Goal: Task Accomplishment & Management: Manage account settings

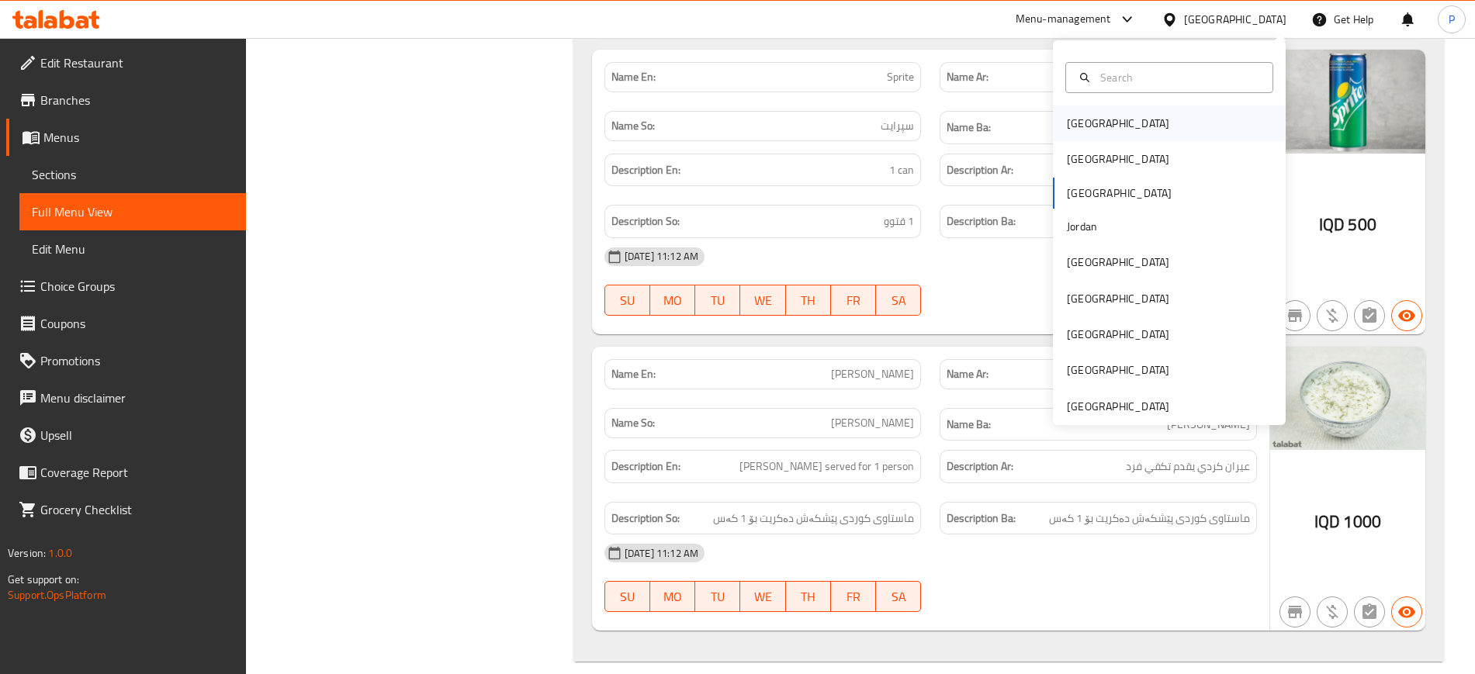
scroll to position [14280, 0]
click at [1126, 117] on div "Bahrain" at bounding box center [1169, 124] width 233 height 36
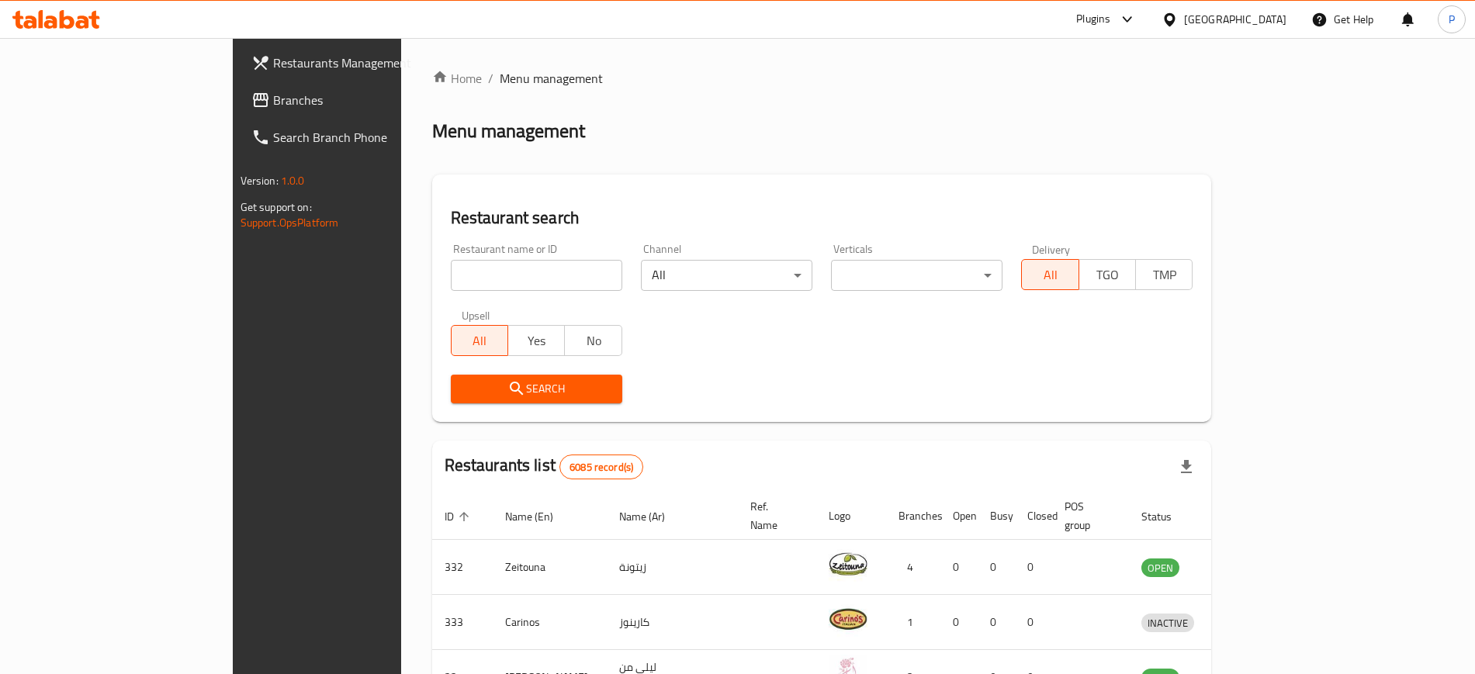
click at [478, 261] on input "search" at bounding box center [536, 275] width 171 height 31
paste input "Hopscotch Restaurant"
type input "Hopscotch Restaurant"
click button "Search" at bounding box center [536, 389] width 171 height 29
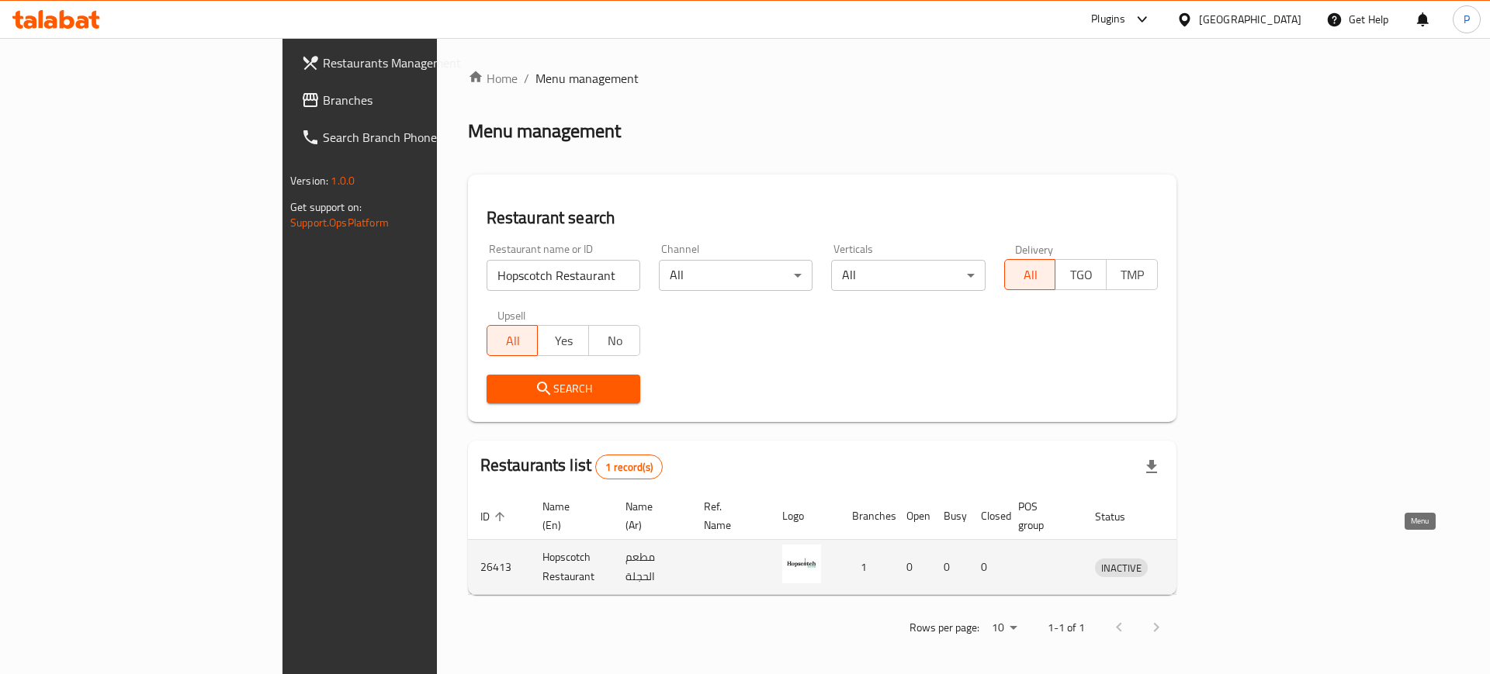
click at [1197, 558] on icon "enhanced table" at bounding box center [1188, 567] width 19 height 19
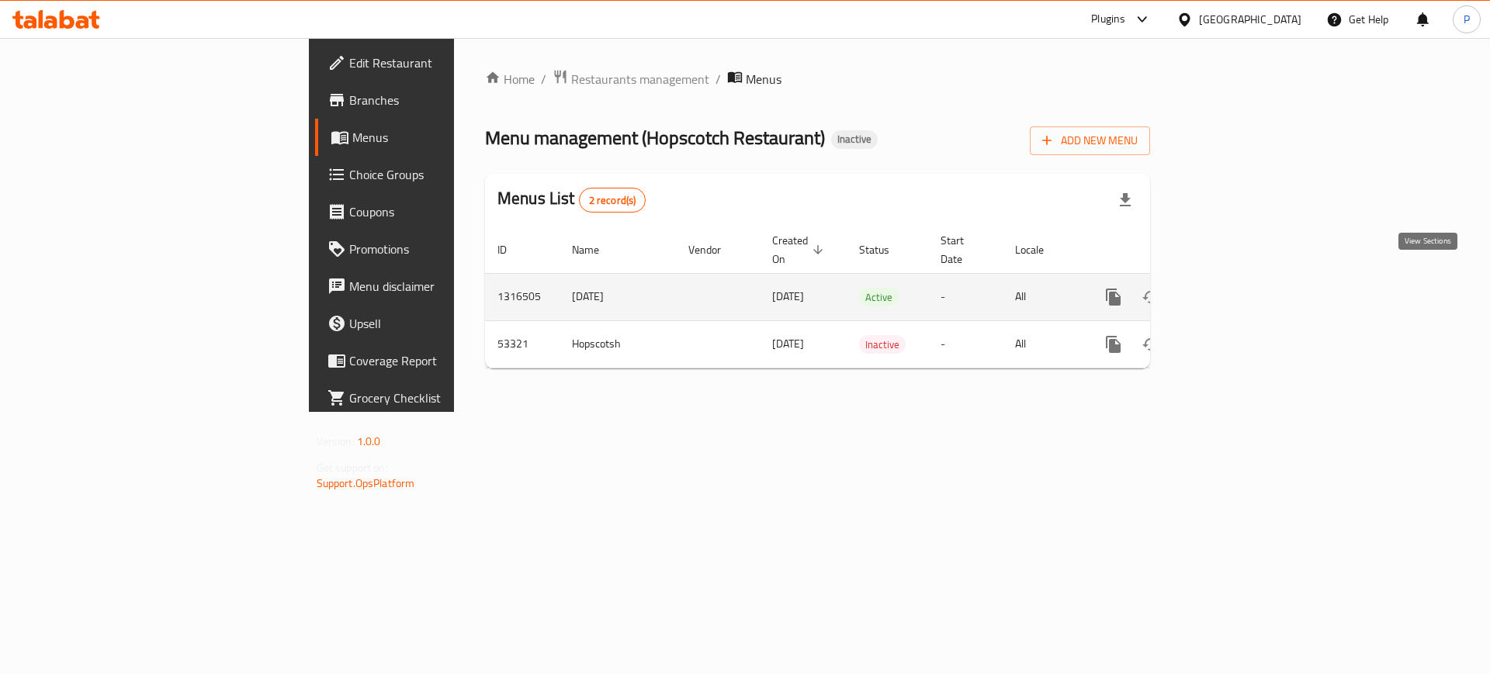
click at [1235, 288] on icon "enhanced table" at bounding box center [1225, 297] width 19 height 19
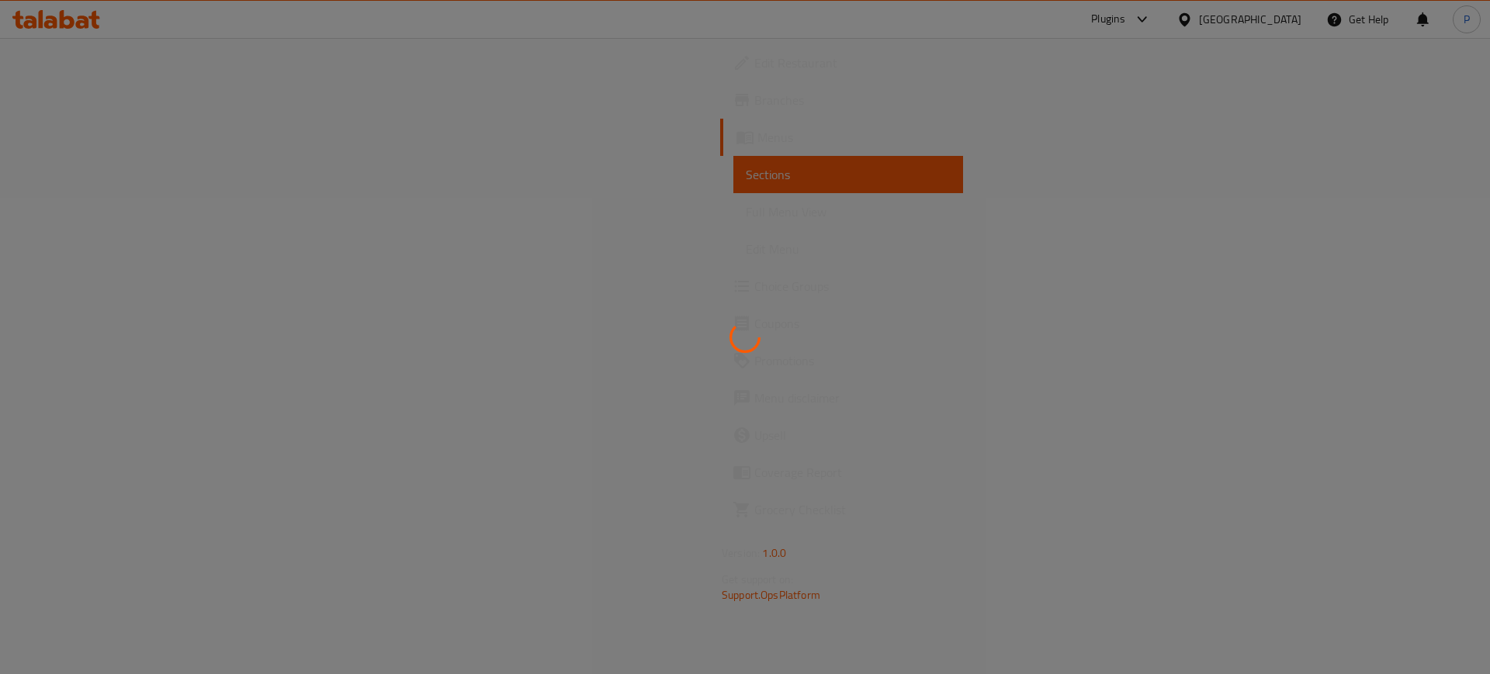
drag, startPoint x: 465, startPoint y: 234, endPoint x: 452, endPoint y: 179, distance: 55.7
click at [462, 230] on div at bounding box center [745, 337] width 1490 height 674
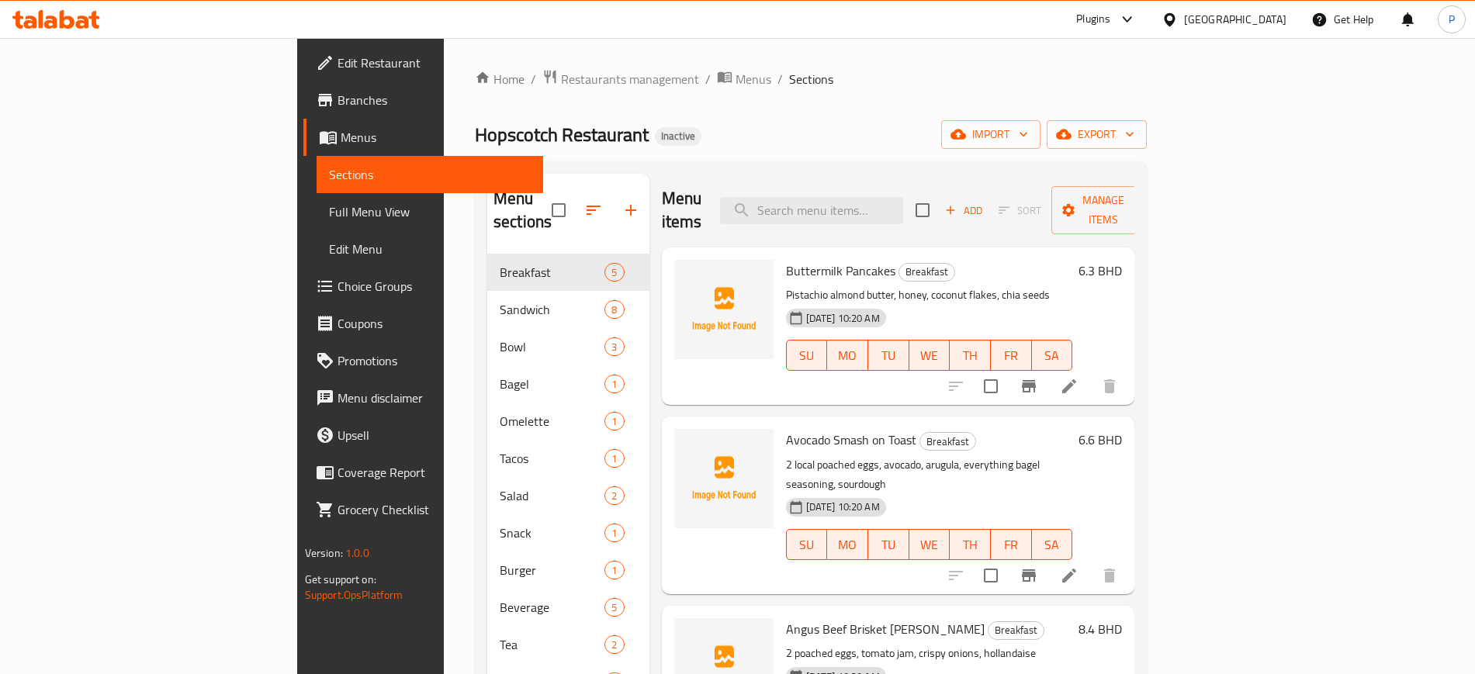
click at [338, 64] on span "Edit Restaurant" at bounding box center [434, 63] width 193 height 19
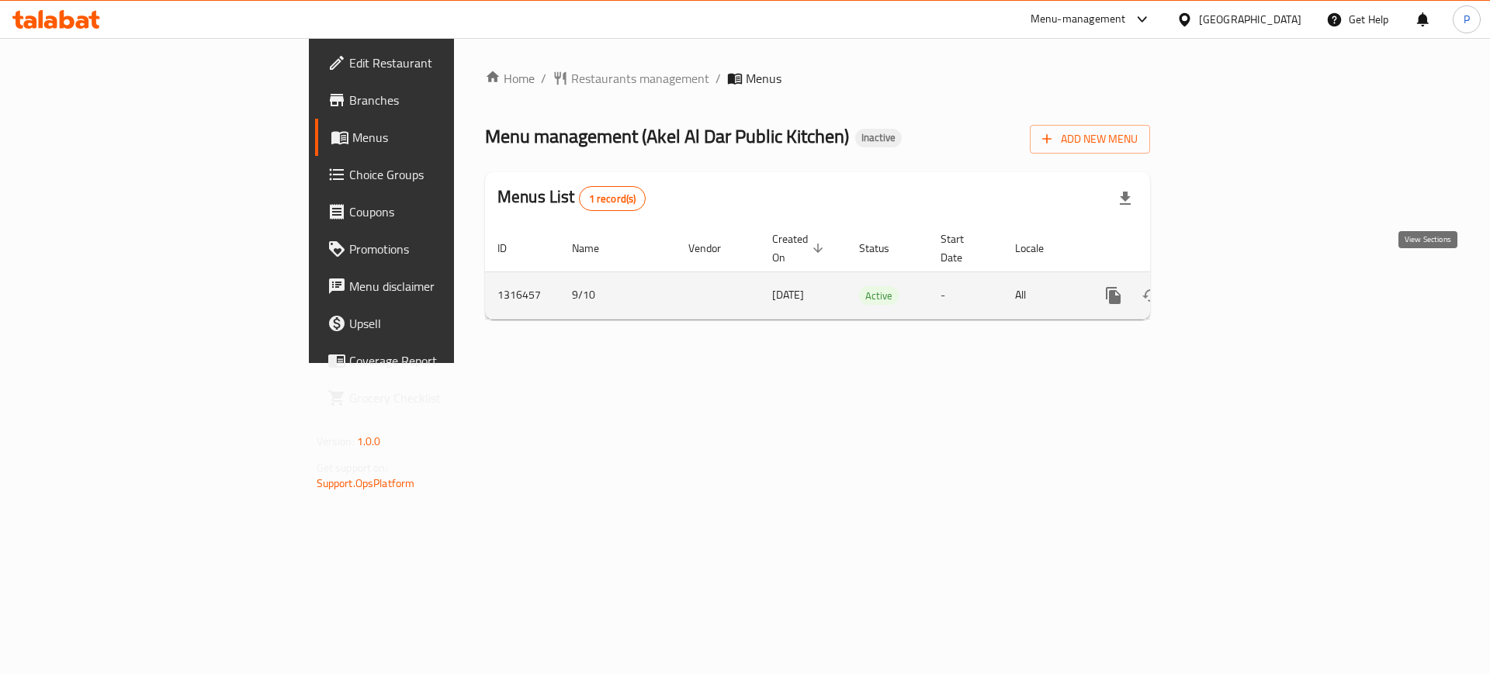
click at [1244, 277] on link "enhanced table" at bounding box center [1225, 295] width 37 height 37
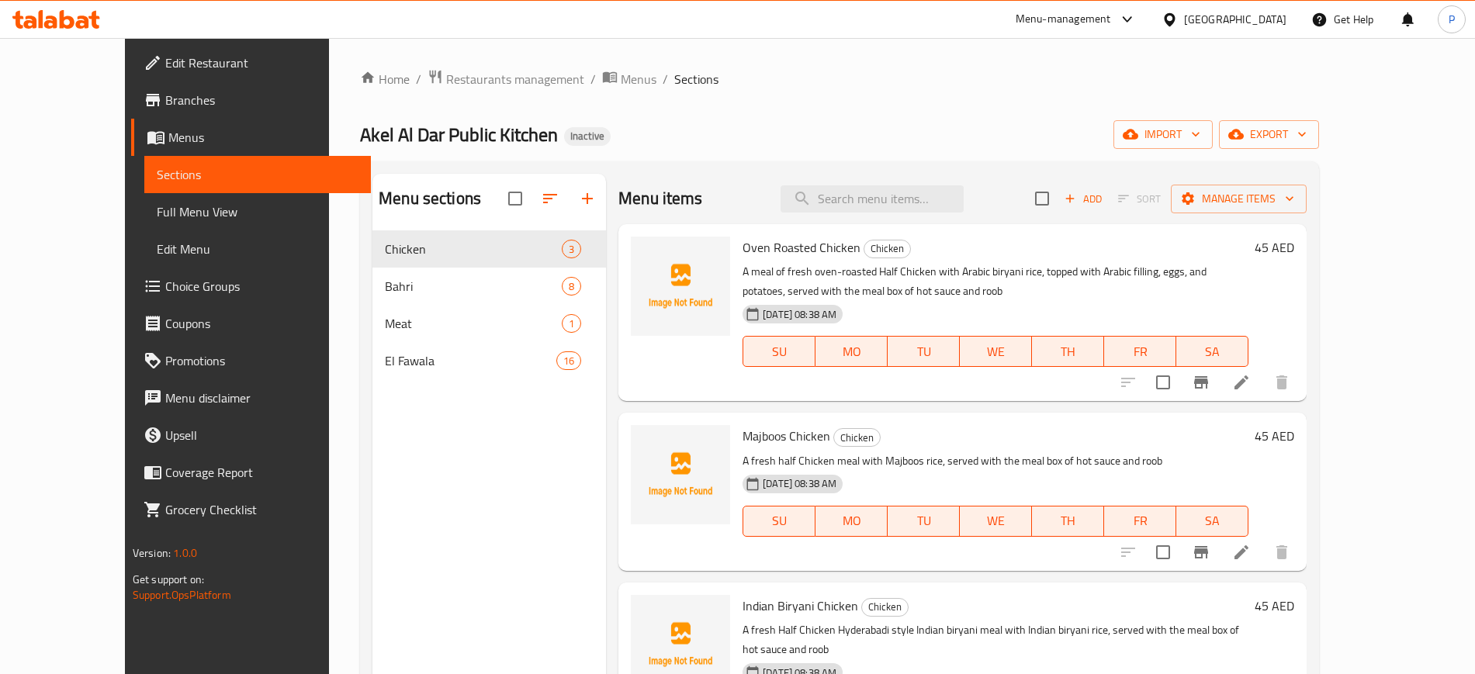
drag, startPoint x: 653, startPoint y: 133, endPoint x: 684, endPoint y: 137, distance: 31.2
click at [653, 133] on div "[PERSON_NAME] Al Dar Public Kitchen Inactive import export" at bounding box center [839, 134] width 959 height 29
click at [1287, 149] on div "Home / Restaurants management / Menus / Sections [PERSON_NAME] Al Dar Public Ki…" at bounding box center [839, 464] width 959 height 791
click at [1200, 131] on span "import" at bounding box center [1163, 134] width 74 height 19
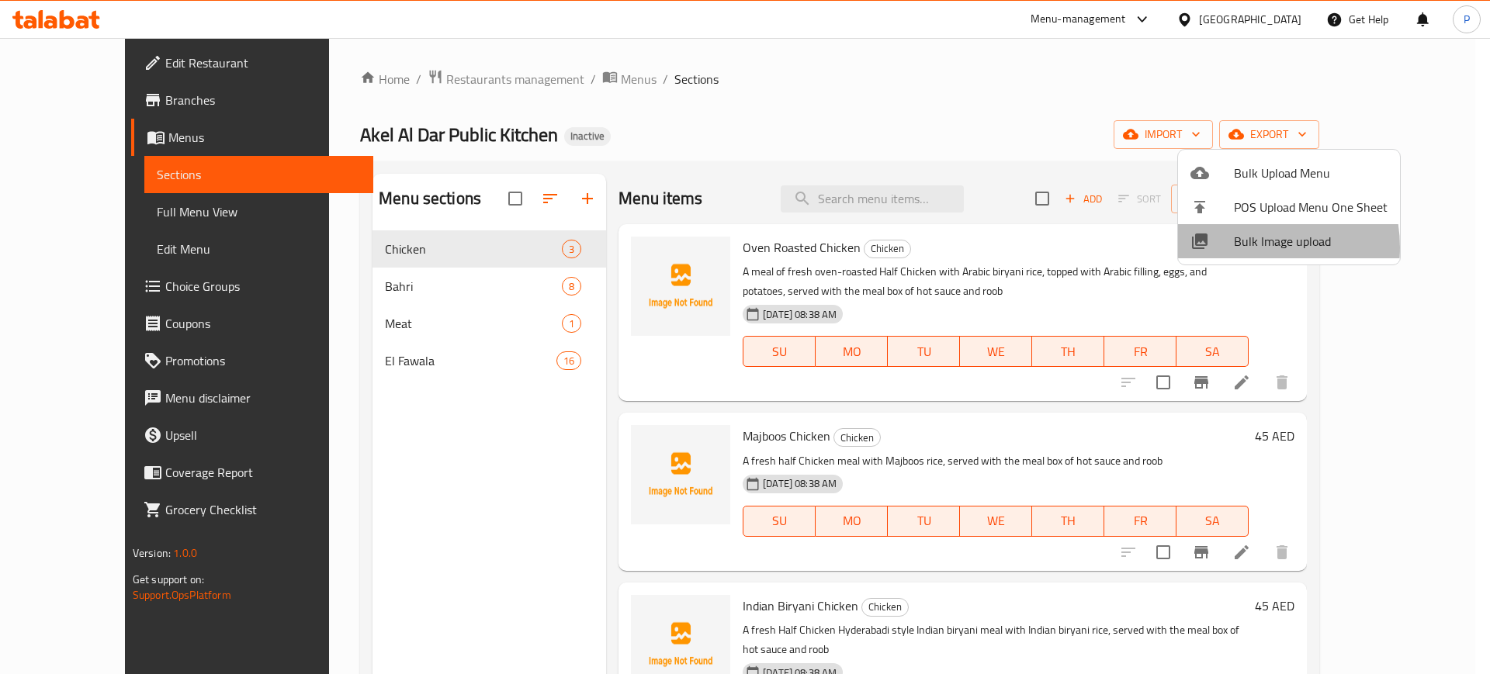
click at [1244, 248] on span "Bulk Image upload" at bounding box center [1311, 241] width 154 height 19
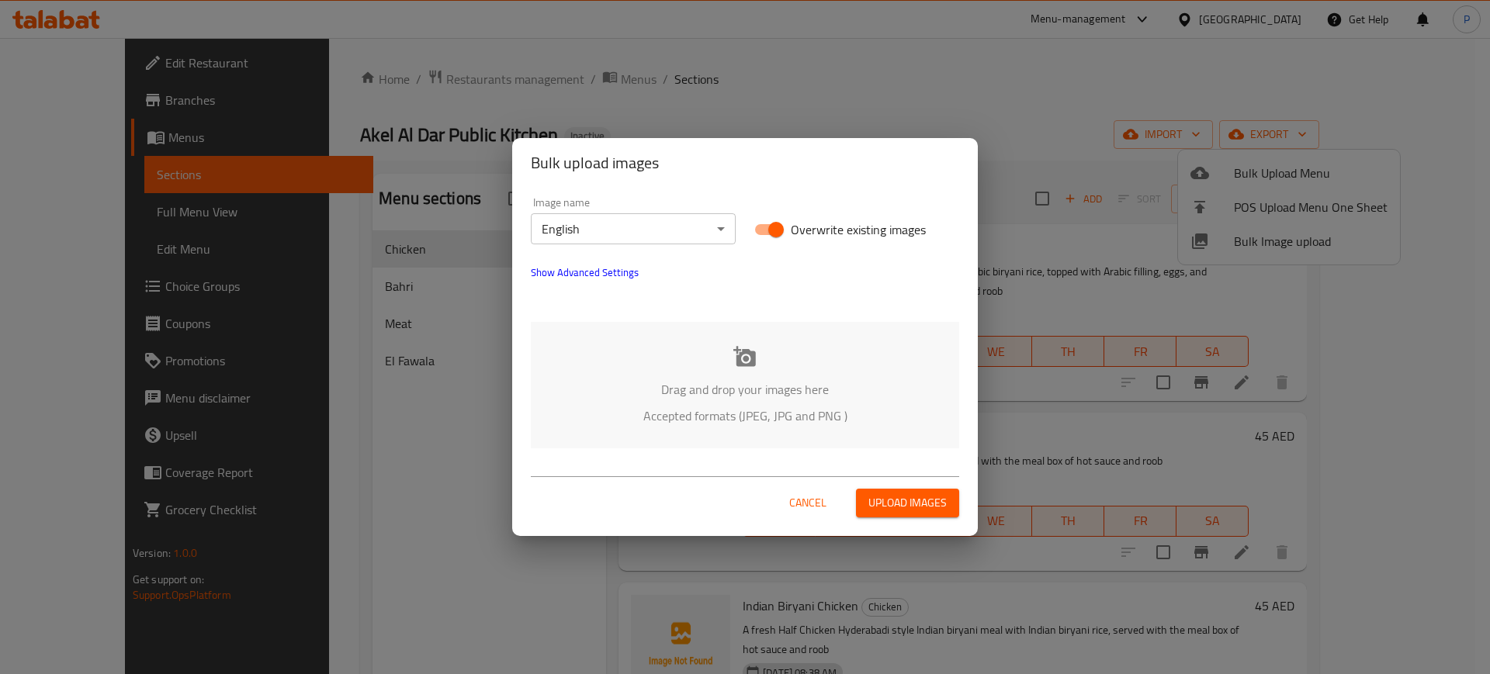
click at [619, 282] on button "Show Advanced Settings" at bounding box center [584, 272] width 126 height 37
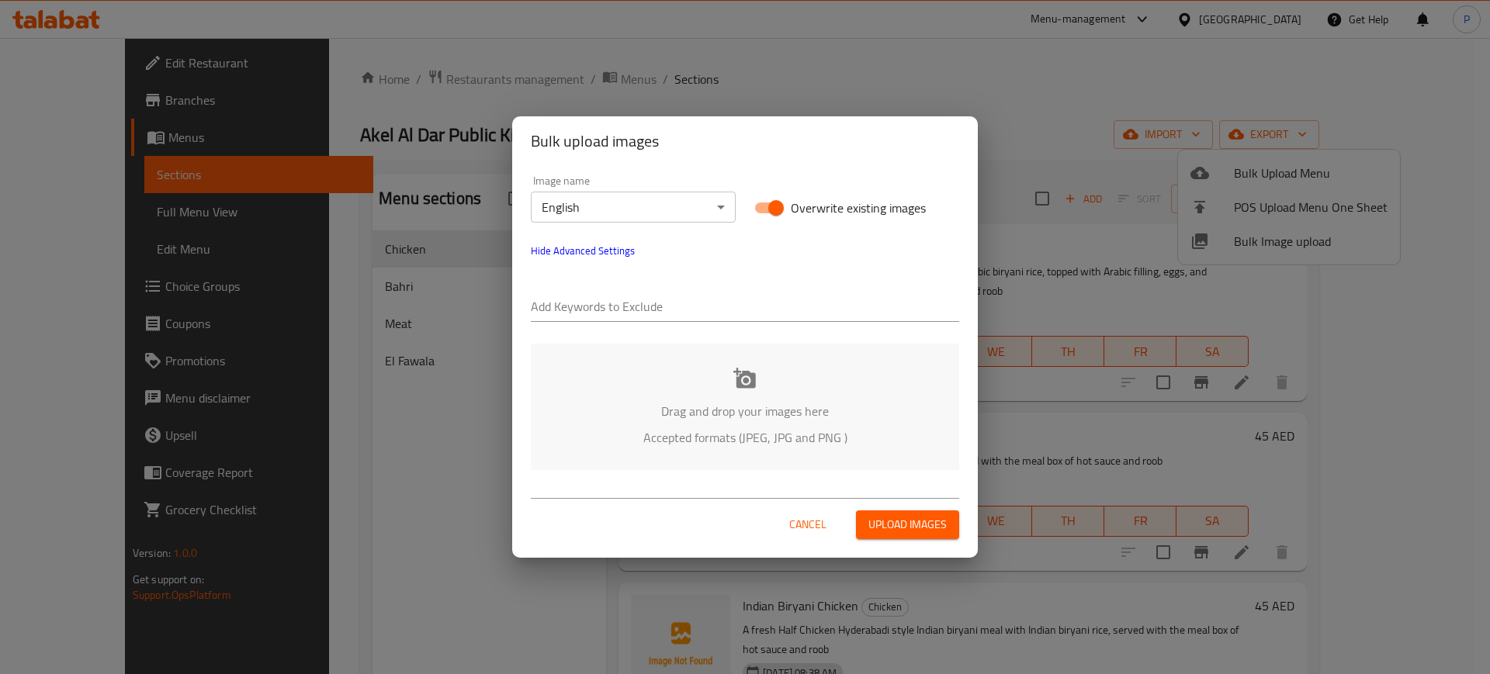
click at [611, 306] on input "text" at bounding box center [745, 308] width 428 height 25
paste input "Prvn_Akel Al Dar_"
type input "Prvn_Akel Al Dar_"
click at [752, 244] on div "Image name English ​ Overwrite existing images Hide Advanced Settings Add Keywo…" at bounding box center [744, 248] width 447 height 165
click at [732, 397] on div "Drag and drop your images here Accepted formats (JPEG, JPG and PNG )" at bounding box center [745, 407] width 428 height 126
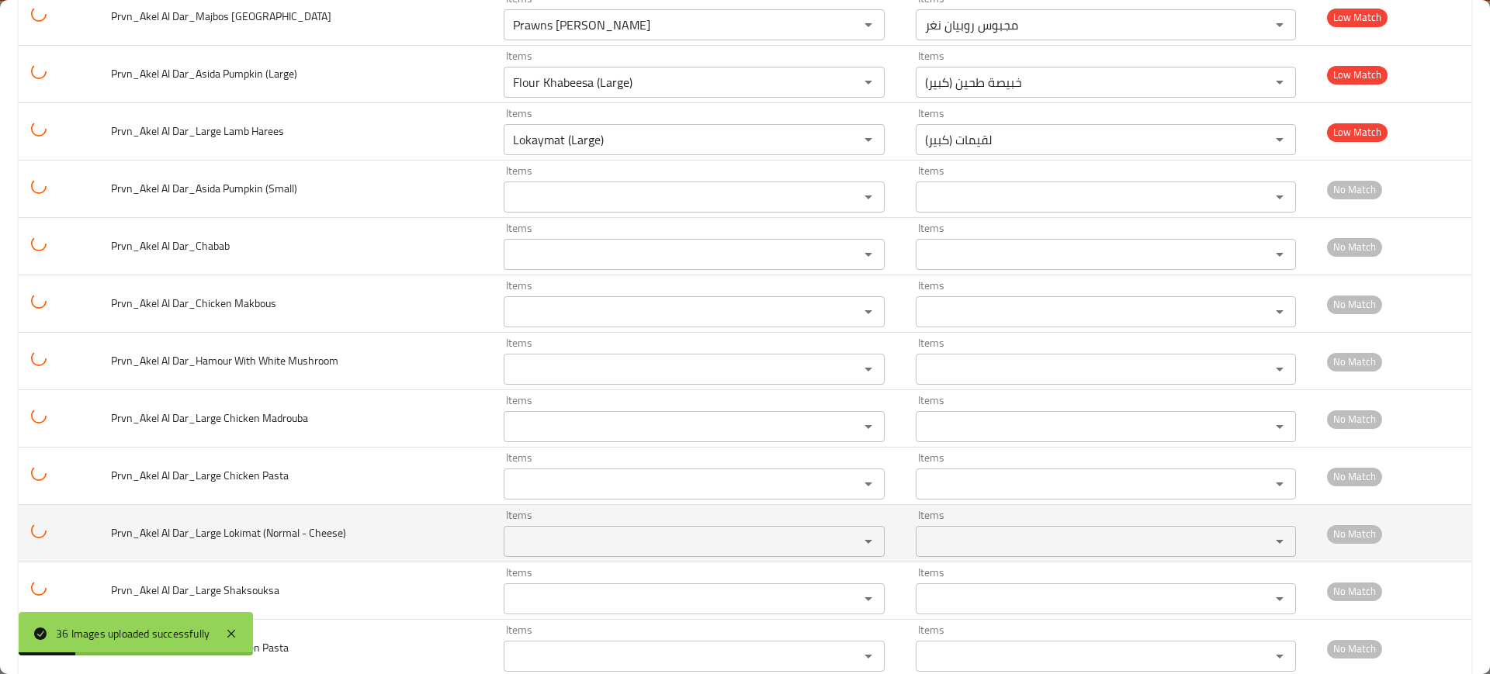
scroll to position [1661, 0]
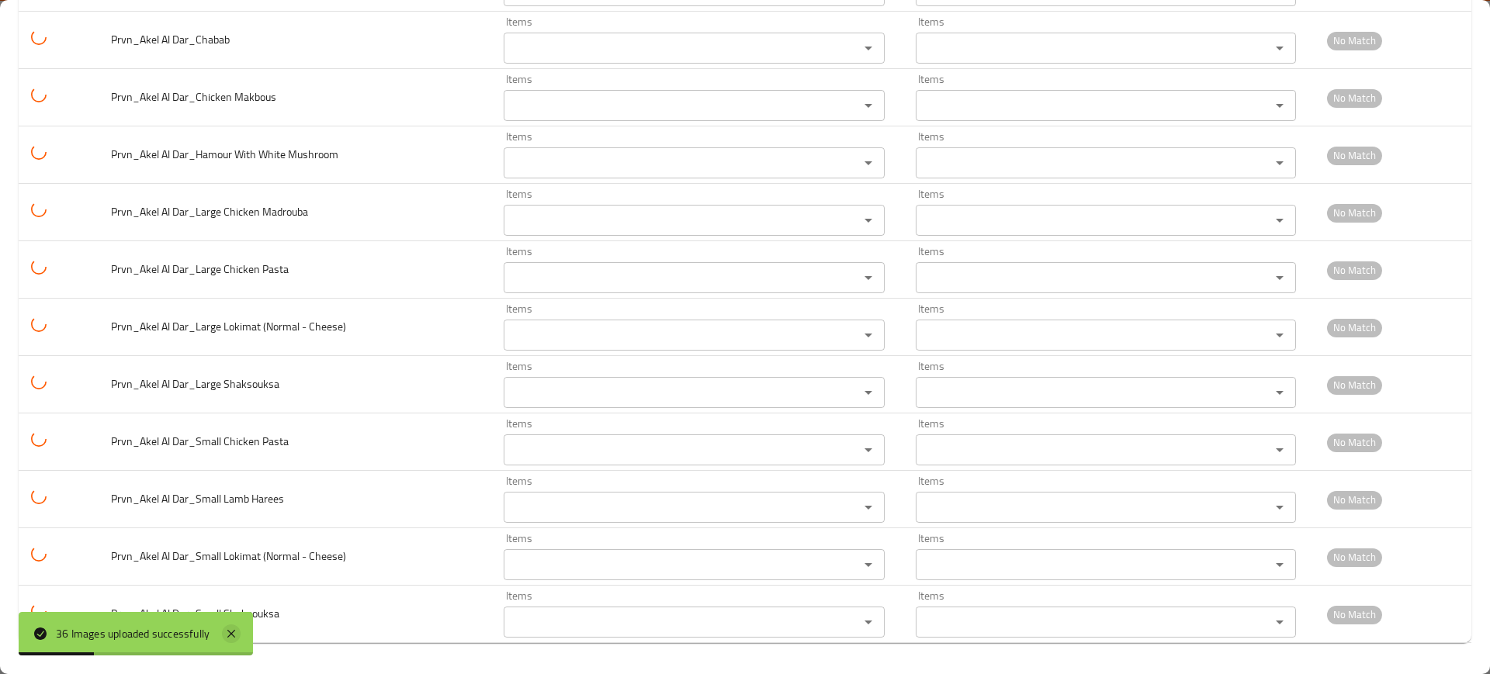
click at [230, 629] on icon at bounding box center [231, 634] width 19 height 19
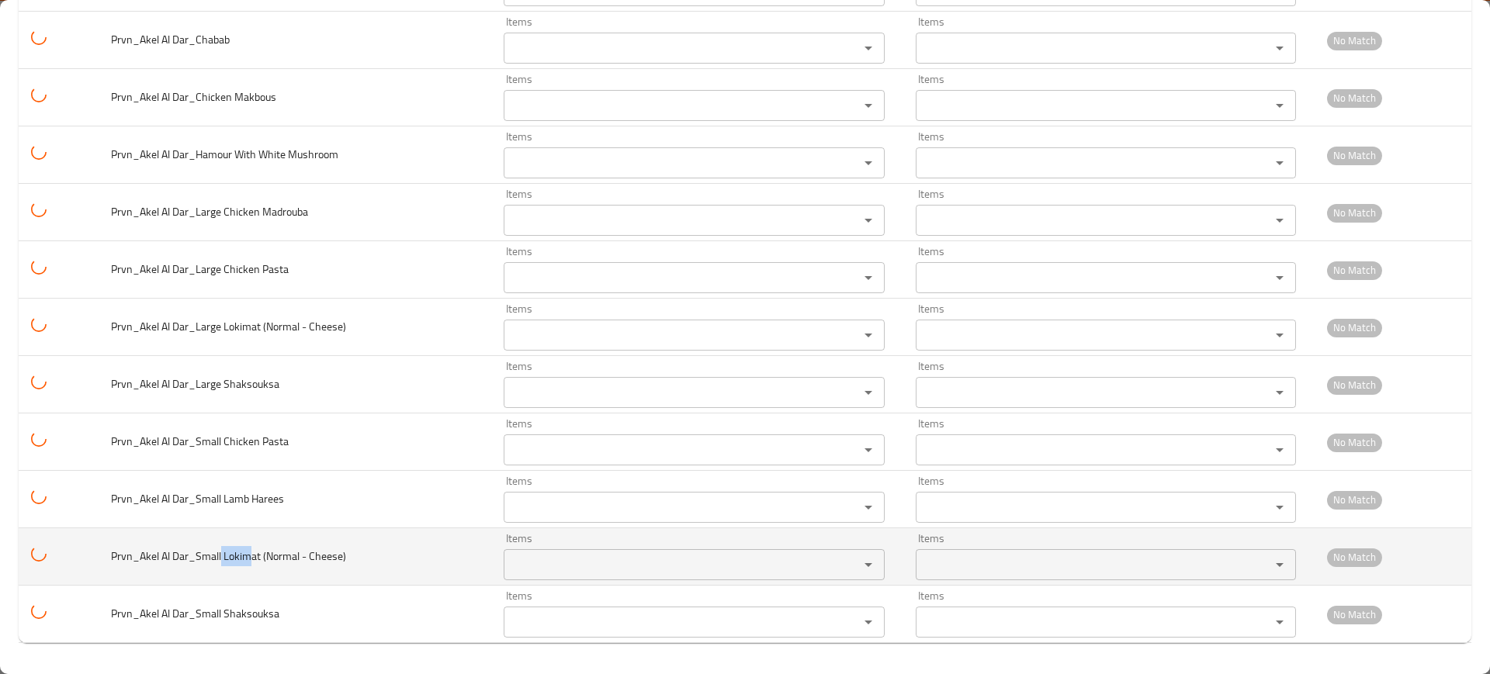
drag, startPoint x: 225, startPoint y: 557, endPoint x: 254, endPoint y: 560, distance: 28.9
click at [254, 560] on span "Prvn_Akel Al Dar_Small Lokimat (Normal - Cheese)" at bounding box center [228, 556] width 235 height 20
copy span "Lokim"
click at [549, 555] on Cheese\) "Items" at bounding box center [671, 565] width 326 height 22
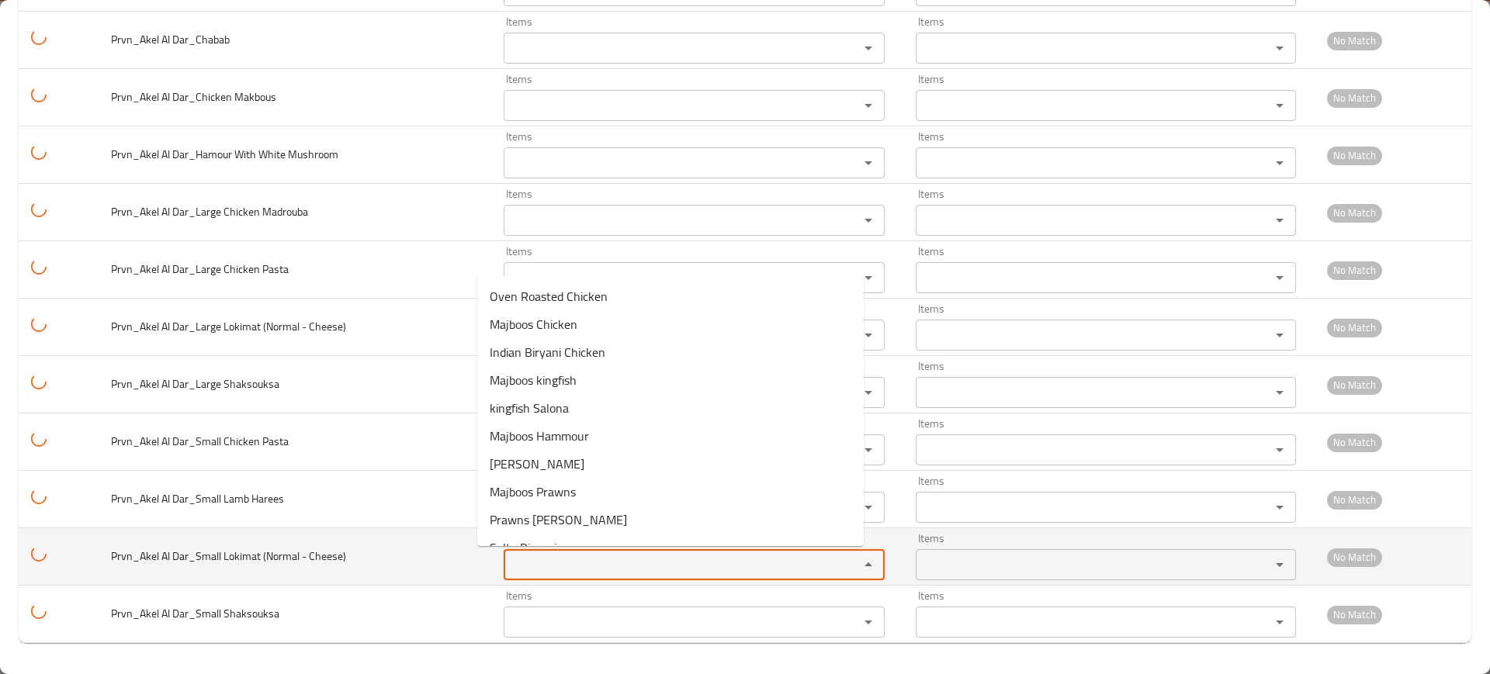
paste Cheese\) "Lokim"
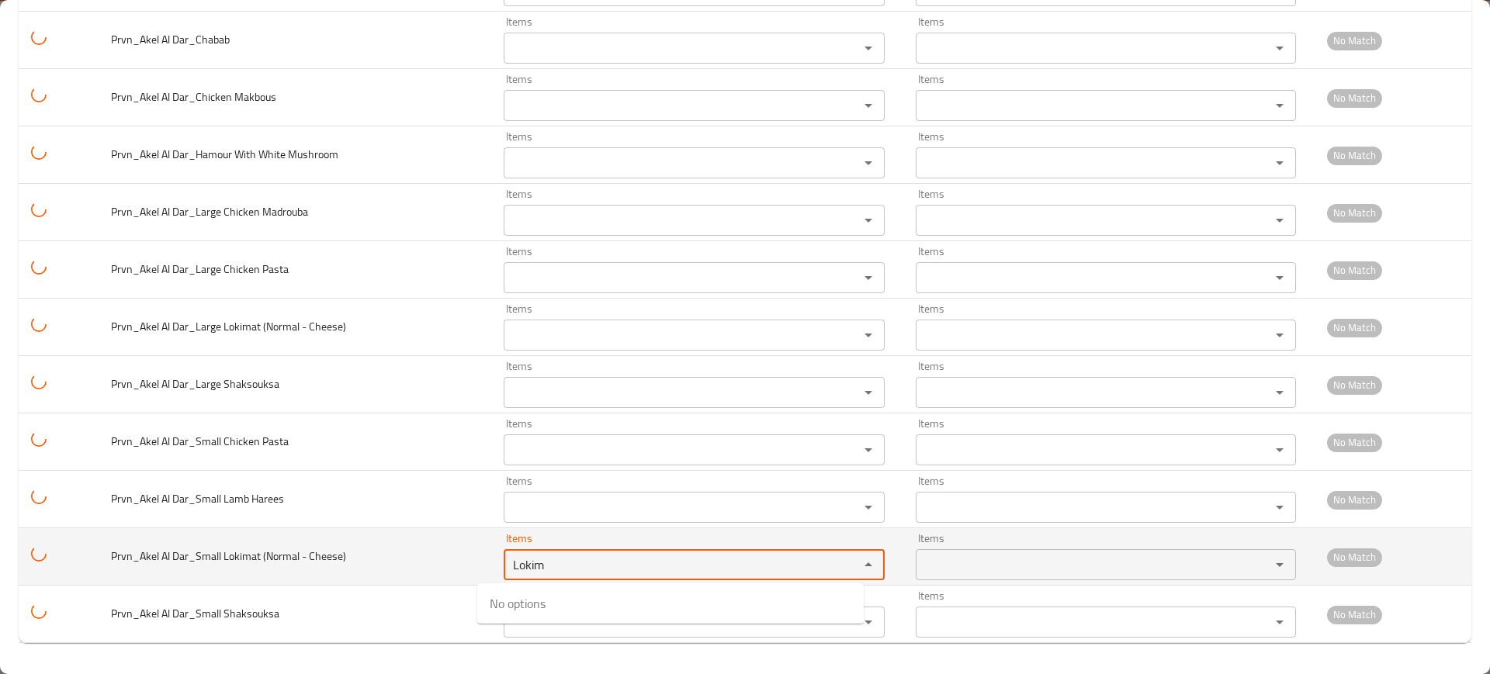
type Cheese\) "Lokim"
click at [410, 559] on td "Prvn_Akel Al Dar_Small Lokimat (Normal - Cheese)" at bounding box center [295, 556] width 392 height 57
drag, startPoint x: 261, startPoint y: 549, endPoint x: 234, endPoint y: 549, distance: 26.4
click at [234, 549] on span "Prvn_Akel Al Dar_Small Lokimat (Normal - Cheese)" at bounding box center [228, 556] width 235 height 20
copy span "kimat"
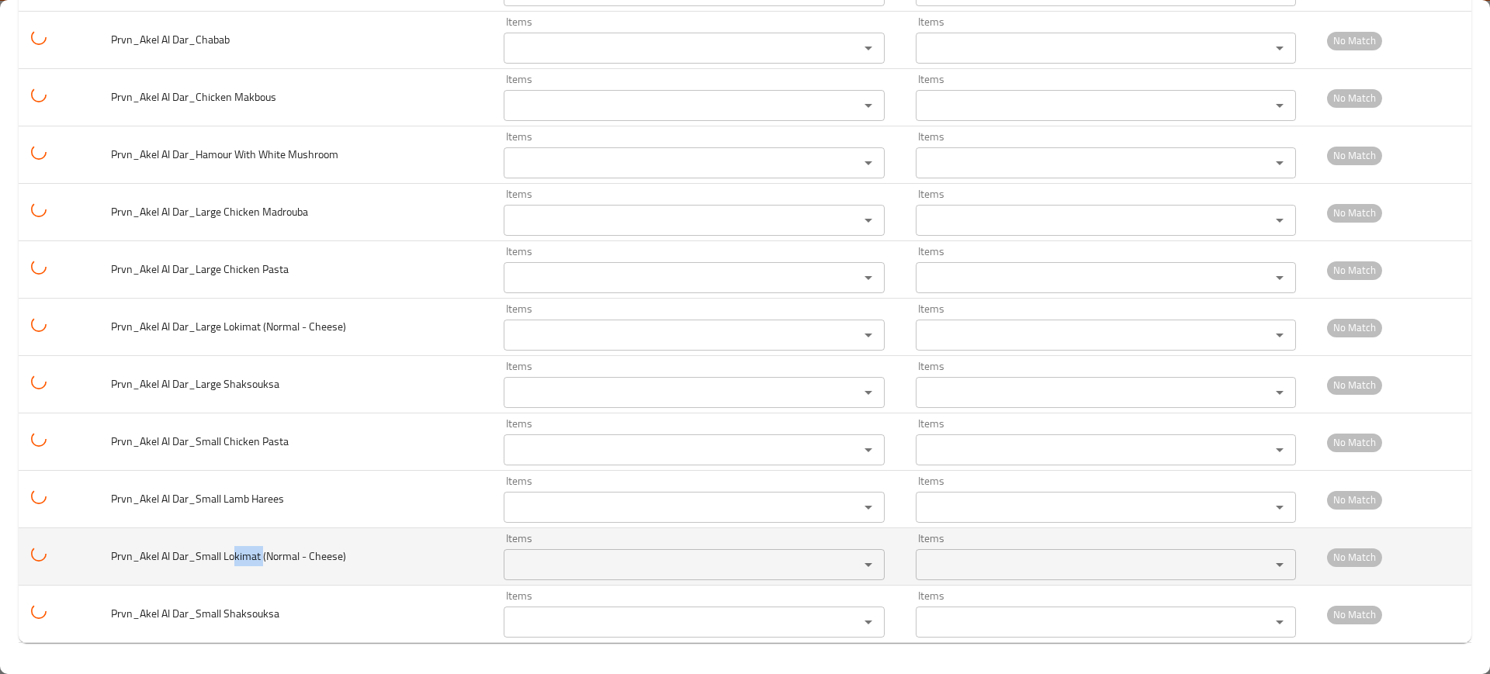
click at [530, 549] on div "Items" at bounding box center [694, 564] width 381 height 31
paste Cheese\) "kimat"
type Cheese\) "kimat"
click at [372, 564] on td "Prvn_Akel Al Dar_Small Lokimat (Normal - Cheese)" at bounding box center [295, 556] width 392 height 57
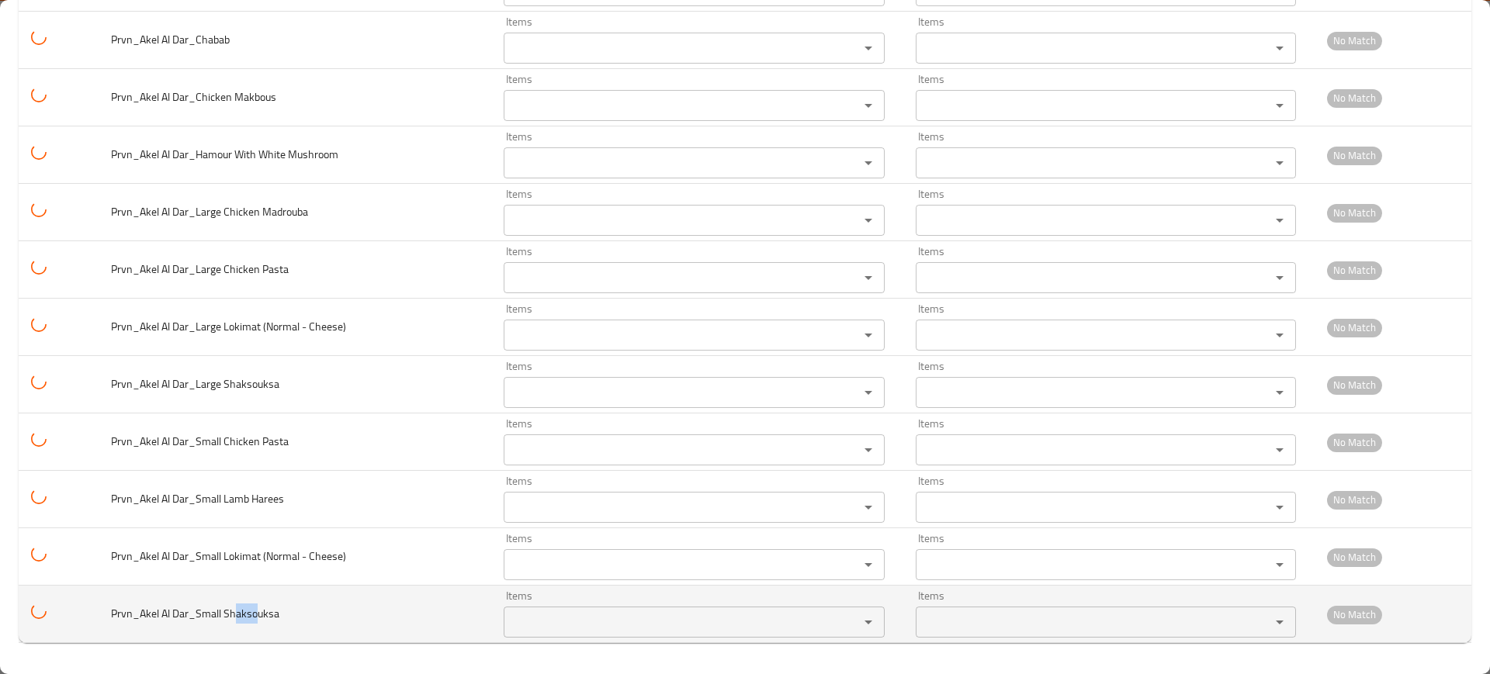
drag, startPoint x: 260, startPoint y: 615, endPoint x: 324, endPoint y: 608, distance: 64.8
click at [229, 615] on span "Prvn_Akel Al Dar_Small Shaksouksa" at bounding box center [195, 614] width 168 height 20
copy span "hakso"
click at [536, 601] on div "Items Items" at bounding box center [694, 613] width 381 height 47
paste Shaksouksa "hakso"
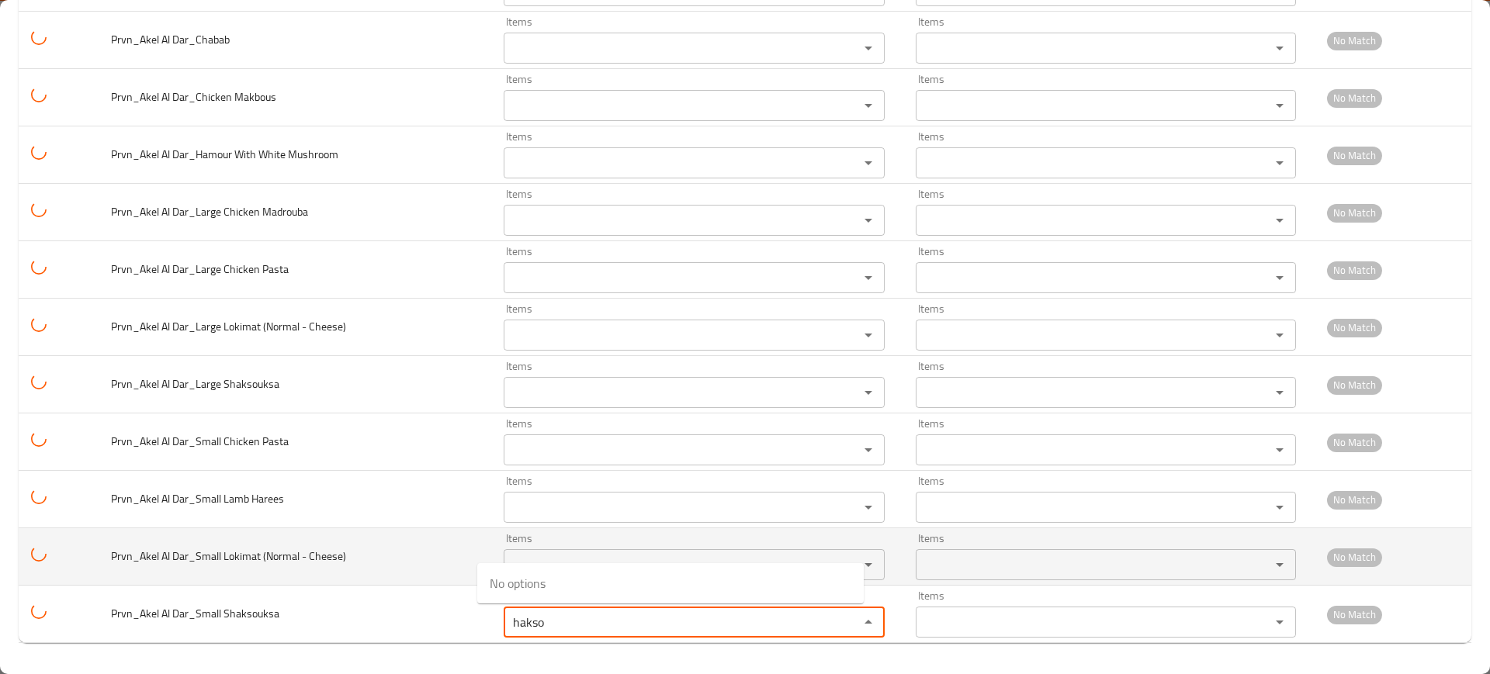
type Shaksouksa "hakso"
click at [429, 529] on td "Prvn_Akel Al Dar_Small Lokimat (Normal - Cheese)" at bounding box center [295, 556] width 392 height 57
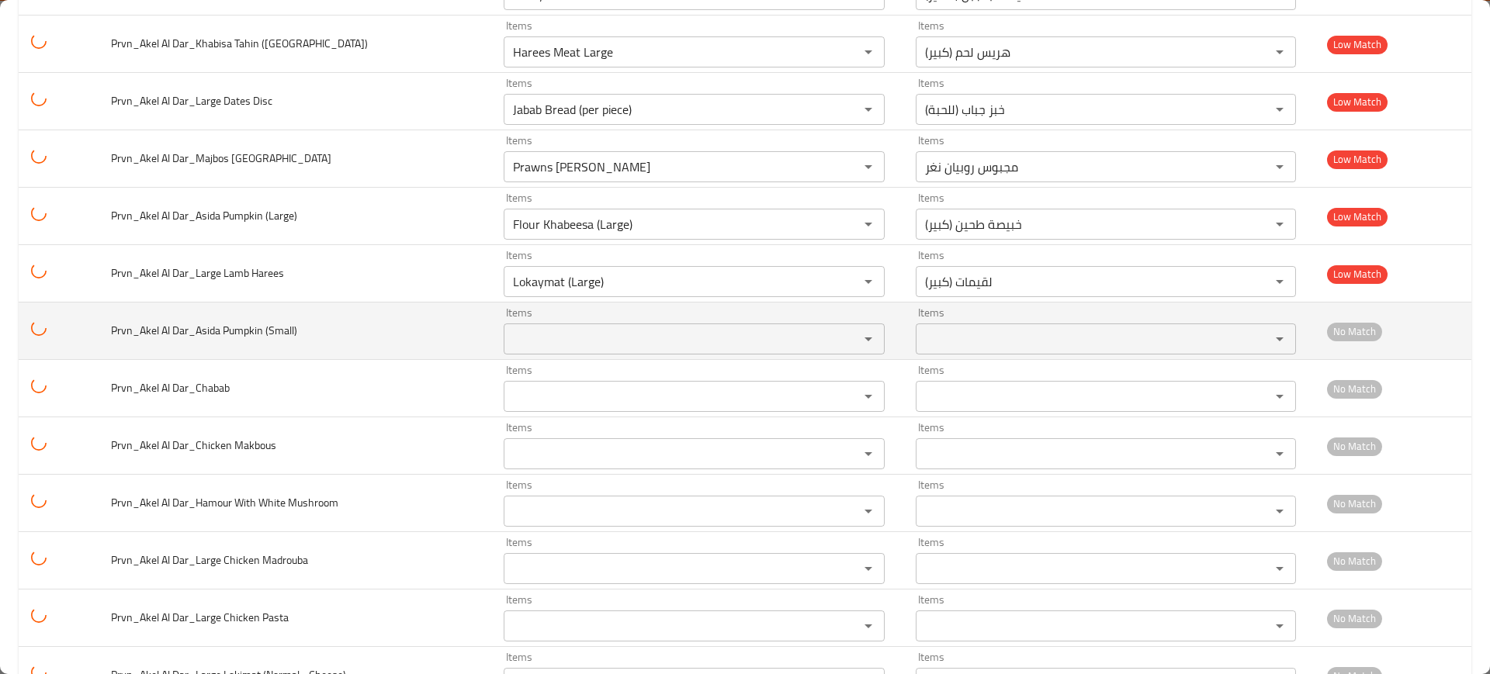
scroll to position [1273, 0]
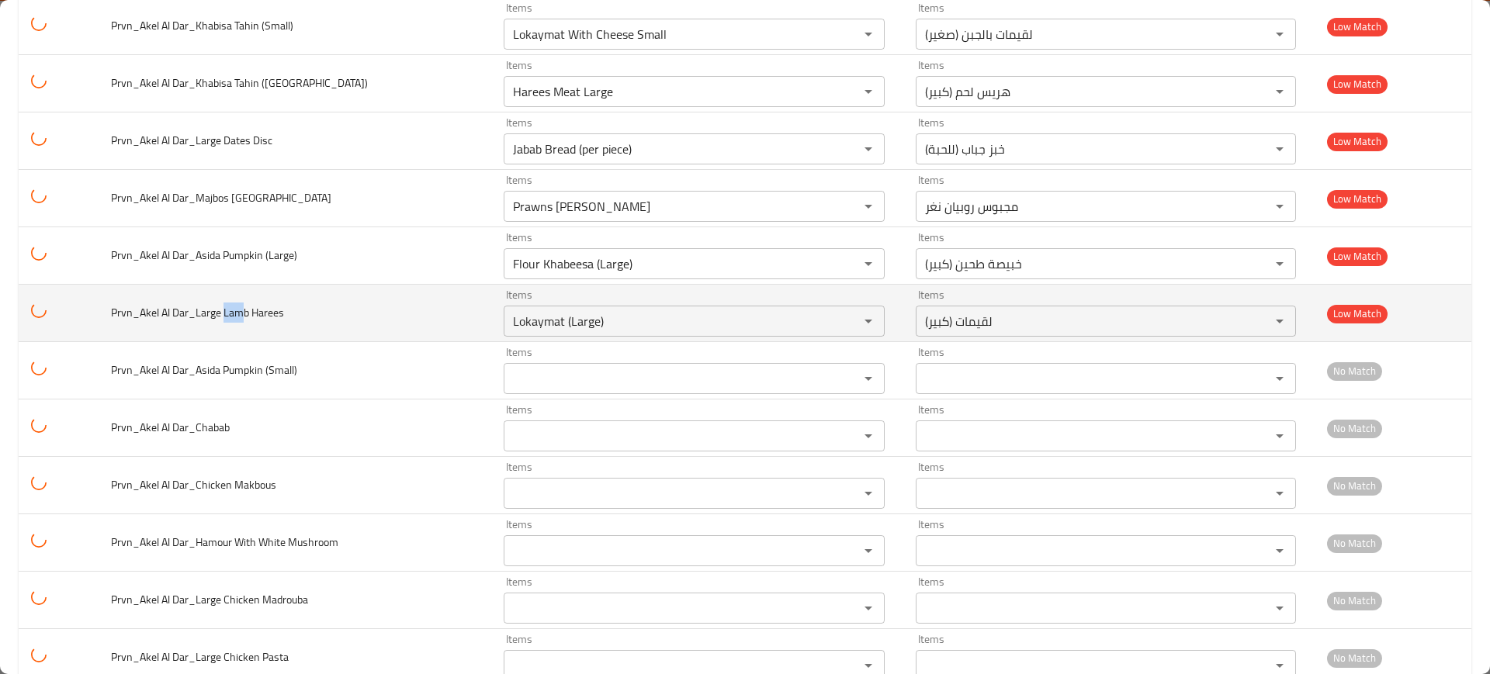
drag, startPoint x: 244, startPoint y: 313, endPoint x: 226, endPoint y: 317, distance: 18.3
click at [226, 317] on span "Prvn_Akel Al Dar_Large Lamb Harees" at bounding box center [197, 313] width 173 height 20
copy span "Lam"
click at [666, 310] on Harees "Lokaymat (Large)" at bounding box center [671, 321] width 326 height 22
paste Harees "am"
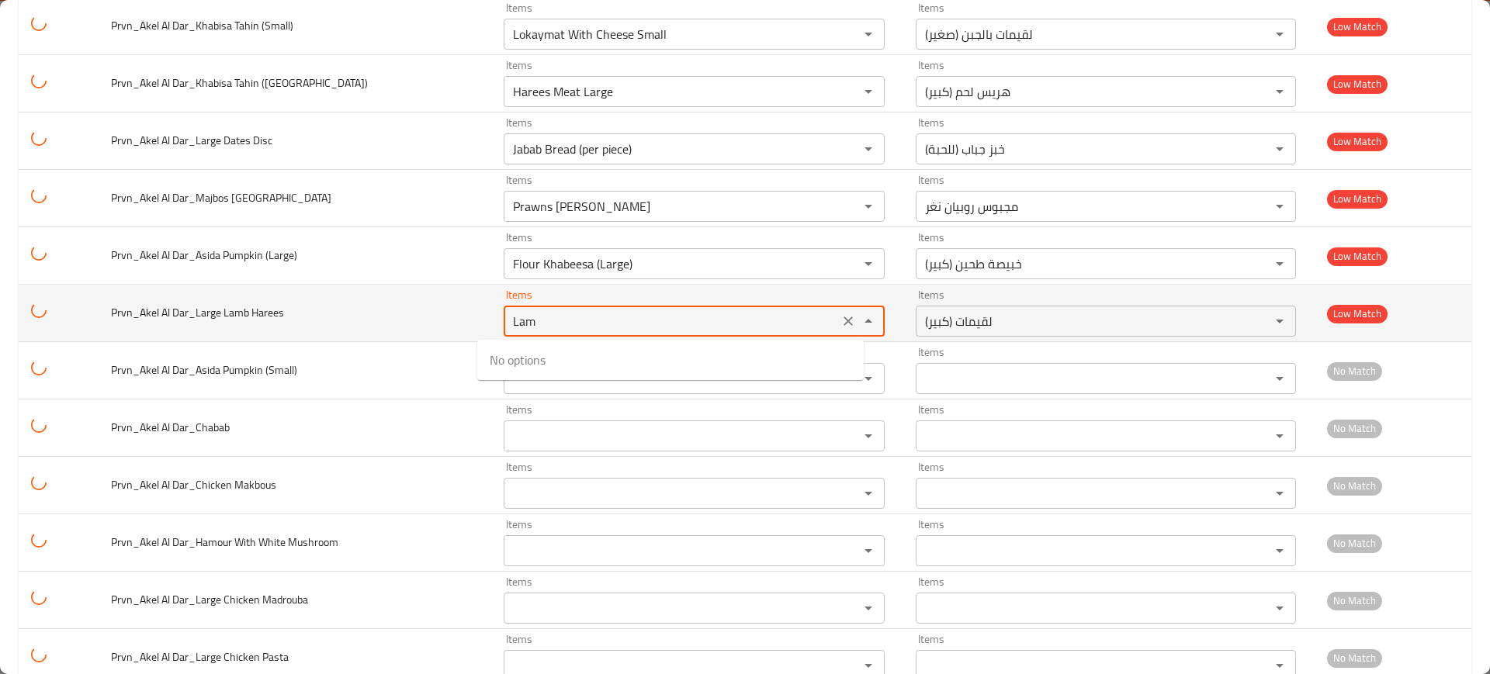
type Harees "Lokaymat (Large)"
click at [404, 306] on td "Prvn_Akel Al Dar_Large Lamb Harees" at bounding box center [295, 313] width 392 height 57
drag, startPoint x: 514, startPoint y: 317, endPoint x: 471, endPoint y: 317, distance: 42.7
click at [491, 317] on td "Items Lokaymat (Large) Items" at bounding box center [697, 313] width 412 height 57
click at [840, 314] on icon "Clear" at bounding box center [848, 321] width 16 height 16
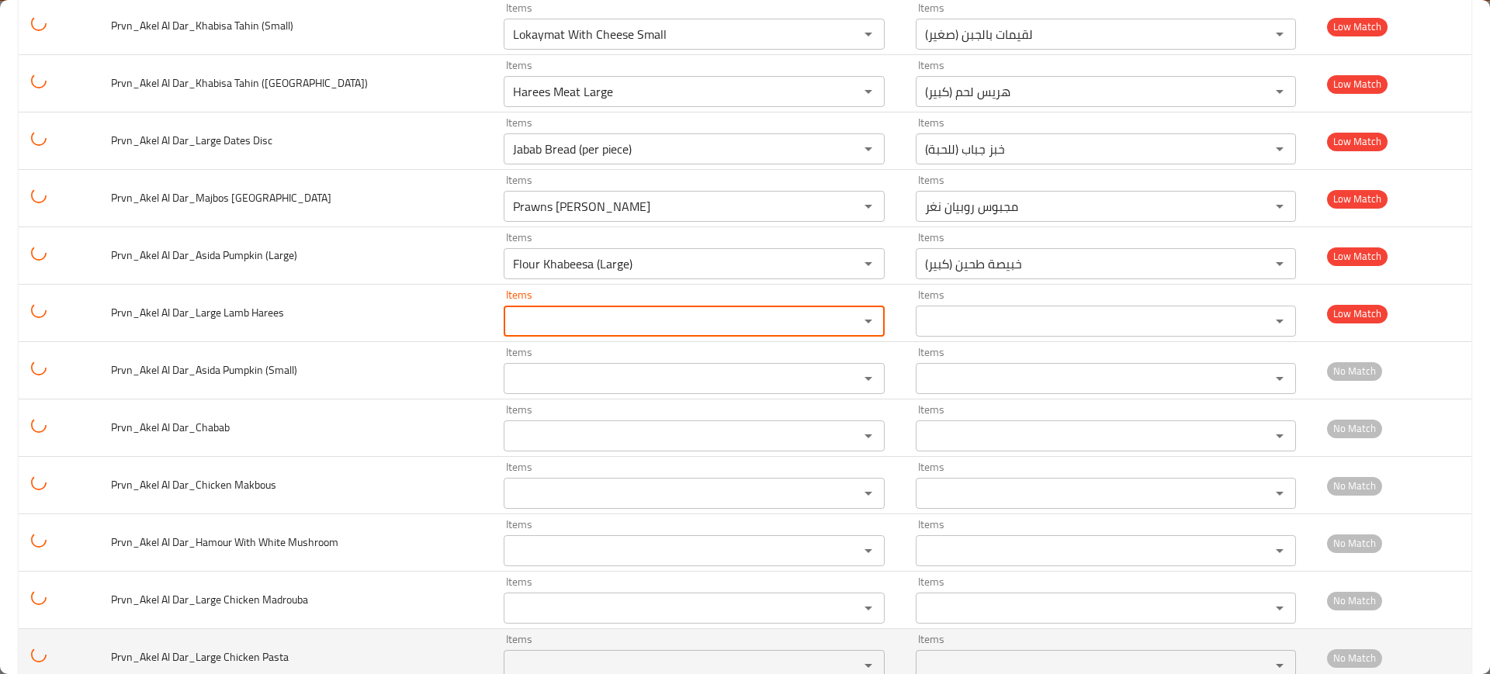
scroll to position [1661, 0]
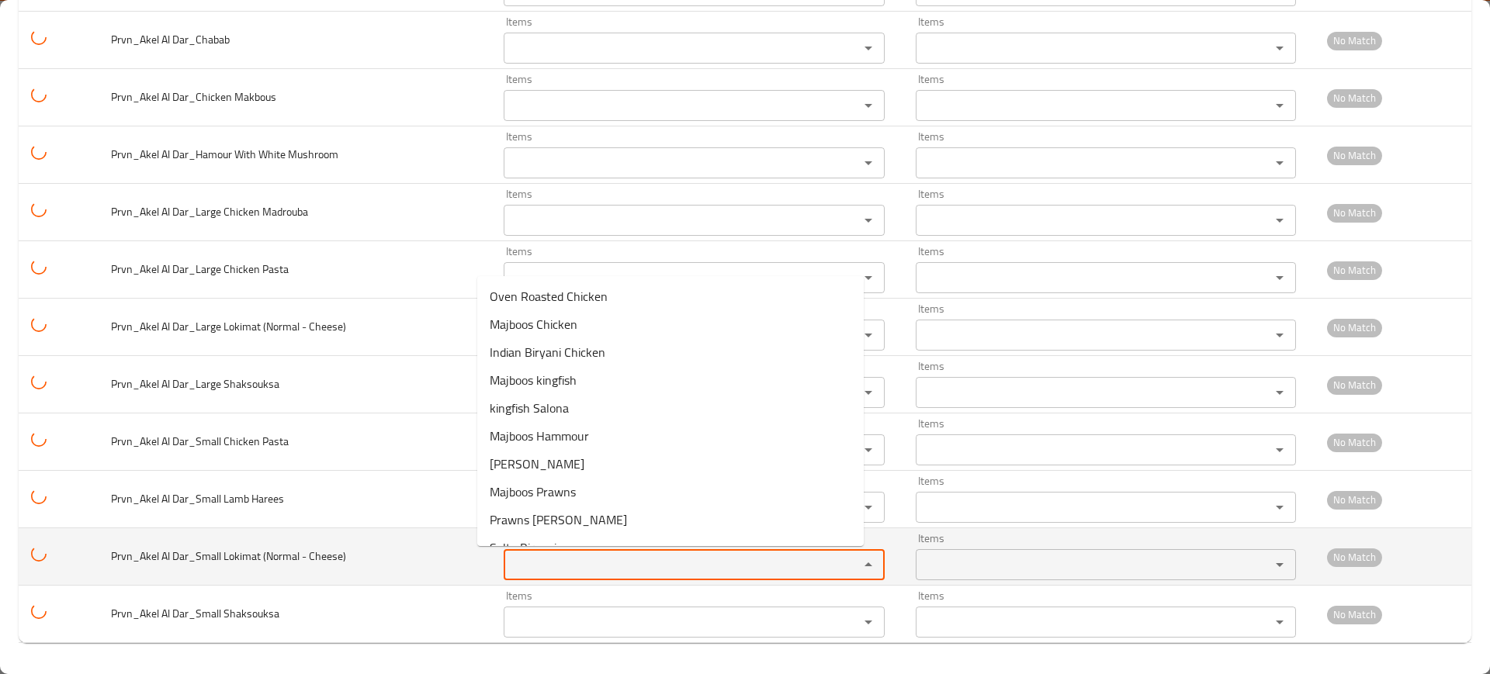
click at [597, 570] on Cheese\) "Items" at bounding box center [671, 565] width 326 height 22
paste Cheese\) "Loka"
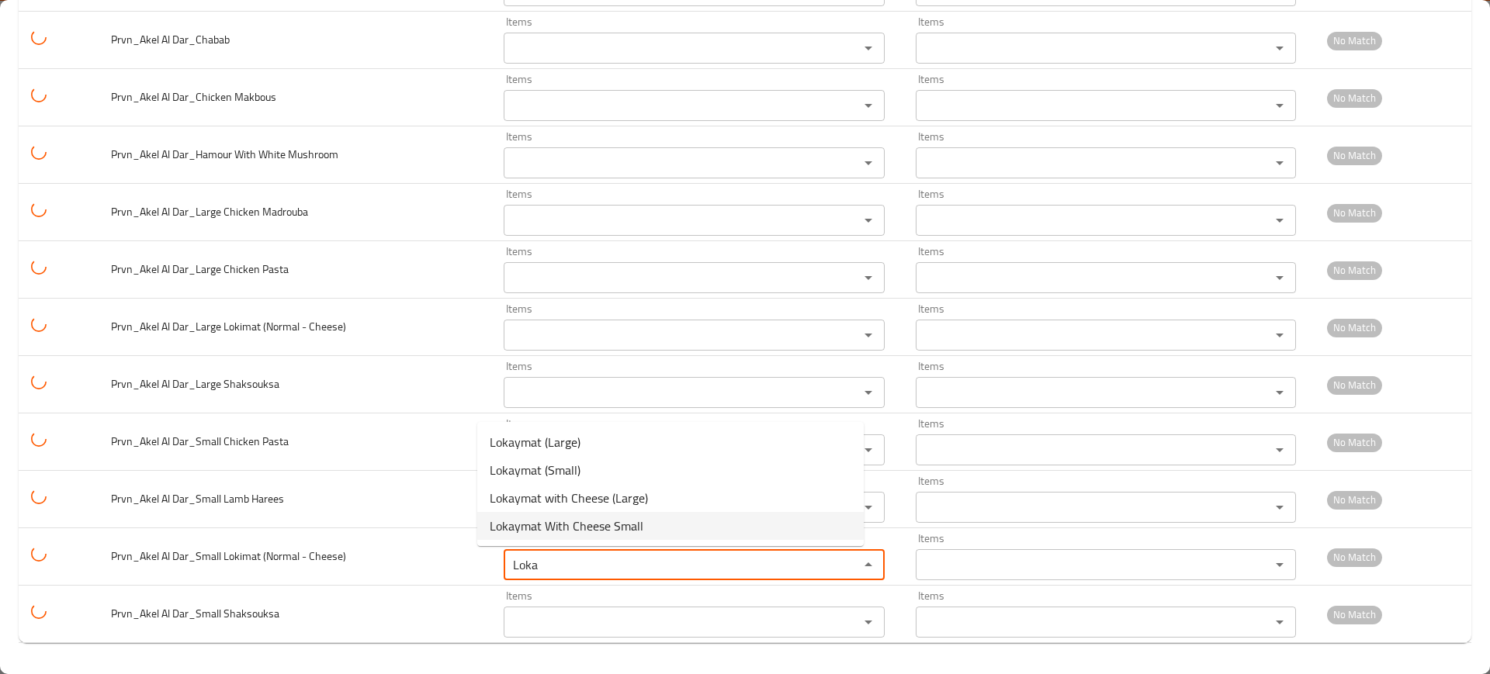
click at [590, 520] on span "Lokaymat With Cheese Small" at bounding box center [567, 526] width 154 height 19
type Cheese\) "Lokaymat With Cheese Small"
type Cheese\)-ar "لقيمات بالجبن (صغير)"
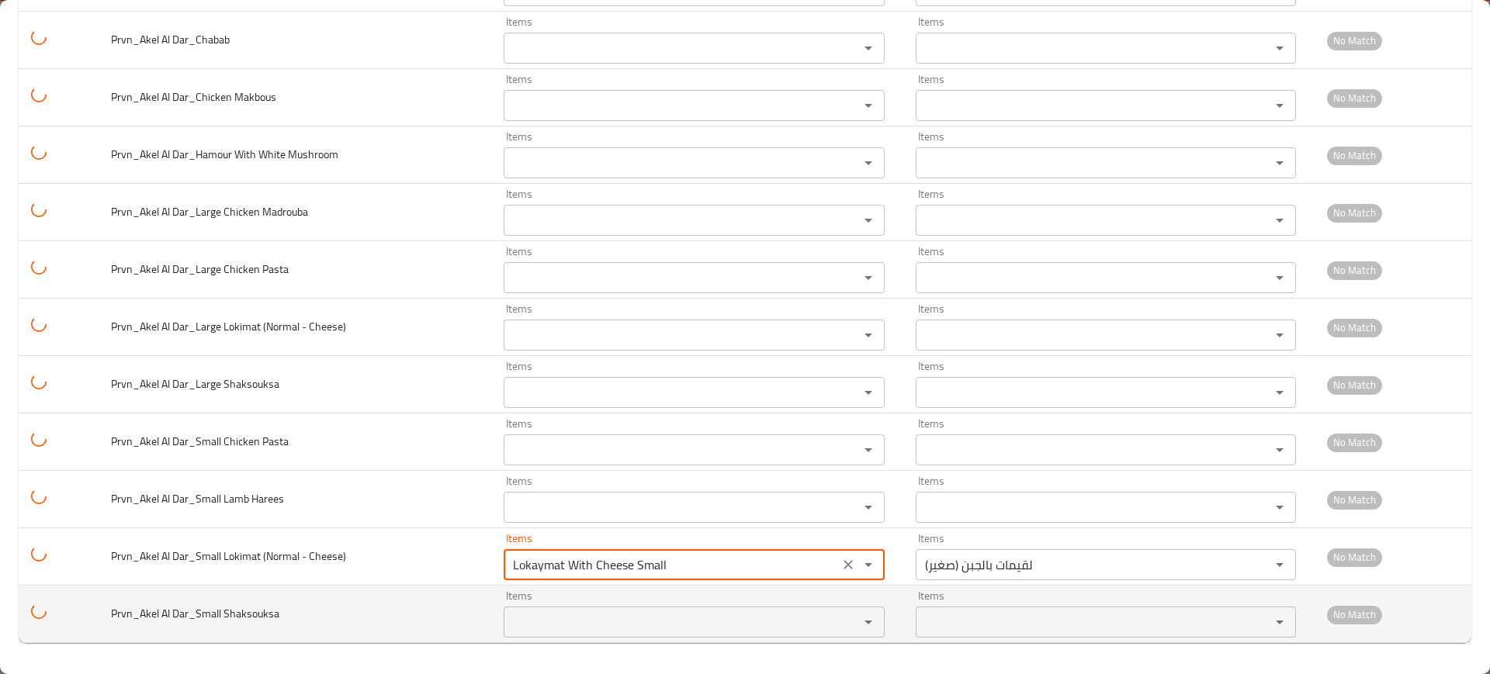
type Cheese\) "Lokaymat With Cheese Small"
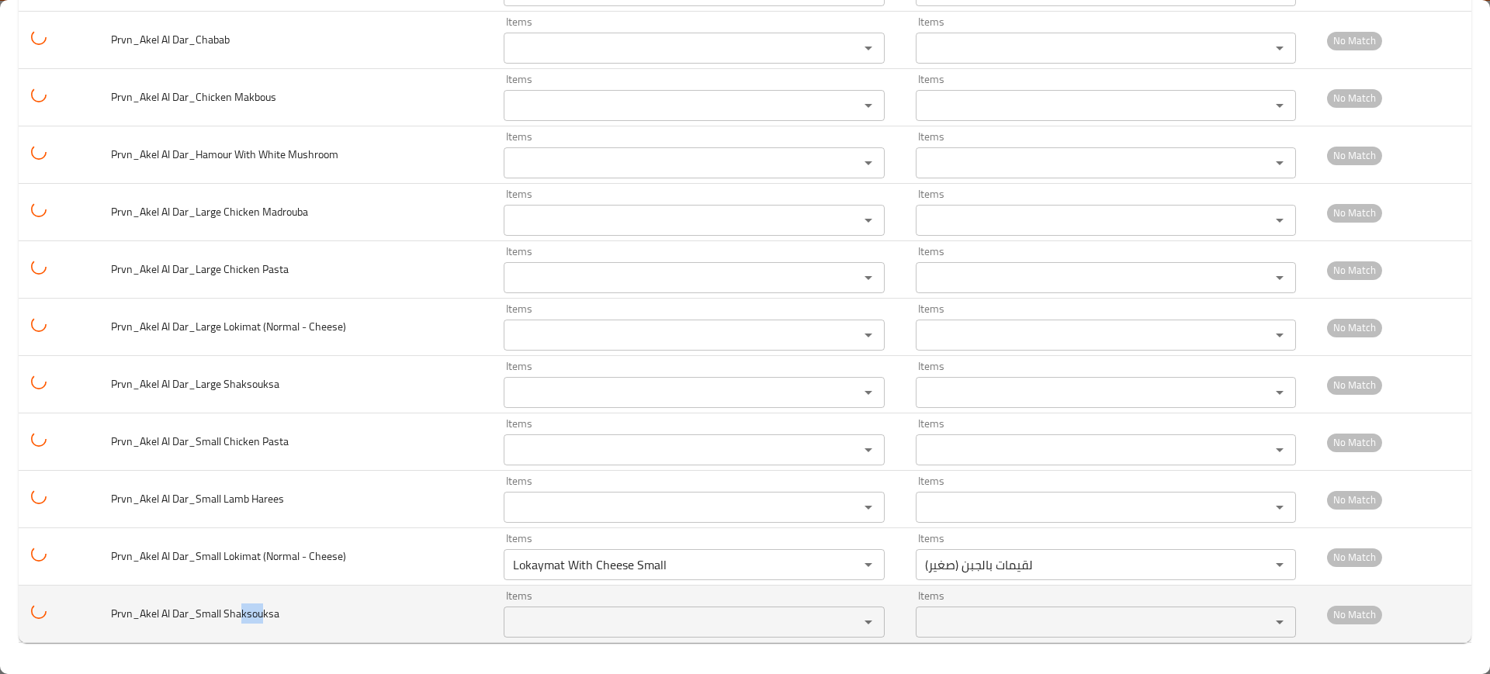
drag, startPoint x: 244, startPoint y: 624, endPoint x: 263, endPoint y: 623, distance: 18.6
click at [263, 623] on td "Prvn_Akel Al Dar_Small Shaksouksa" at bounding box center [295, 614] width 392 height 57
copy span "ksou"
click at [559, 629] on Shaksouksa "Items" at bounding box center [671, 622] width 326 height 22
paste Shaksouksa "ksou"
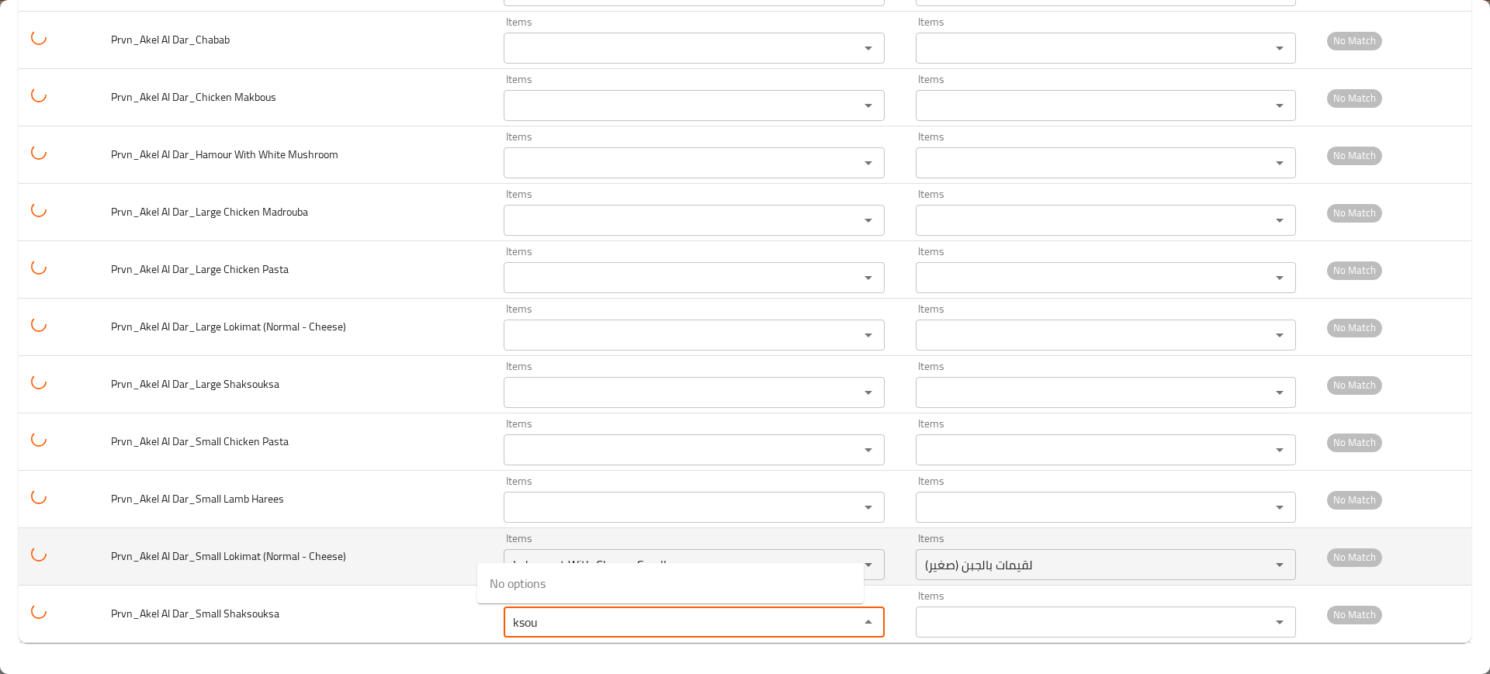
type Shaksouksa "ksou"
click at [341, 562] on span "Prvn_Akel Al Dar_Small Lokimat (Normal - Cheese)" at bounding box center [228, 556] width 235 height 20
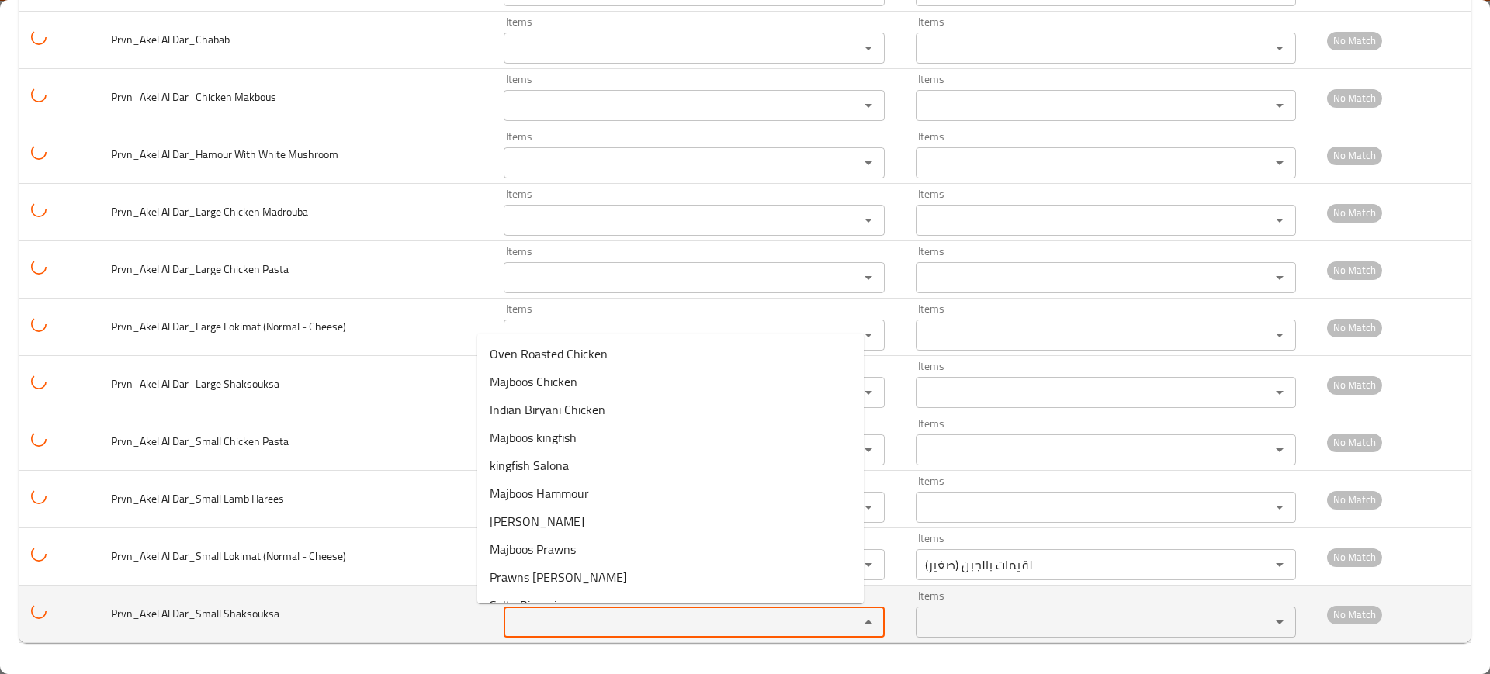
click at [545, 617] on Shaksouksa "Items" at bounding box center [671, 622] width 326 height 22
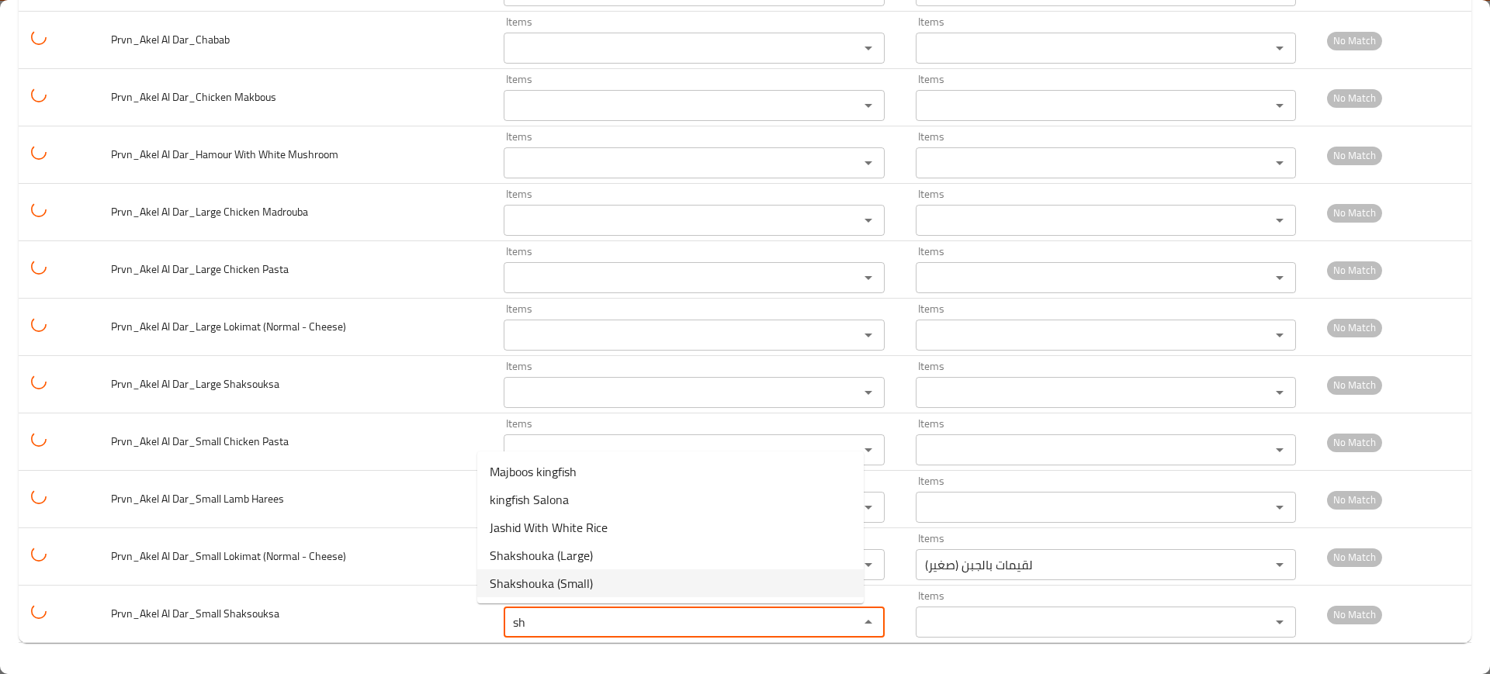
click at [585, 586] on span "Shakshouka (Small)" at bounding box center [541, 583] width 103 height 19
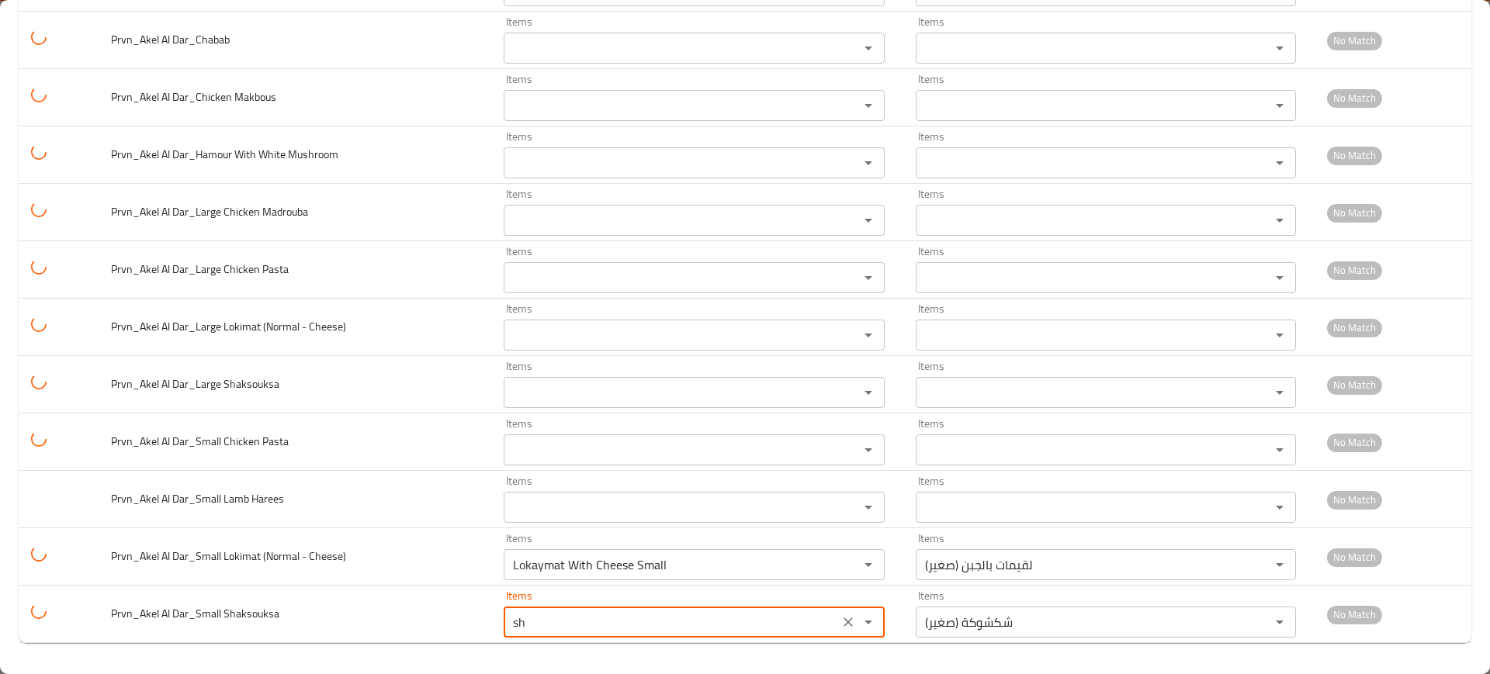
type Shaksouksa "Shakshouka (Small)"
type Shaksouksa-ar "شكشوكة (صغير)"
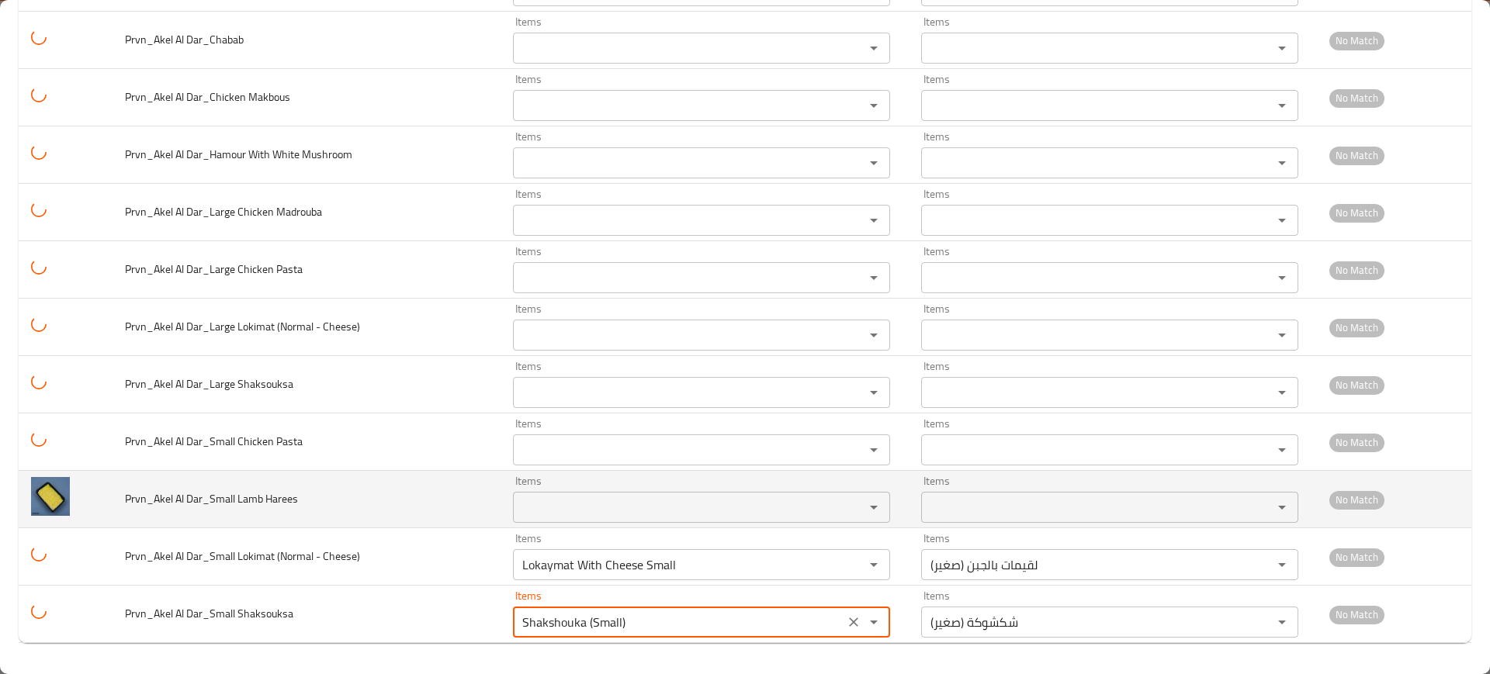
type Shaksouksa "Shakshouka (Small)"
click at [541, 509] on Harees "Items" at bounding box center [679, 508] width 322 height 22
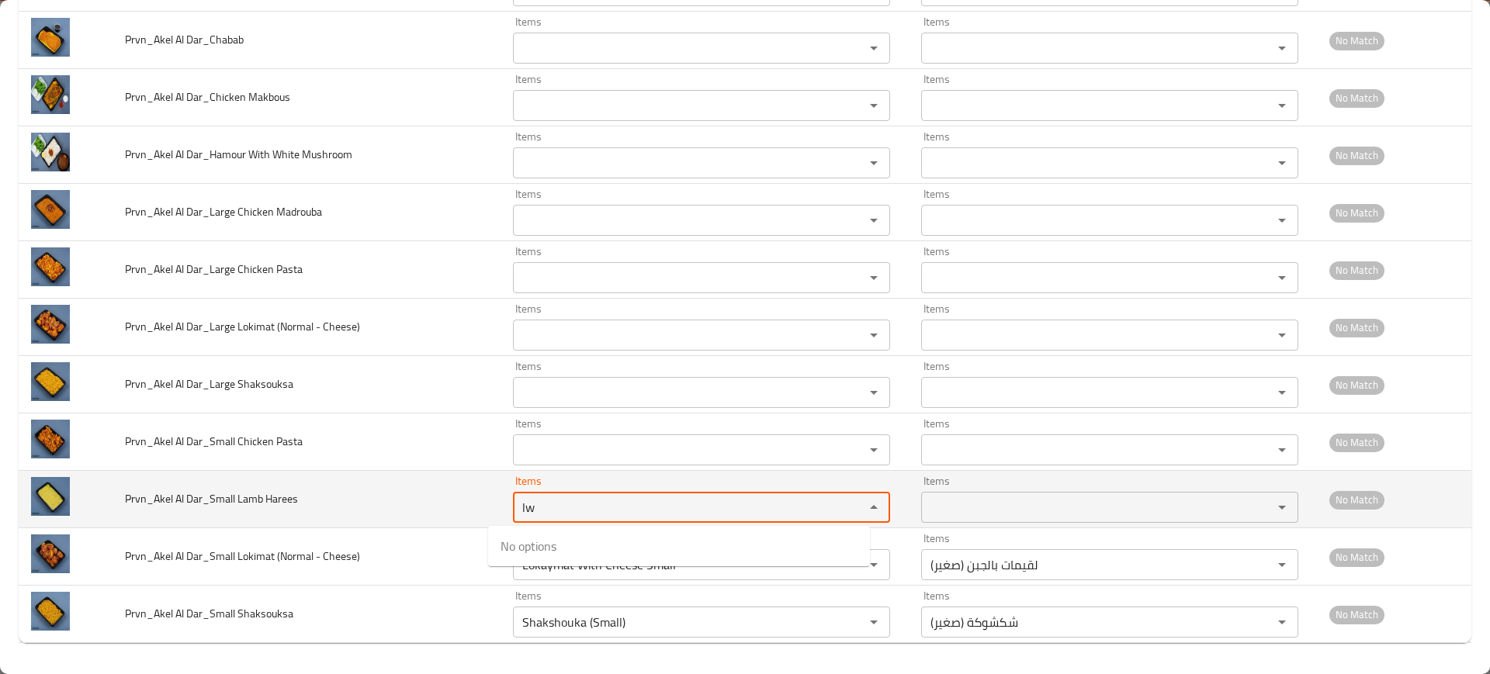
type Harees "l"
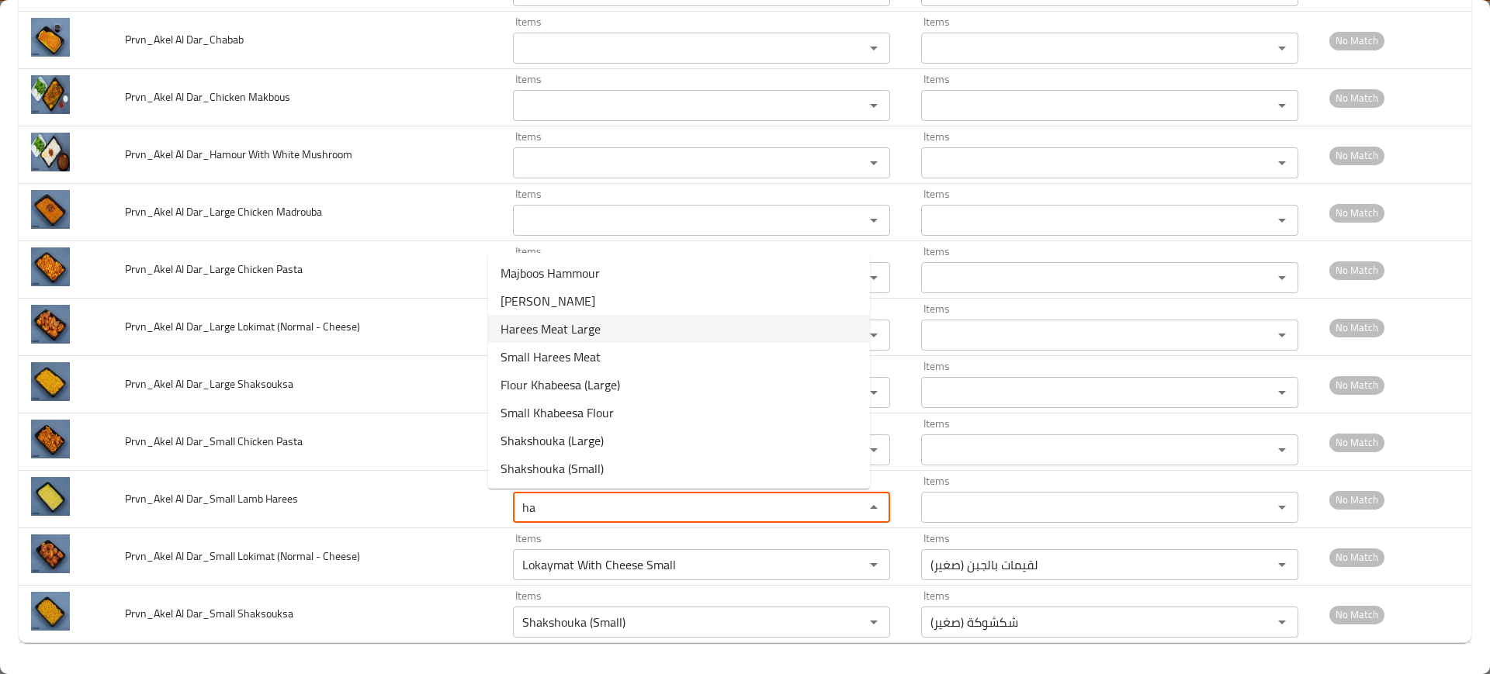
click at [580, 326] on span "Harees Meat Large" at bounding box center [550, 329] width 100 height 19
type Harees "Harees Meat Large"
type Harees-ar "هريس لحم (كبير)"
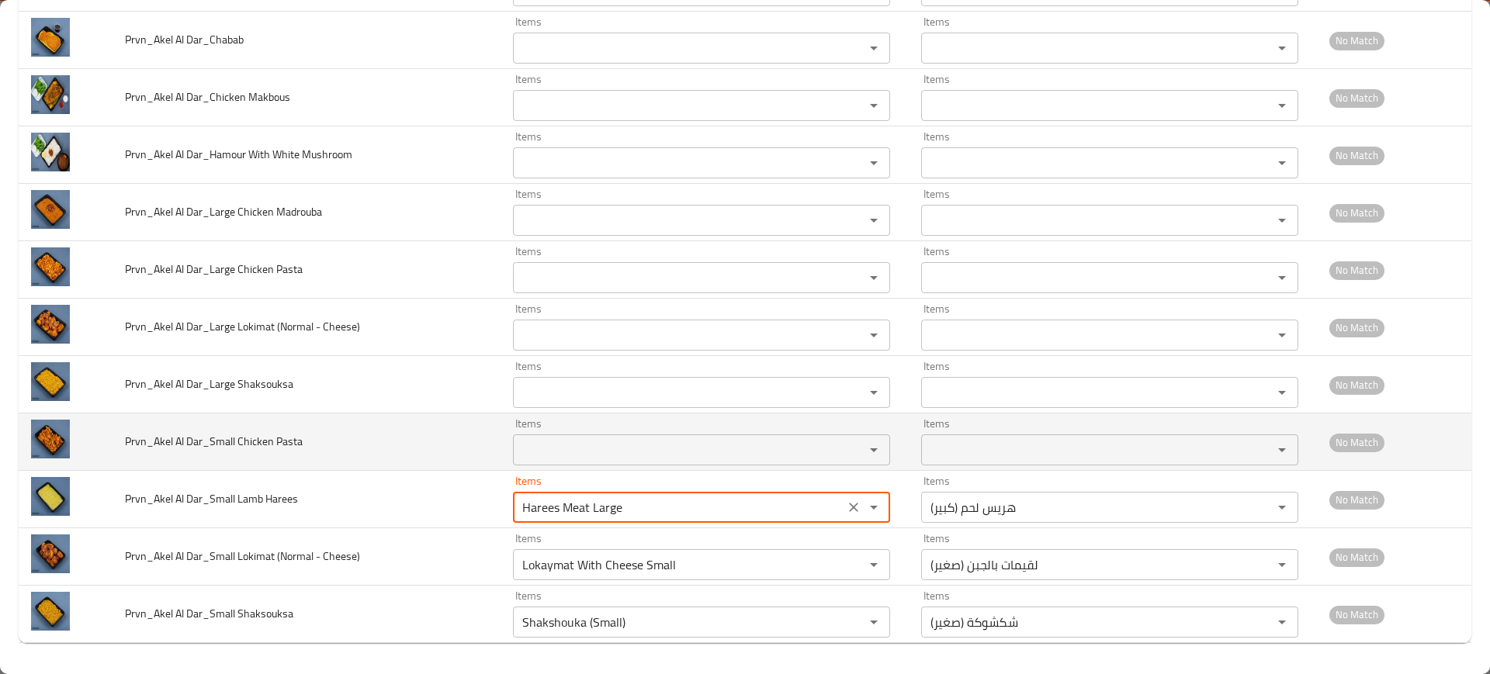
type Harees "Harees Meat Large"
drag, startPoint x: 281, startPoint y: 441, endPoint x: 319, endPoint y: 445, distance: 38.2
click at [319, 445] on td "Prvn_Akel Al Dar_Small Chicken Pasta" at bounding box center [307, 442] width 388 height 57
copy span "asta"
click at [658, 452] on Pasta "Items" at bounding box center [679, 450] width 322 height 22
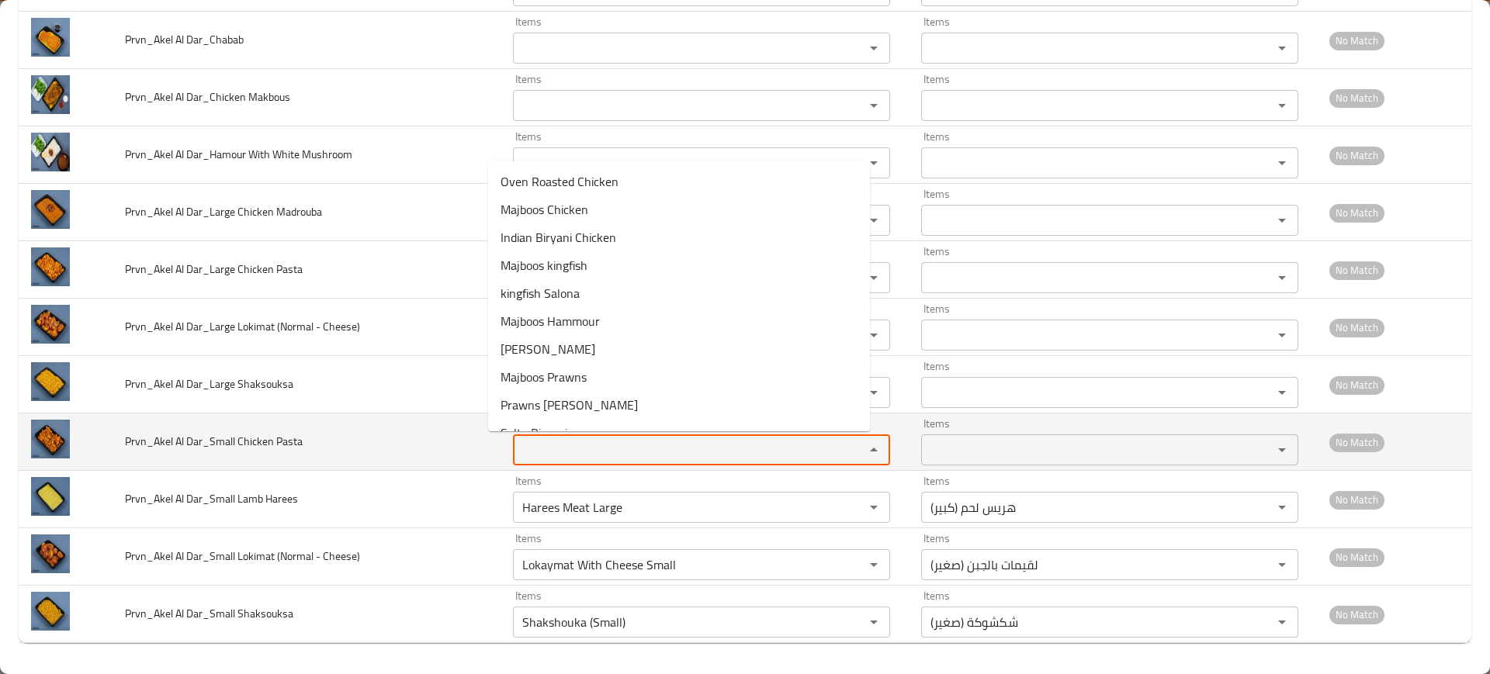
paste Pasta "asta"
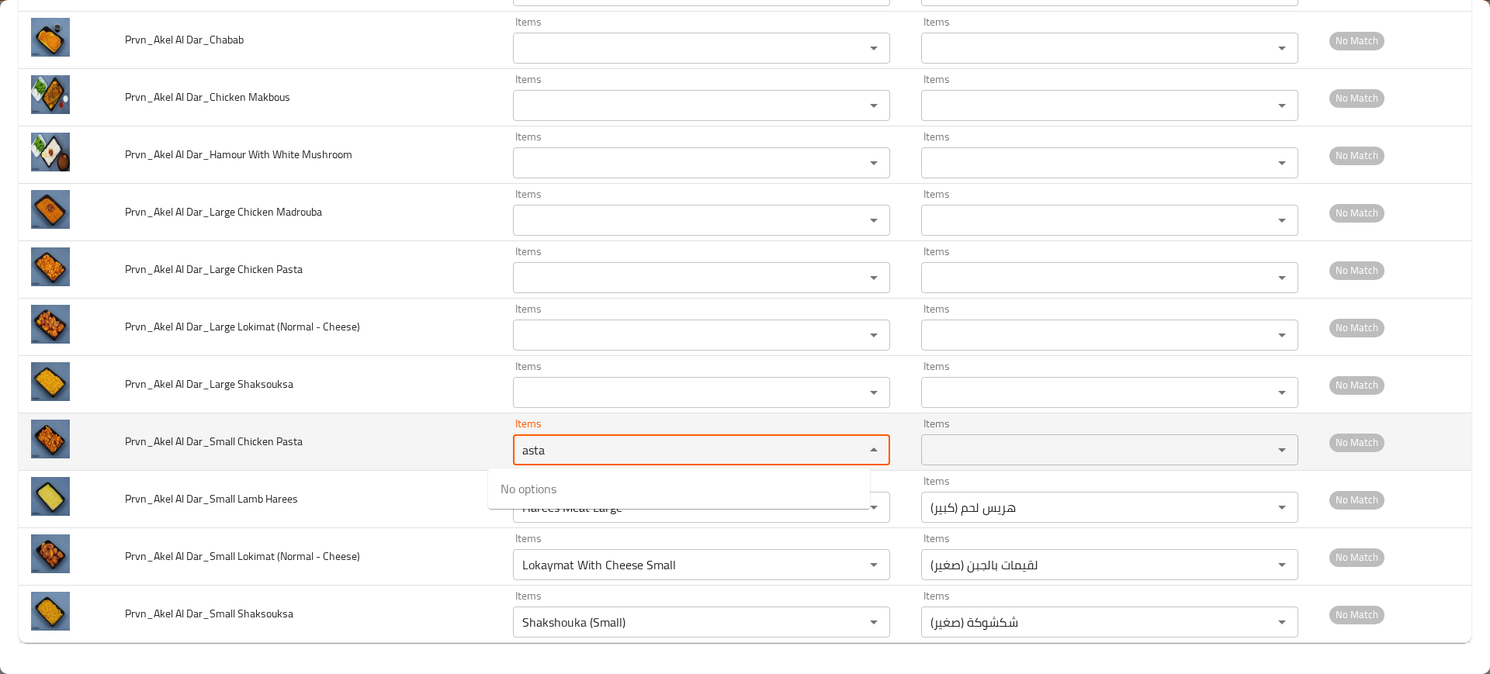
type Pasta "asta"
click at [428, 429] on td "Prvn_Akel Al Dar_Small Chicken Pasta" at bounding box center [307, 442] width 388 height 57
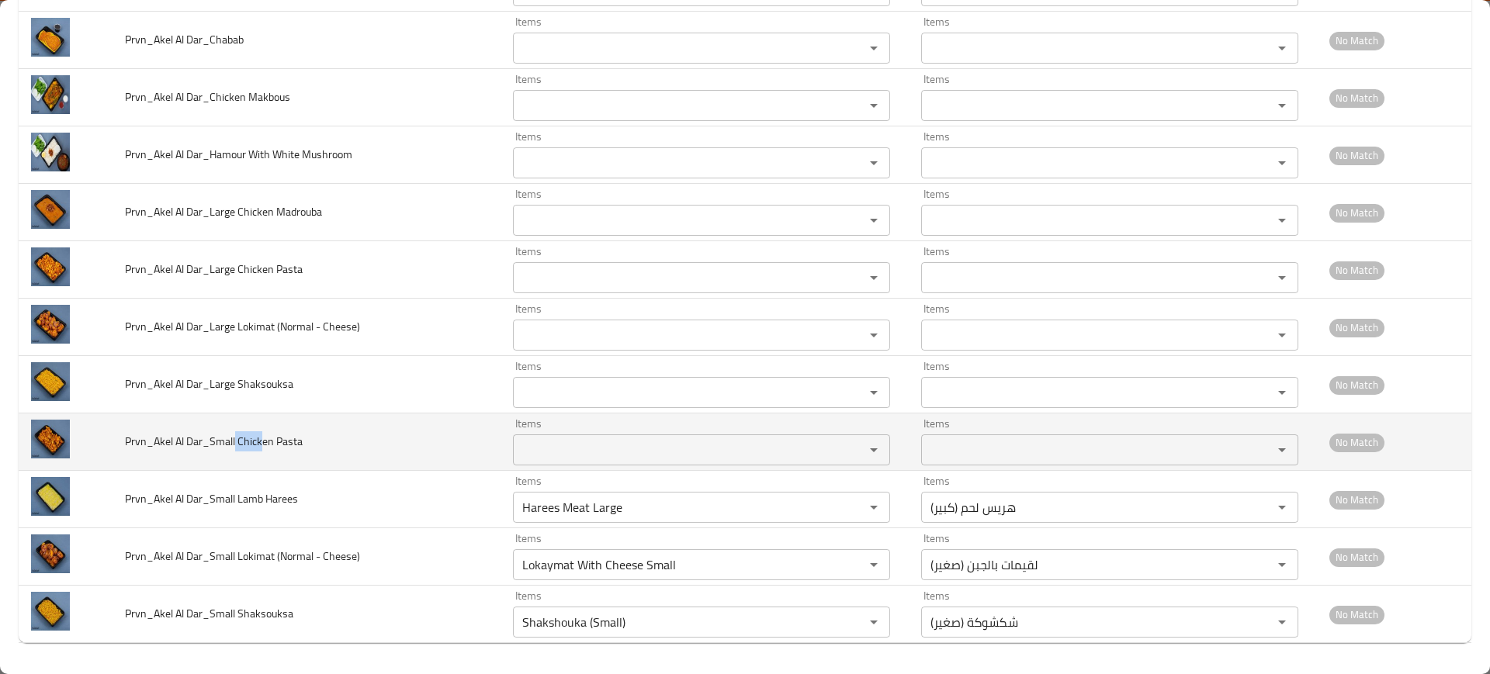
drag, startPoint x: 261, startPoint y: 437, endPoint x: 235, endPoint y: 441, distance: 25.9
click at [235, 441] on span "Prvn_Akel Al Dar_Small Chicken Pasta" at bounding box center [214, 441] width 178 height 20
copy span "[DEMOGRAPHIC_DATA]"
click at [532, 444] on Pasta "Items" at bounding box center [679, 450] width 322 height 22
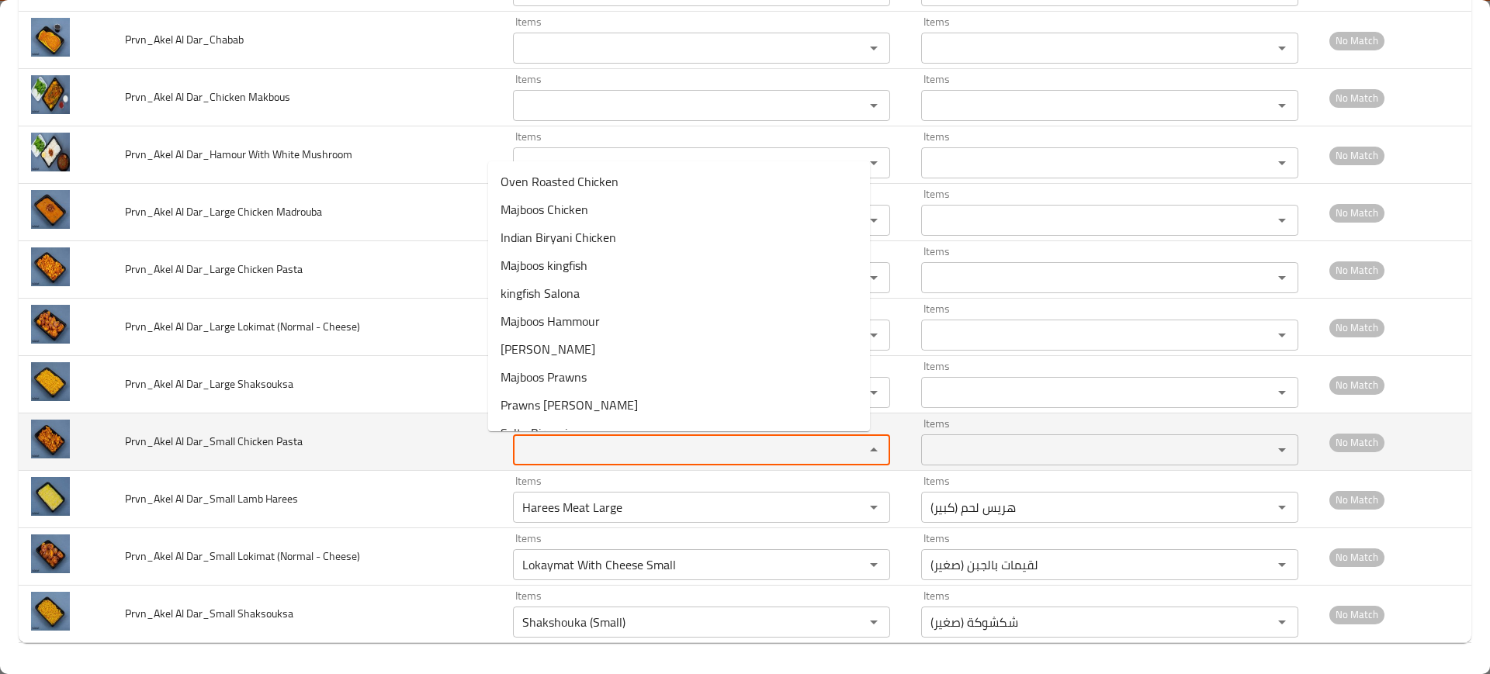
paste Pasta "[DEMOGRAPHIC_DATA]"
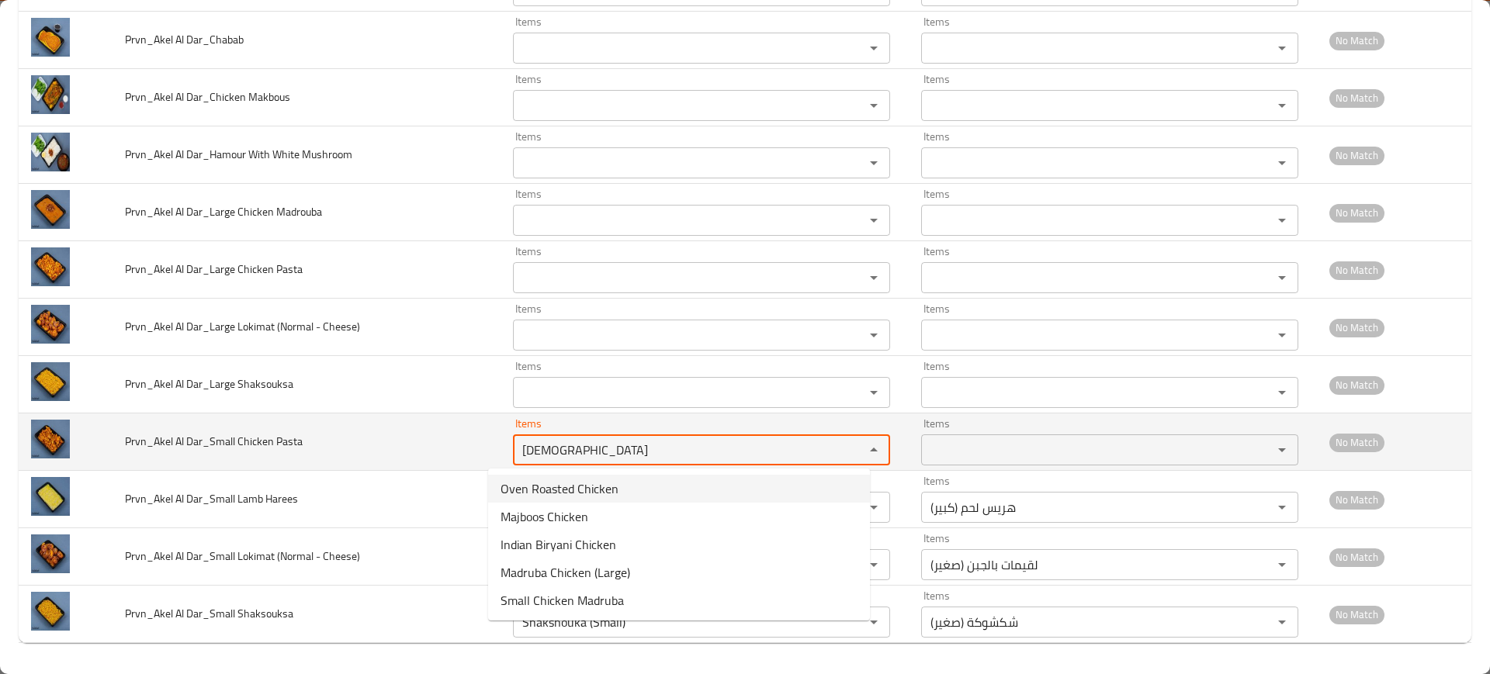
click at [543, 446] on Pasta "[DEMOGRAPHIC_DATA]" at bounding box center [679, 450] width 322 height 22
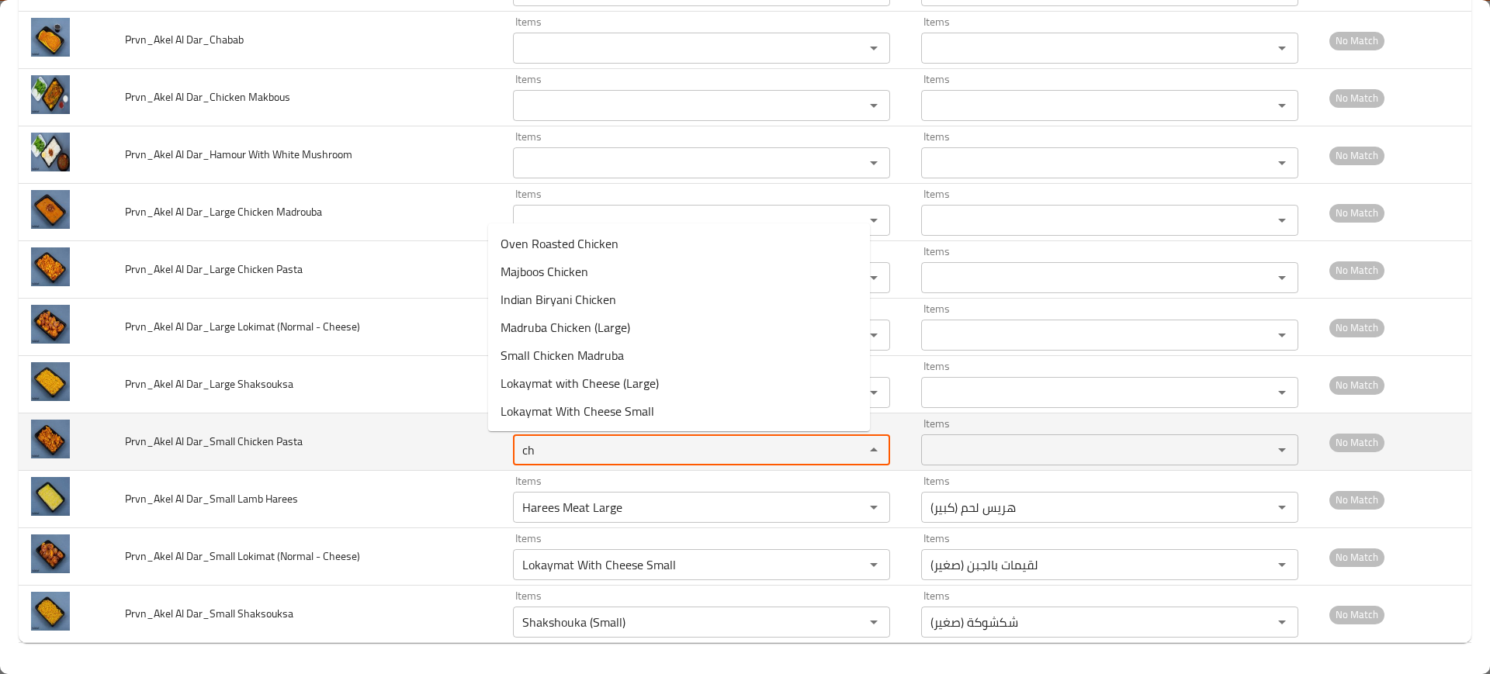
type Pasta "chi"
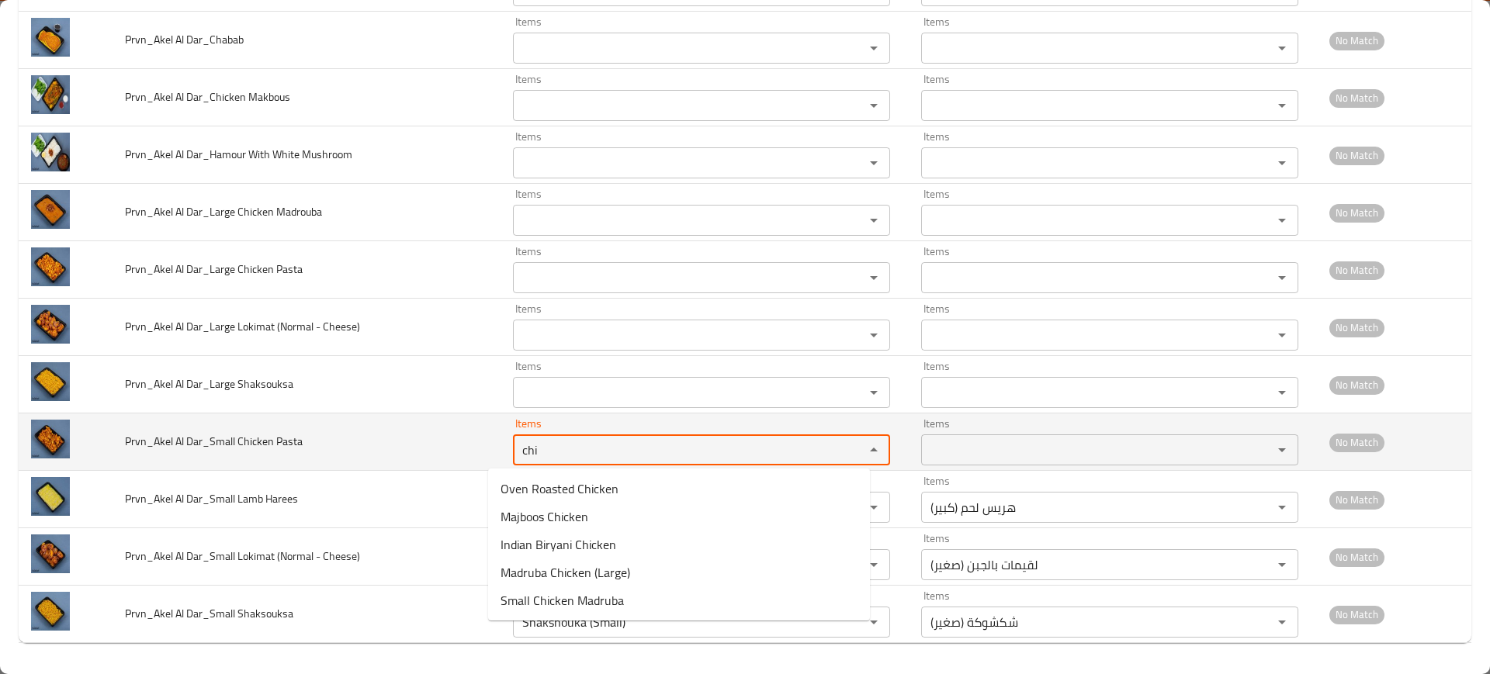
click at [543, 446] on Pasta "chi" at bounding box center [679, 450] width 322 height 22
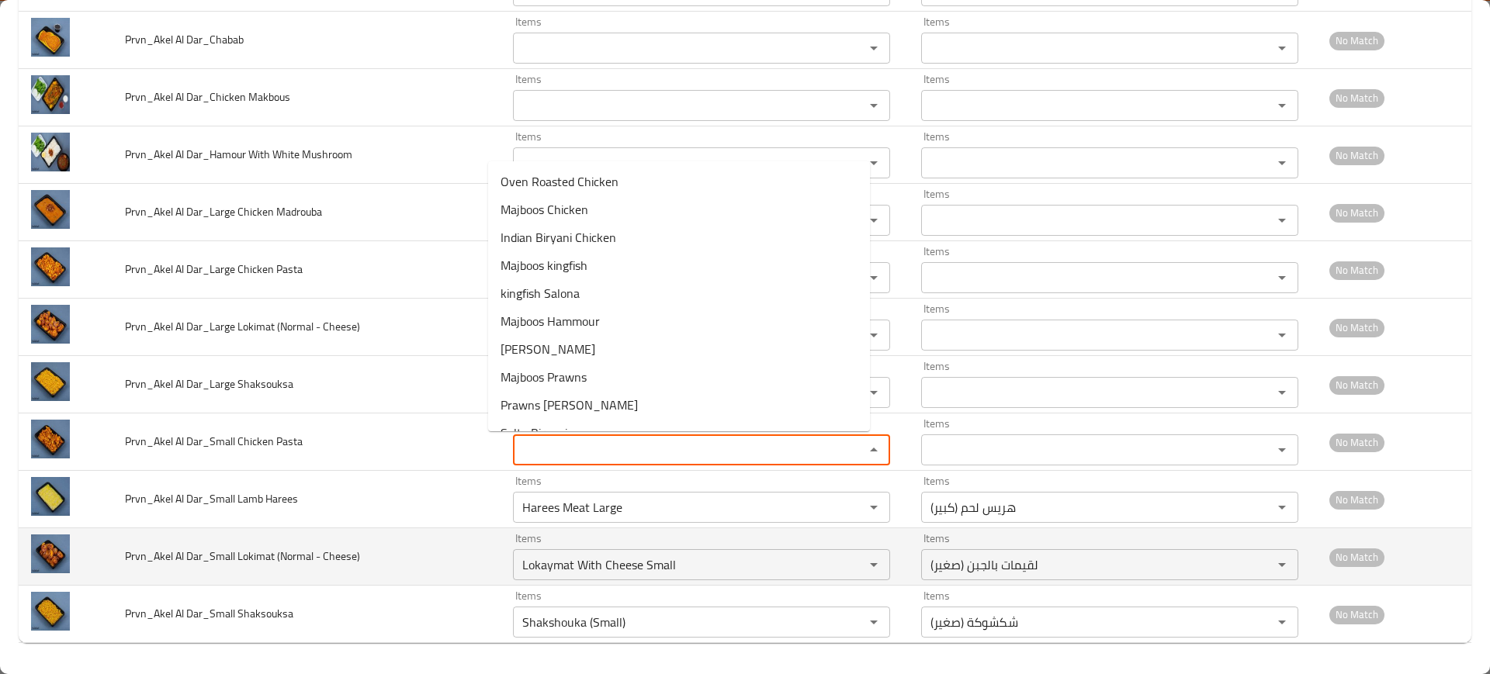
drag, startPoint x: 307, startPoint y: 472, endPoint x: 429, endPoint y: 584, distance: 165.8
click at [310, 473] on td "Prvn_Akel Al Dar_Small Lamb Harees" at bounding box center [307, 499] width 388 height 57
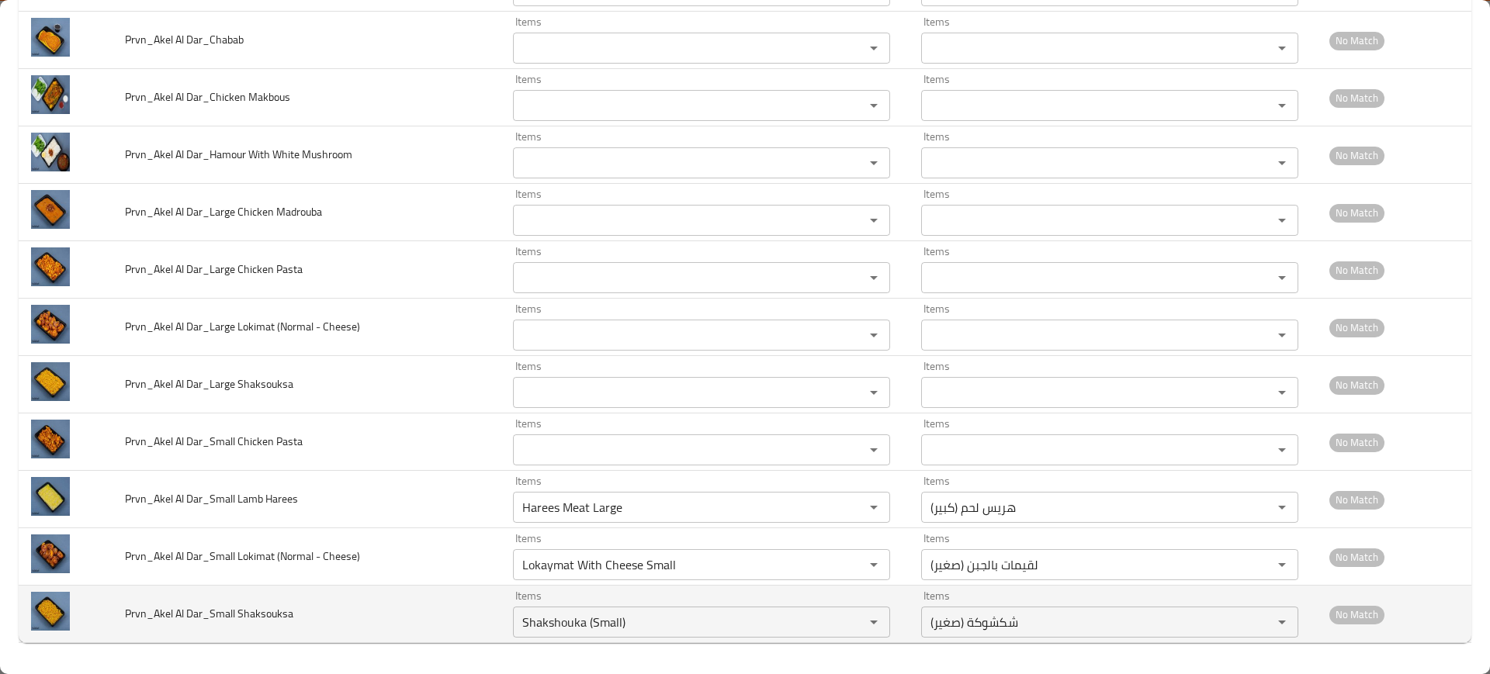
drag, startPoint x: 532, startPoint y: 626, endPoint x: 482, endPoint y: 624, distance: 49.7
click at [500, 625] on td "Items Shakshouka (Small) Items" at bounding box center [704, 614] width 408 height 57
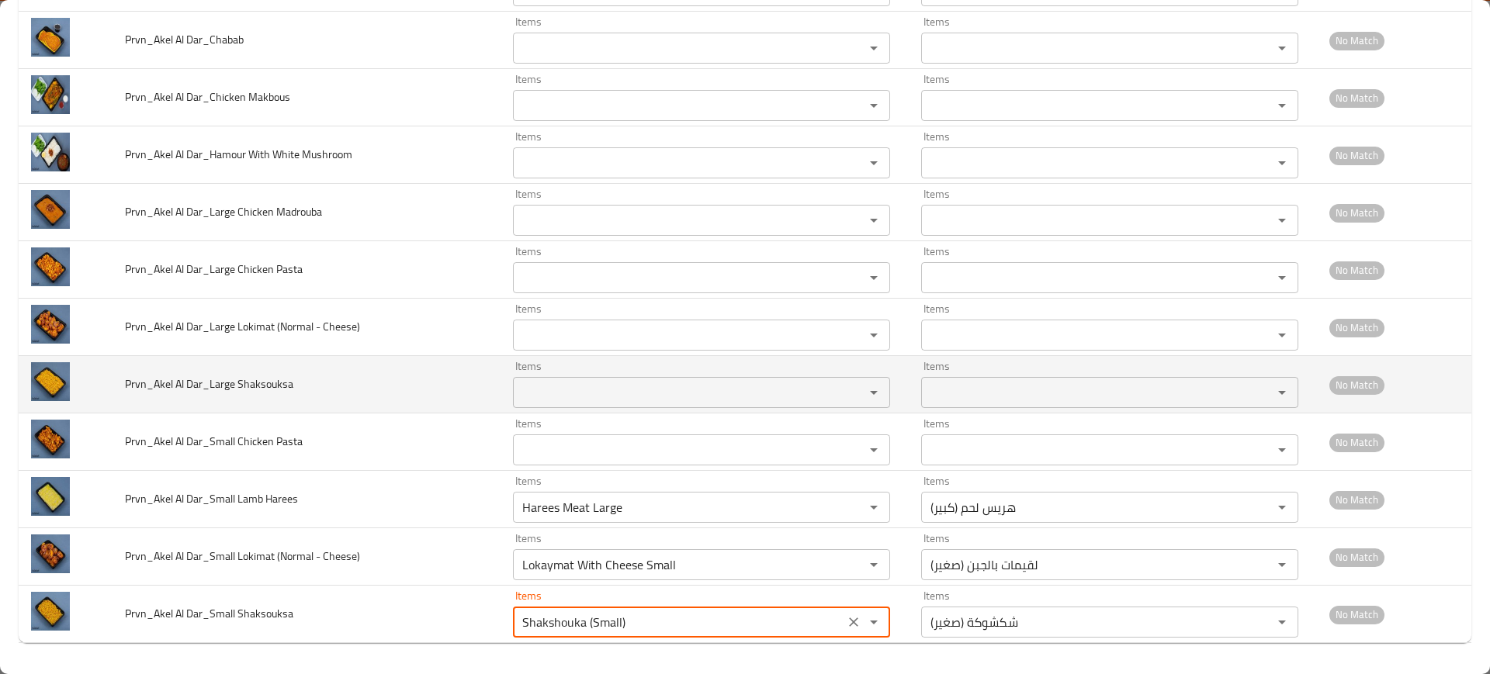
click at [574, 372] on div "Items Items" at bounding box center [701, 384] width 377 height 47
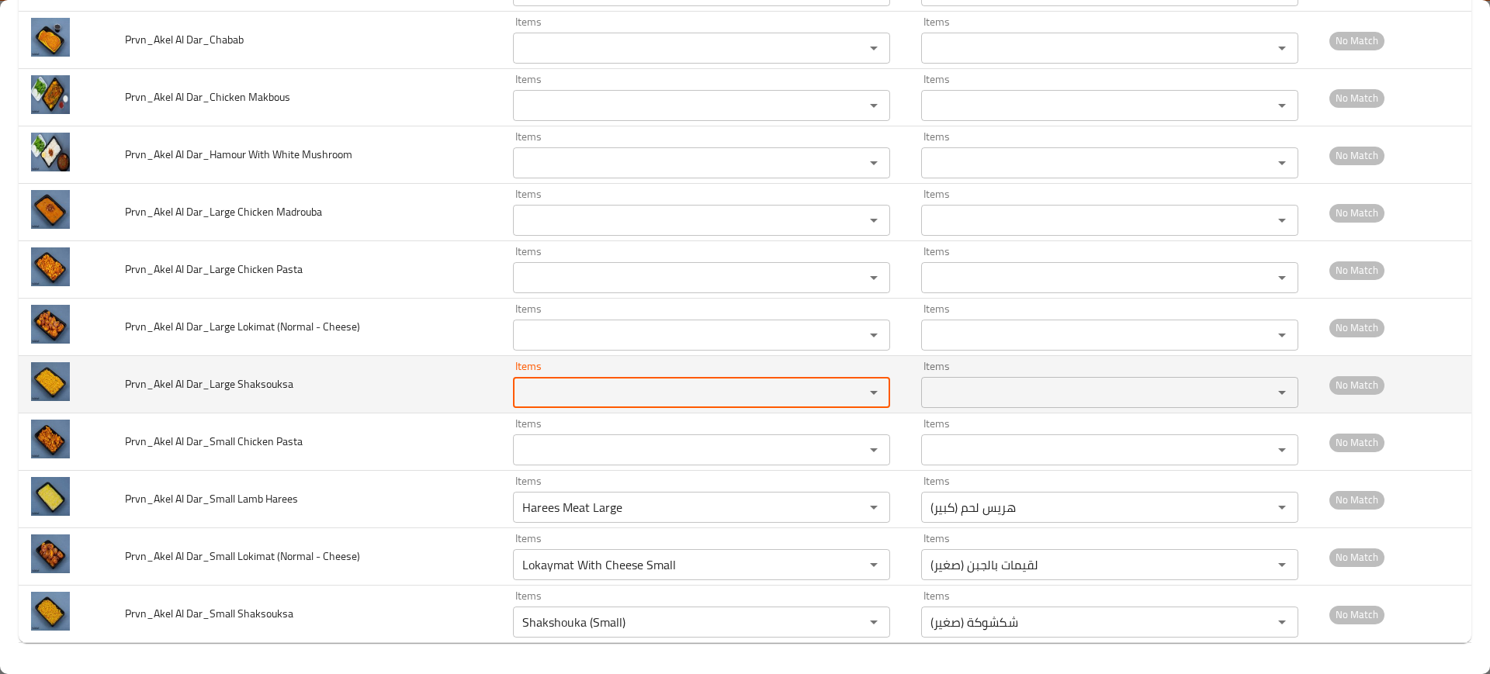
click at [577, 390] on Shaksouksa "Items" at bounding box center [679, 393] width 322 height 22
paste Shaksouksa "Shaks"
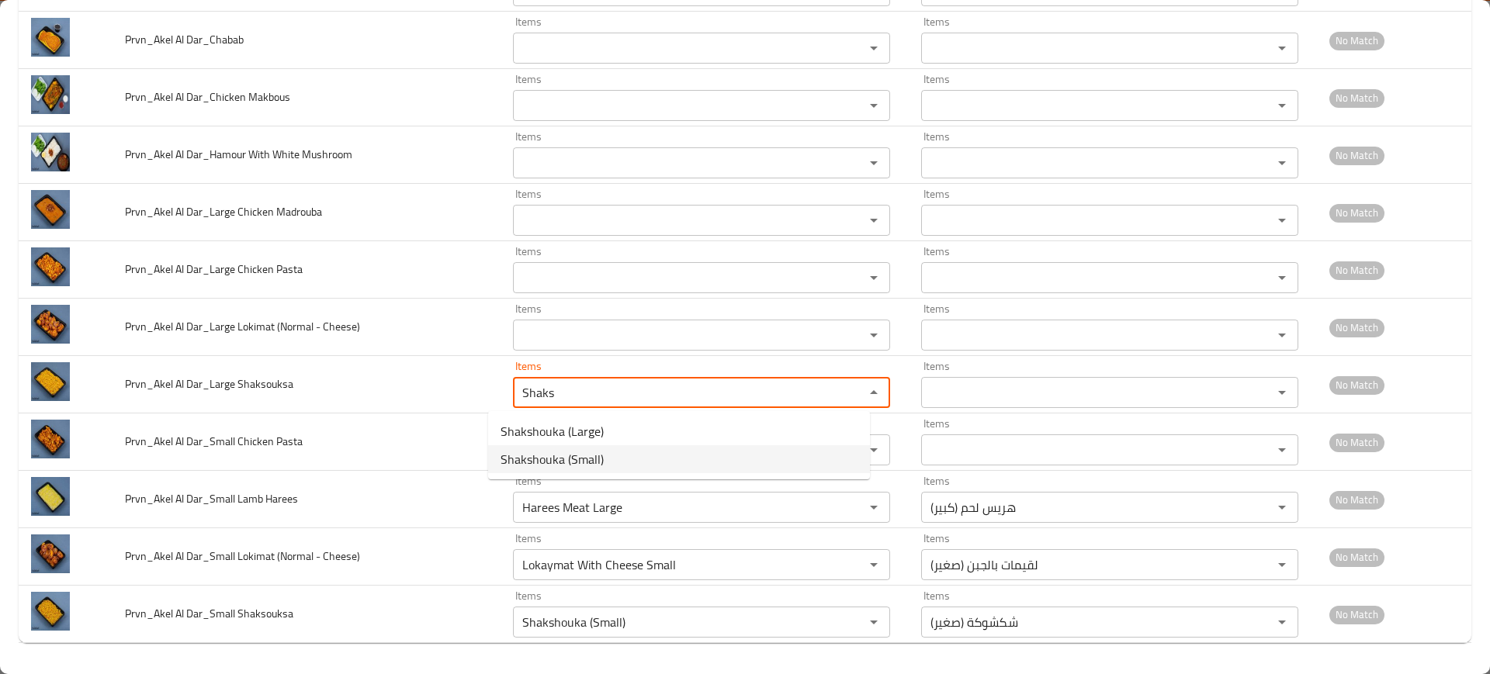
click at [594, 452] on span "Shakshouka (Small)" at bounding box center [551, 459] width 103 height 19
type Shaksouksa "Shakshouka (Small)"
type Shaksouksa-ar "شكشوكة (صغير)"
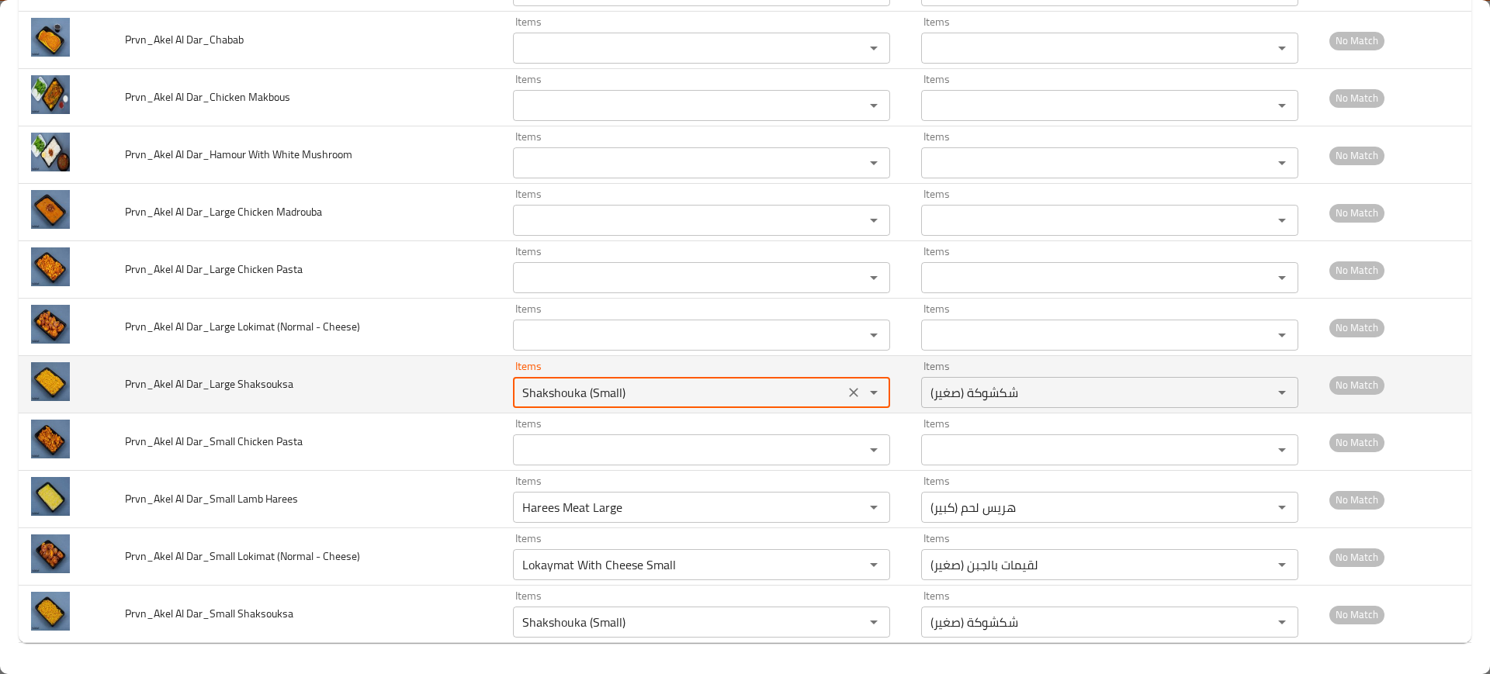
click at [597, 390] on Shaksouksa "Shakshouka (Small)" at bounding box center [679, 393] width 322 height 22
click at [597, 389] on Shaksouksa "Shakshouka (Small)" at bounding box center [679, 393] width 322 height 22
paste Shaksouksa "enhanced table"
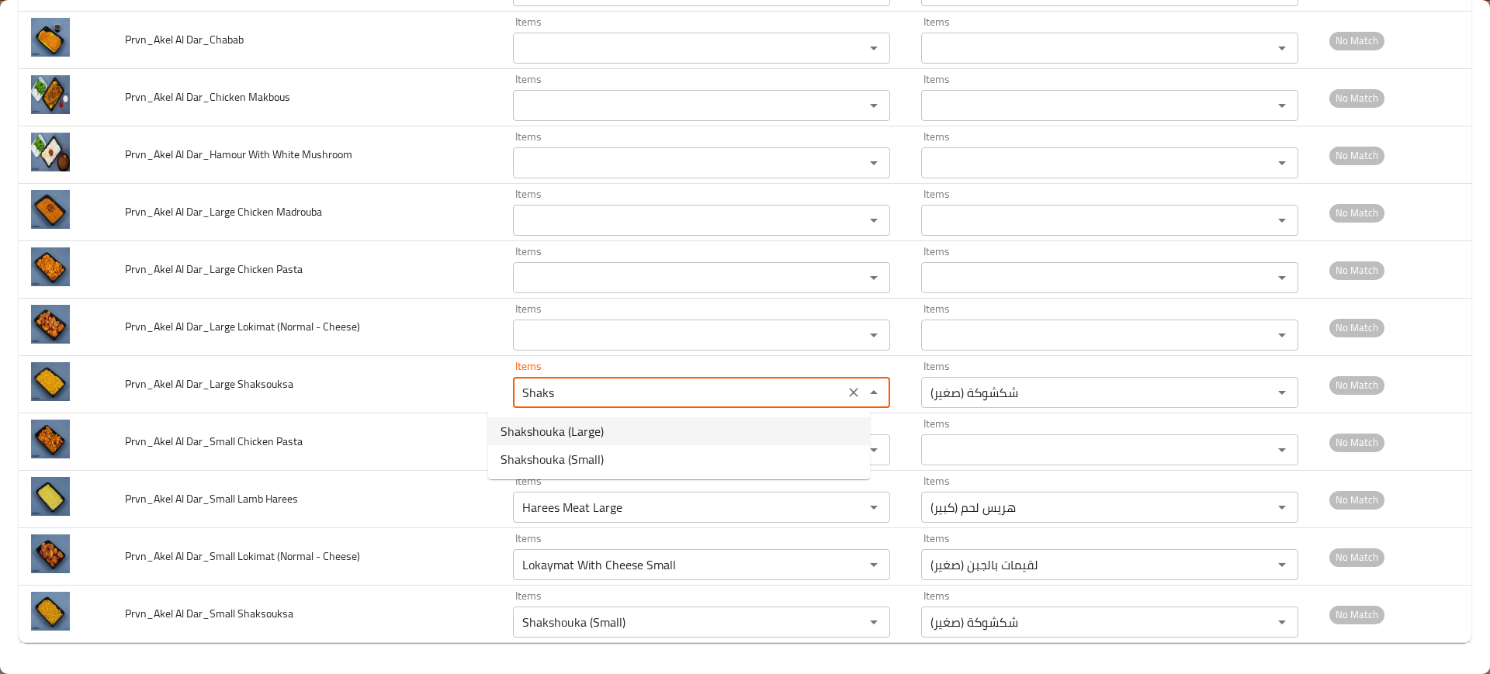
click at [631, 441] on Shaksouksa-option-0 "Shakshouka (Large)" at bounding box center [679, 431] width 382 height 28
type Shaksouksa "Shakshouka (Large)"
type Shaksouksa-ar "شكشوكة (كبير)"
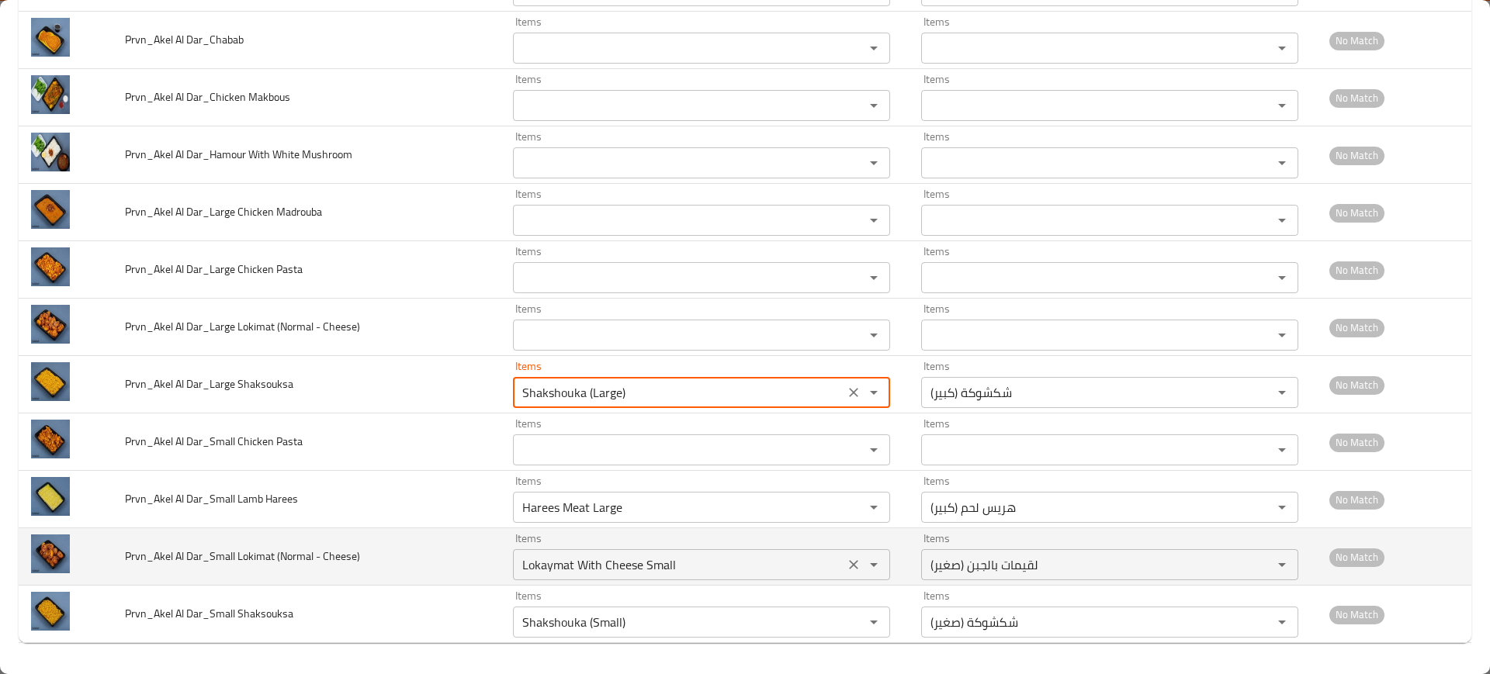
type Shaksouksa "Shakshouka (Large)"
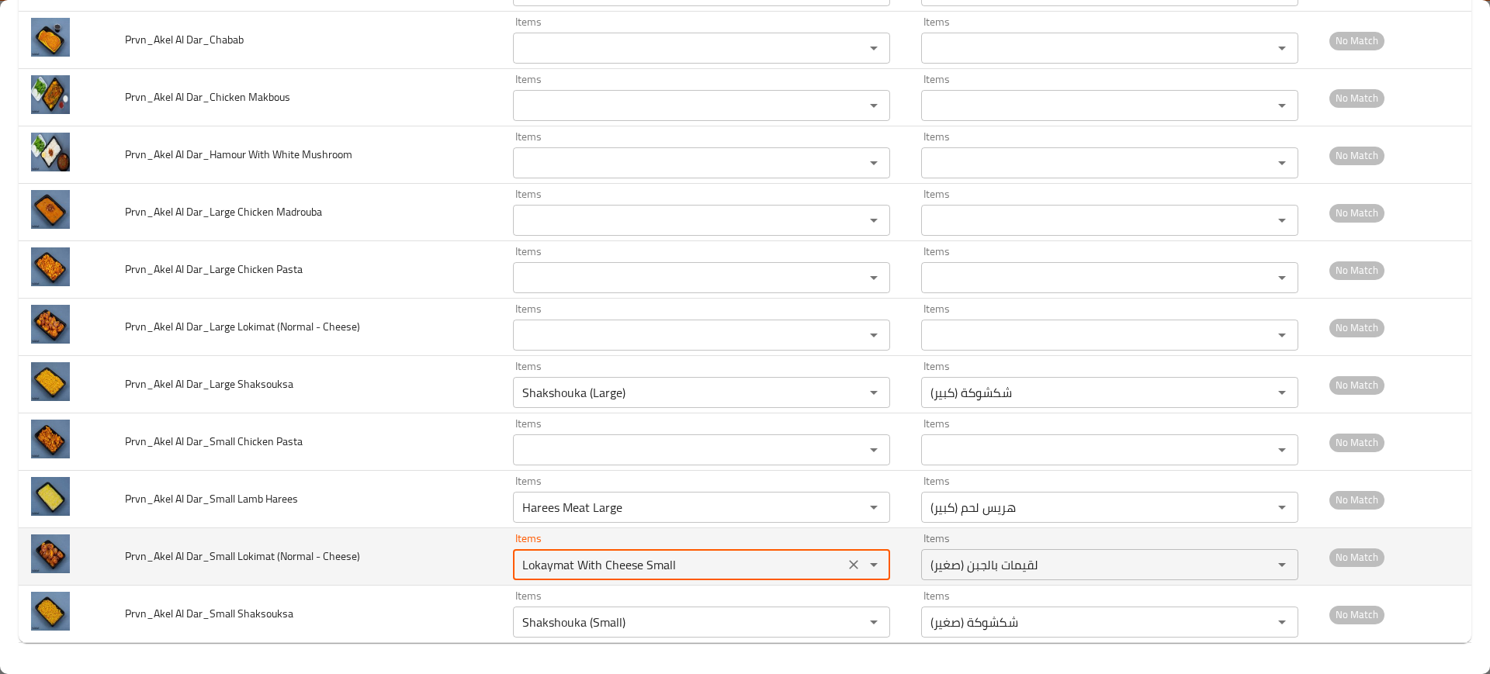
drag, startPoint x: 528, startPoint y: 569, endPoint x: 458, endPoint y: 565, distance: 69.9
click at [458, 565] on tr "Prvn_Akel Al Dar_Small Lokimat (Normal - Cheese) Items Lokaymat With Cheese Sma…" at bounding box center [745, 556] width 1453 height 57
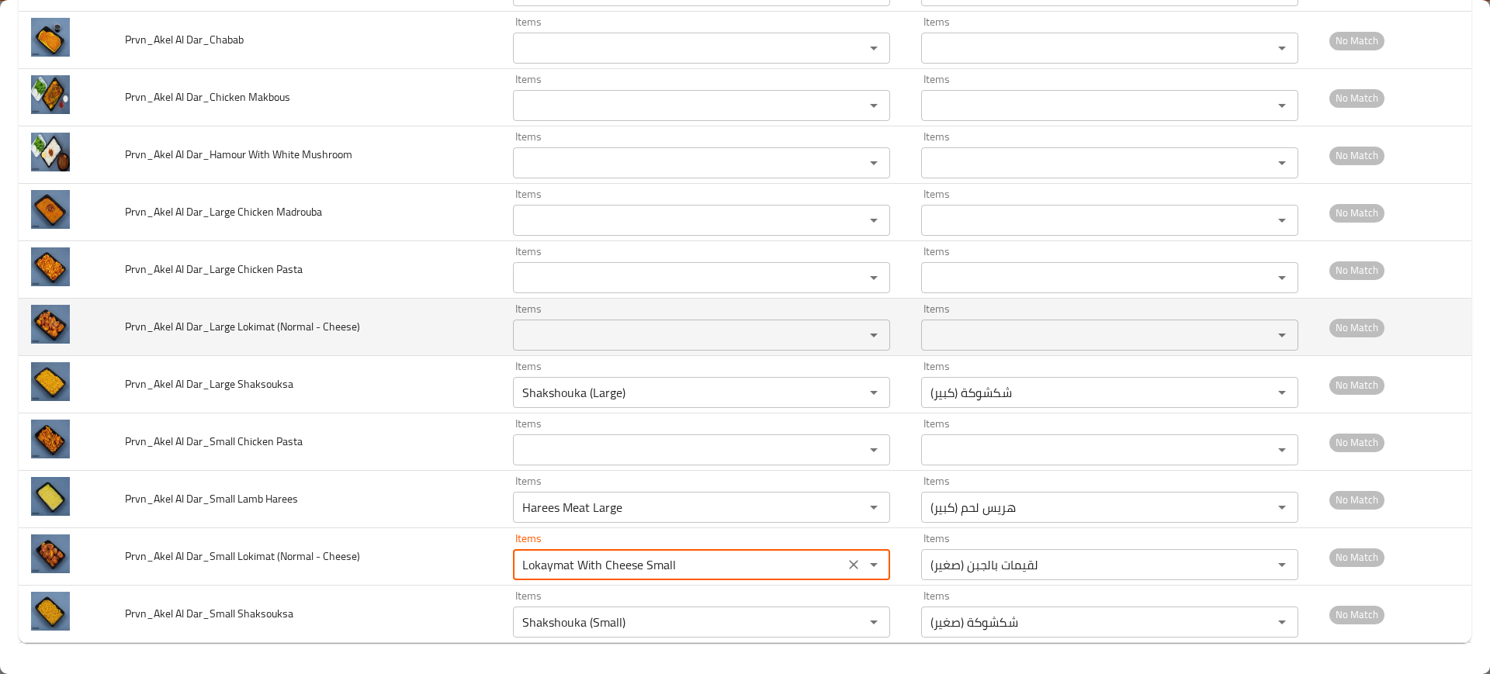
click at [561, 331] on Cheese\) "Items" at bounding box center [679, 335] width 322 height 22
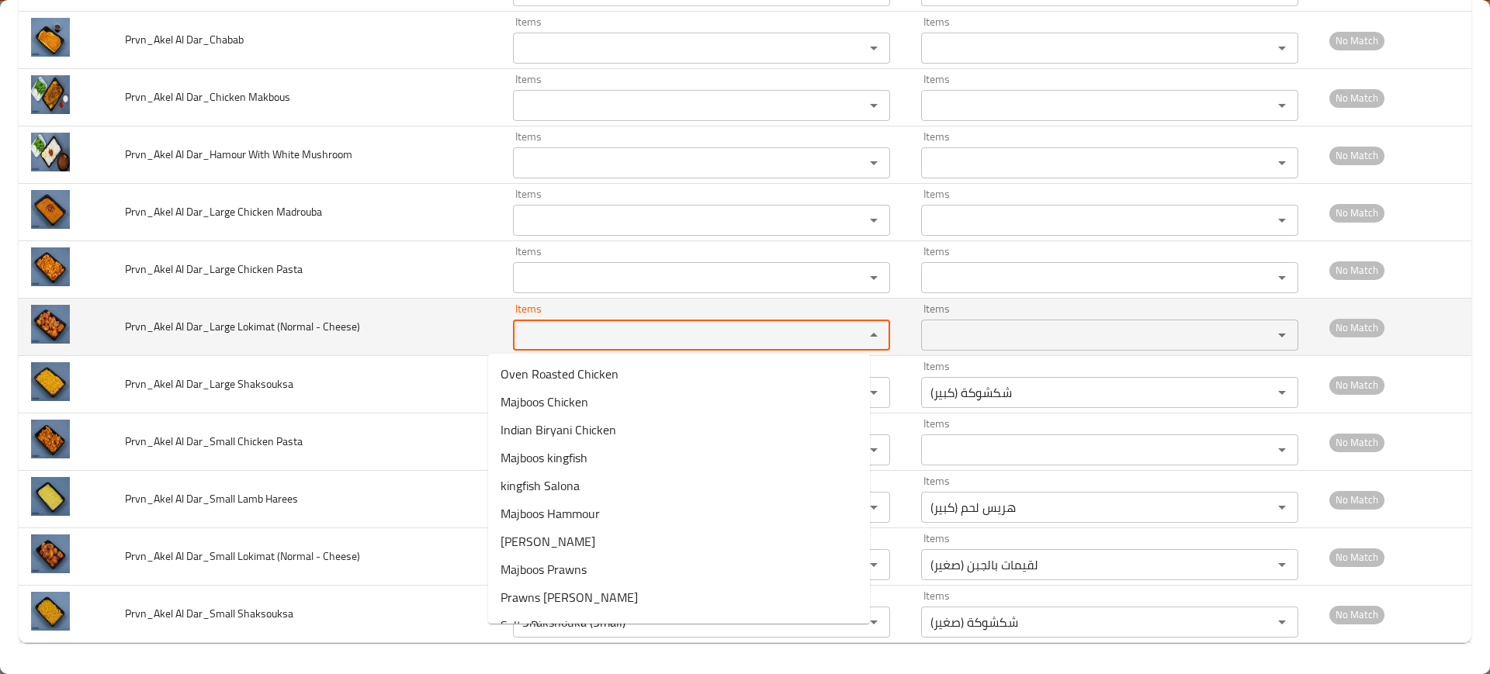
paste Cheese\) "[PERSON_NAME]"
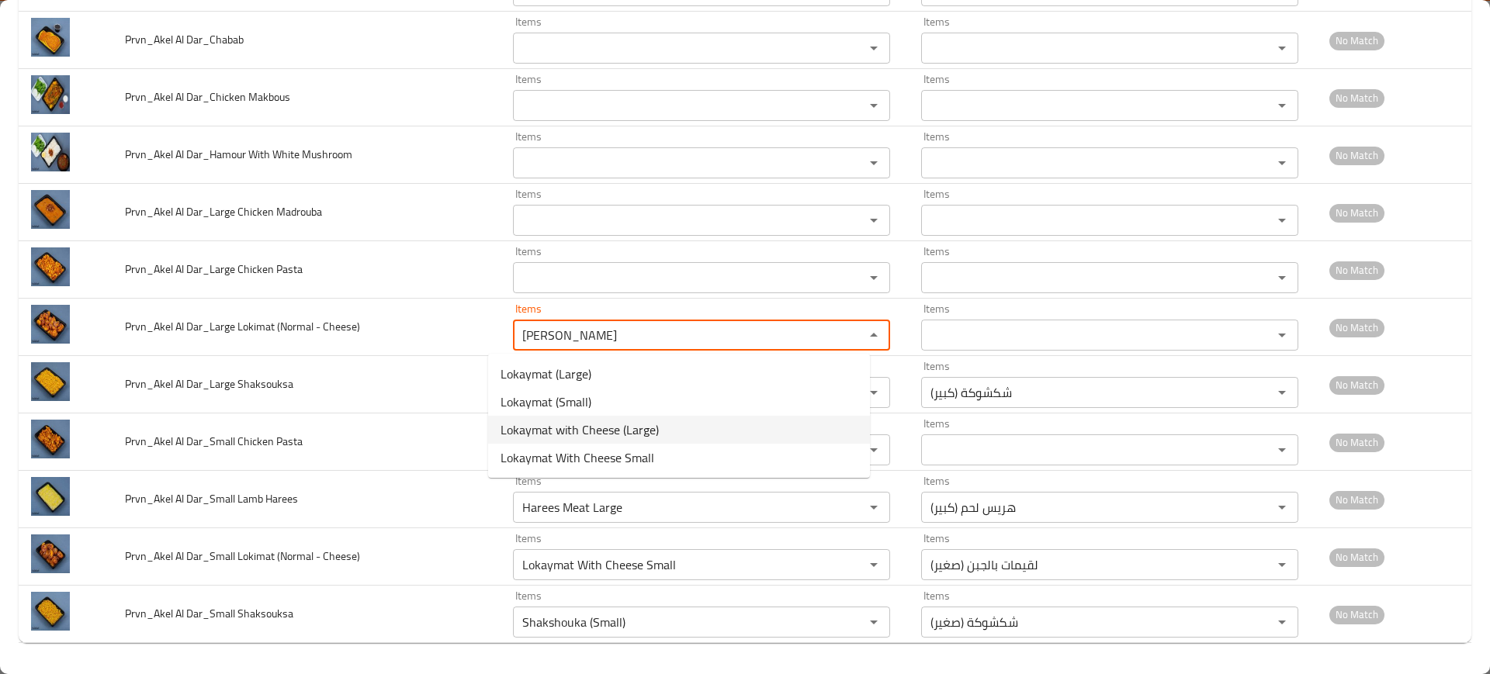
click at [597, 426] on span "Lokaymat with Cheese (Large)" at bounding box center [579, 430] width 158 height 19
type Cheese\) "Lokaymat with Cheese (Large)"
type Cheese\)-ar "لقيمات بالجبن (كبير)"
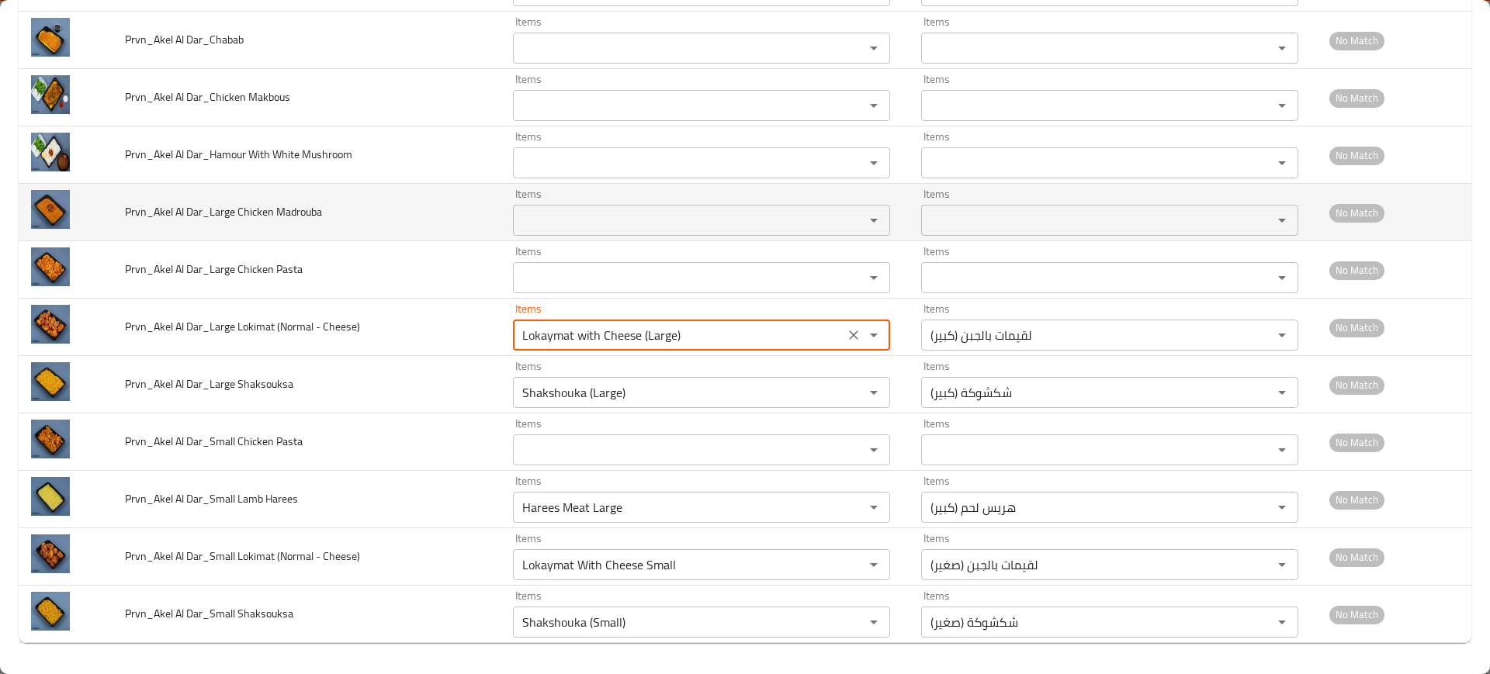
type Cheese\) "Lokaymat with Cheese (Large)"
drag, startPoint x: 287, startPoint y: 213, endPoint x: 317, endPoint y: 216, distance: 29.6
click at [317, 216] on span "Prvn_Akel Al Dar_Large Chicken Madrouba" at bounding box center [223, 212] width 197 height 20
copy span "adroub"
click at [559, 215] on Madrouba "Items" at bounding box center [679, 221] width 322 height 22
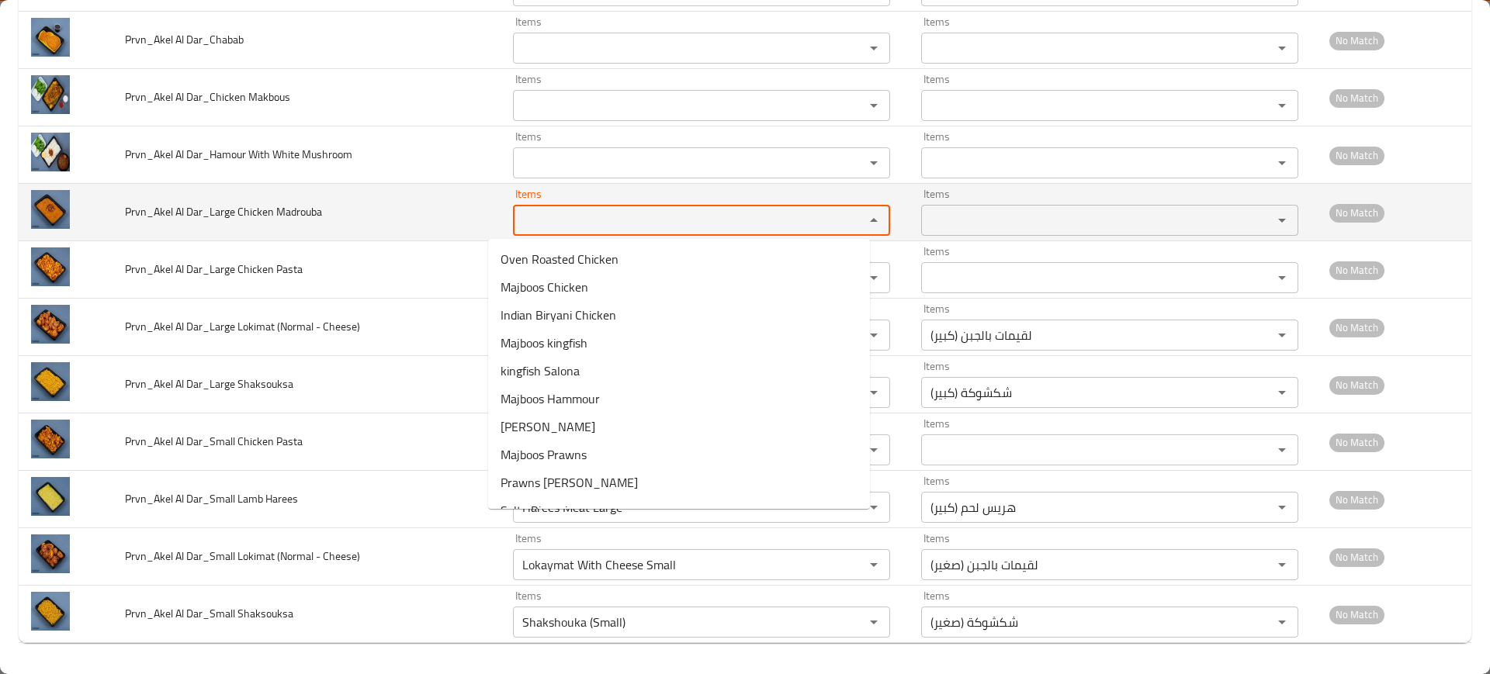
paste Madrouba "adroub"
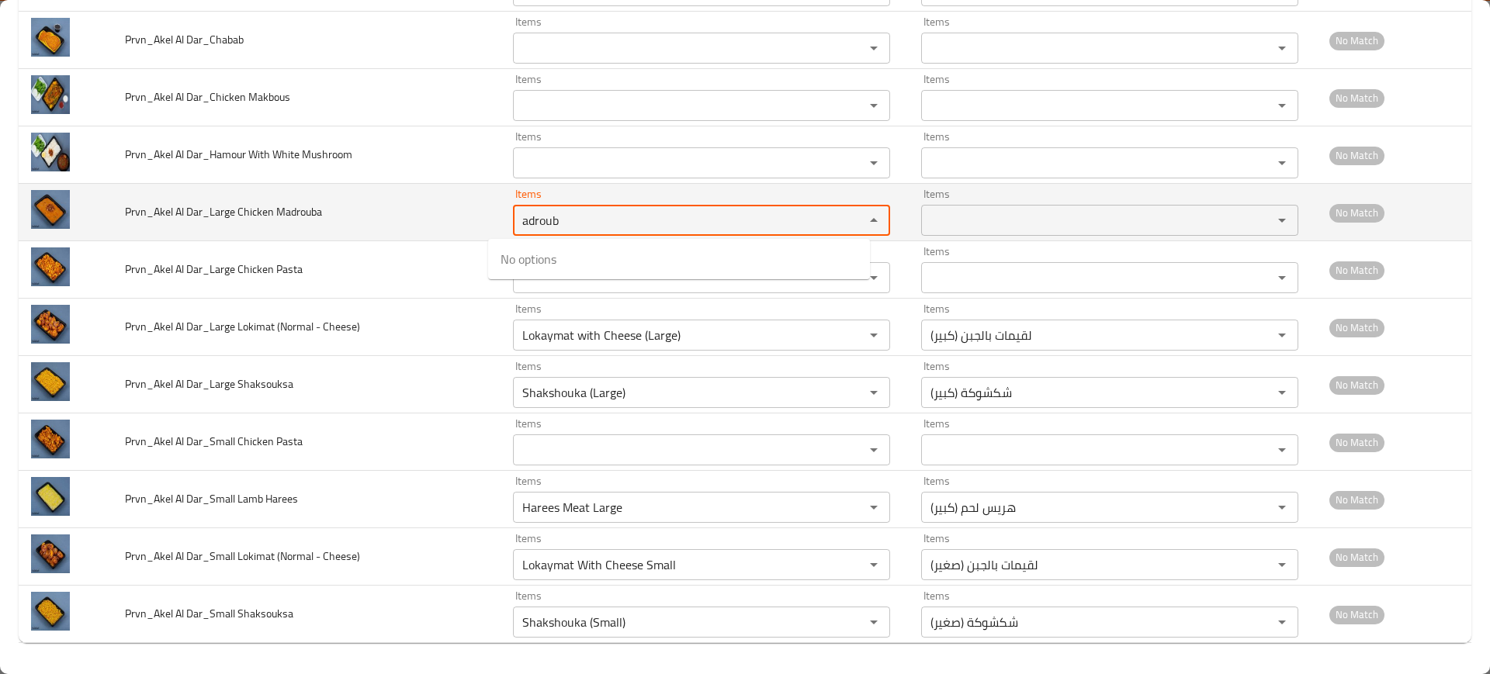
type Madrouba "adroub"
click at [381, 210] on td "Prvn_Akel Al Dar_Large Chicken Madrouba" at bounding box center [307, 212] width 388 height 57
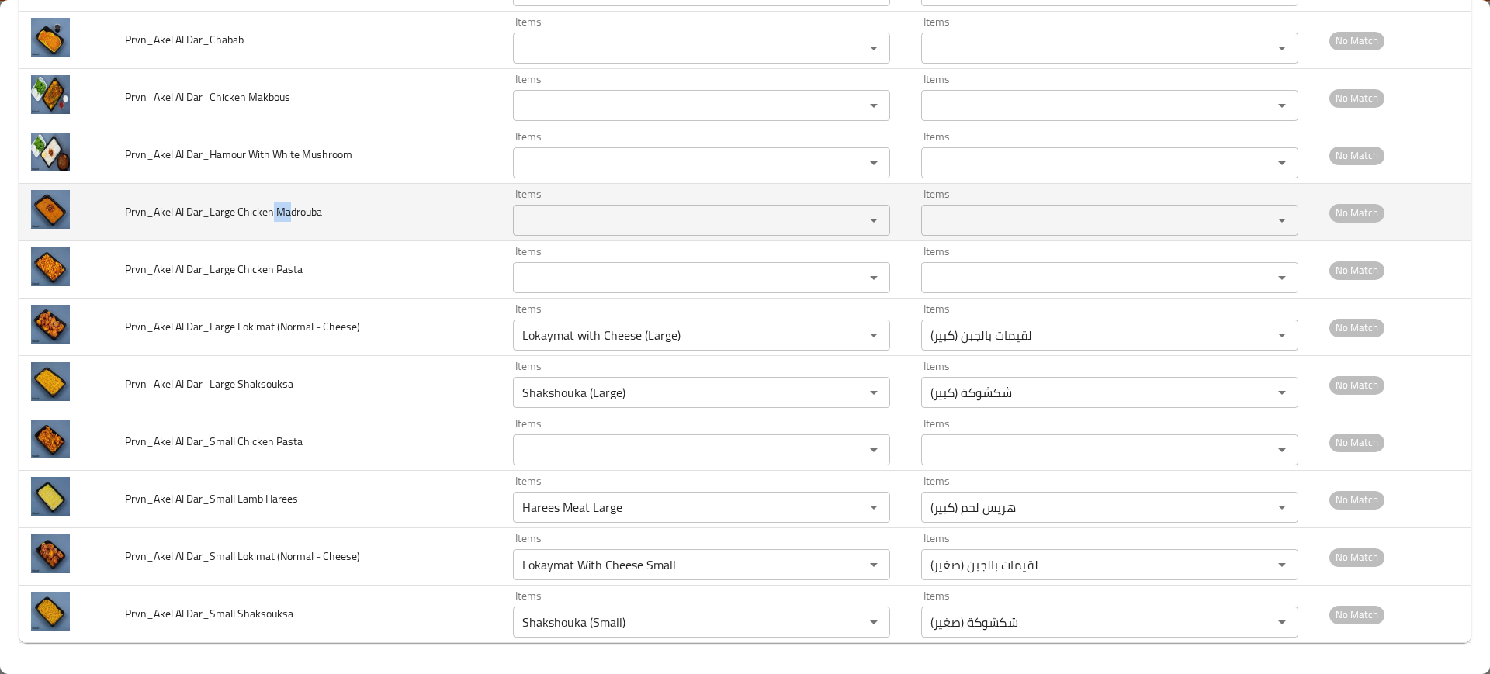
drag, startPoint x: 293, startPoint y: 204, endPoint x: 273, endPoint y: 210, distance: 20.1
click at [273, 210] on span "Prvn_Akel Al Dar_Large Chicken Madrouba" at bounding box center [223, 212] width 197 height 20
click at [256, 206] on span "Prvn_Akel Al Dar_Large Chicken Madrouba" at bounding box center [223, 212] width 197 height 20
copy span "Chicken"
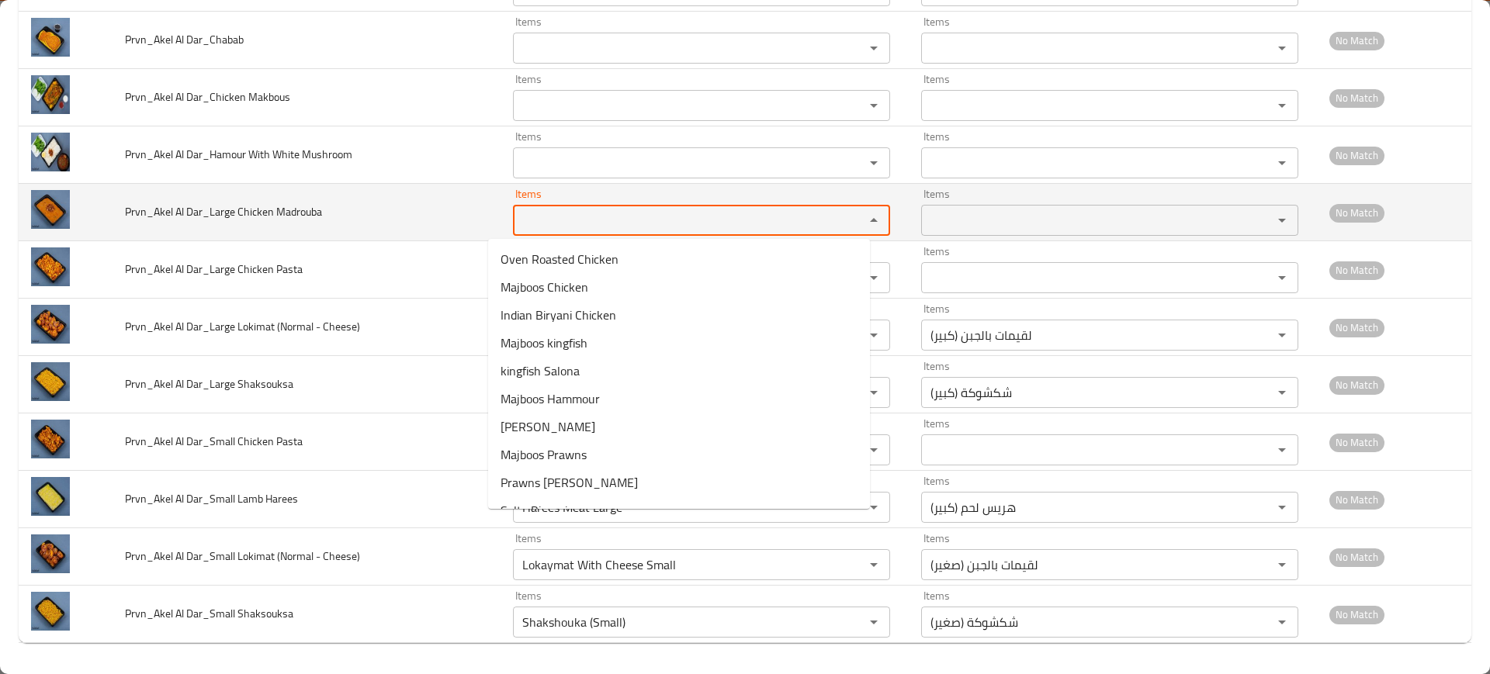
click at [670, 222] on Madrouba "Items" at bounding box center [679, 221] width 322 height 22
paste Madrouba "Chicken"
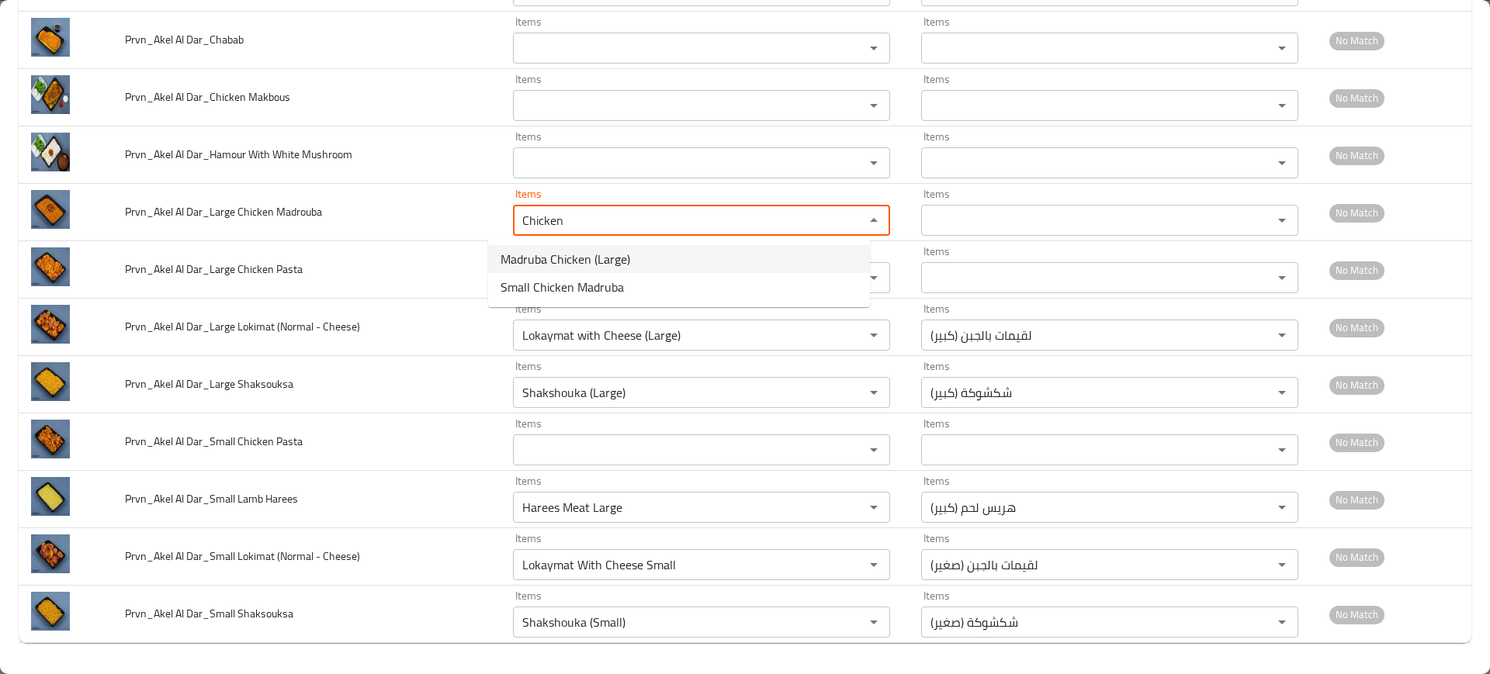
click at [594, 261] on span "Madruba Chicken (Large)" at bounding box center [565, 259] width 130 height 19
type Madrouba "Madruba Chicken (Large)"
type Madrouba-ar "مضروبة دياي (كبير)"
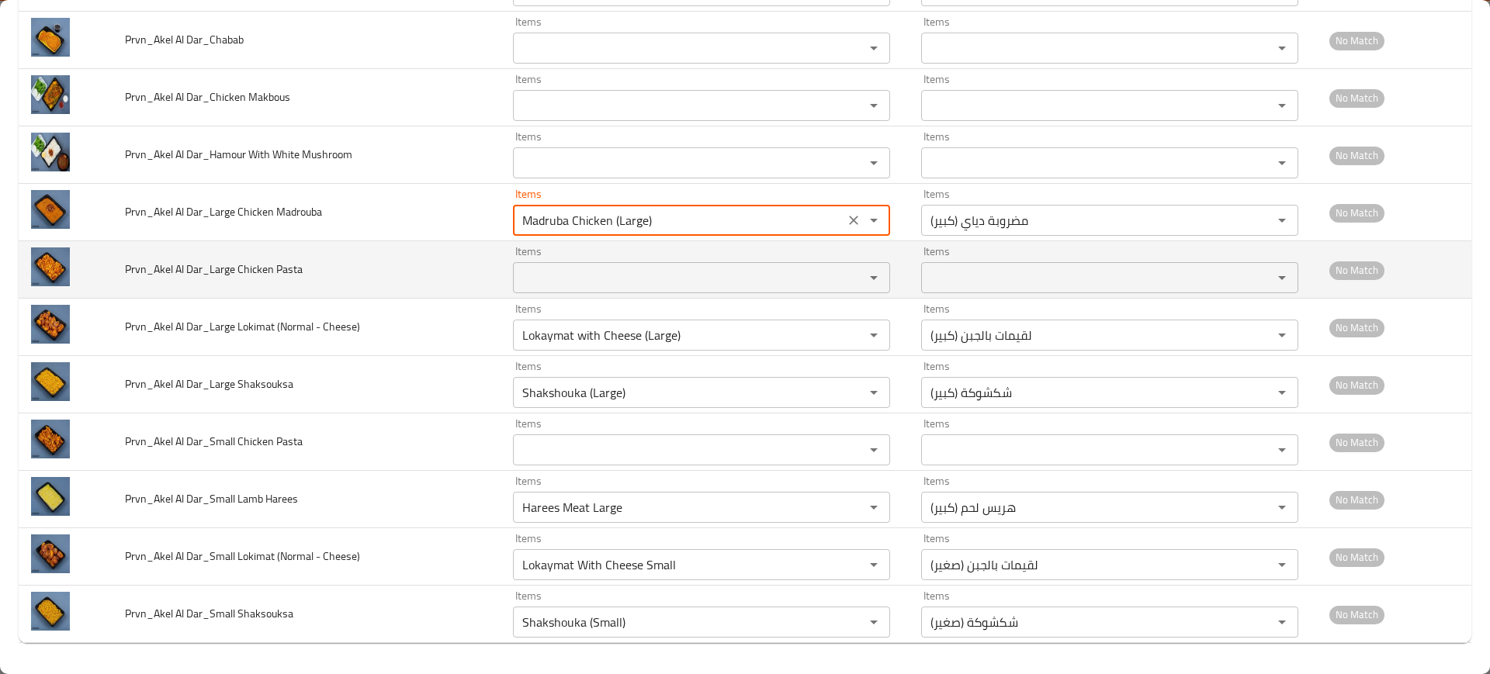
scroll to position [1564, 0]
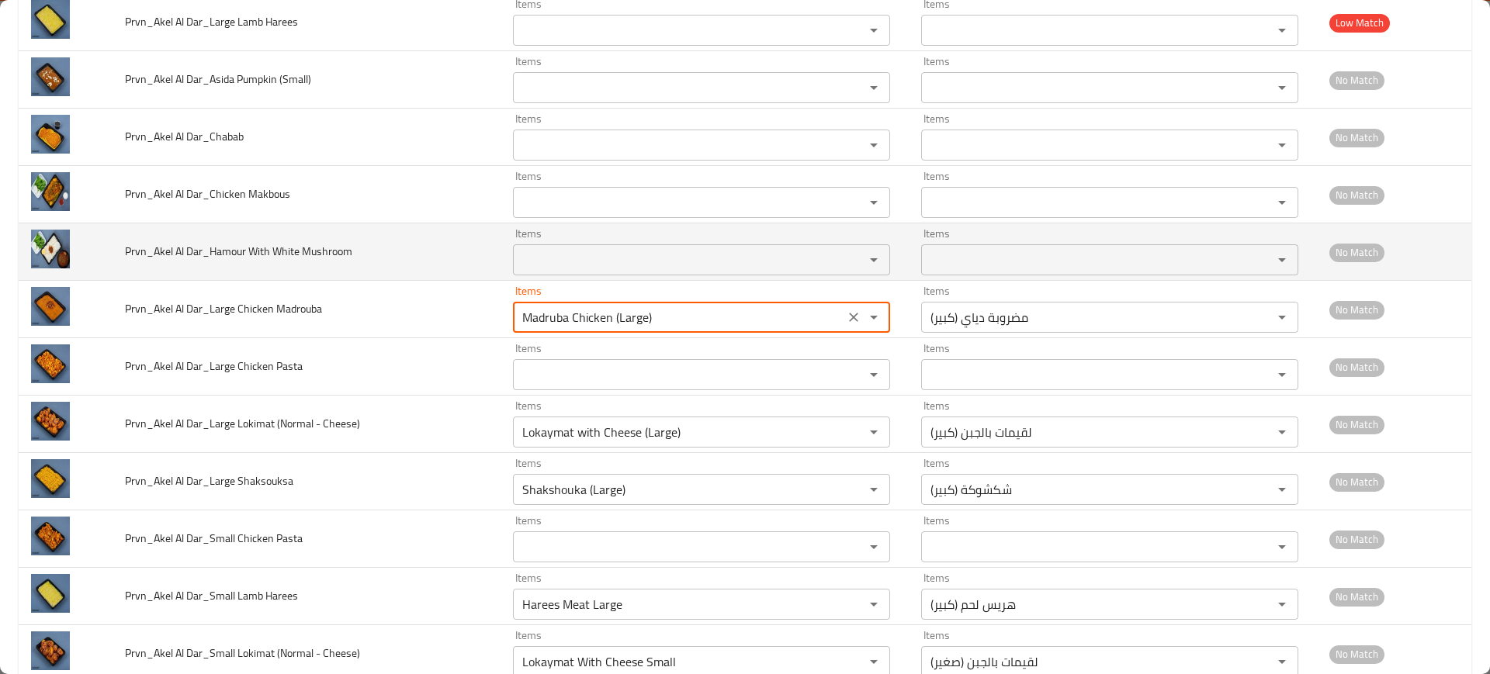
type Madrouba "Madruba Chicken (Large)"
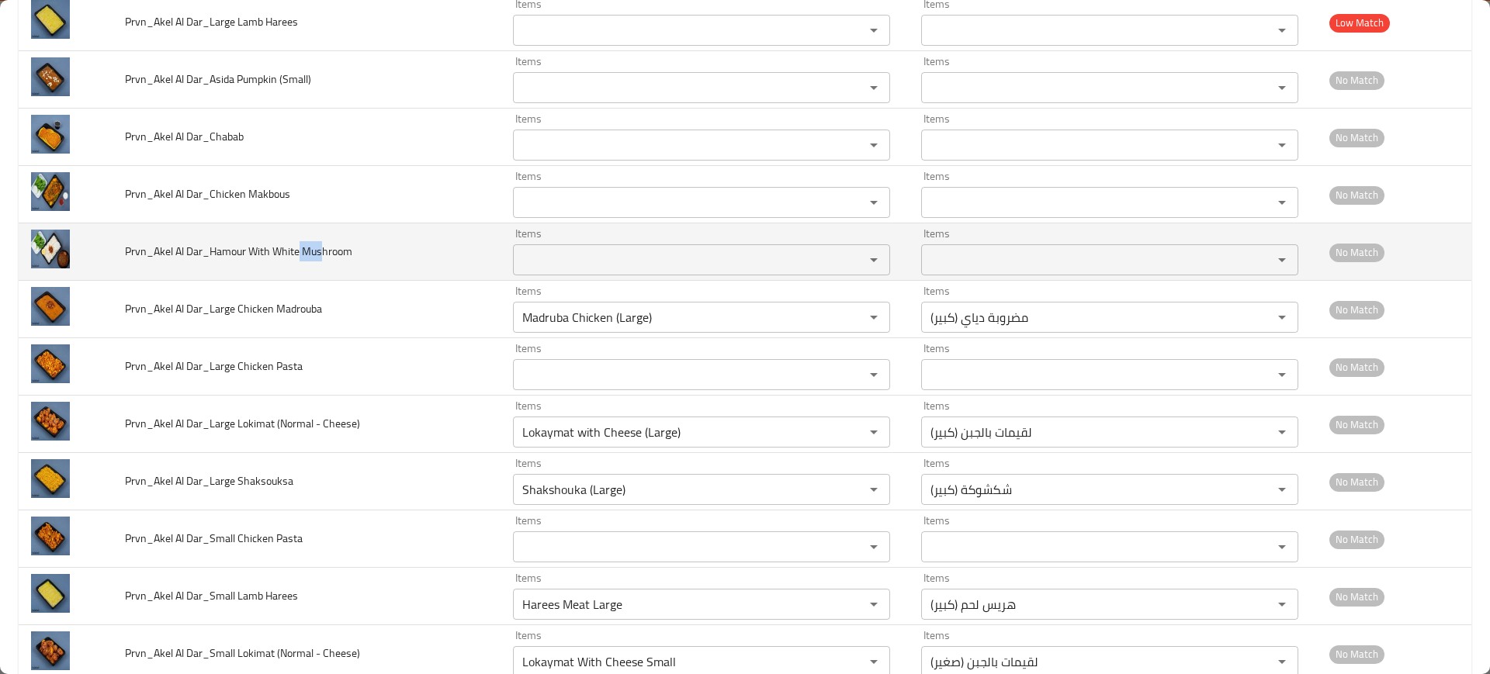
drag, startPoint x: 301, startPoint y: 257, endPoint x: 322, endPoint y: 259, distance: 21.1
click at [322, 259] on span "Prvn_Akel Al Dar_Hamour With White Mushroom" at bounding box center [238, 251] width 227 height 20
copy span "Mus"
click at [596, 267] on Mushroom "Items" at bounding box center [679, 260] width 322 height 22
paste Mushroom "Mus"
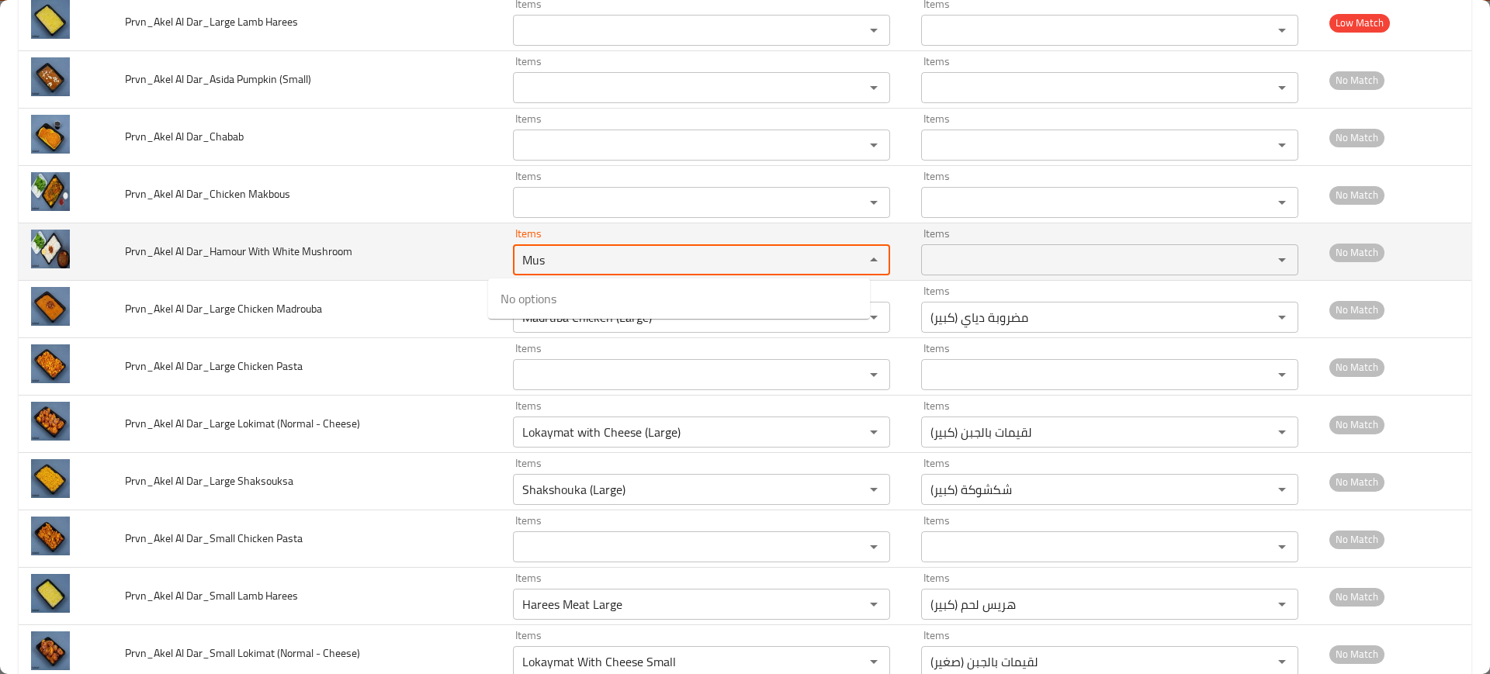
type Mushroom "Mus"
click at [331, 261] on td "Prvn_Akel Al Dar_Hamour With White Mushroom" at bounding box center [307, 251] width 388 height 57
drag, startPoint x: 232, startPoint y: 246, endPoint x: 220, endPoint y: 250, distance: 12.3
click at [220, 250] on span "Prvn_Akel Al Dar_Hamour With White Mushroom" at bounding box center [238, 251] width 227 height 20
click at [593, 243] on div "Items Items" at bounding box center [701, 251] width 377 height 47
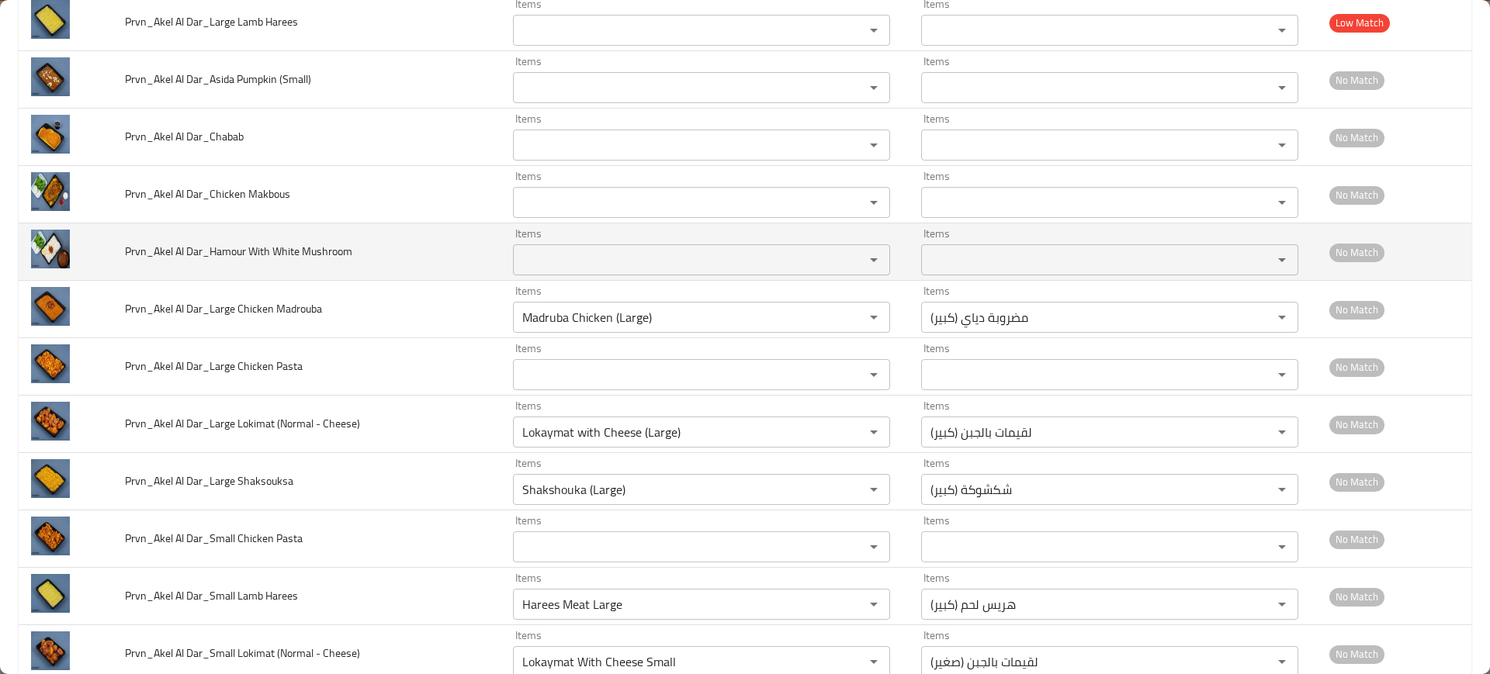
paste Mushroom "amo"
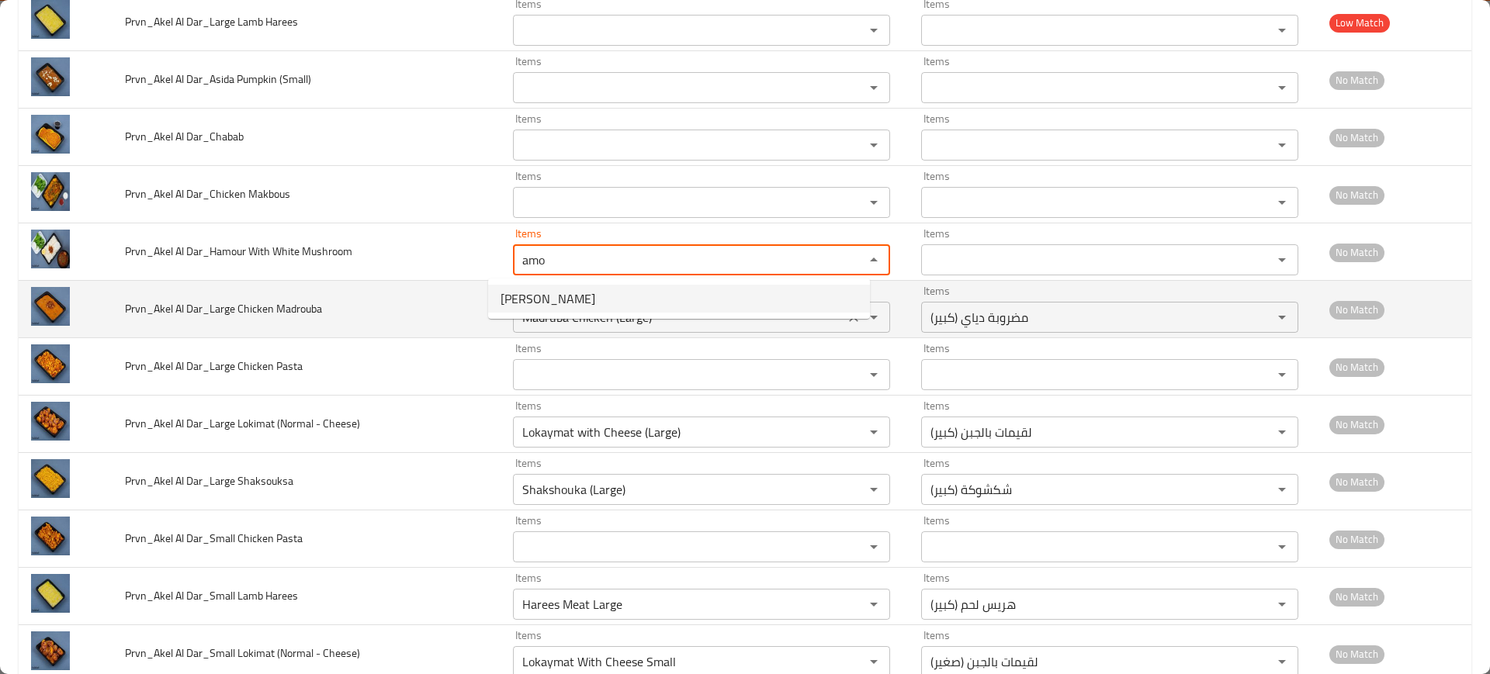
click at [556, 293] on span "[PERSON_NAME]" at bounding box center [547, 298] width 95 height 19
type Mushroom "[PERSON_NAME]"
type Mushroom-ar "صالونة هامور"
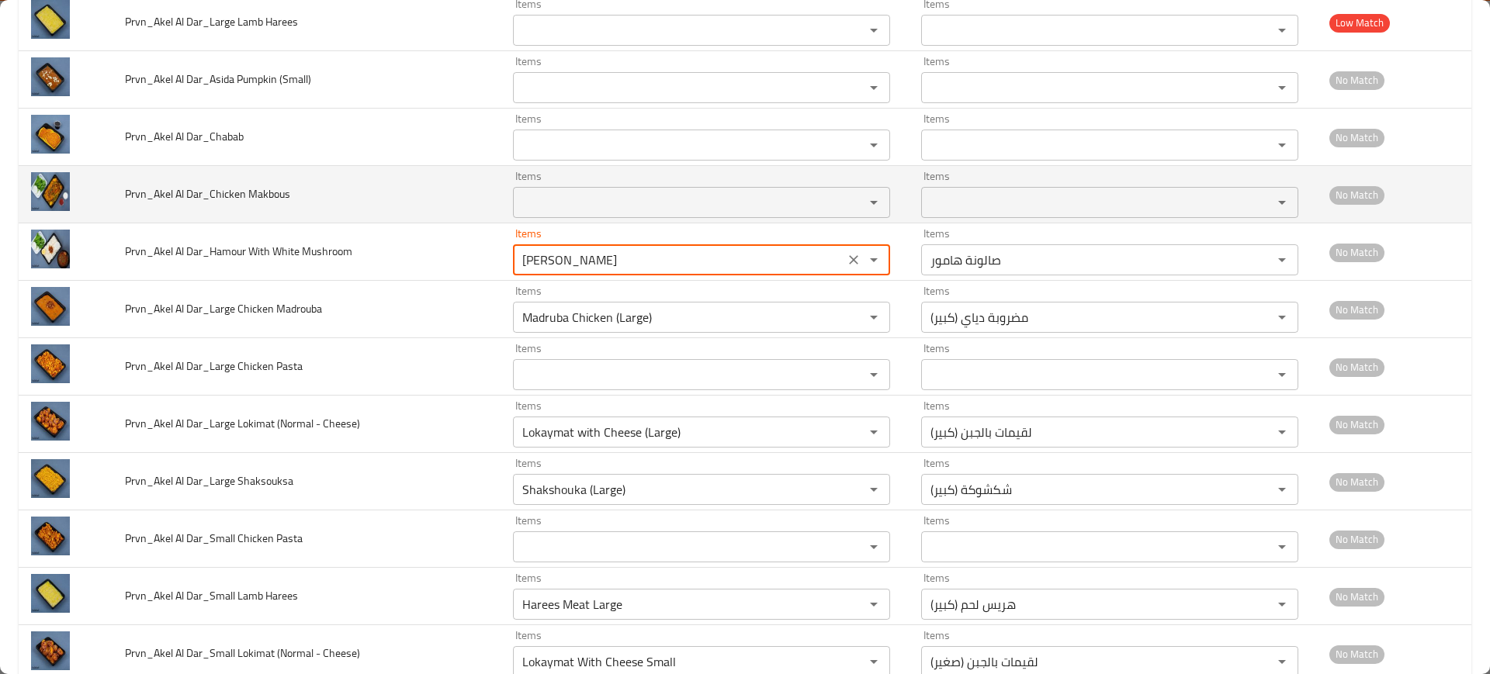
type Mushroom "[PERSON_NAME]"
click at [524, 205] on Makbous "Items" at bounding box center [679, 203] width 322 height 22
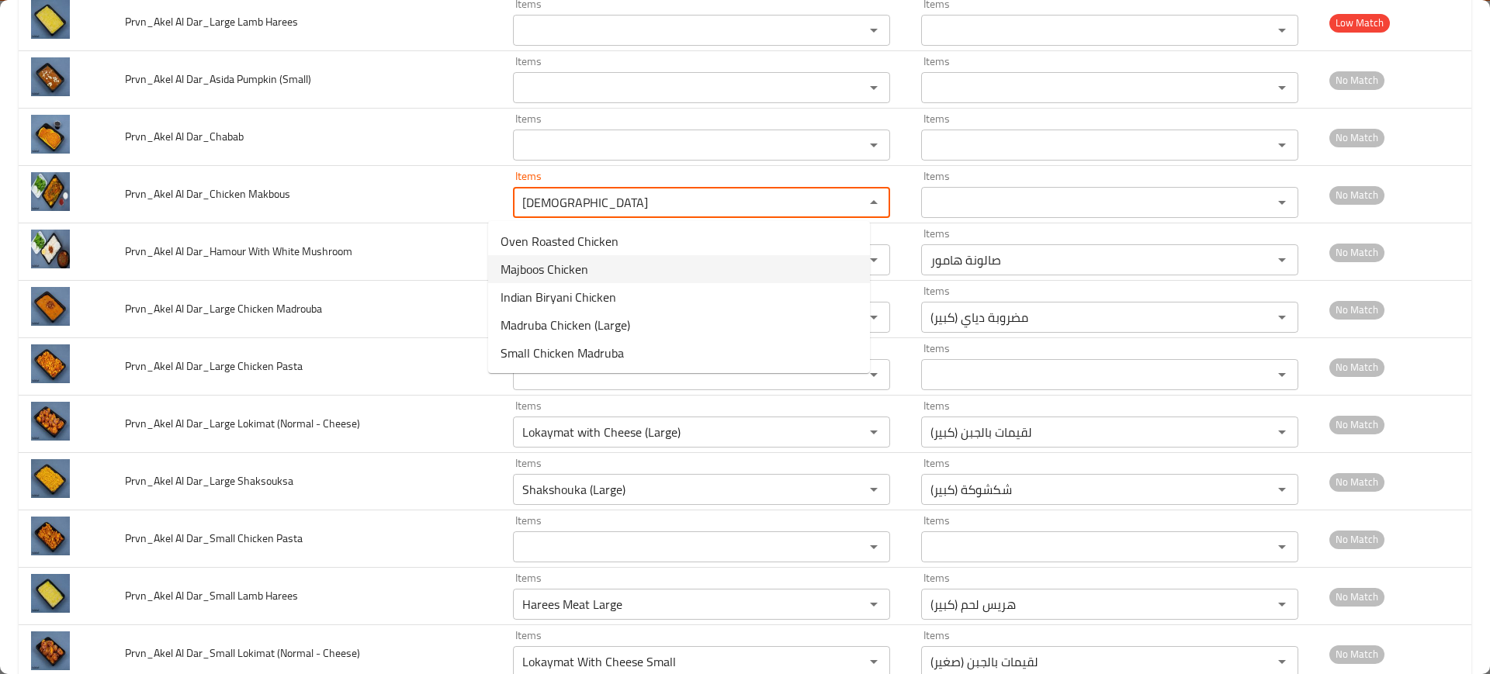
click at [581, 270] on span "Majboos Chicken" at bounding box center [544, 269] width 88 height 19
type Makbous "Majboos Chicken"
type Makbous-ar "مجبوس دياي"
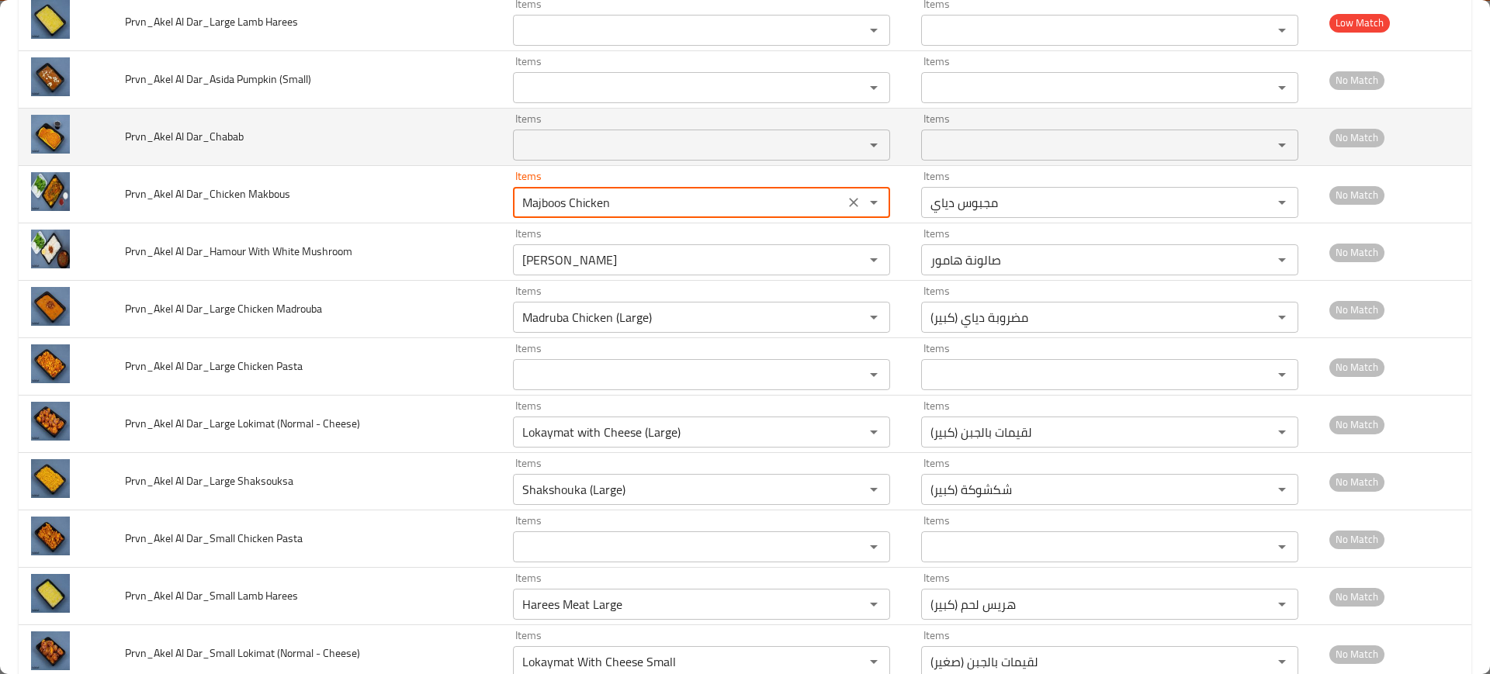
type Makbous "Majboos Chicken"
click at [559, 149] on Dar_Chabab "Items" at bounding box center [679, 145] width 322 height 22
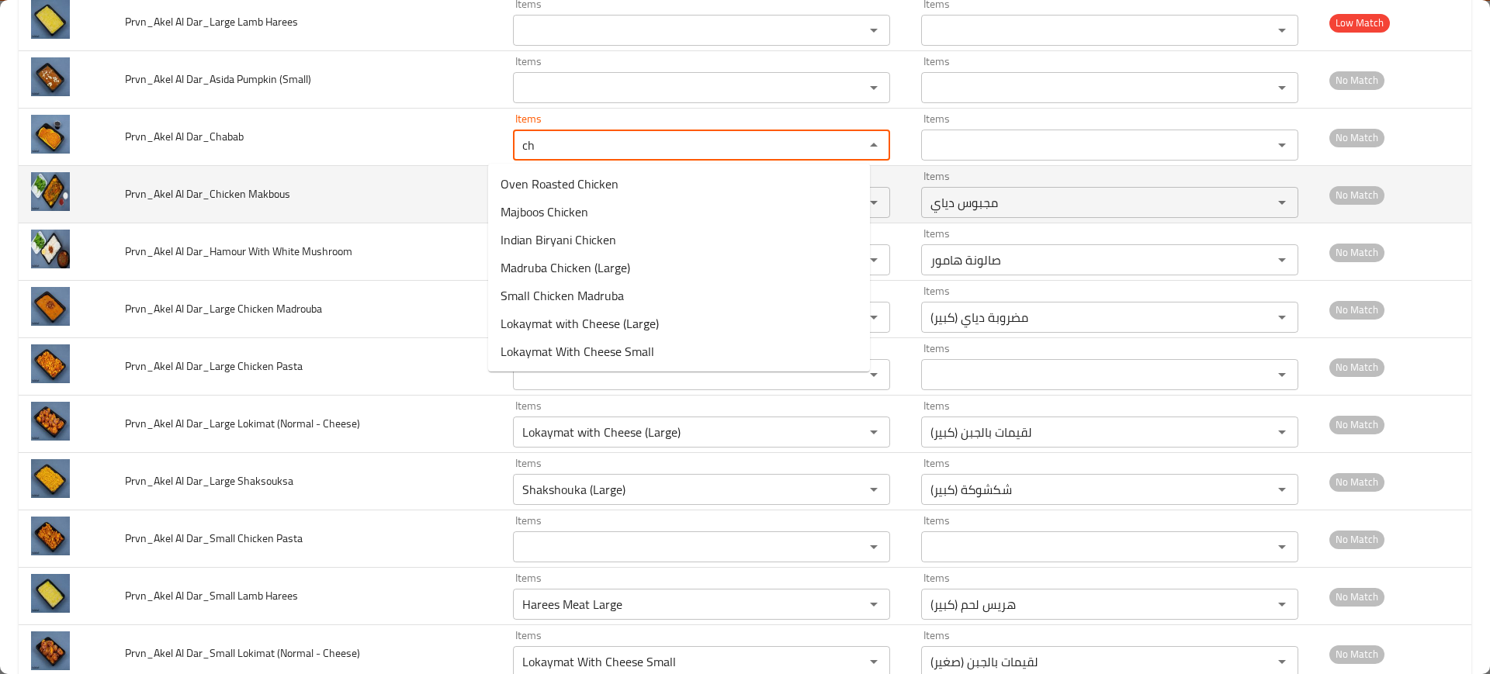
type Dar_Chabab "ch"
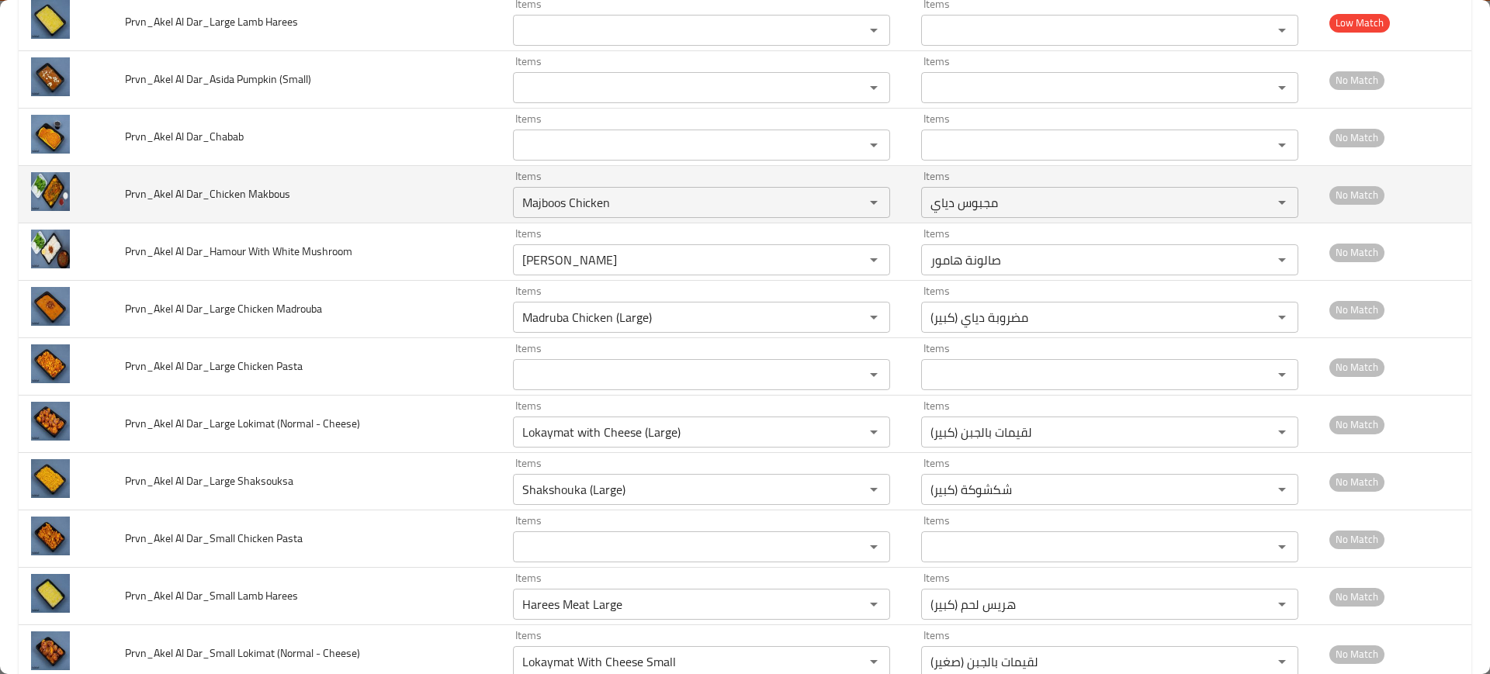
click at [421, 166] on td "Prvn_Akel Al Dar_Chicken Makbous" at bounding box center [307, 194] width 388 height 57
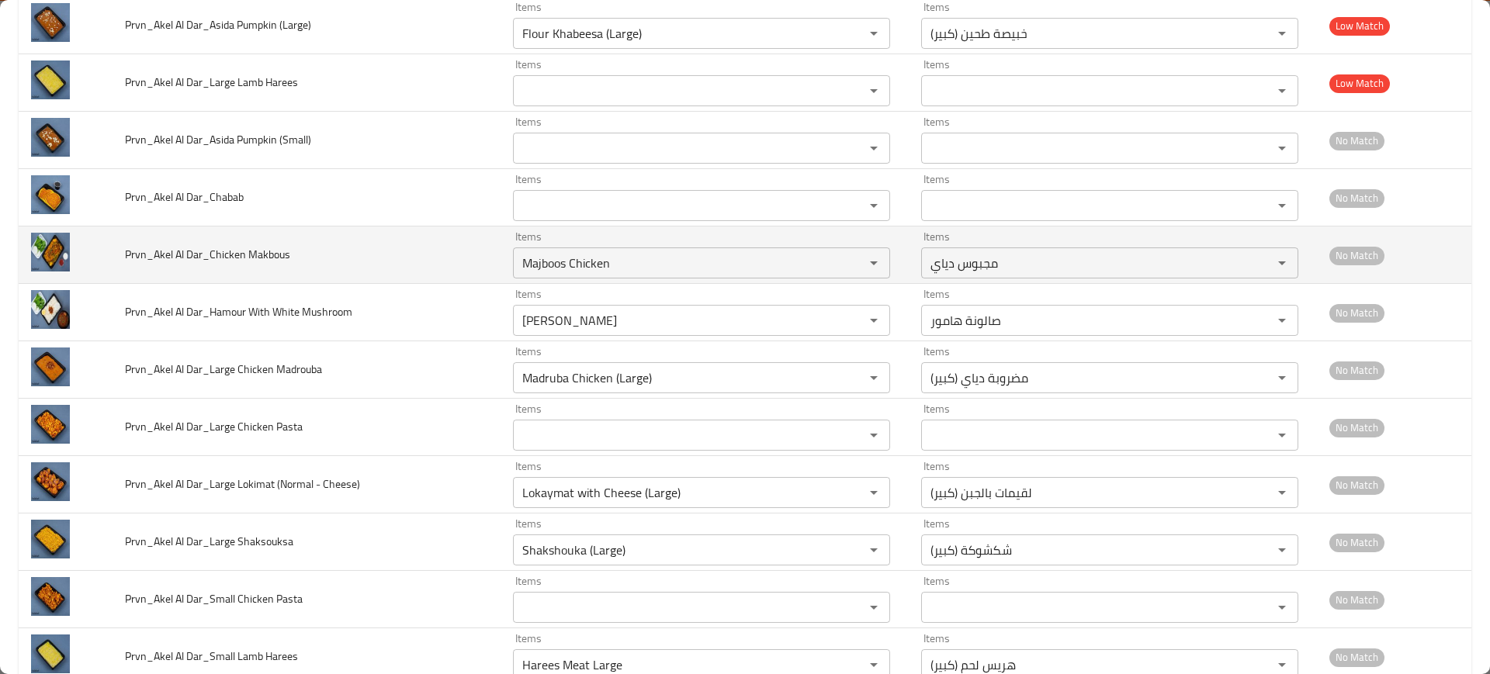
scroll to position [1467, 0]
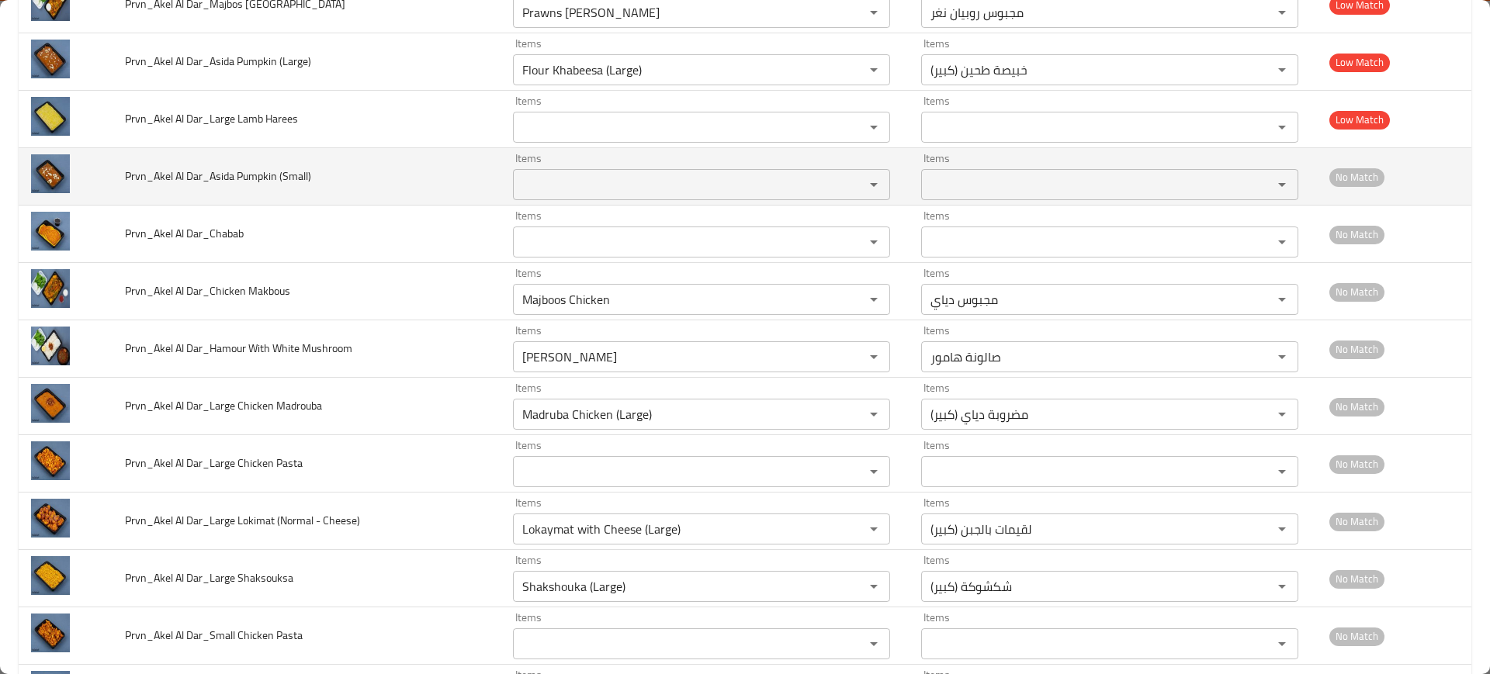
click at [619, 182] on \(Small\) "Items" at bounding box center [679, 185] width 322 height 22
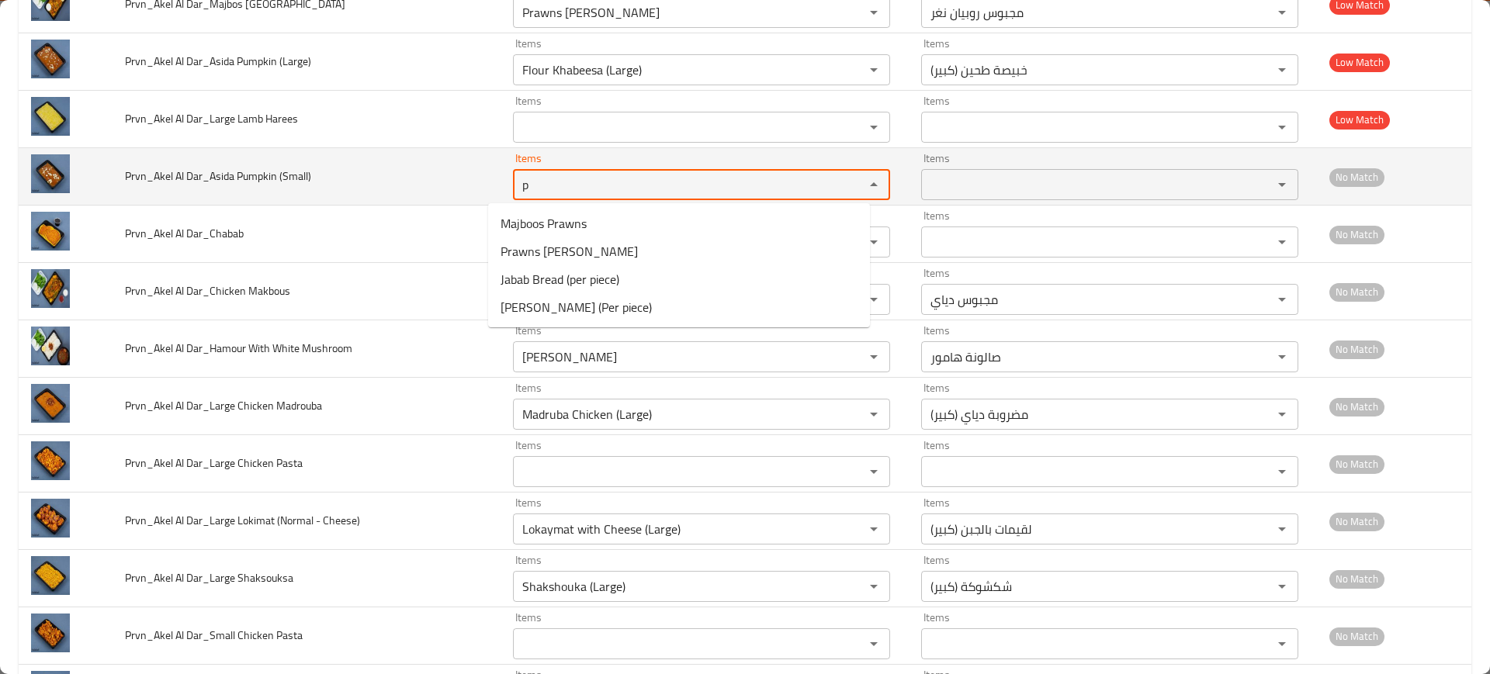
type \(Small\) "p"
click at [281, 178] on span "Prvn_Akel Al Dar_Asida Pumpkin (Small)" at bounding box center [218, 176] width 186 height 20
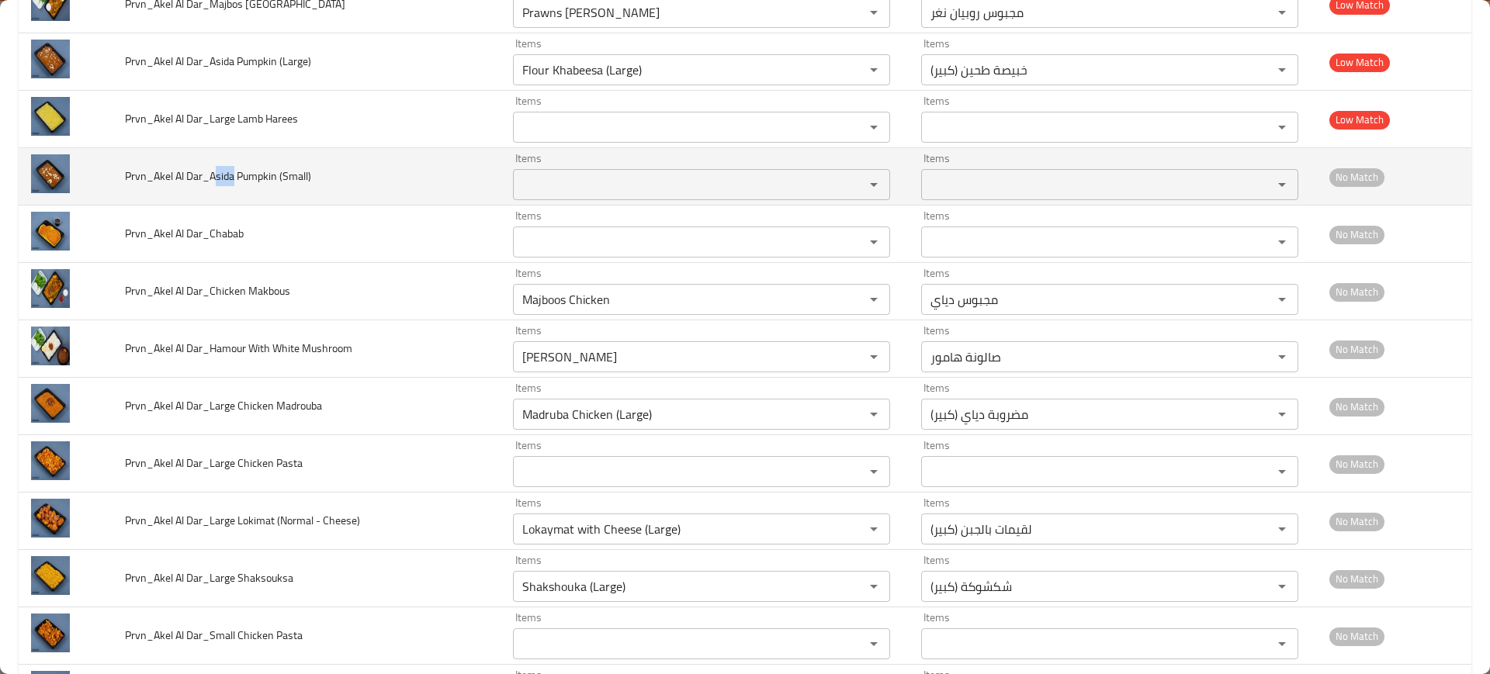
drag, startPoint x: 236, startPoint y: 171, endPoint x: 217, endPoint y: 171, distance: 18.6
click at [217, 171] on span "Prvn_Akel Al Dar_Asida Pumpkin (Small)" at bounding box center [218, 176] width 186 height 20
click at [521, 166] on div "Items Items" at bounding box center [701, 176] width 377 height 47
paste \(Small\) "sida"
type \(Small\) "sida"
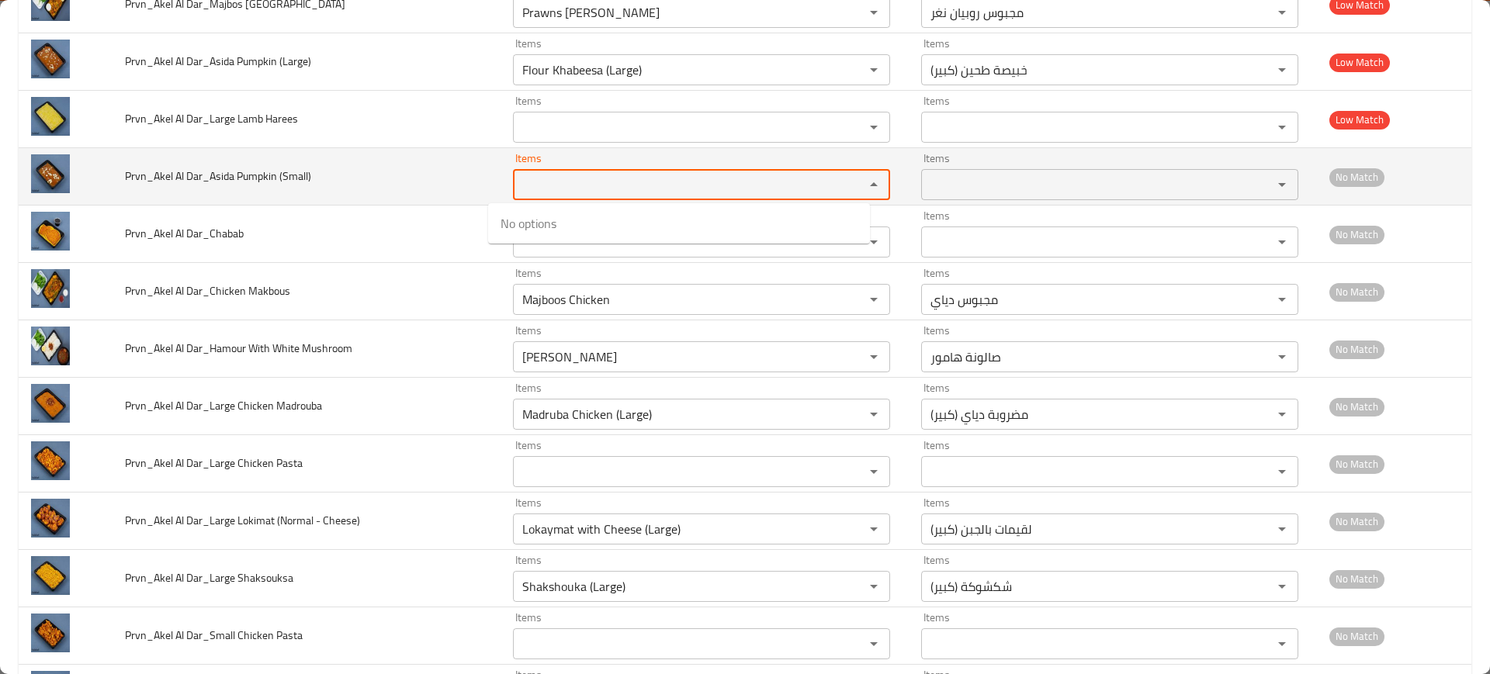
click at [326, 154] on td "Prvn_Akel Al Dar_Asida Pumpkin (Small)" at bounding box center [307, 176] width 388 height 57
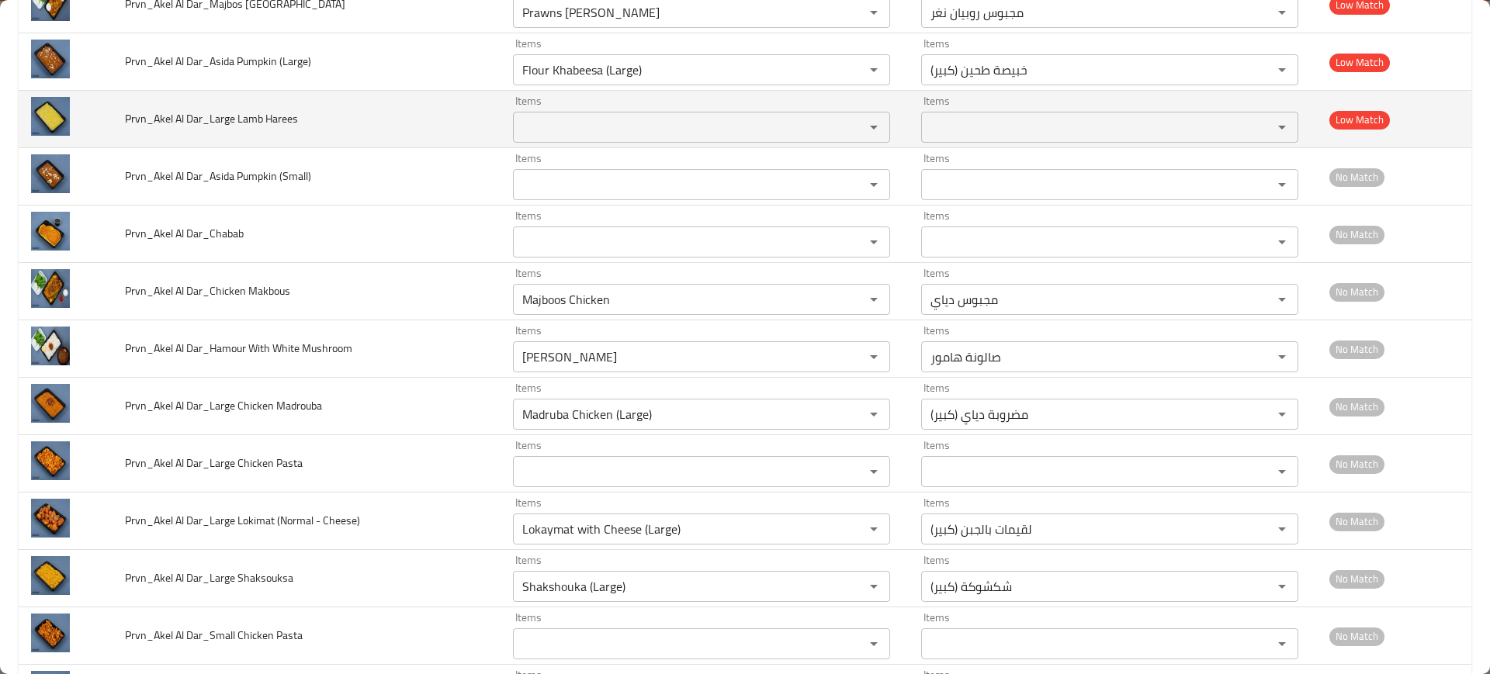
click at [531, 117] on Harees "Items" at bounding box center [679, 127] width 322 height 22
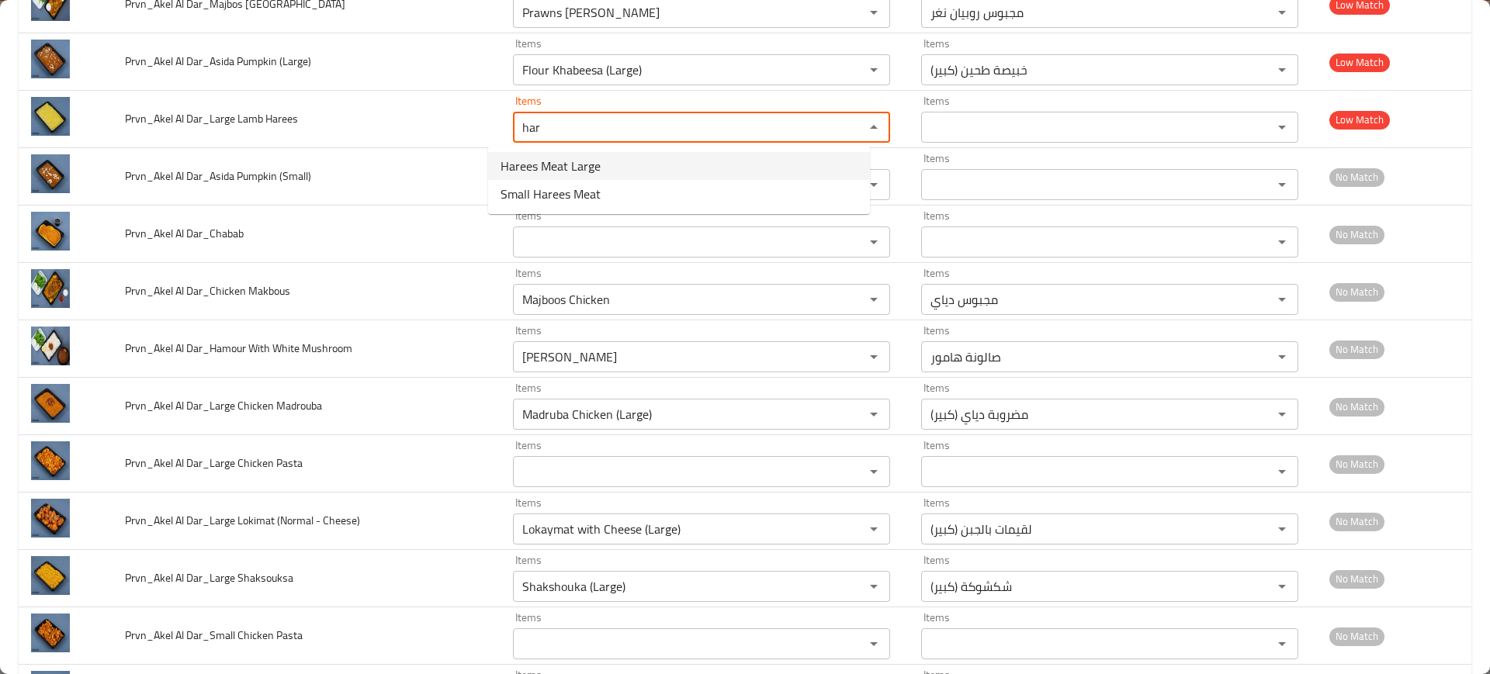
click at [578, 159] on span "Harees Meat Large" at bounding box center [550, 166] width 100 height 19
type Harees "Harees Meat Large"
type Harees-ar "هريس لحم (كبير)"
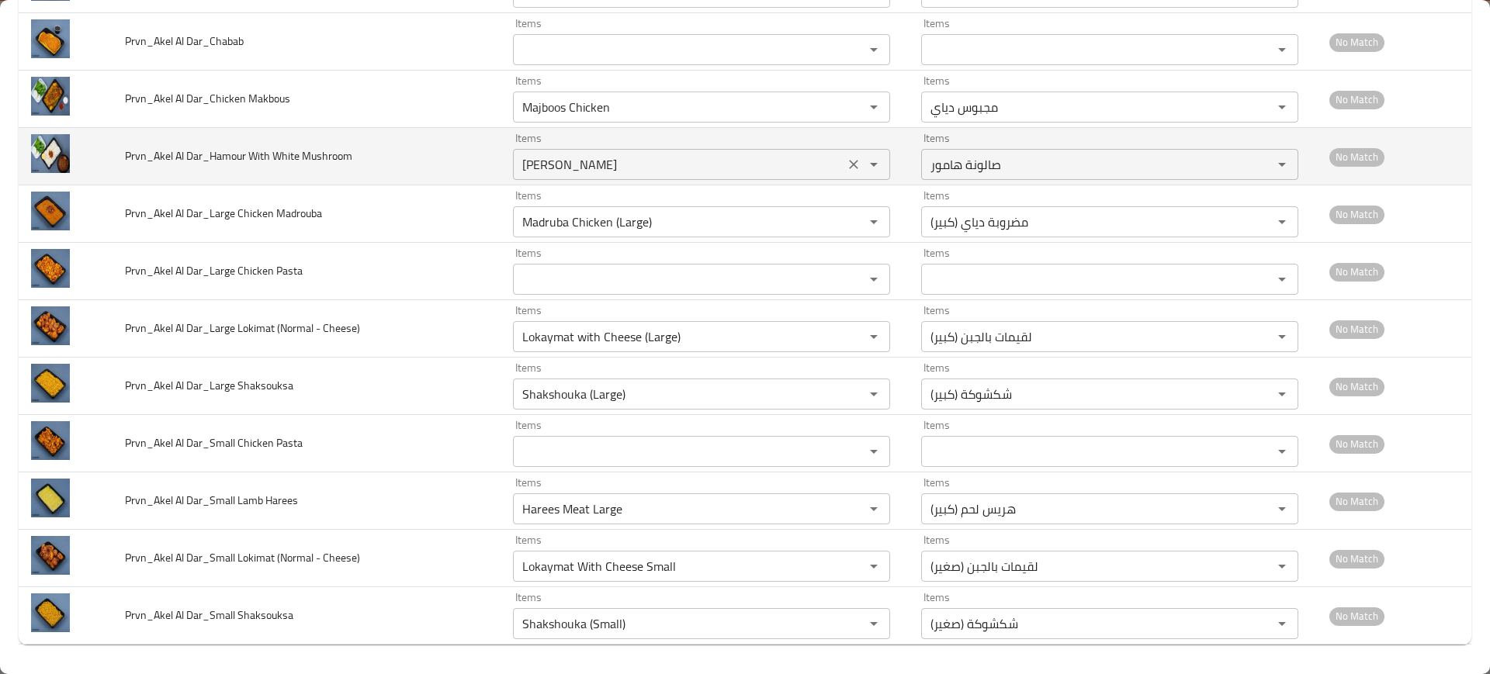
scroll to position [1661, 0]
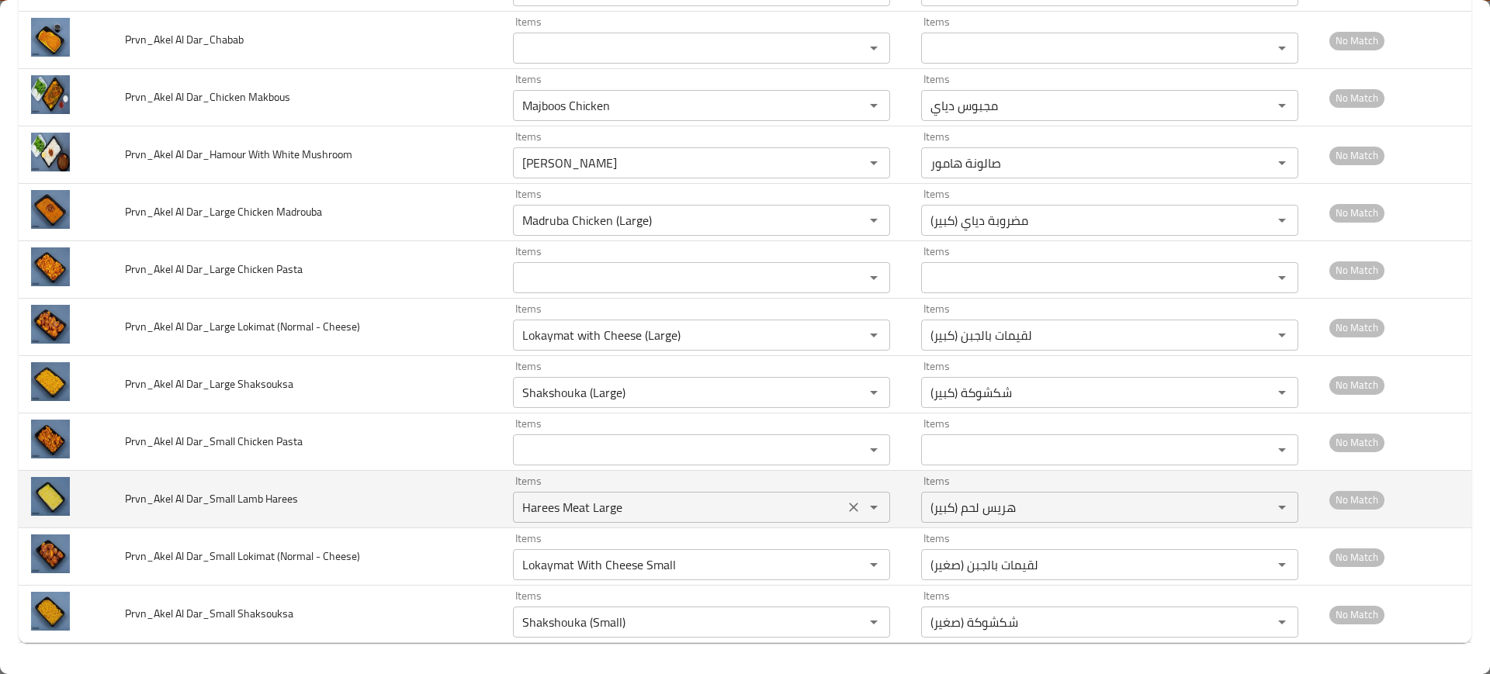
type Harees "Harees Meat Large"
drag, startPoint x: 524, startPoint y: 501, endPoint x: 496, endPoint y: 499, distance: 28.0
click at [518, 499] on Harees "Harees Meat Large" at bounding box center [679, 508] width 322 height 22
click at [587, 513] on Harees "Harees Meat Large" at bounding box center [679, 508] width 322 height 22
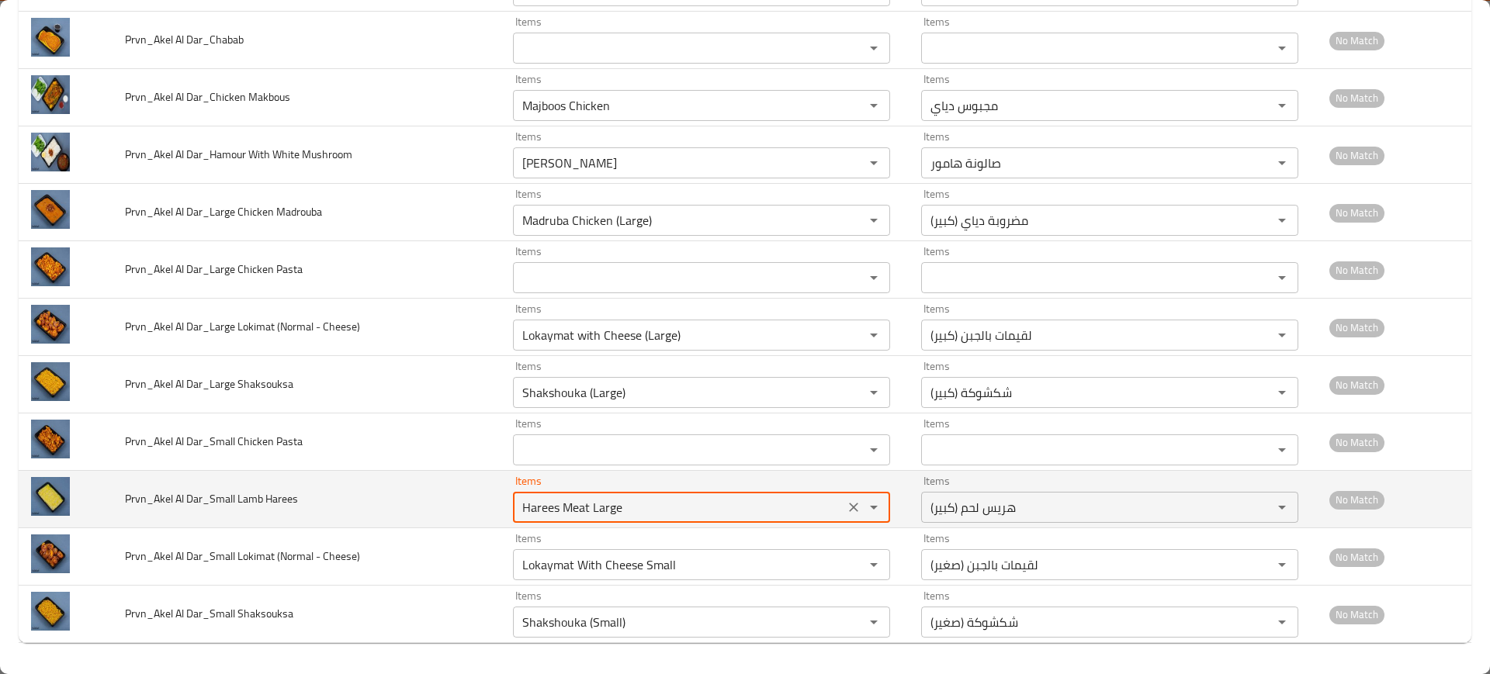
click at [587, 513] on Harees "Harees Meat Large" at bounding box center [679, 508] width 322 height 22
paste Harees "enhanced table"
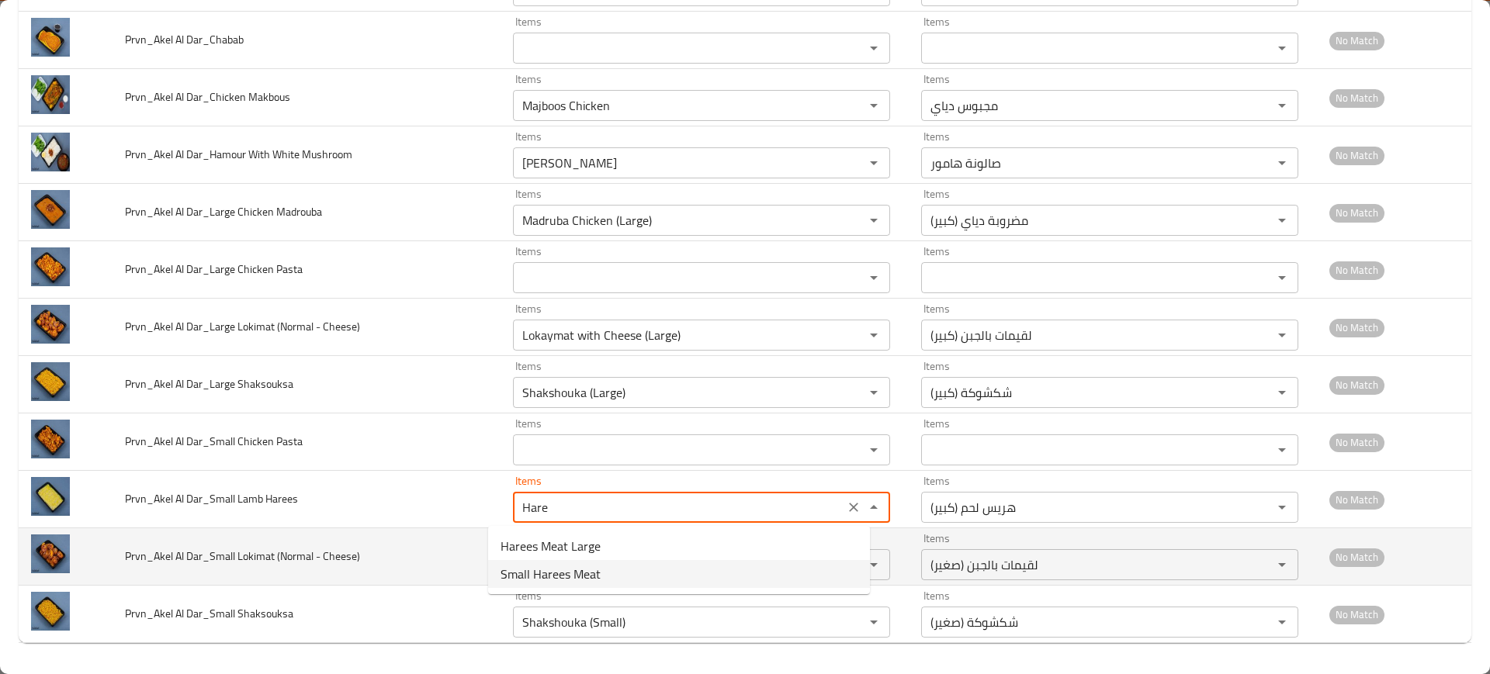
click at [568, 570] on span "Small Harees Meat" at bounding box center [550, 574] width 100 height 19
type Harees "Small Harees Meat"
type Harees-ar "هريس لحم (صغير)"
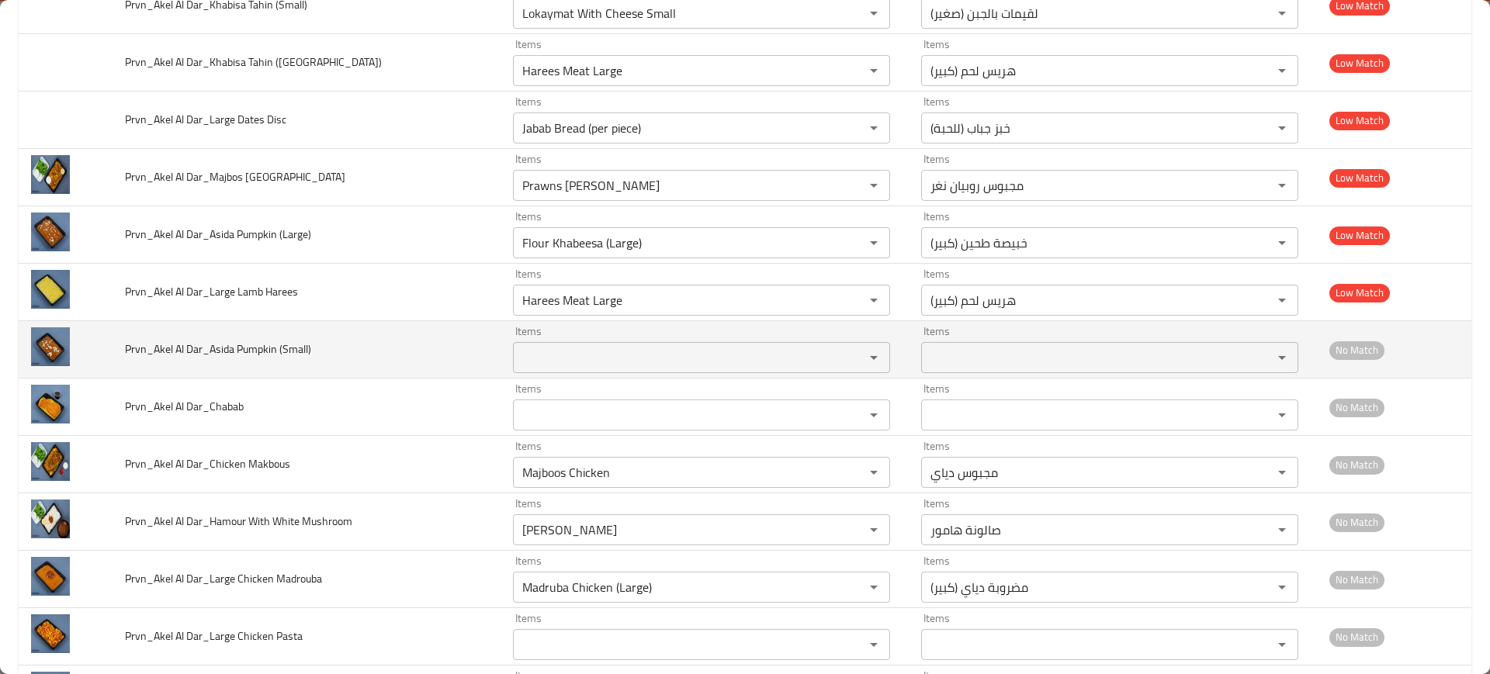
scroll to position [1273, 0]
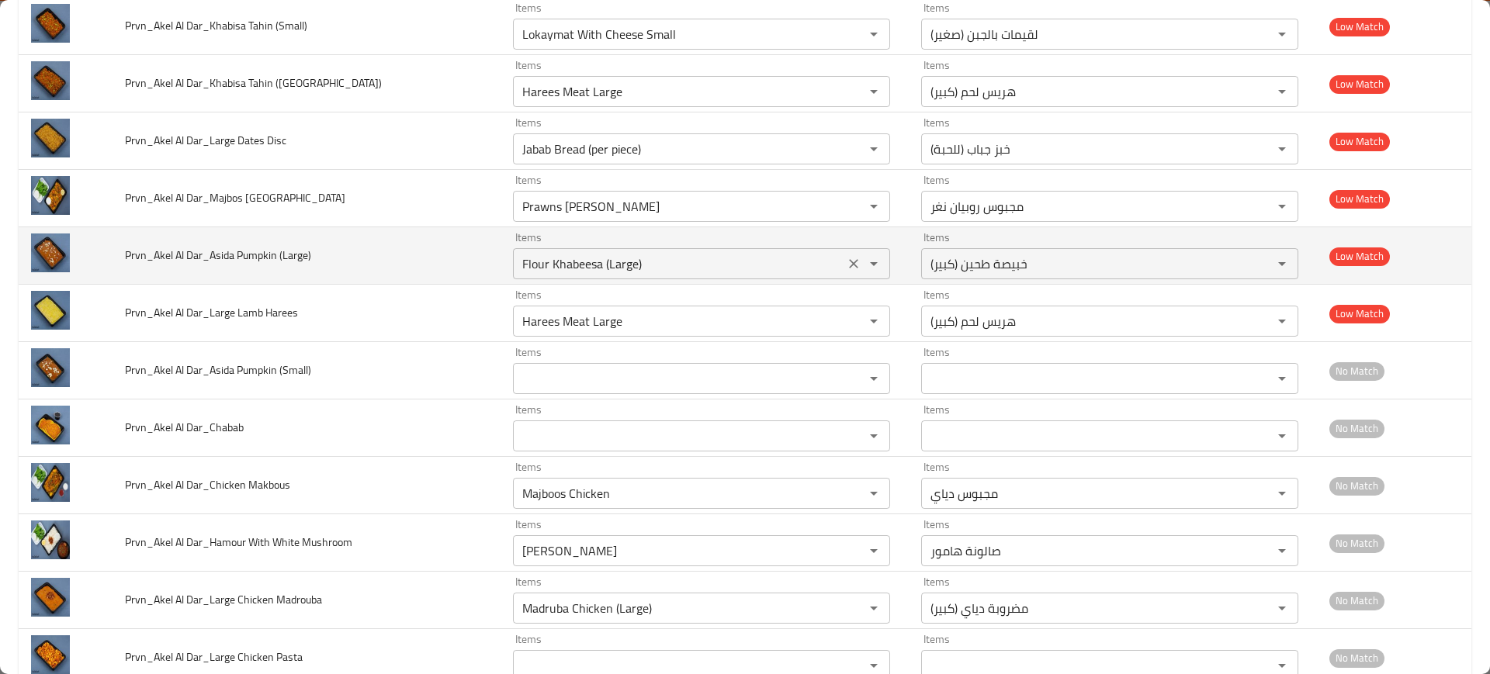
click at [843, 272] on button "Clear" at bounding box center [854, 264] width 22 height 22
type Harees "Small Harees Meat"
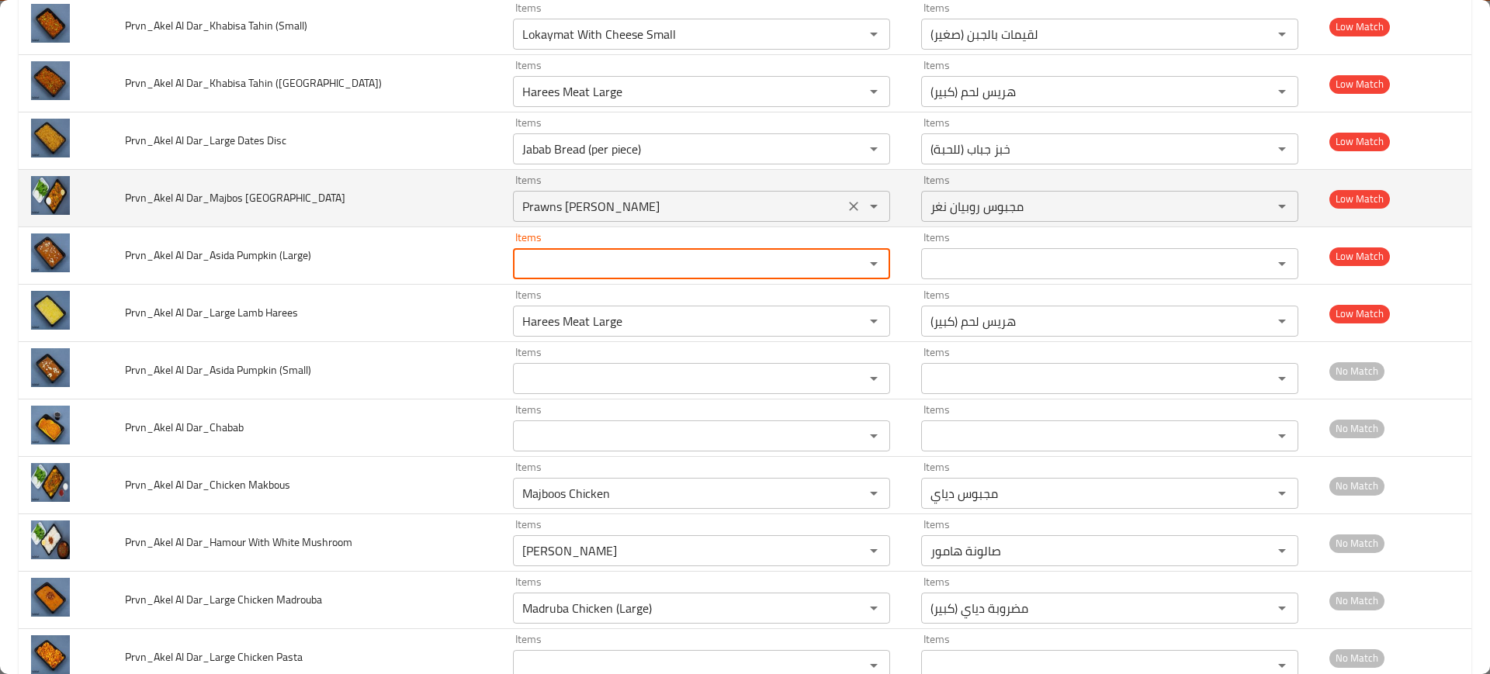
click at [599, 203] on Rubiyanagar "Prawns [PERSON_NAME]" at bounding box center [679, 207] width 322 height 22
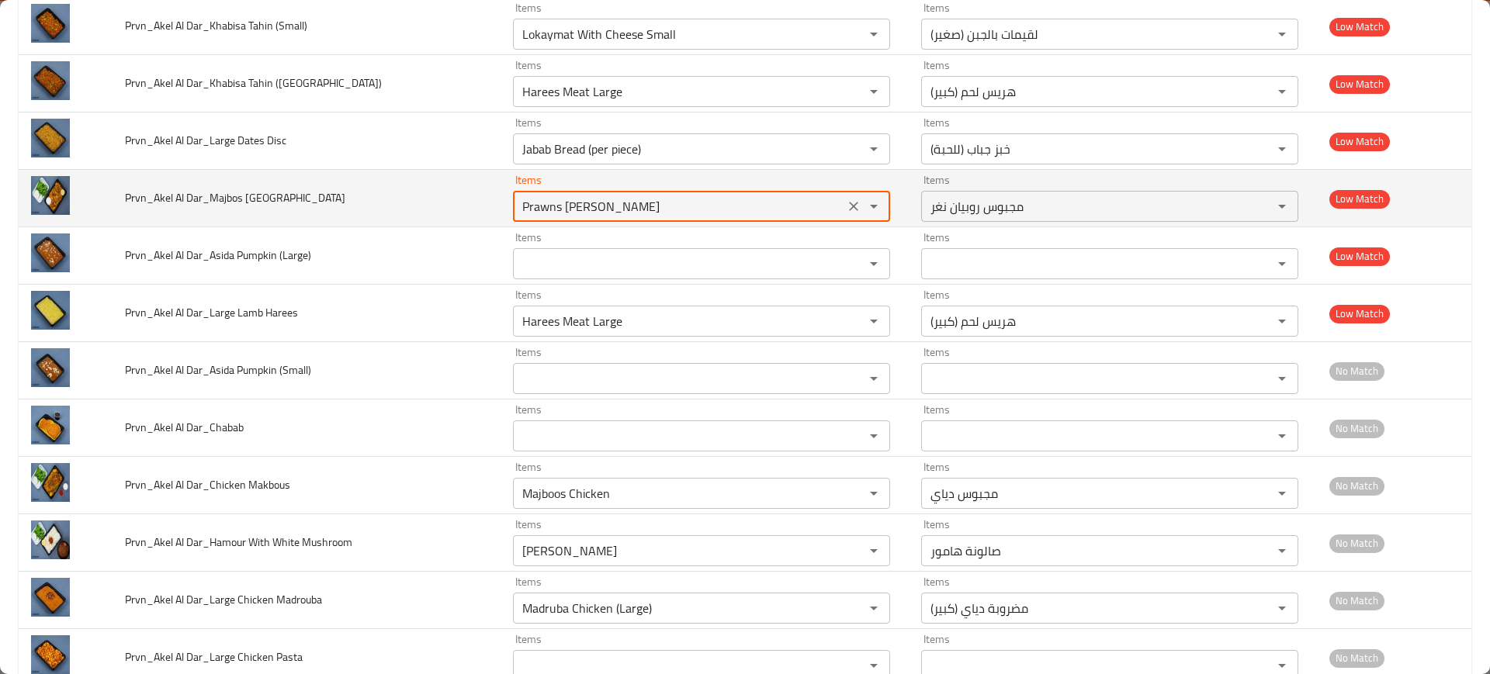
click at [398, 194] on td "Prvn_Akel Al Dar_Majbos [GEOGRAPHIC_DATA]" at bounding box center [307, 198] width 388 height 57
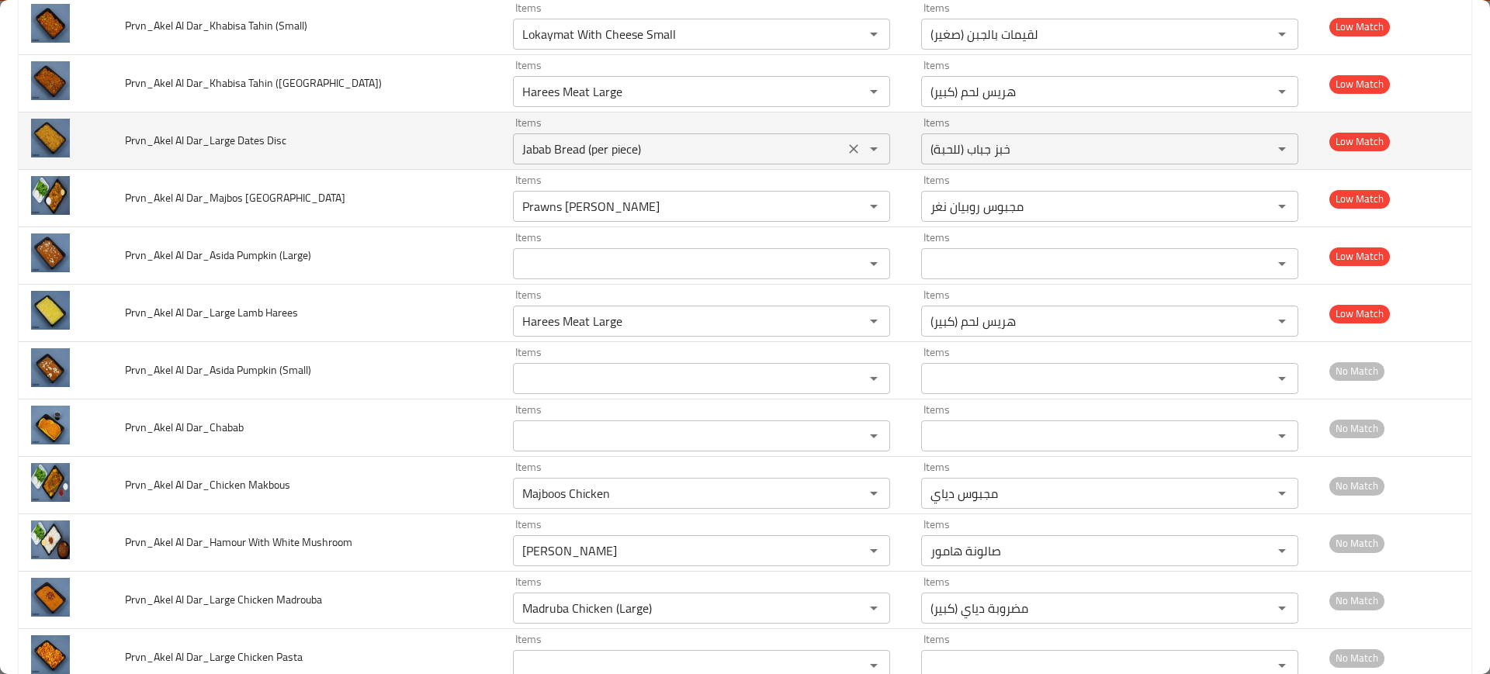
click at [518, 154] on Disc "Jabab Bread (per piece)" at bounding box center [679, 149] width 322 height 22
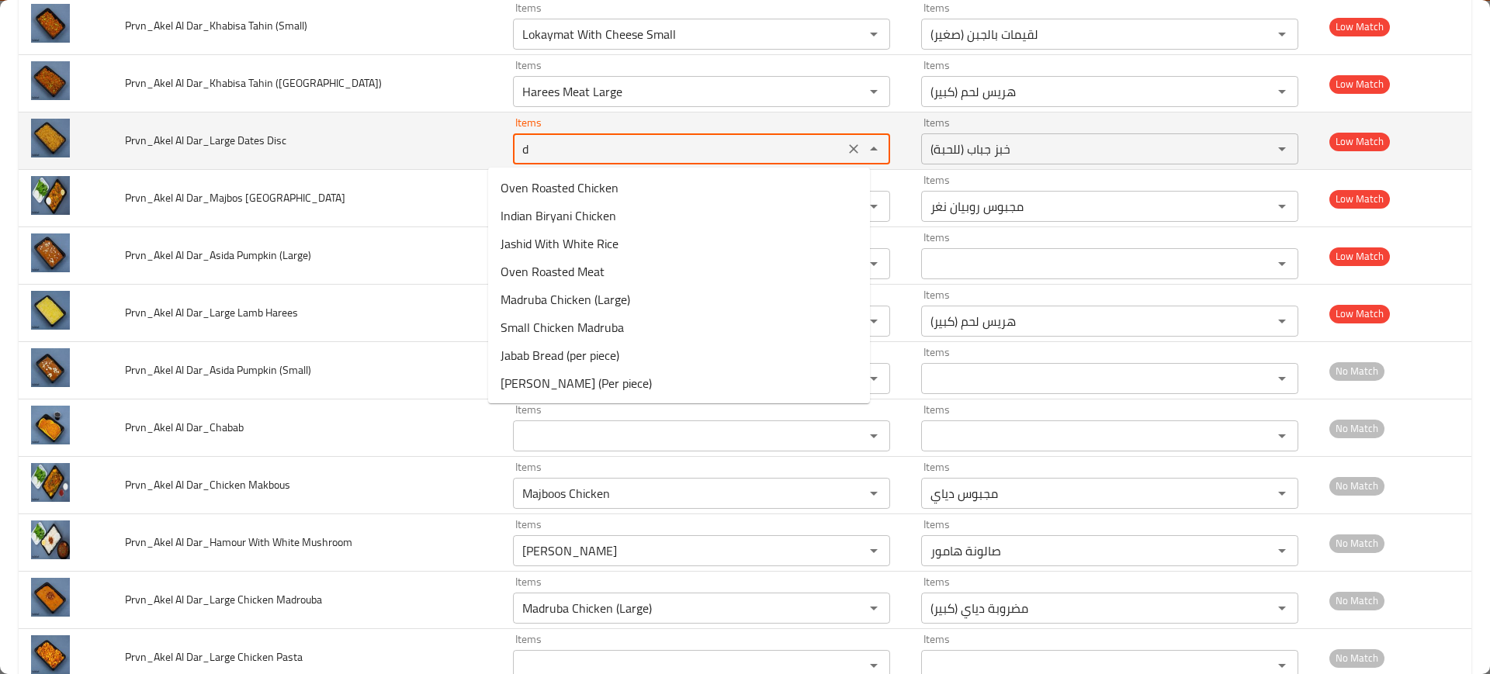
type Disc "da"
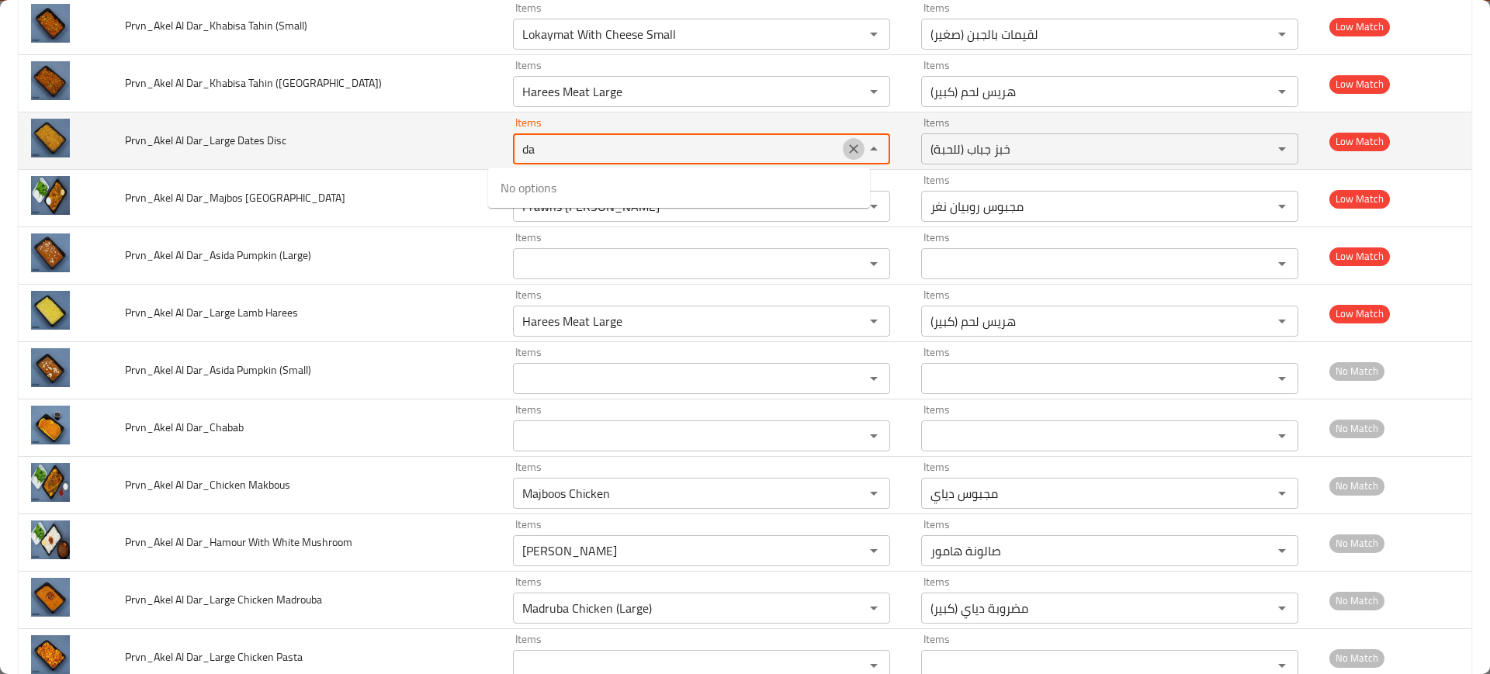
click at [849, 145] on icon "Clear" at bounding box center [853, 148] width 9 height 9
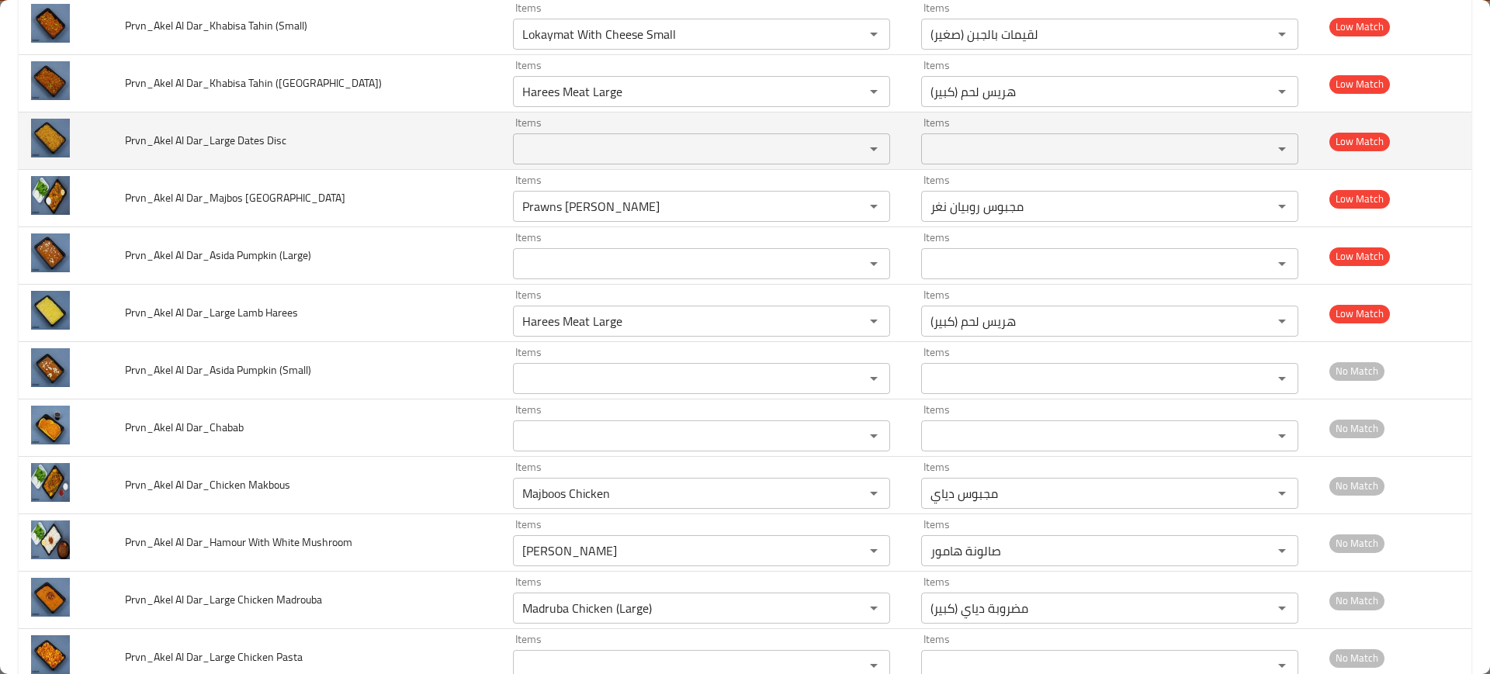
click at [422, 138] on td "Prvn_Akel Al Dar_Large Dates Disc" at bounding box center [307, 141] width 388 height 57
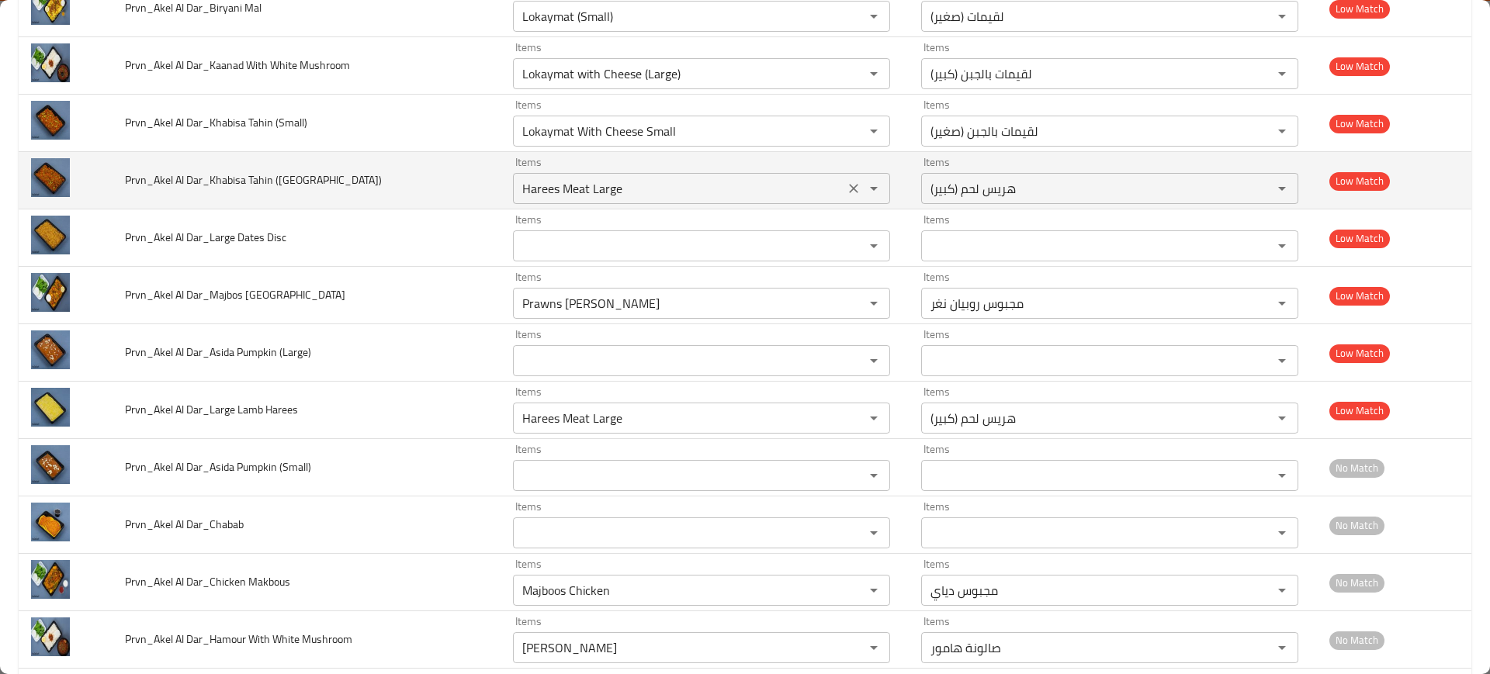
click at [573, 190] on \(Largre\) "Harees Meat Large" at bounding box center [679, 189] width 322 height 22
type \(Largre\) "t"
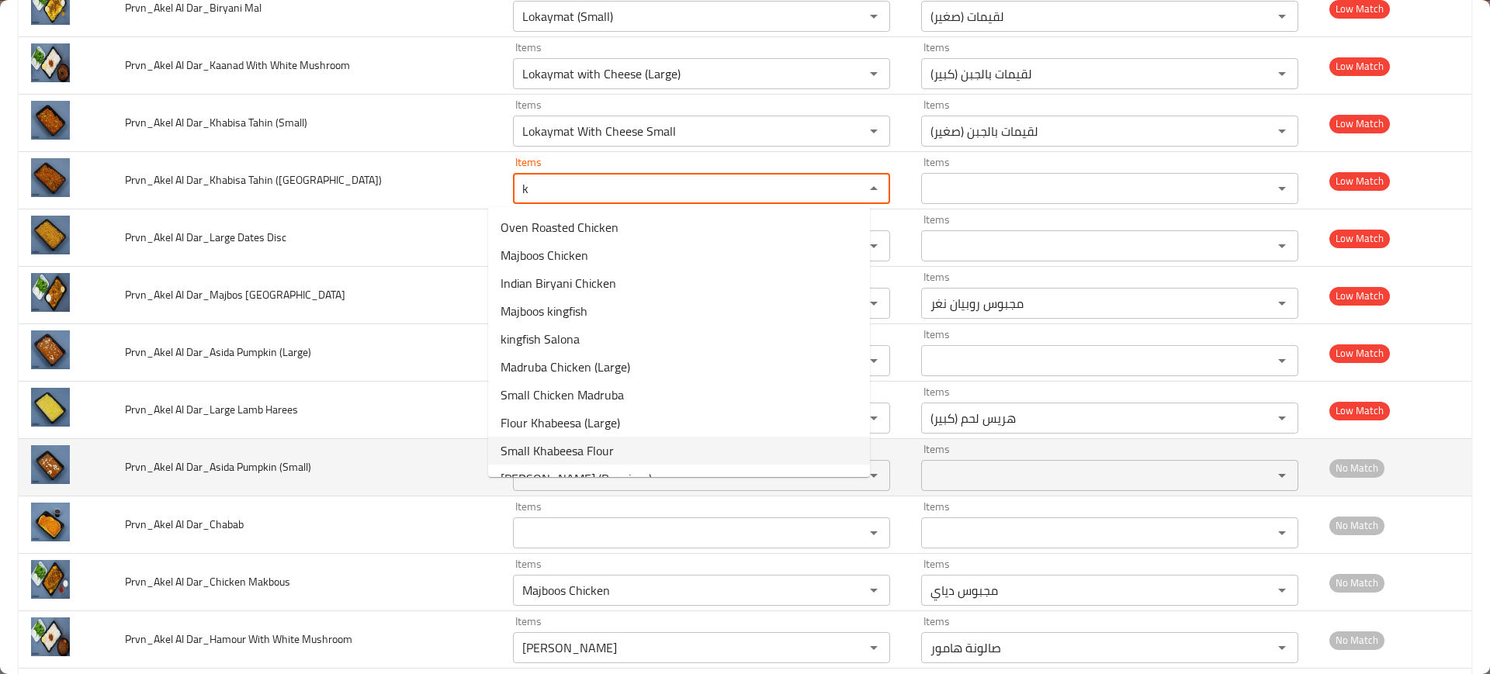
click at [604, 444] on span "Small Khabeesa Flour" at bounding box center [556, 451] width 113 height 19
type \(Largre\) "Small Khabeesa Flour"
type \(Largre\)-ar "خبيصة طحين (صغير)"
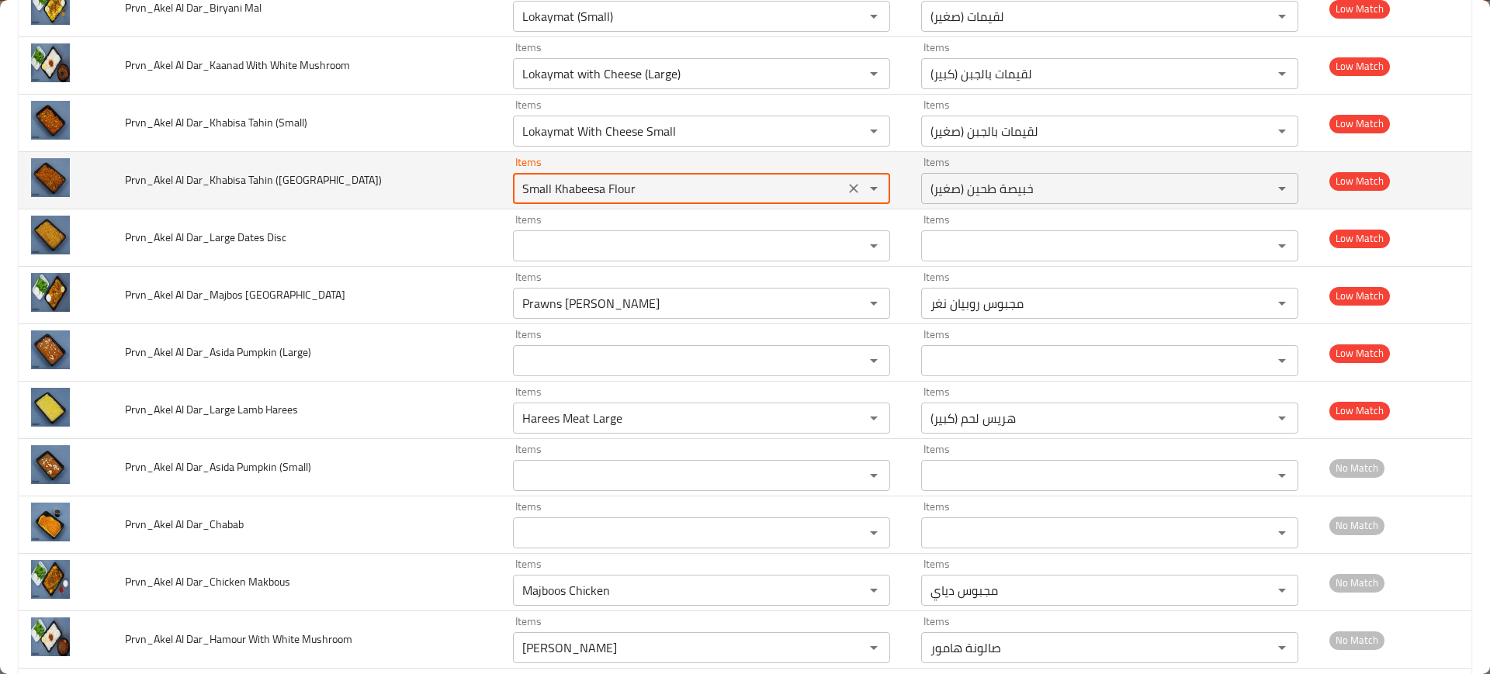
drag, startPoint x: 542, startPoint y: 185, endPoint x: 532, endPoint y: 191, distance: 12.1
click at [525, 192] on \(Largre\) "Small Khabeesa Flour" at bounding box center [679, 189] width 322 height 22
click at [539, 190] on \(Largre\) "Small Khabeesa Flour" at bounding box center [679, 189] width 322 height 22
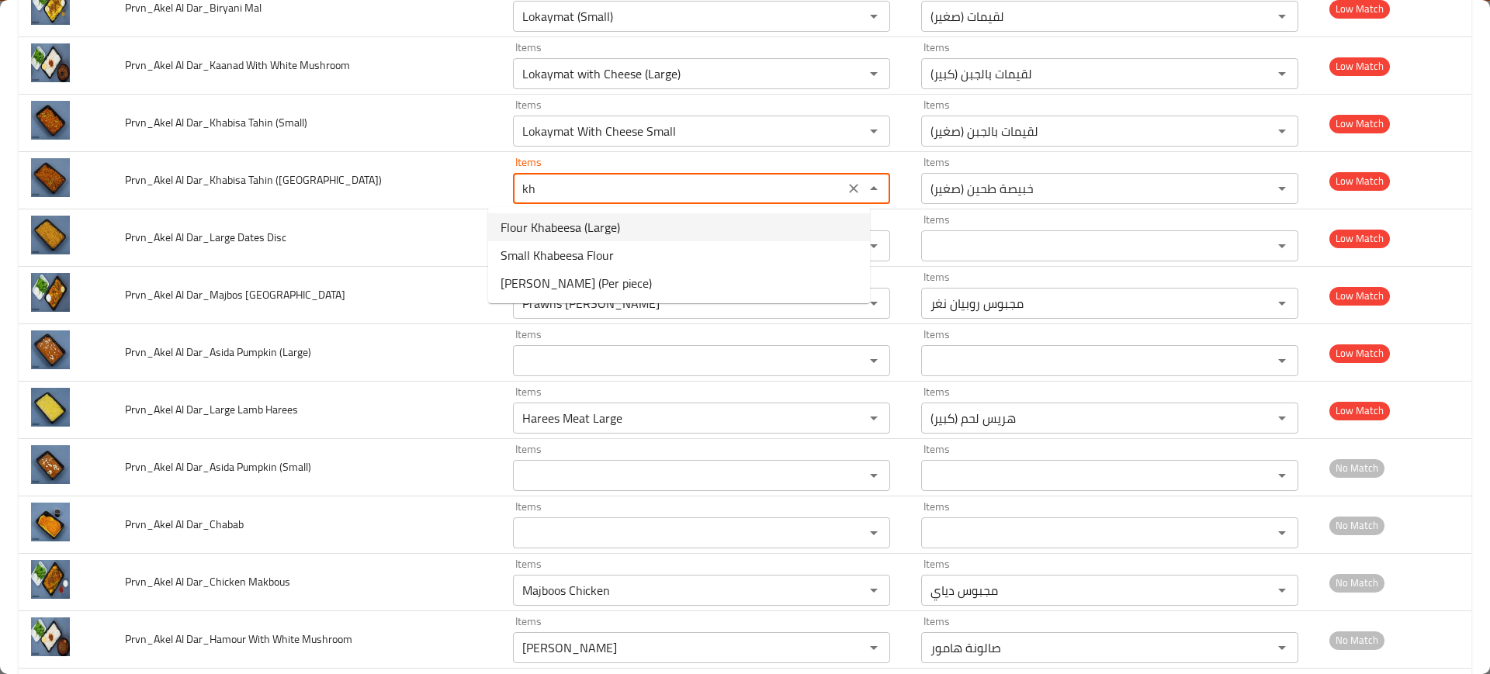
click at [654, 216] on \(Largre\)-option-0 "Flour Khabeesa (Large)" at bounding box center [679, 227] width 382 height 28
type \(Largre\) "Flour Khabeesa (Large)"
type \(Largre\)-ar "خبيصة طحين (كبير)"
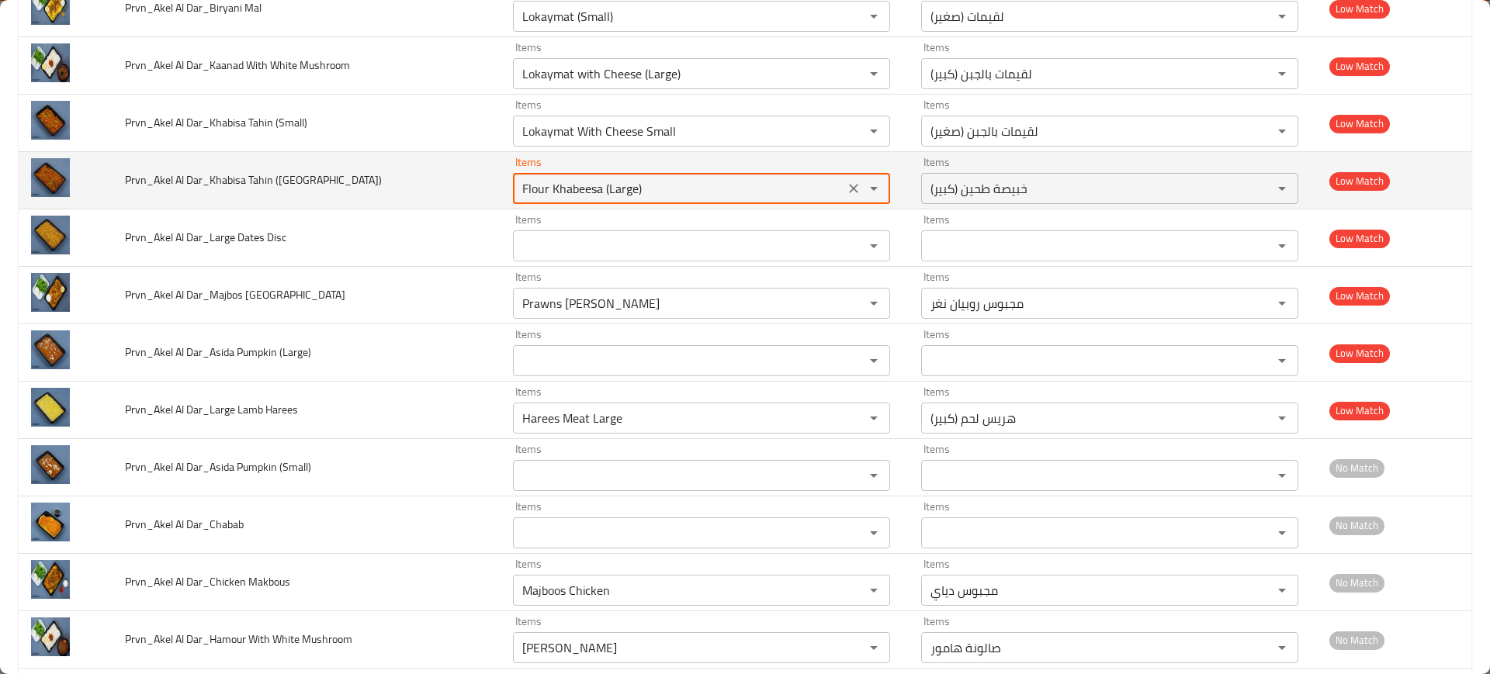
click at [563, 182] on \(Largre\) "Flour Khabeesa (Large)" at bounding box center [679, 189] width 322 height 22
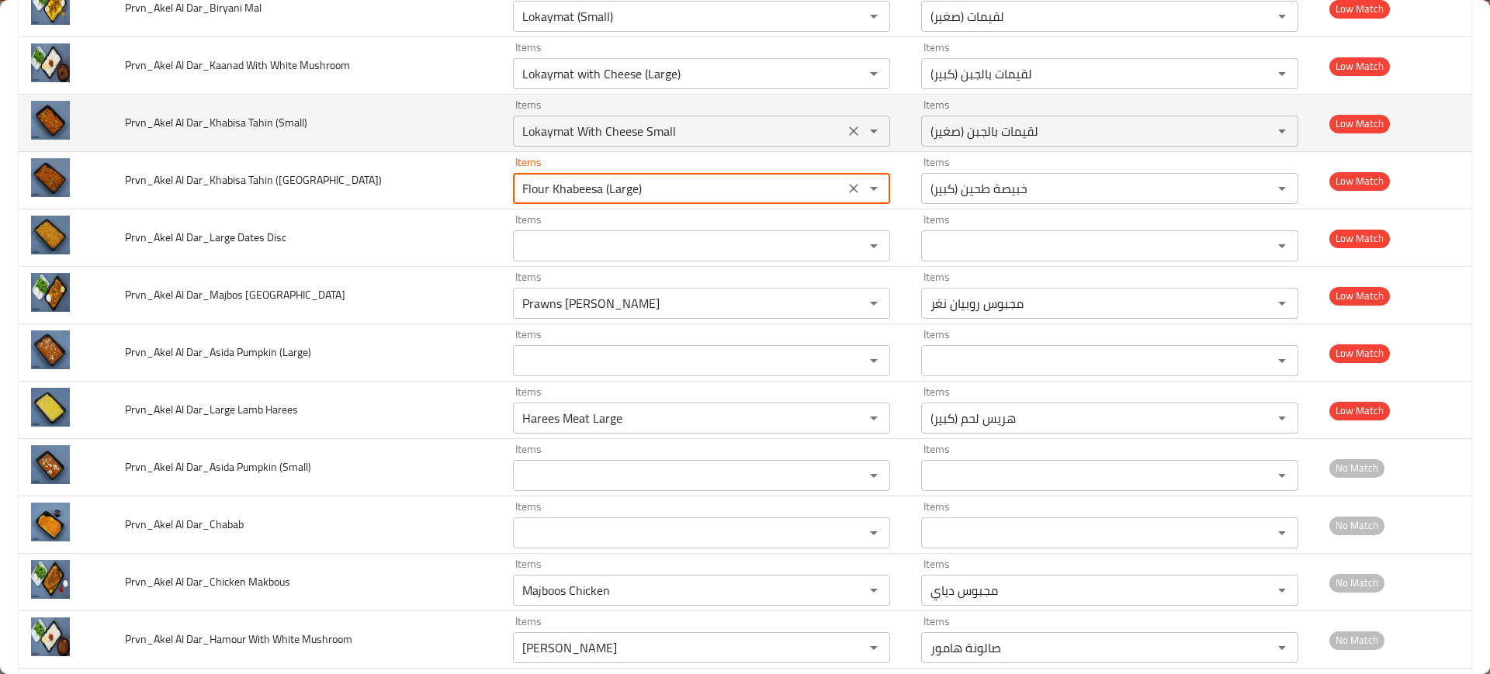
type \(Largre\) "Flour Khabeesa (Large)"
click at [624, 126] on \(Small\) "Lokaymat With Cheese Small" at bounding box center [679, 131] width 322 height 22
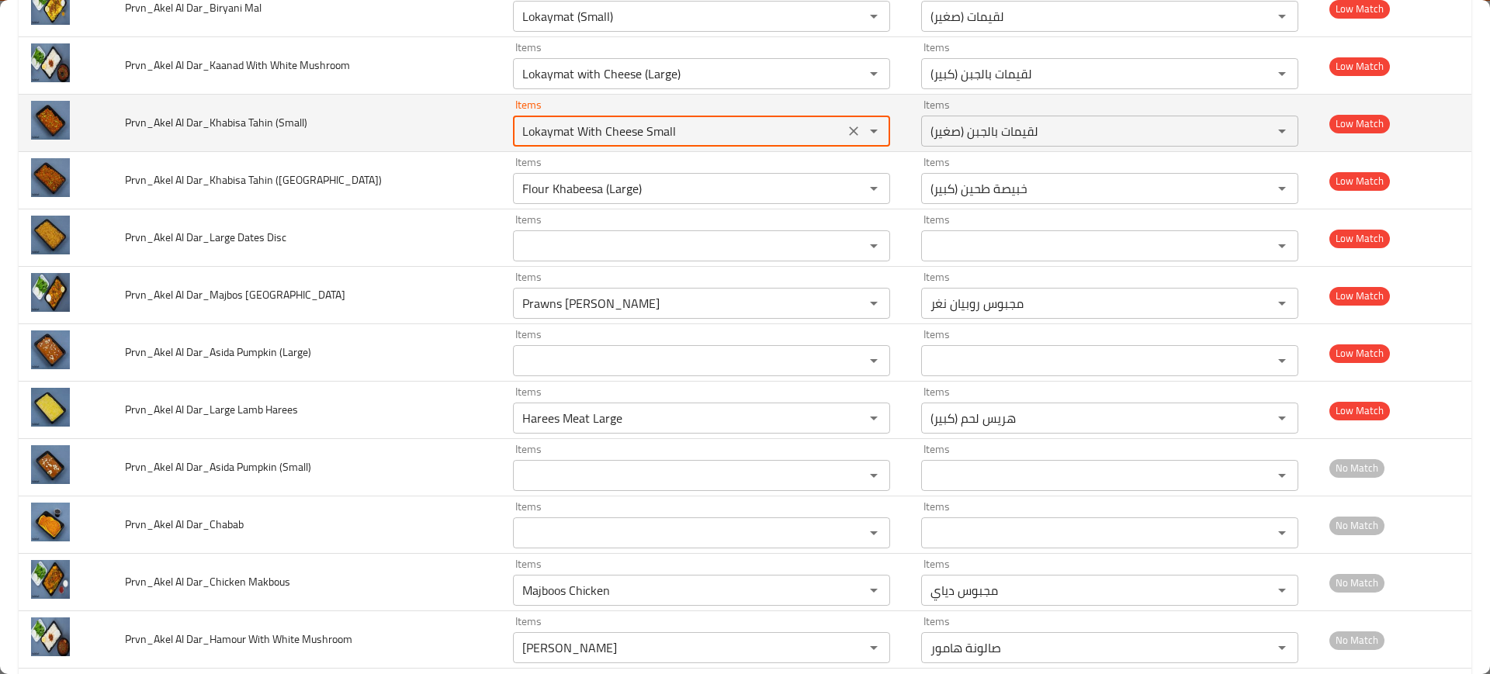
paste \(Small\) "[DEMOGRAPHIC_DATA]"
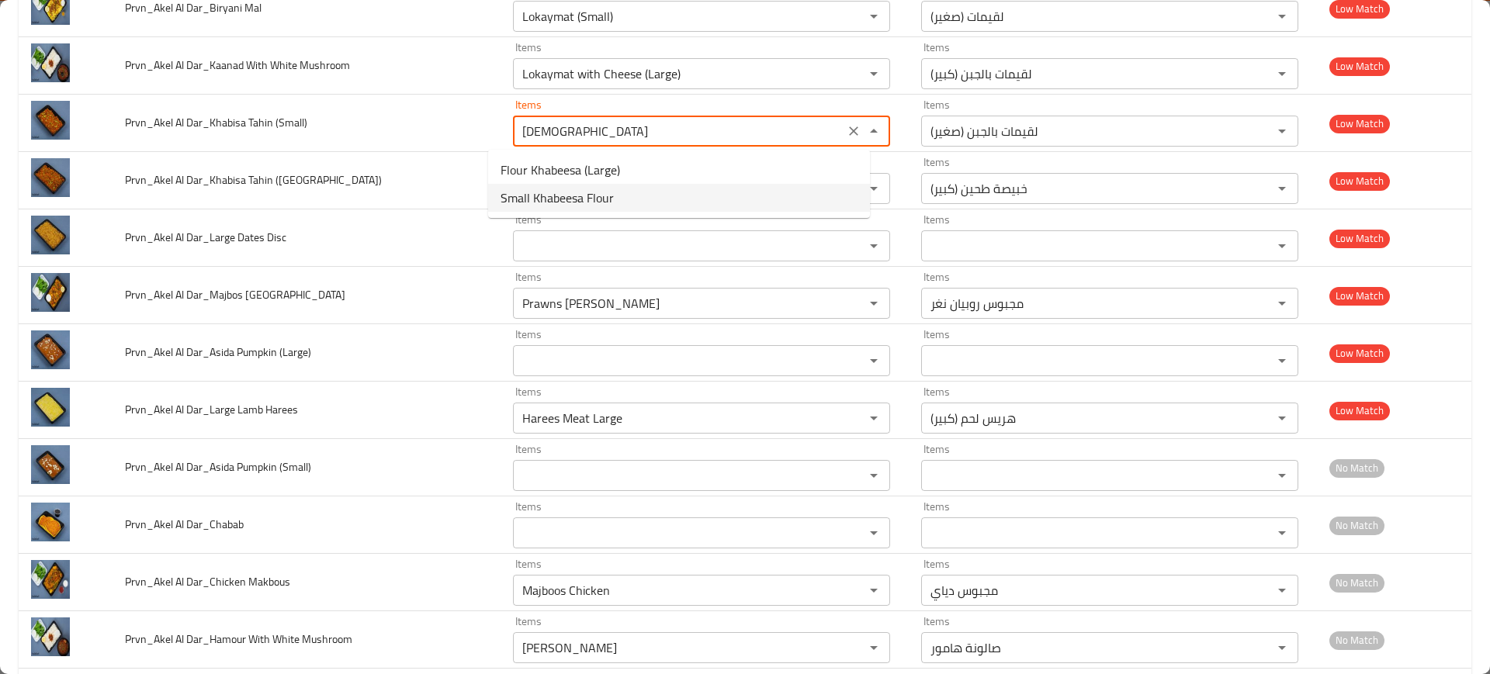
click at [578, 189] on span "Small Khabeesa Flour" at bounding box center [556, 198] width 113 height 19
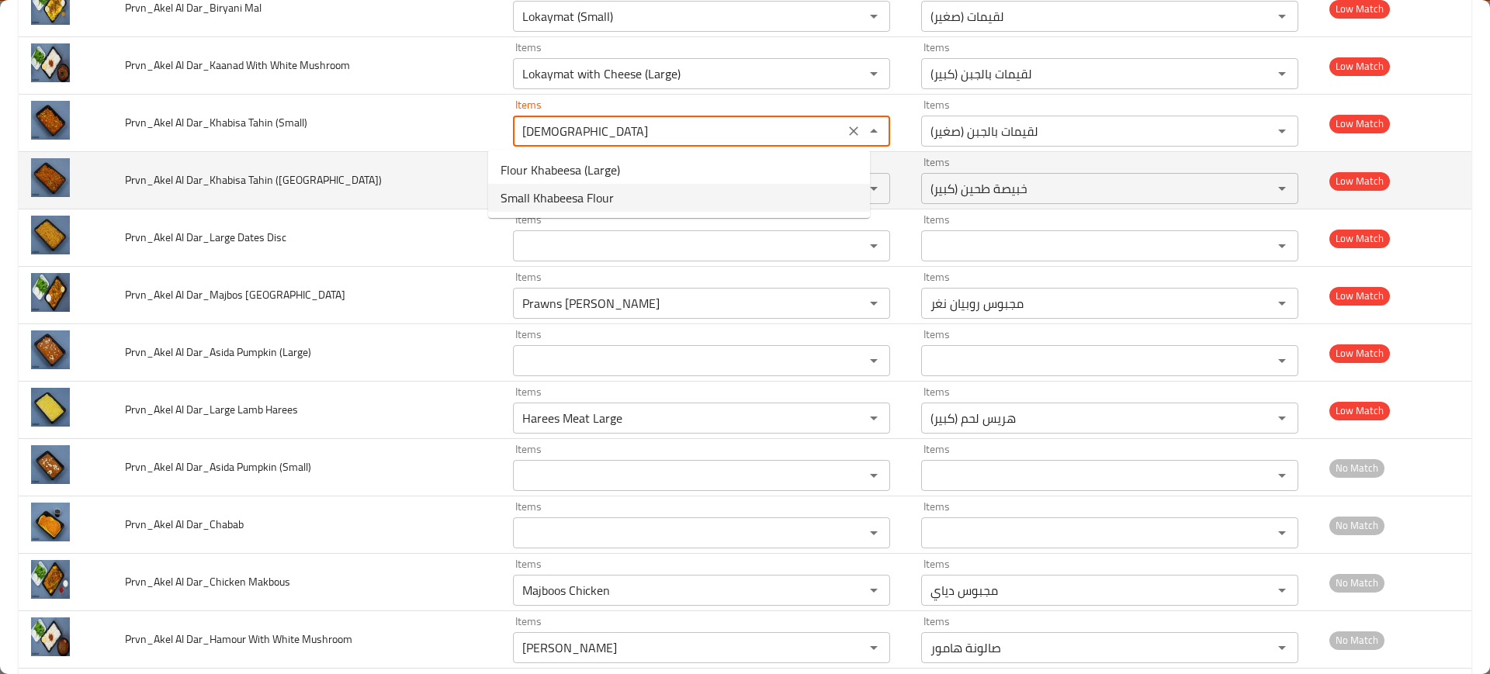
type \(Small\) "Small Khabeesa Flour"
type \(Small\)-ar "خبيصة طحين (صغير)"
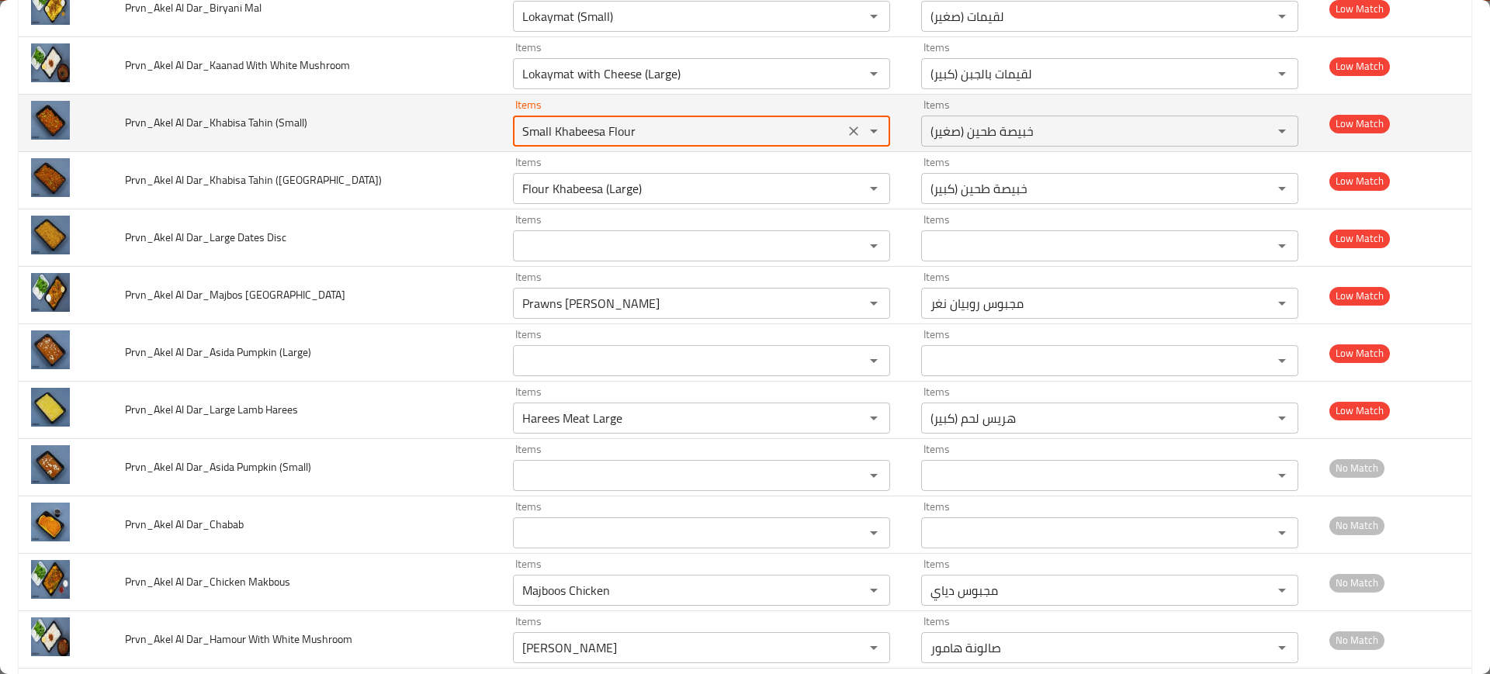
scroll to position [1079, 0]
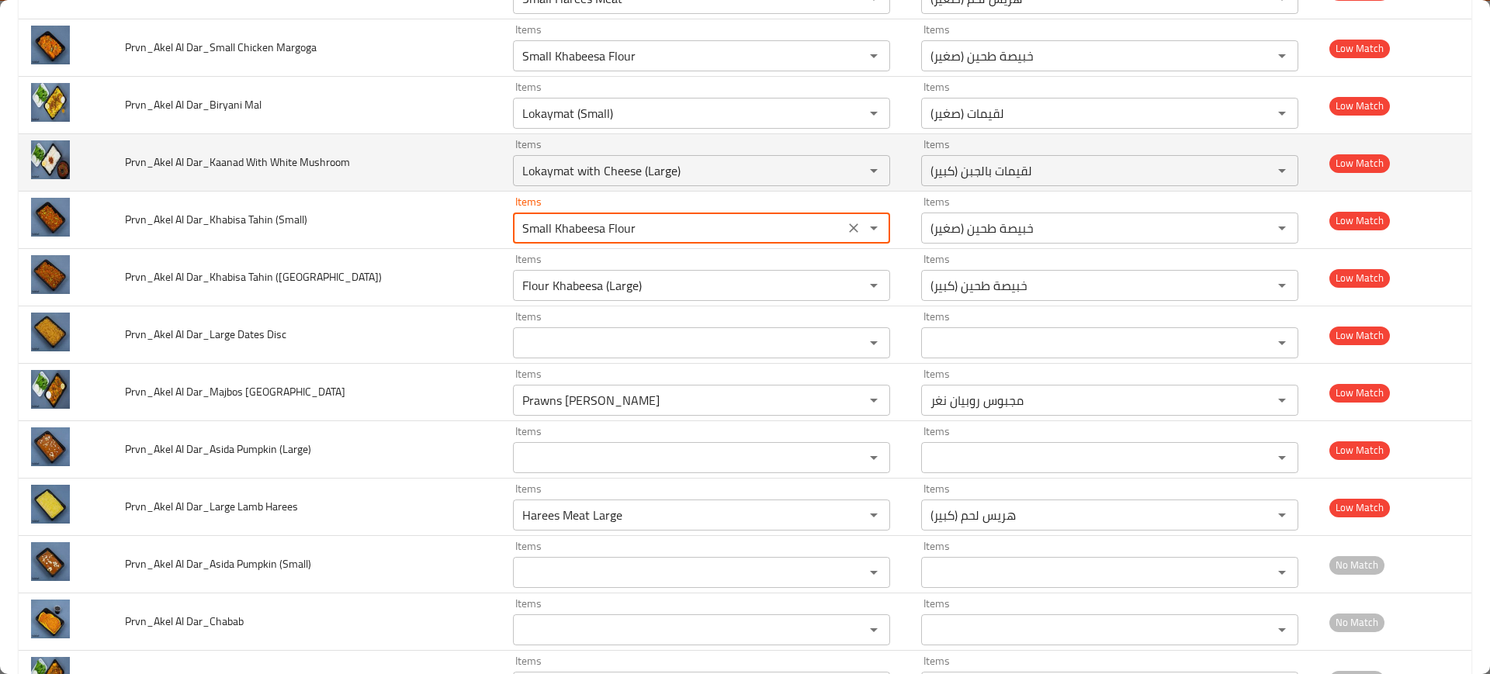
type \(Small\) "Small Khabeesa Flour"
drag, startPoint x: 320, startPoint y: 158, endPoint x: 387, endPoint y: 161, distance: 67.5
click at [386, 161] on td "Prvn_Akel Al Dar_Kaanad With White Mushroom" at bounding box center [307, 162] width 388 height 57
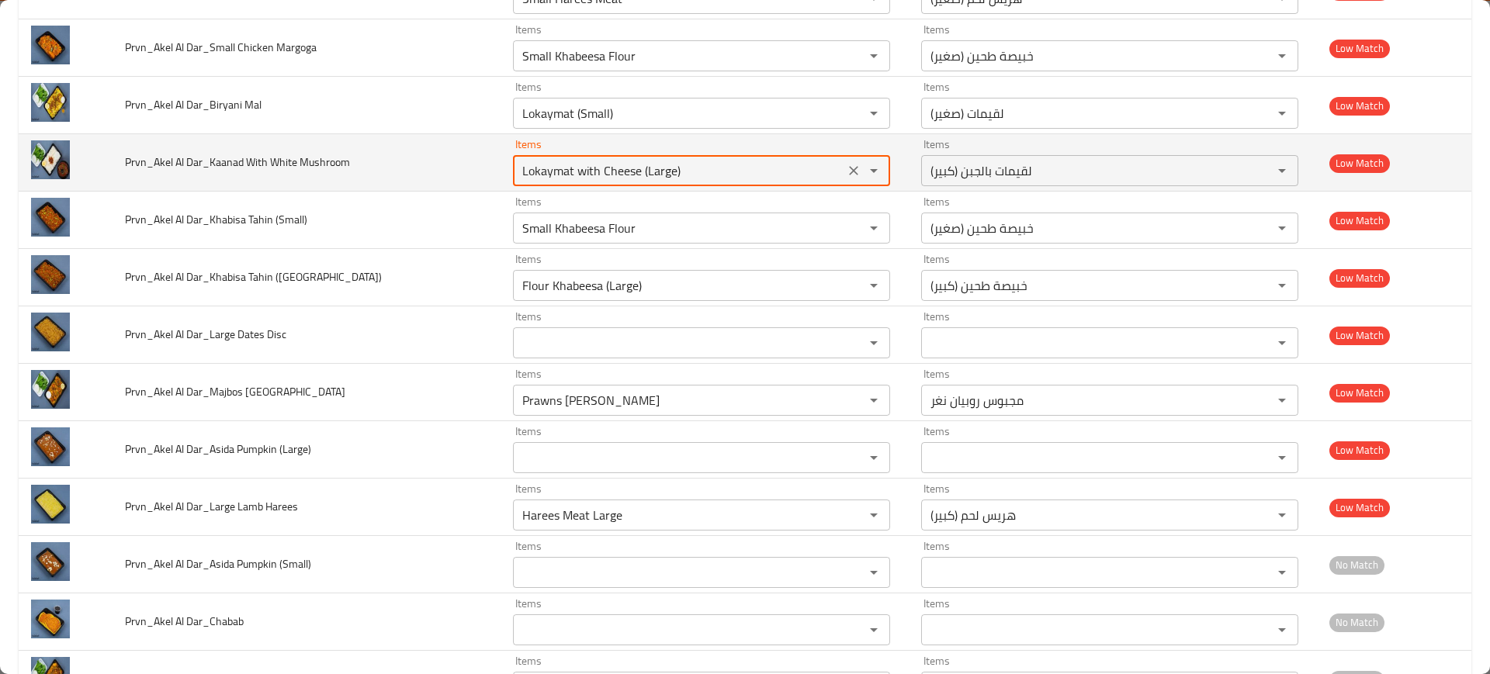
click at [652, 161] on Mushroom "Lokaymat with Cheese (Large)" at bounding box center [679, 171] width 322 height 22
paste Mushroom "hroom"
type Mushroom "hroom"
click at [846, 165] on icon "Clear" at bounding box center [854, 171] width 16 height 16
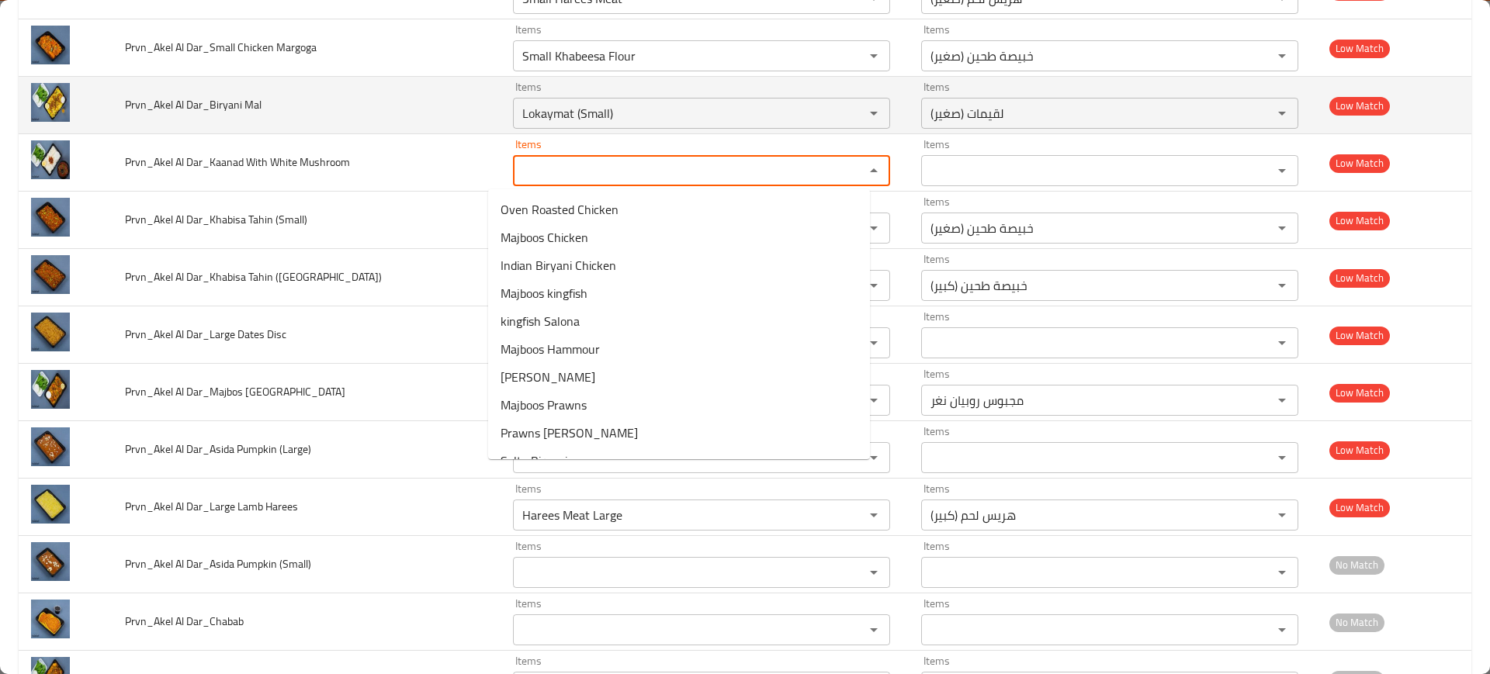
click at [312, 132] on td "Prvn_Akel Al Dar_Biryani Mal" at bounding box center [307, 105] width 388 height 57
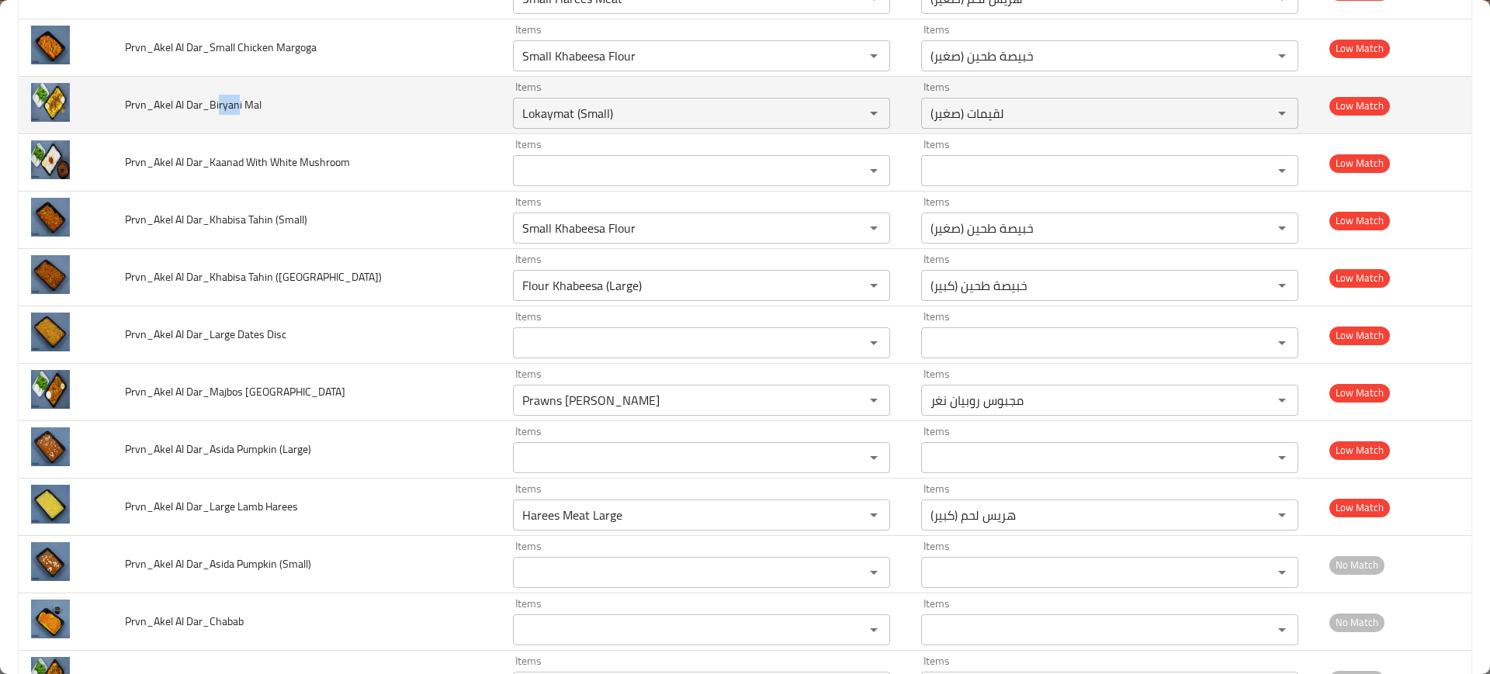
drag, startPoint x: 238, startPoint y: 102, endPoint x: 392, endPoint y: 122, distance: 154.9
click at [230, 100] on span "Prvn_Akel Al Dar_Biryani Mal" at bounding box center [193, 105] width 137 height 20
click at [518, 112] on Mal "Lokaymat (Small)" at bounding box center [679, 113] width 322 height 22
paste Mal "an"
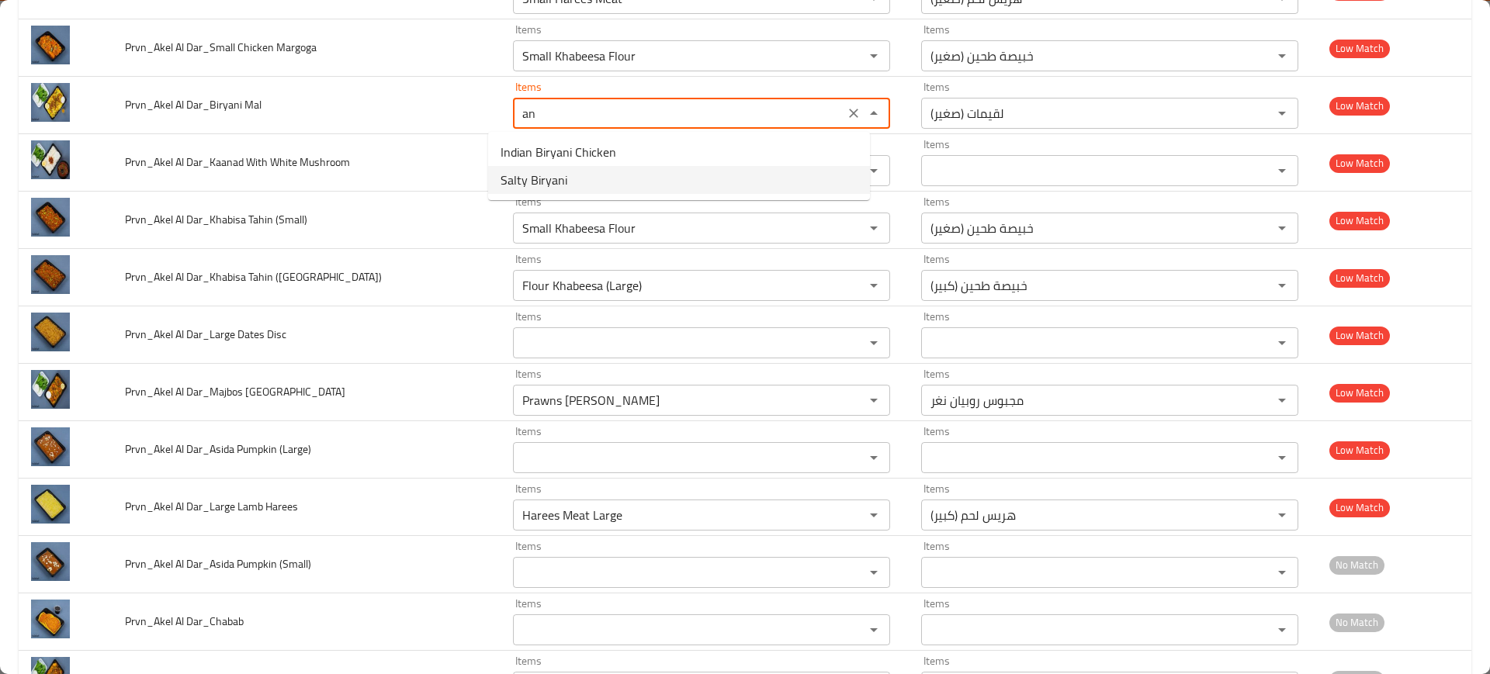
click at [557, 171] on span "Salty Biryani" at bounding box center [533, 180] width 67 height 19
type Mal "Salty Biryani"
type Mal-ar "برياني مالح"
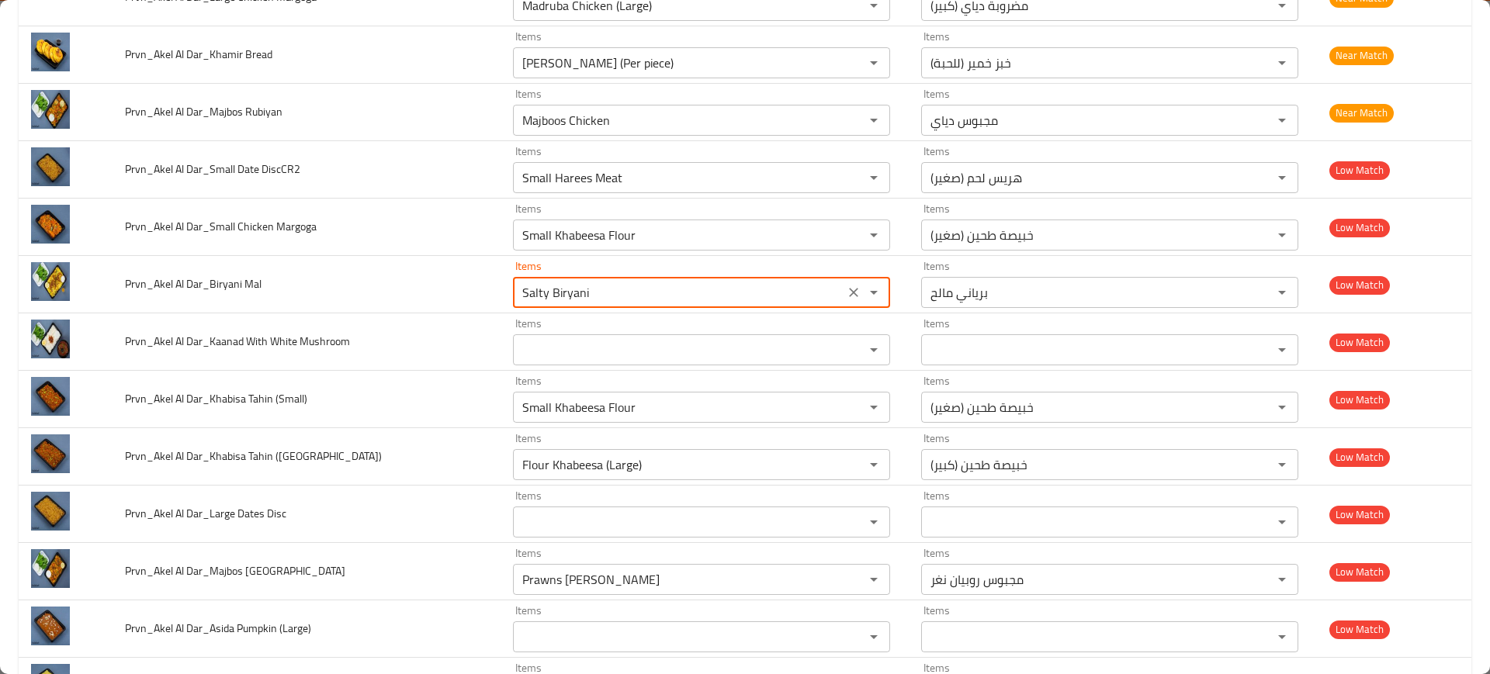
scroll to position [885, 0]
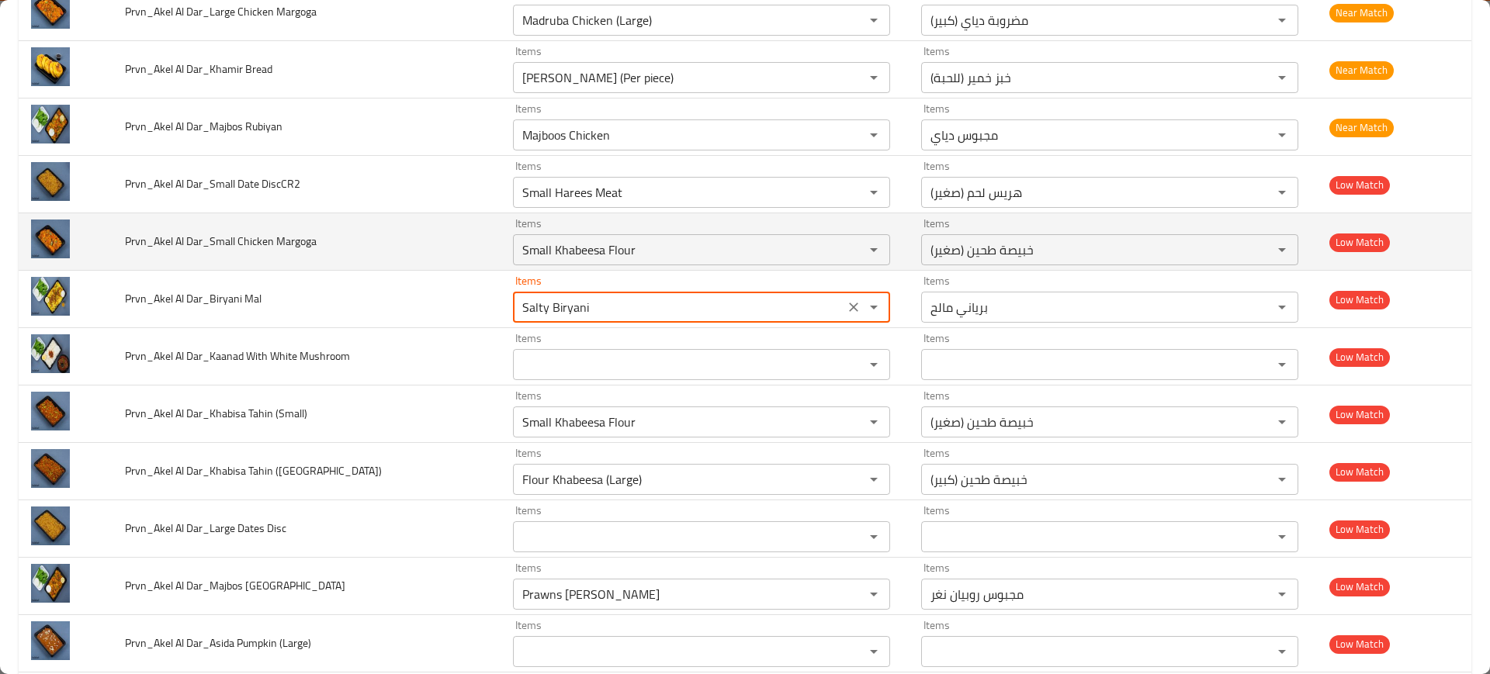
type Mal "Salty Biryani"
drag, startPoint x: 286, startPoint y: 245, endPoint x: 309, endPoint y: 247, distance: 22.6
click at [309, 247] on span "Prvn_Akel Al Dar_Small Chicken Margoga" at bounding box center [221, 241] width 192 height 20
click at [663, 237] on div "Small Khabeesa Flour Items" at bounding box center [701, 249] width 377 height 31
paste Margoga "argog"
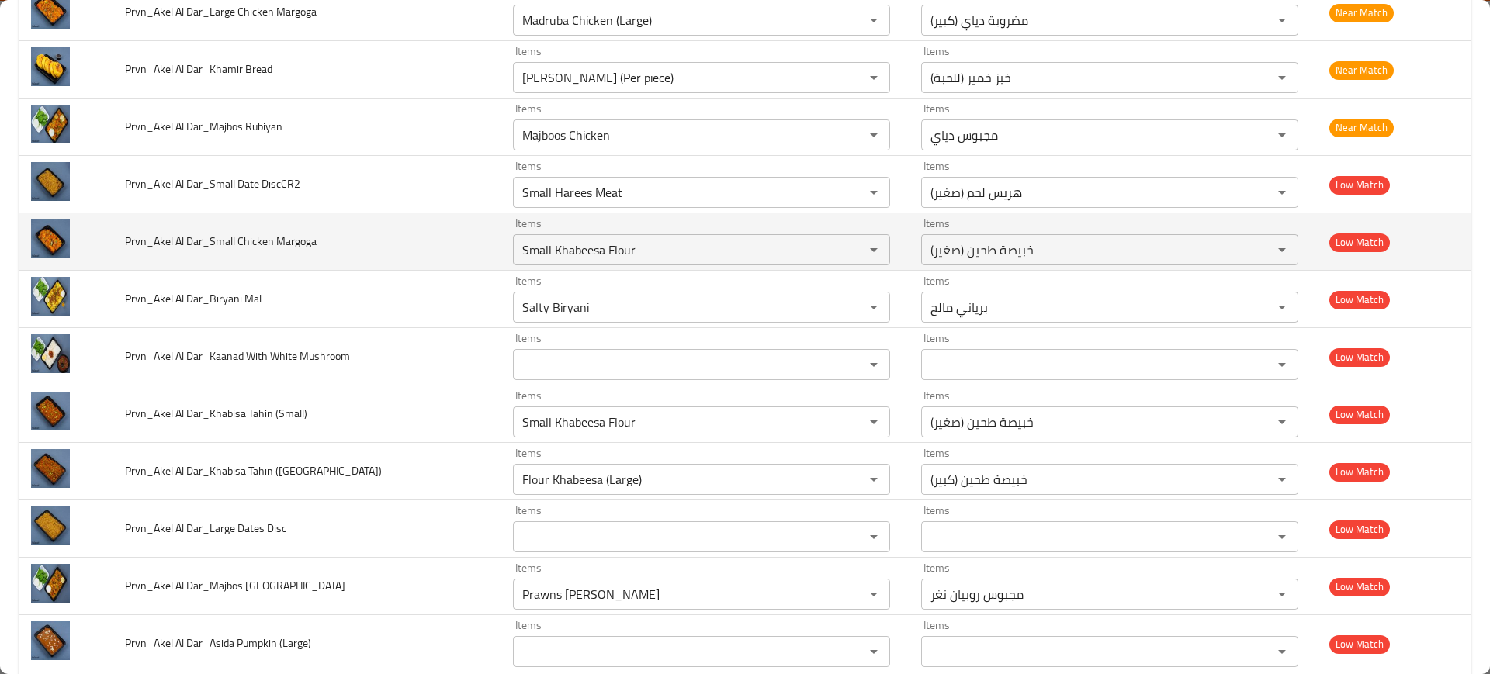
click at [406, 242] on td "Prvn_Akel Al Dar_Small Chicken Margoga" at bounding box center [307, 241] width 388 height 57
drag, startPoint x: 260, startPoint y: 240, endPoint x: 513, endPoint y: 242, distance: 253.0
click at [241, 242] on span "Prvn_Akel Al Dar_Small Chicken Margoga" at bounding box center [221, 241] width 192 height 20
click at [692, 249] on Margoga "Small Khabeesa Flour" at bounding box center [679, 250] width 322 height 22
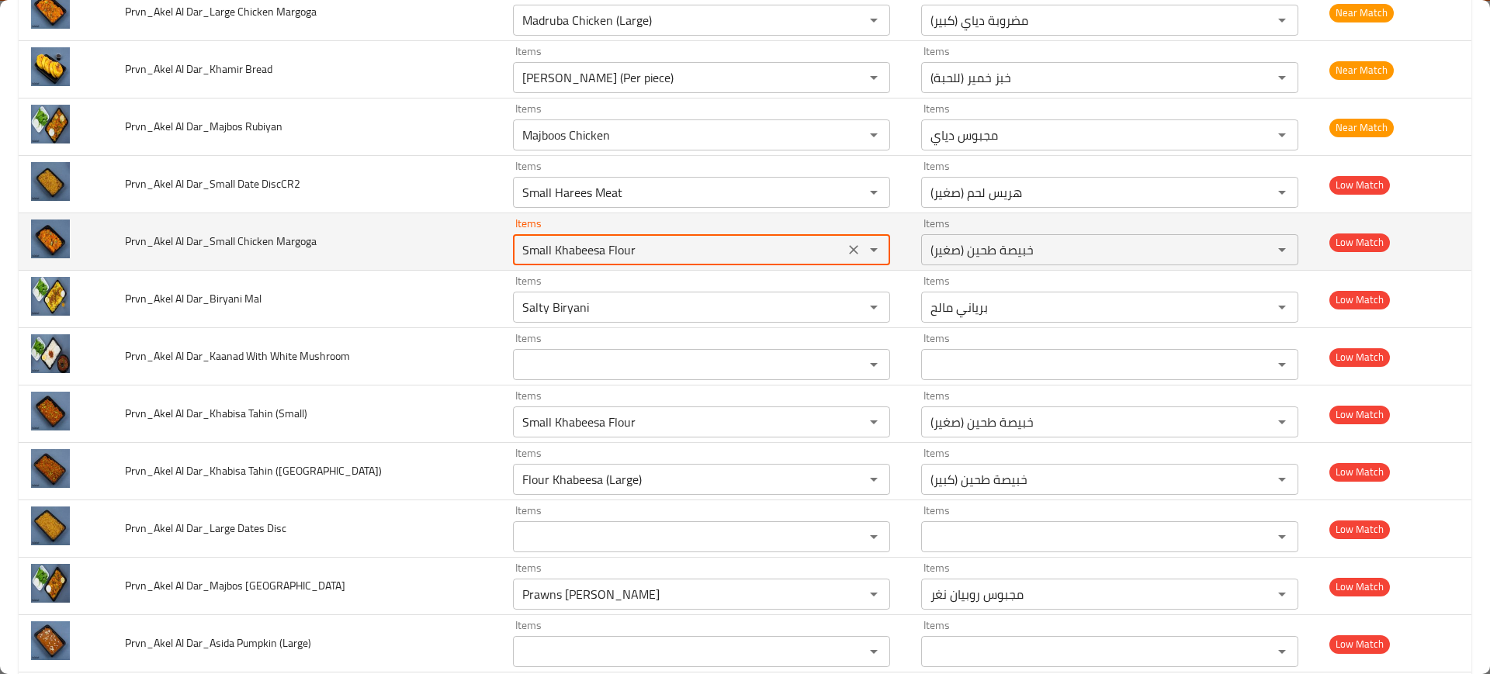
paste Margoga "[DEMOGRAPHIC_DATA]"
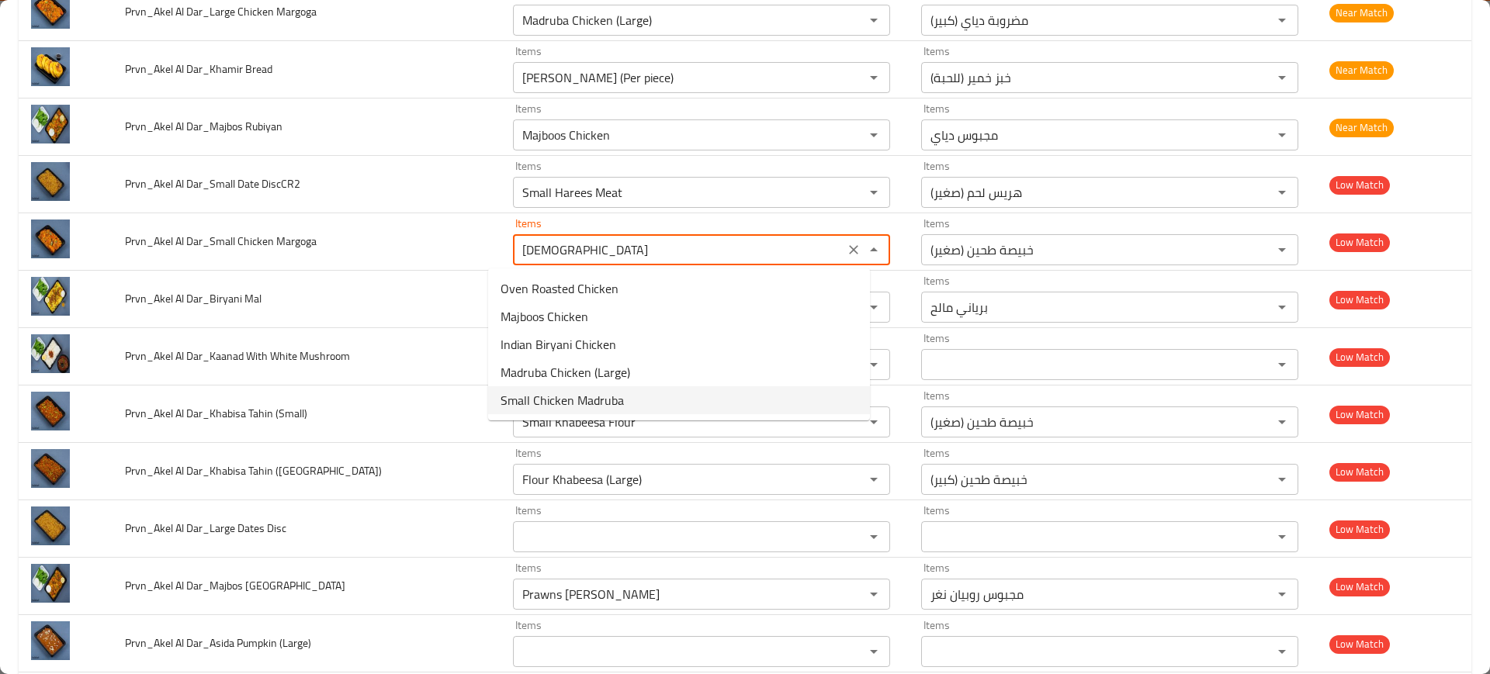
click at [596, 397] on span "Small Chicken Madruba" at bounding box center [561, 400] width 123 height 19
type Margoga "Small Chicken Madruba"
type Margoga-ar "مضروبة دياي (صغير)"
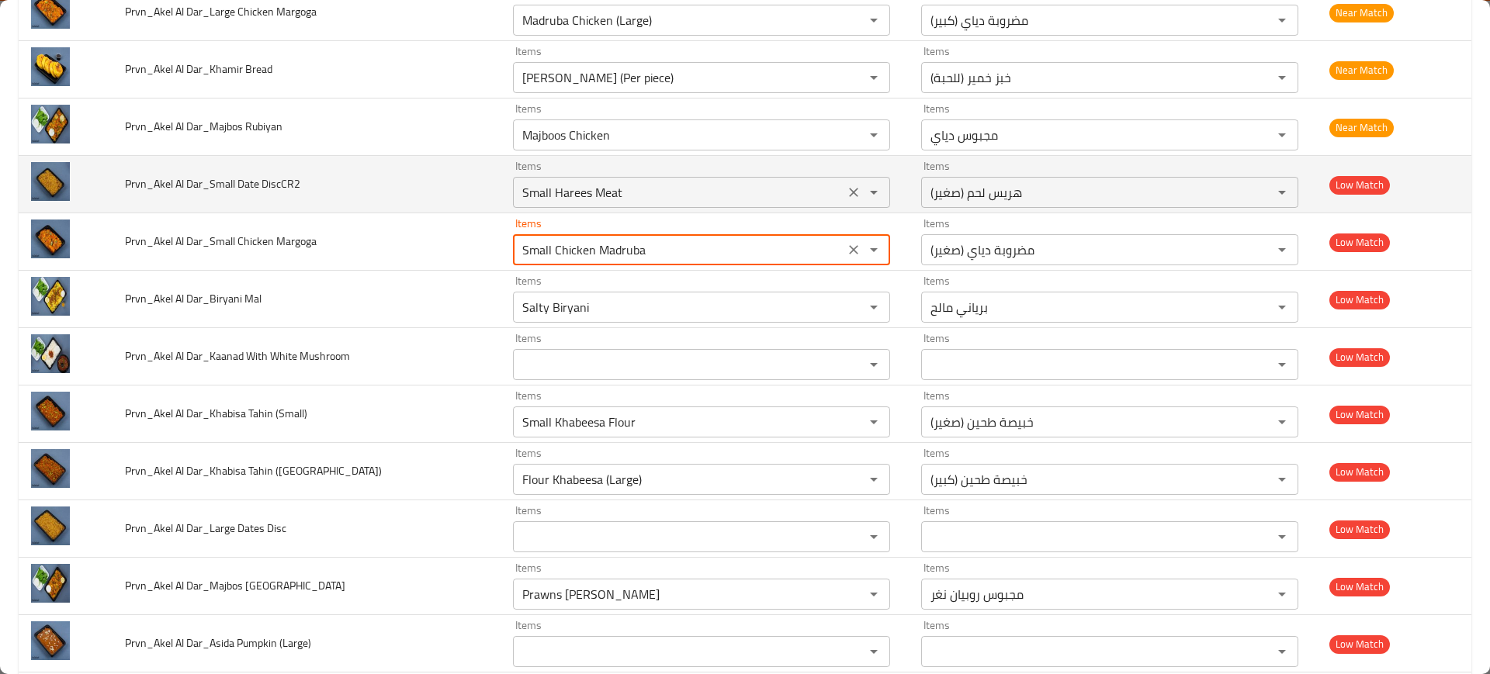
click at [849, 192] on icon "Clear" at bounding box center [853, 192] width 9 height 9
type Margoga "Small Chicken Madruba"
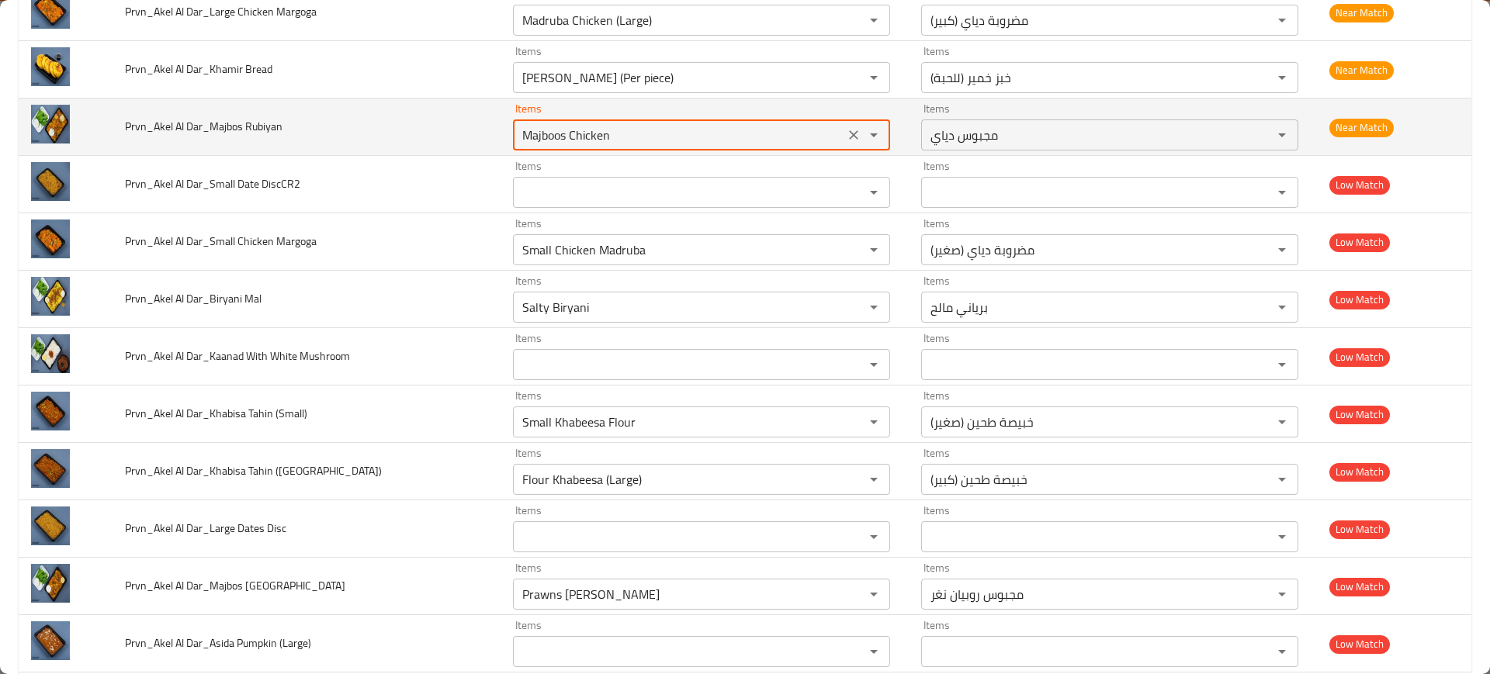
drag, startPoint x: 514, startPoint y: 134, endPoint x: 489, endPoint y: 137, distance: 25.8
click at [513, 137] on div "Majboos Chicken Items" at bounding box center [701, 134] width 377 height 31
click at [549, 133] on Rubiyan "Majboos Chicken" at bounding box center [679, 135] width 322 height 22
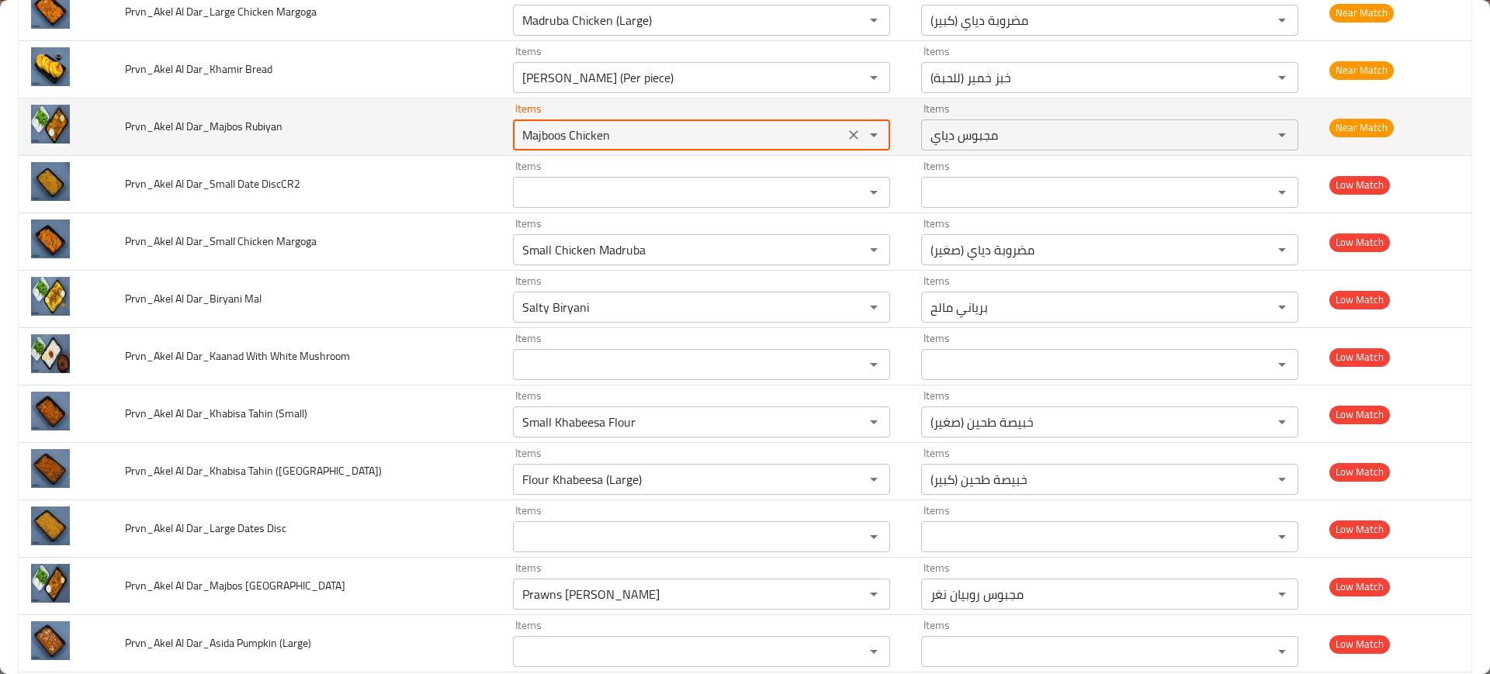
paste Rubiyan "enhanced table"
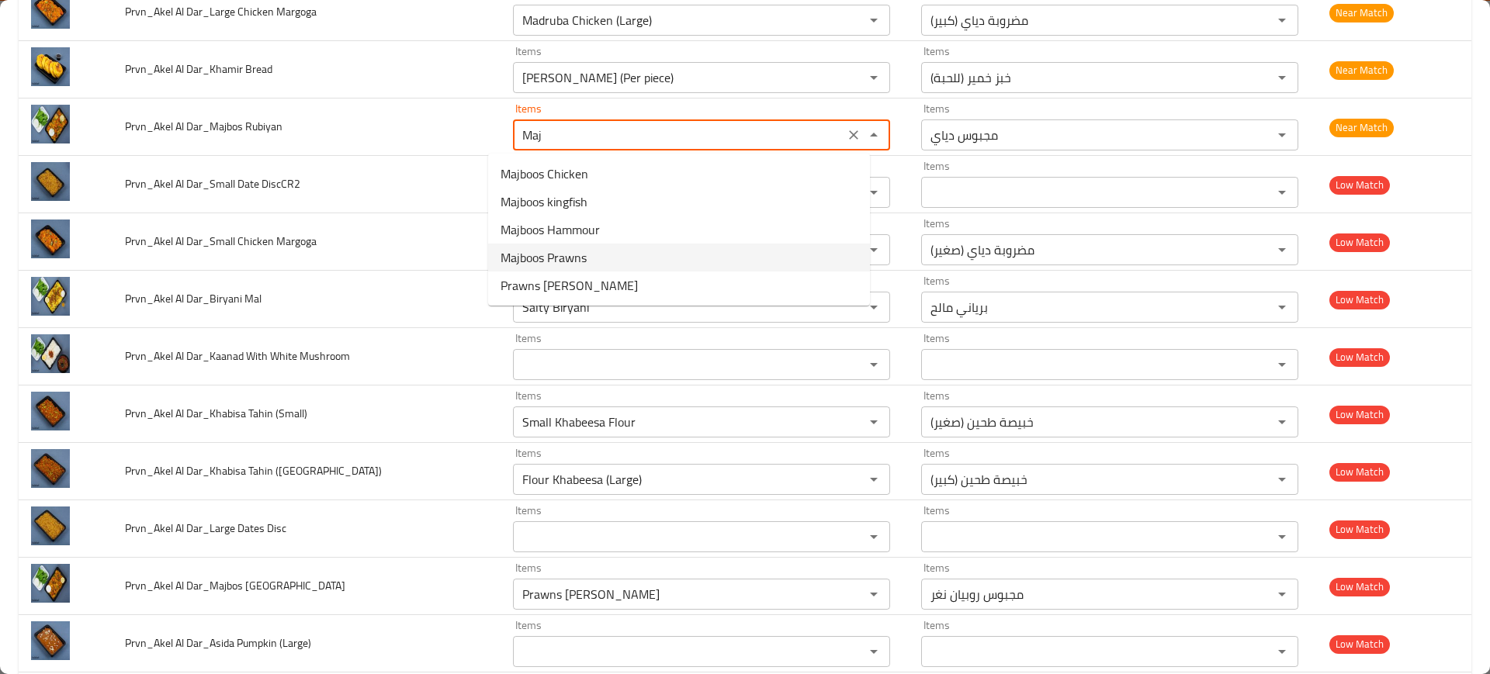
click at [567, 249] on span "Majboos Prawns" at bounding box center [543, 257] width 86 height 19
type Rubiyan "Majboos Prawns"
type Rubiyan-ar "مجبوس روبيان"
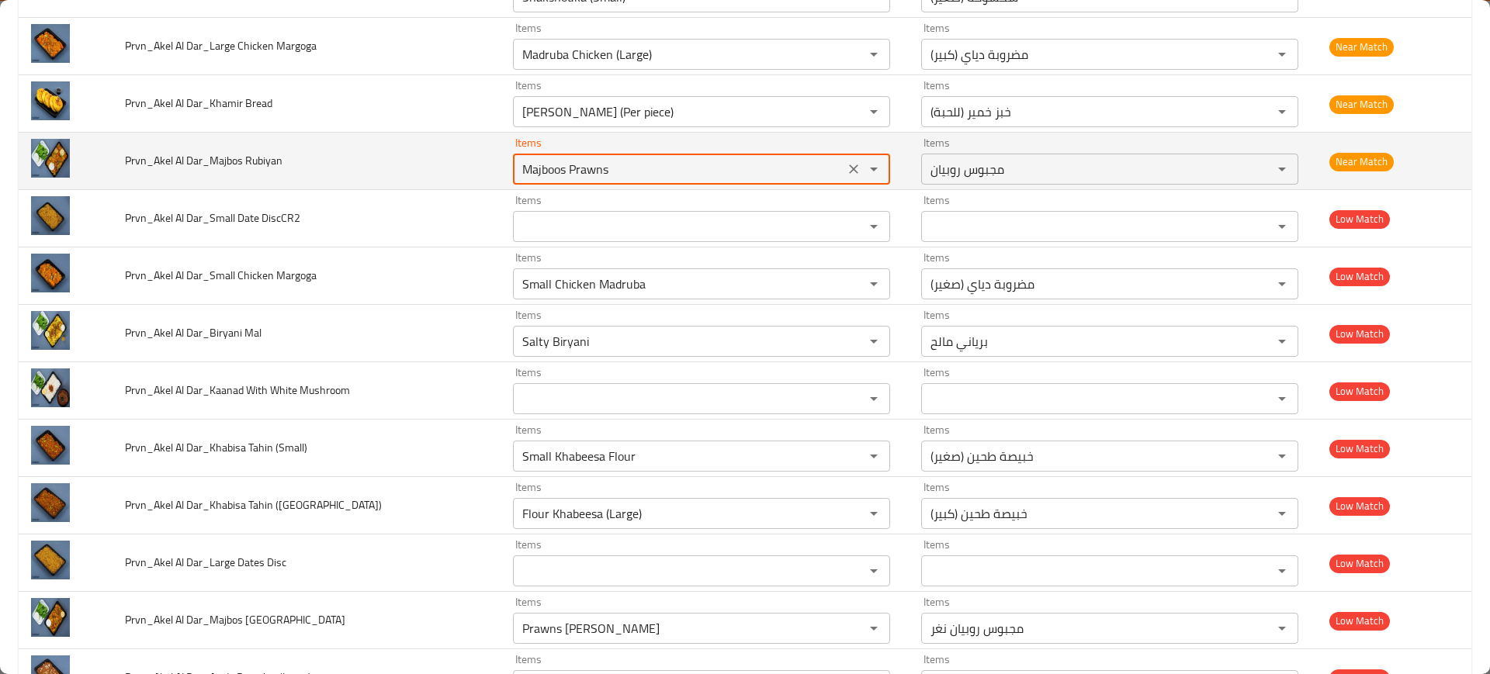
scroll to position [788, 0]
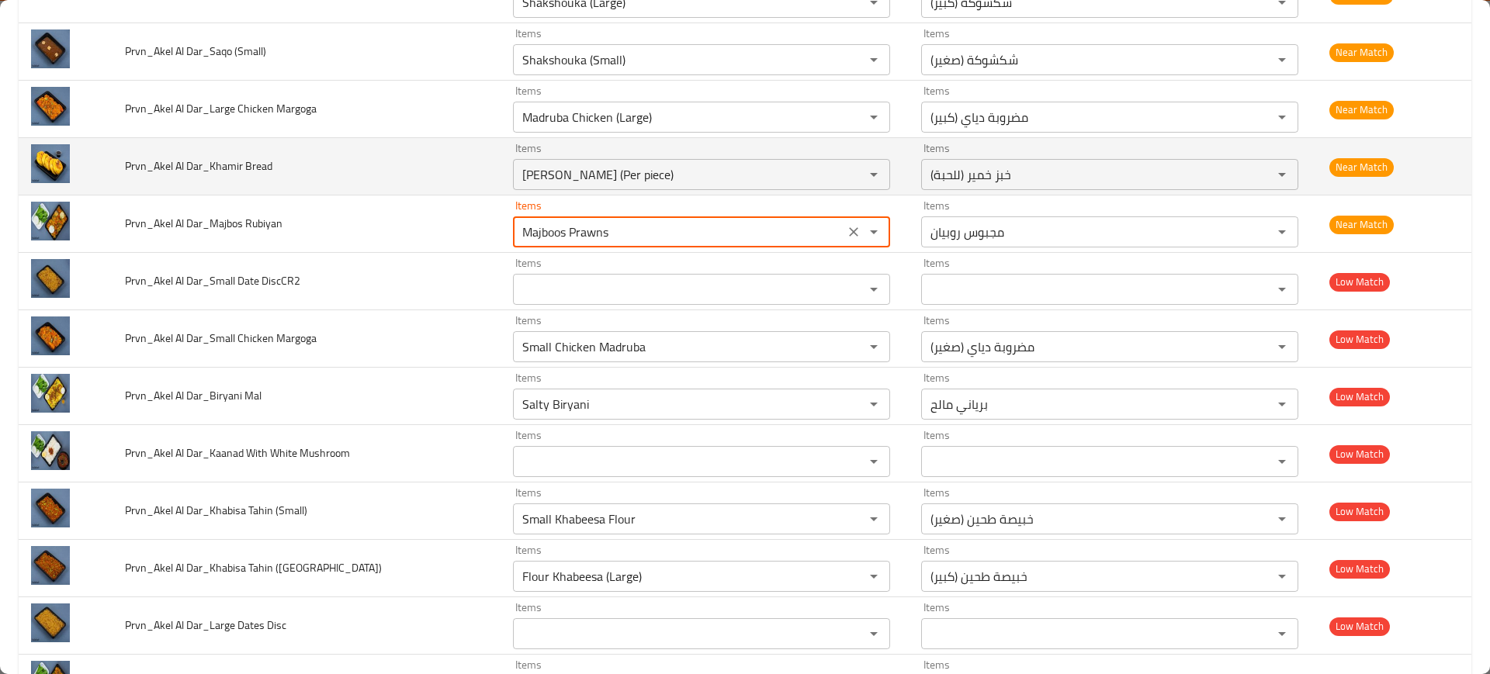
type Rubiyan "Majboos Prawns"
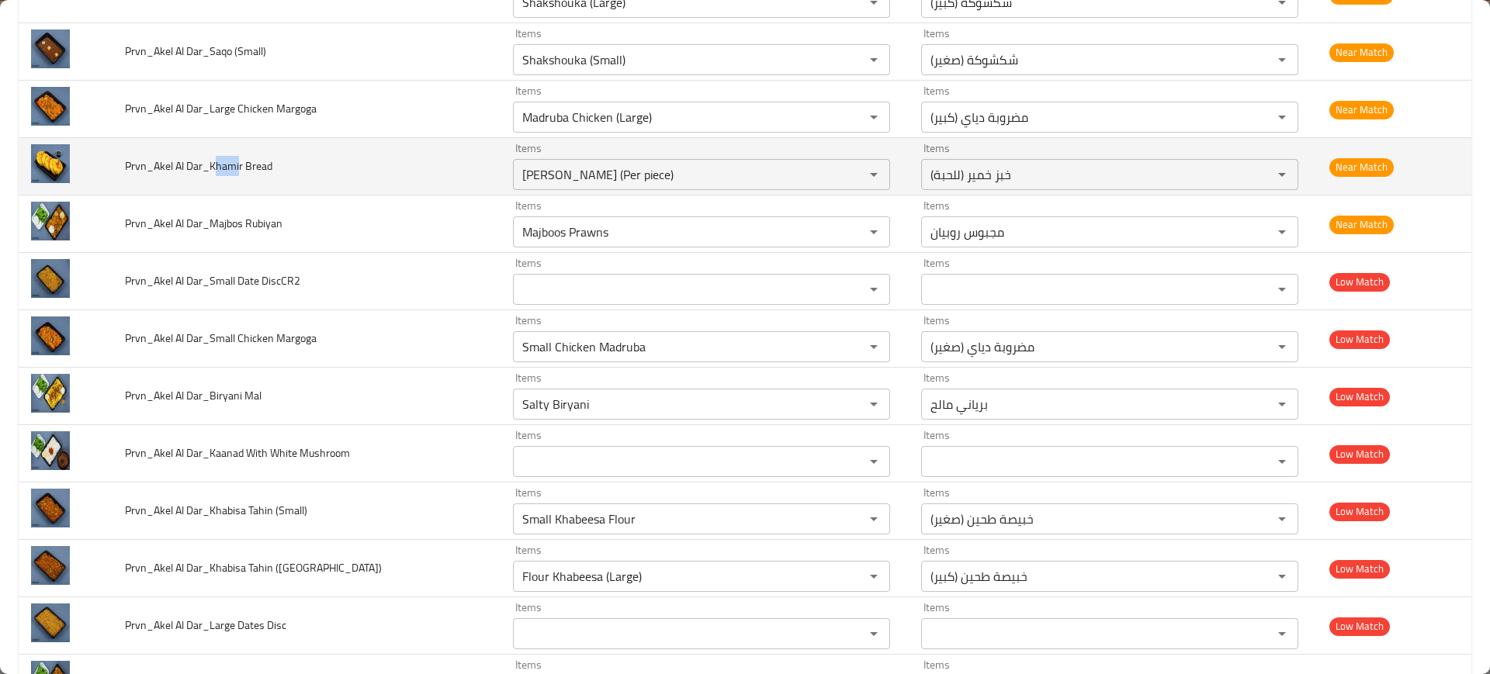
drag, startPoint x: 239, startPoint y: 162, endPoint x: 219, endPoint y: 164, distance: 20.3
click at [219, 164] on span "Prvn_Akel Al Dar_Khamir Bread" at bounding box center [198, 166] width 147 height 20
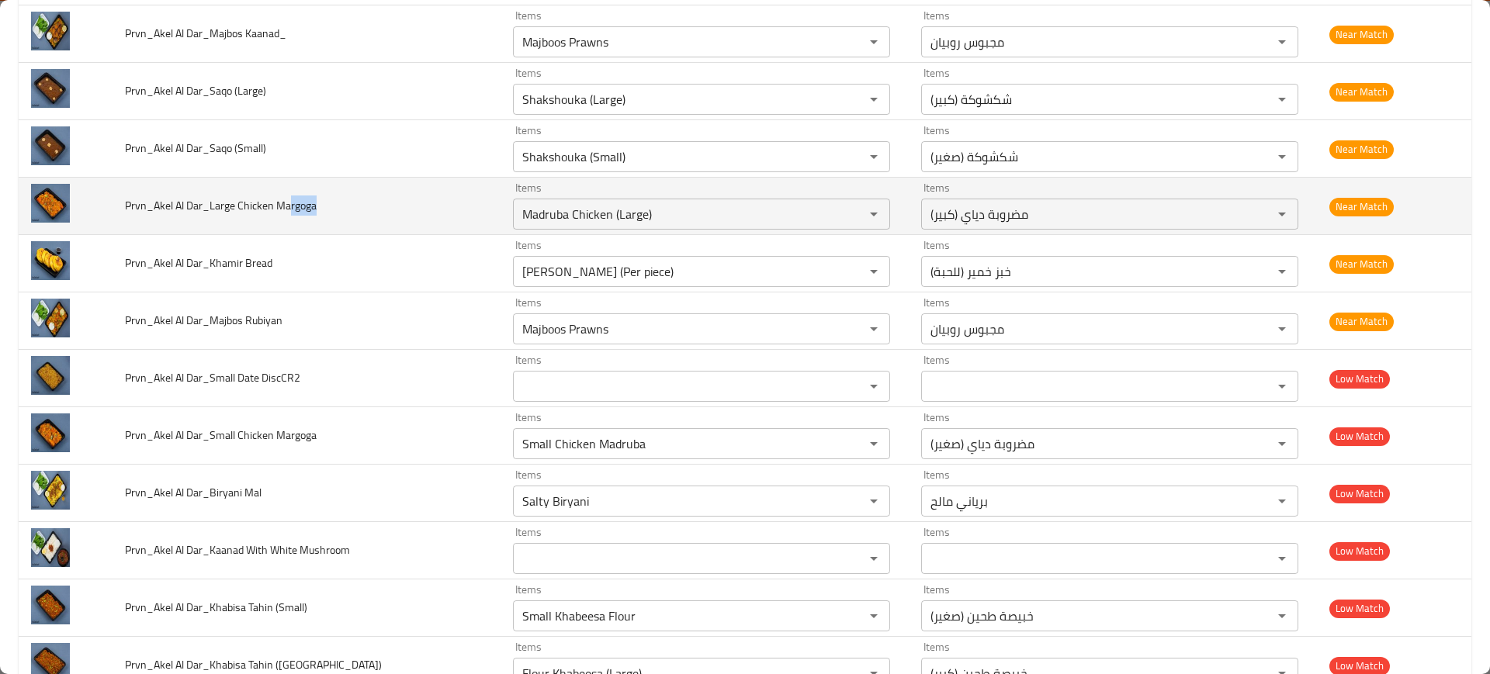
drag, startPoint x: 289, startPoint y: 202, endPoint x: 316, endPoint y: 203, distance: 27.2
click at [316, 203] on span "Prvn_Akel Al Dar_Large Chicken Margoga" at bounding box center [221, 206] width 192 height 20
click at [563, 203] on Margoga "Madruba Chicken (Large)" at bounding box center [679, 214] width 322 height 22
paste Margoga "rgoga"
drag, startPoint x: 258, startPoint y: 206, endPoint x: 241, endPoint y: 208, distance: 17.1
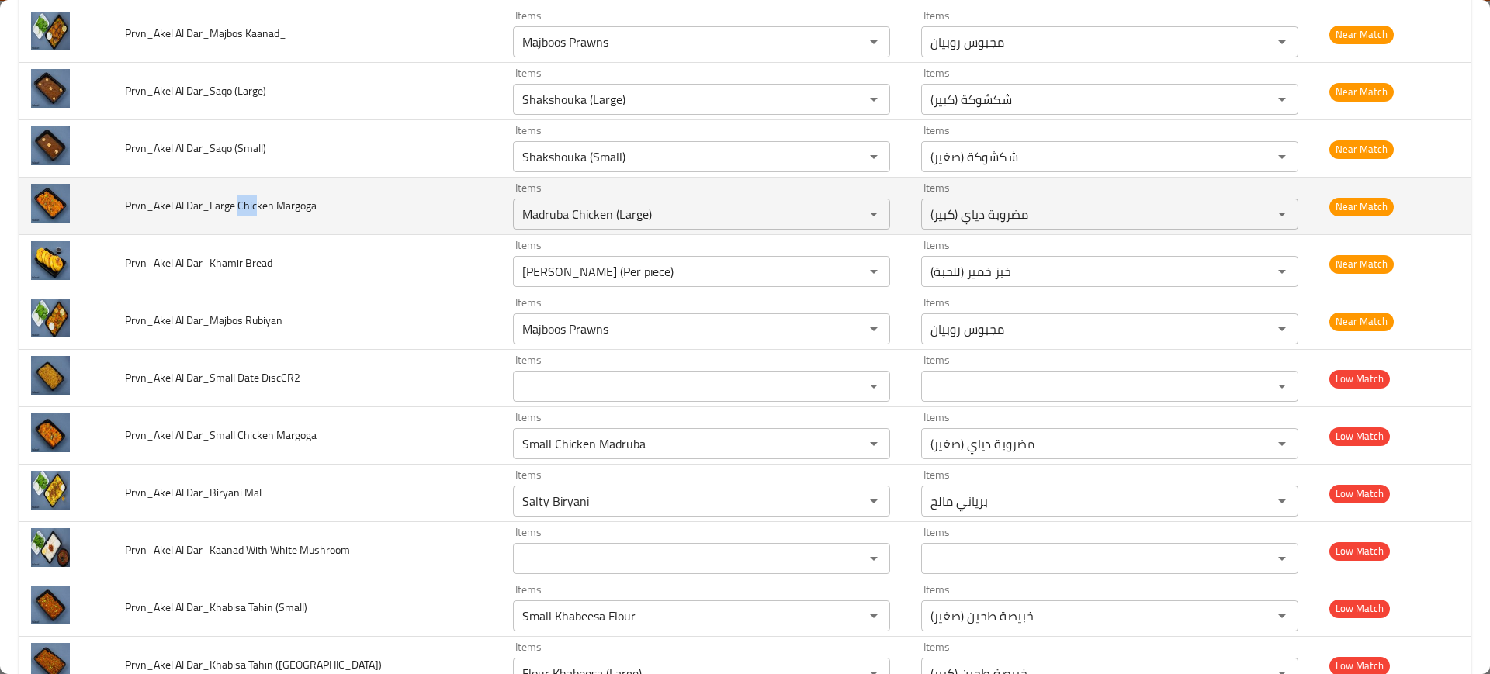
click at [241, 208] on span "Prvn_Akel Al Dar_Large Chicken Margoga" at bounding box center [221, 206] width 192 height 20
click at [629, 214] on Margoga "Madruba Chicken (Large)" at bounding box center [679, 214] width 322 height 22
paste Margoga "Chic"
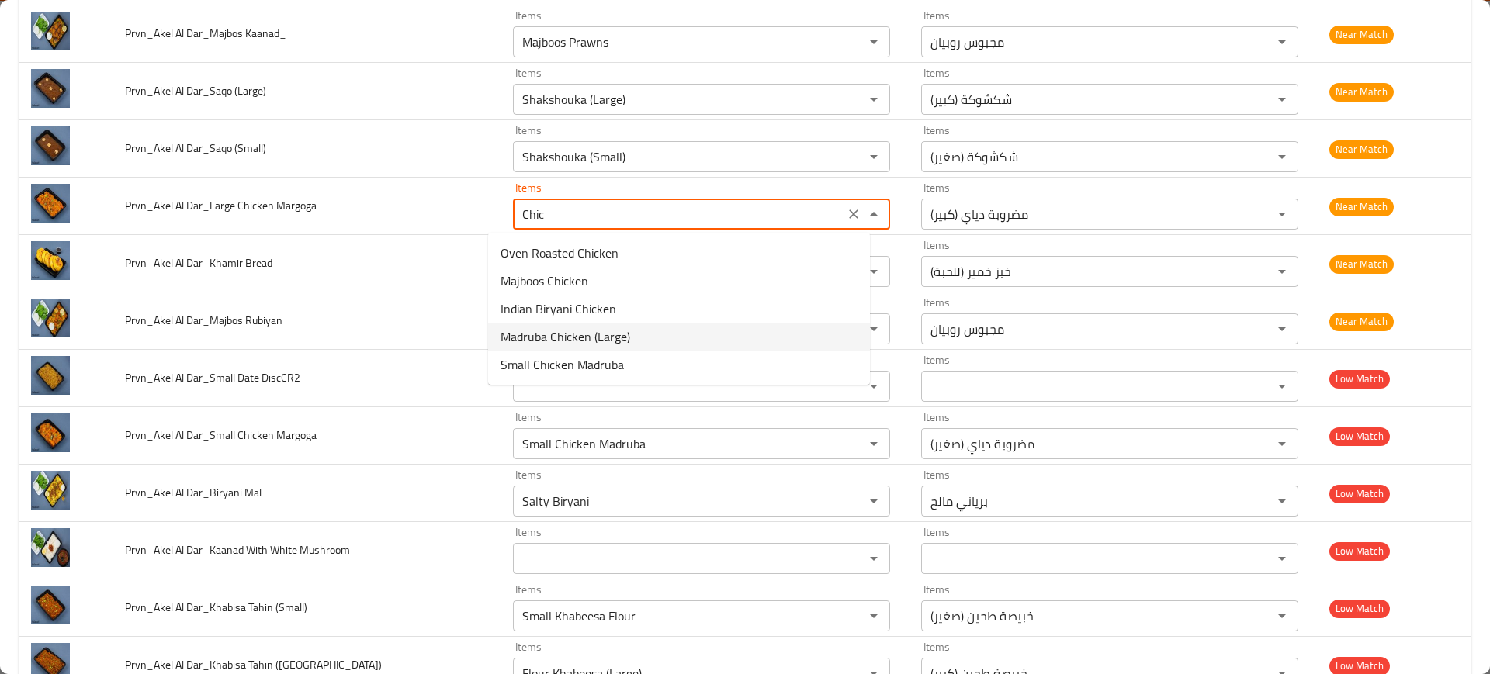
click at [577, 345] on span "Madruba Chicken (Large)" at bounding box center [565, 336] width 130 height 19
type Margoga "Madruba Chicken (Large)"
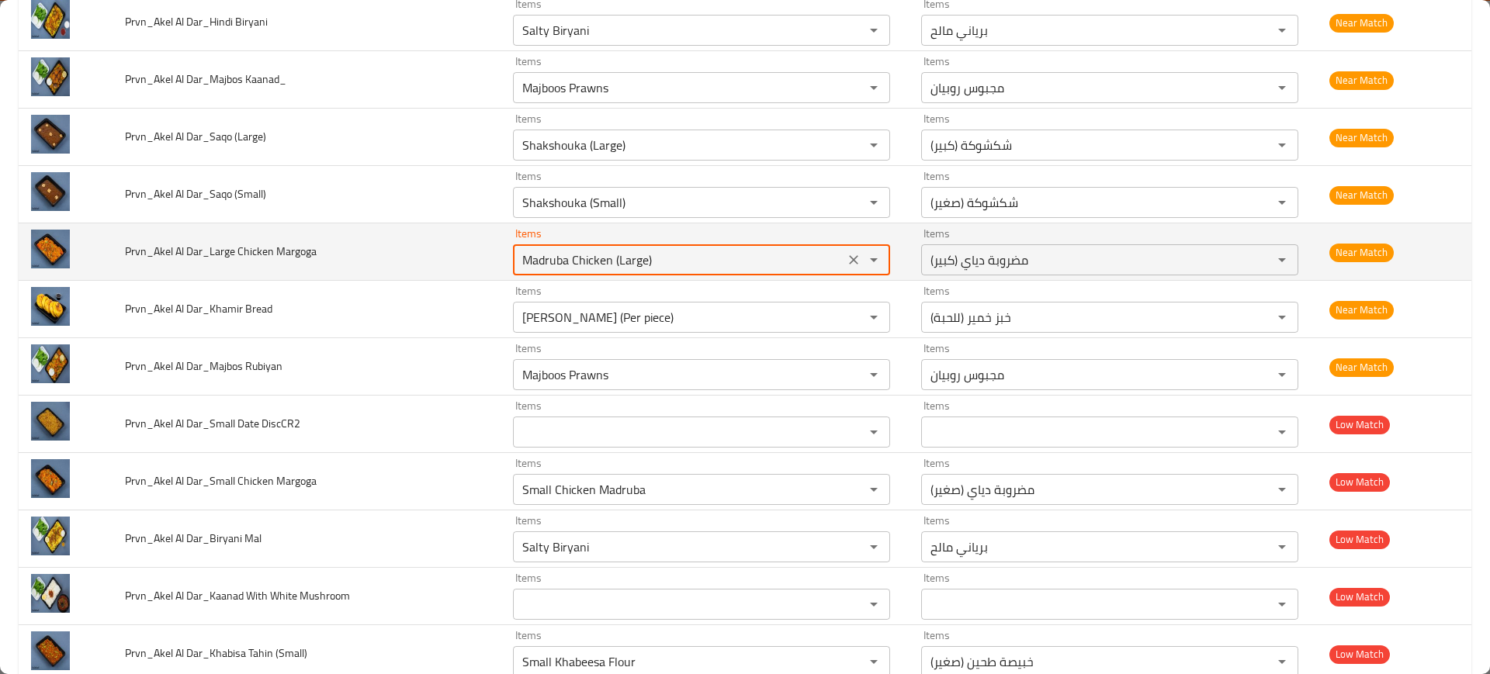
scroll to position [497, 0]
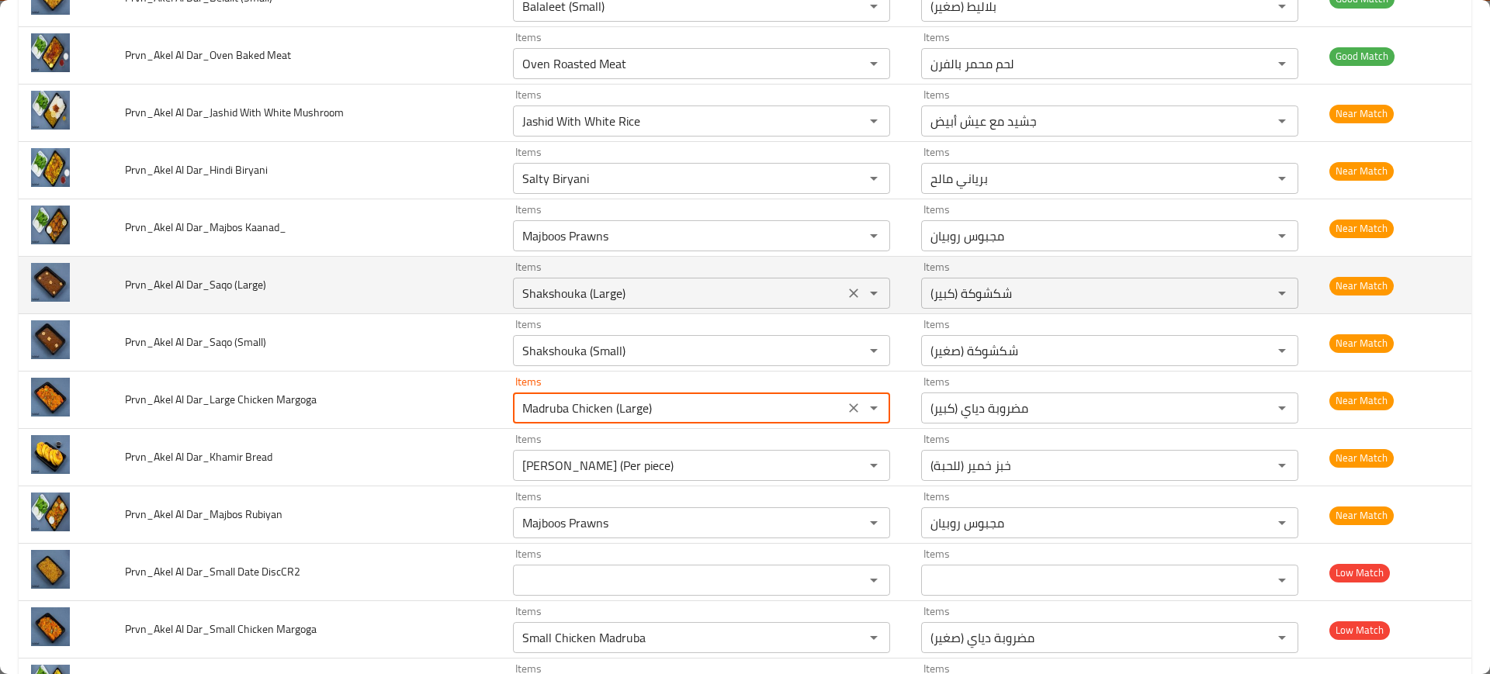
click at [629, 289] on \(Large\) "Shakshouka (Large)" at bounding box center [679, 293] width 322 height 22
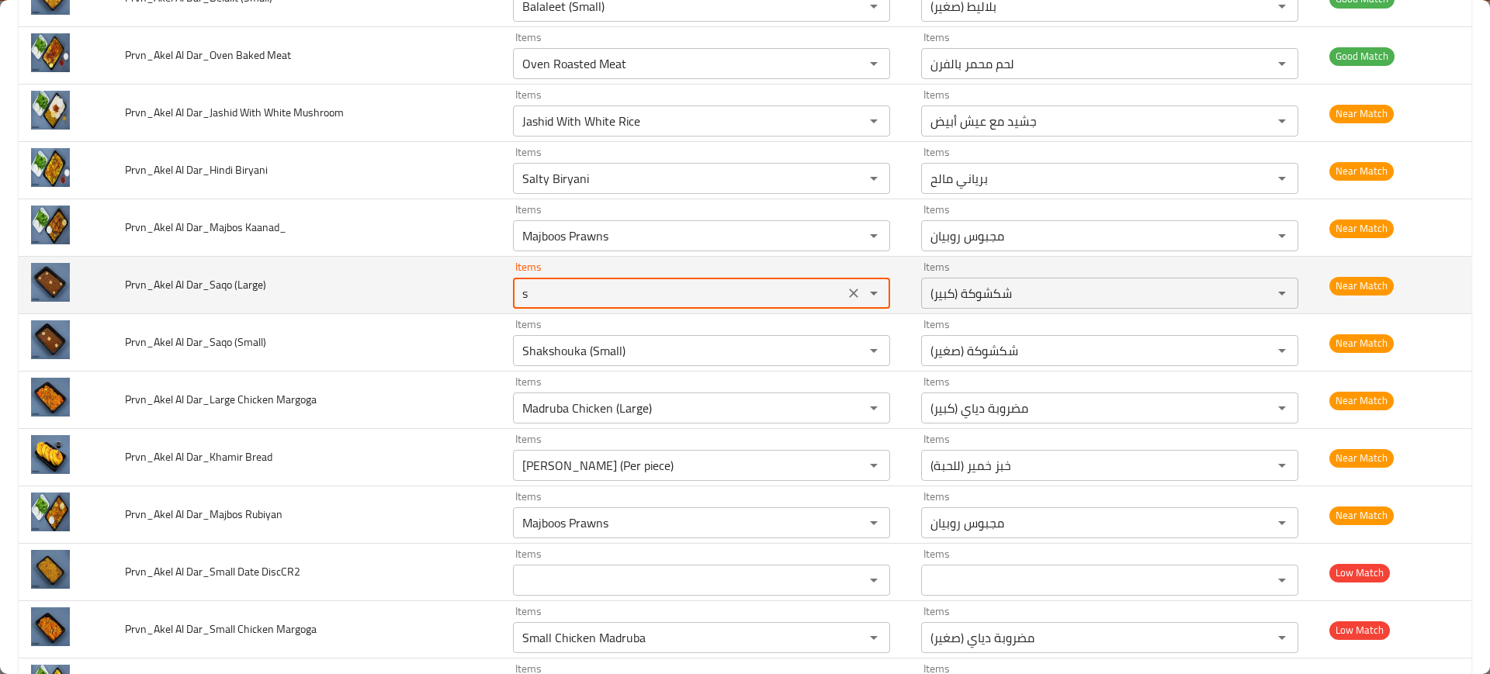
type \(Large\) "sa"
click at [849, 292] on icon "Clear" at bounding box center [853, 293] width 9 height 9
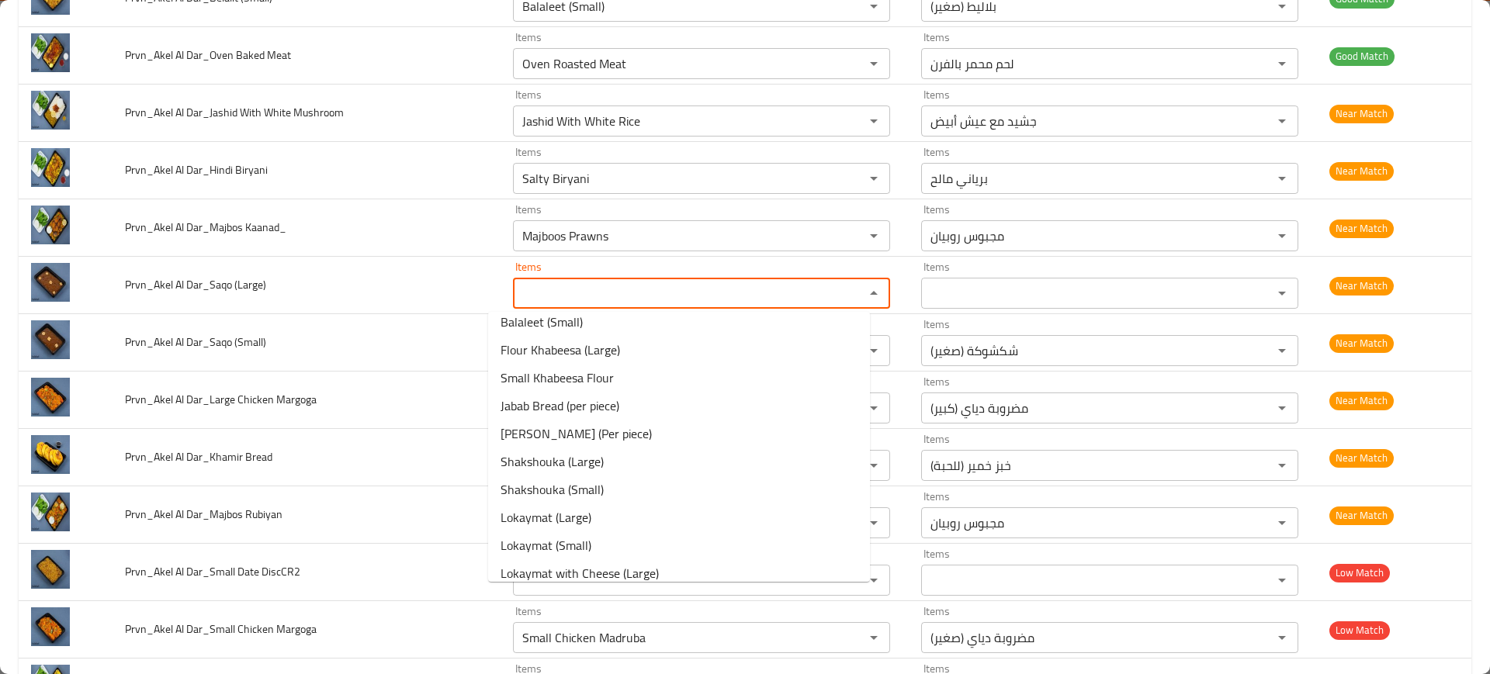
scroll to position [525, 0]
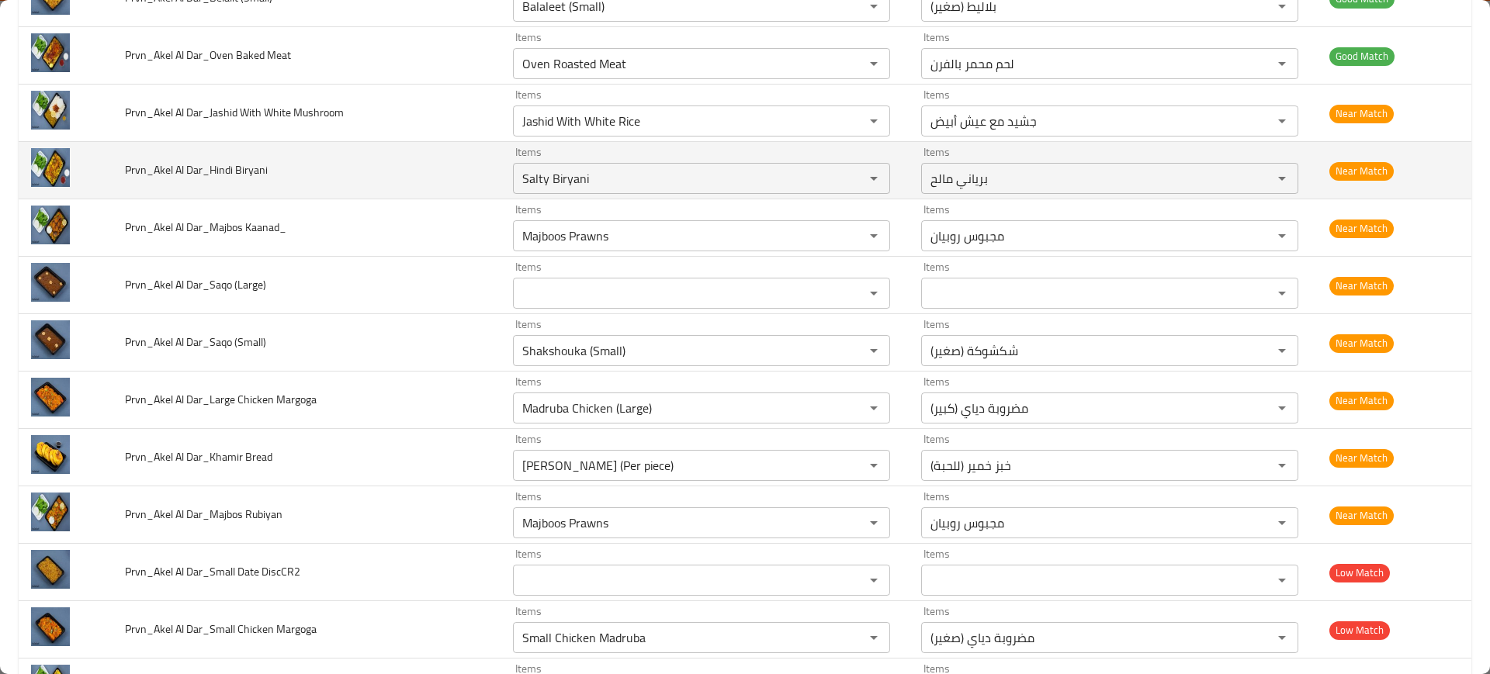
click at [438, 189] on td "Prvn_Akel Al Dar_Hindi Biryani" at bounding box center [307, 170] width 388 height 57
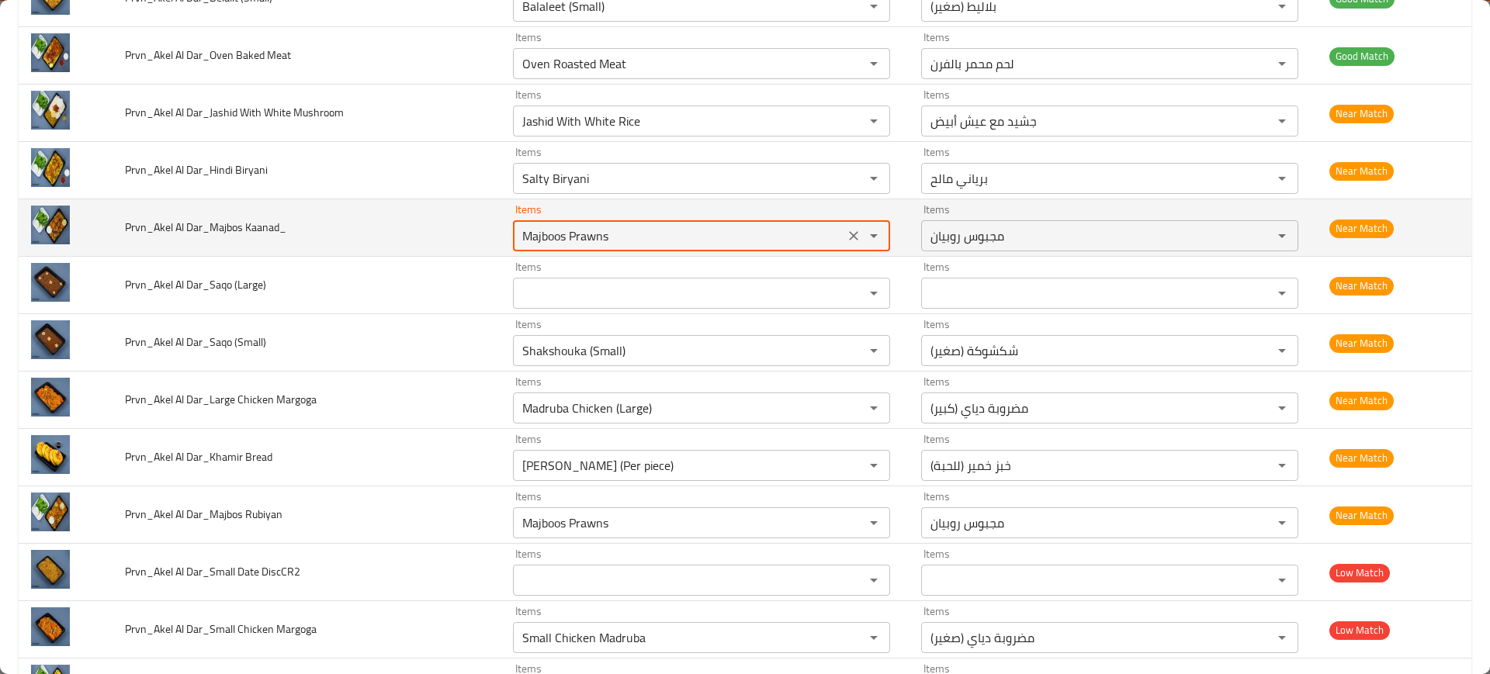
drag, startPoint x: 535, startPoint y: 234, endPoint x: 453, endPoint y: 242, distance: 81.9
click at [453, 243] on tr "Prvn_Akel Al Dar_Majbos Kaanad_ Items Majboos Prawns Items Items مجبوس روبيان I…" at bounding box center [745, 227] width 1453 height 57
click at [522, 234] on Kaanad_ "Majboos Prawns" at bounding box center [679, 236] width 322 height 22
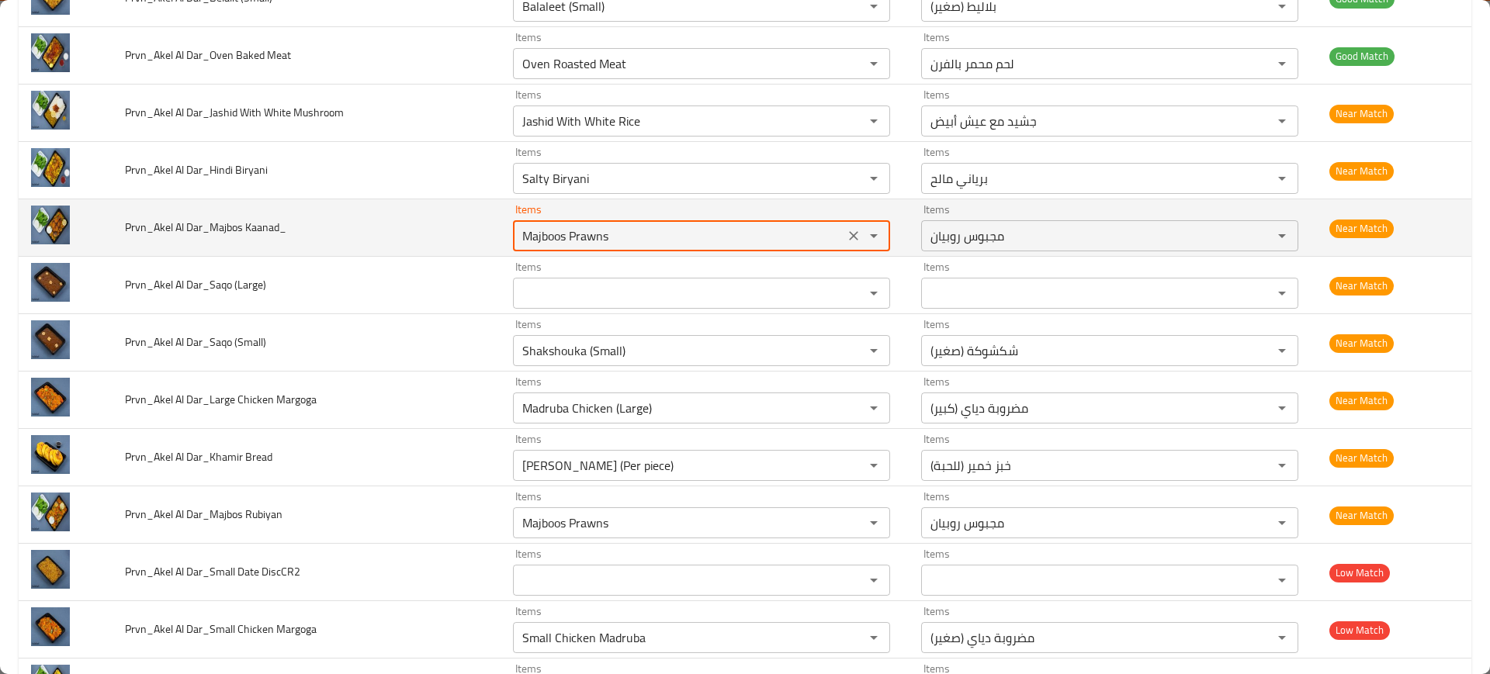
paste Kaanad_ "enhanced table"
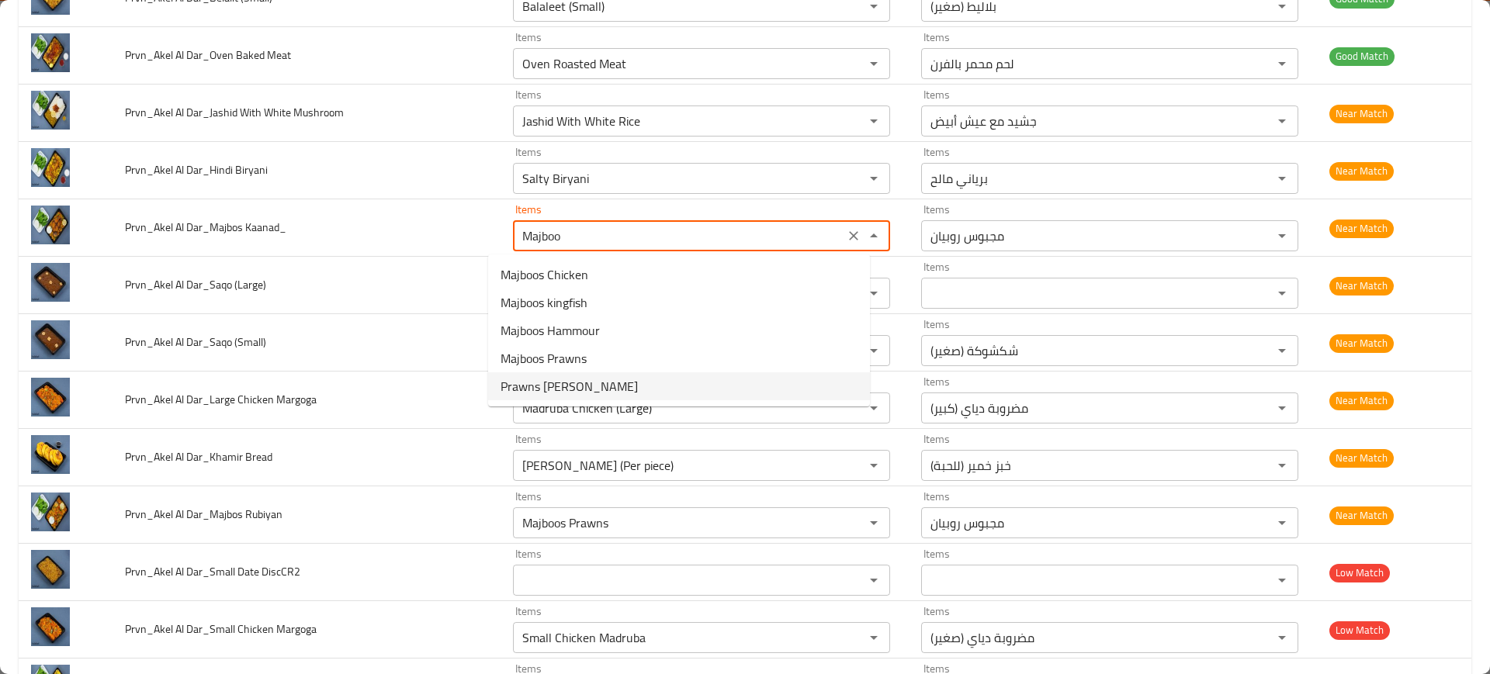
click at [562, 392] on span "Prawns [PERSON_NAME]" at bounding box center [568, 386] width 137 height 19
type Kaanad_ "Prawns [PERSON_NAME]"
type Kaanad_-ar "مجبوس روبيان نغر"
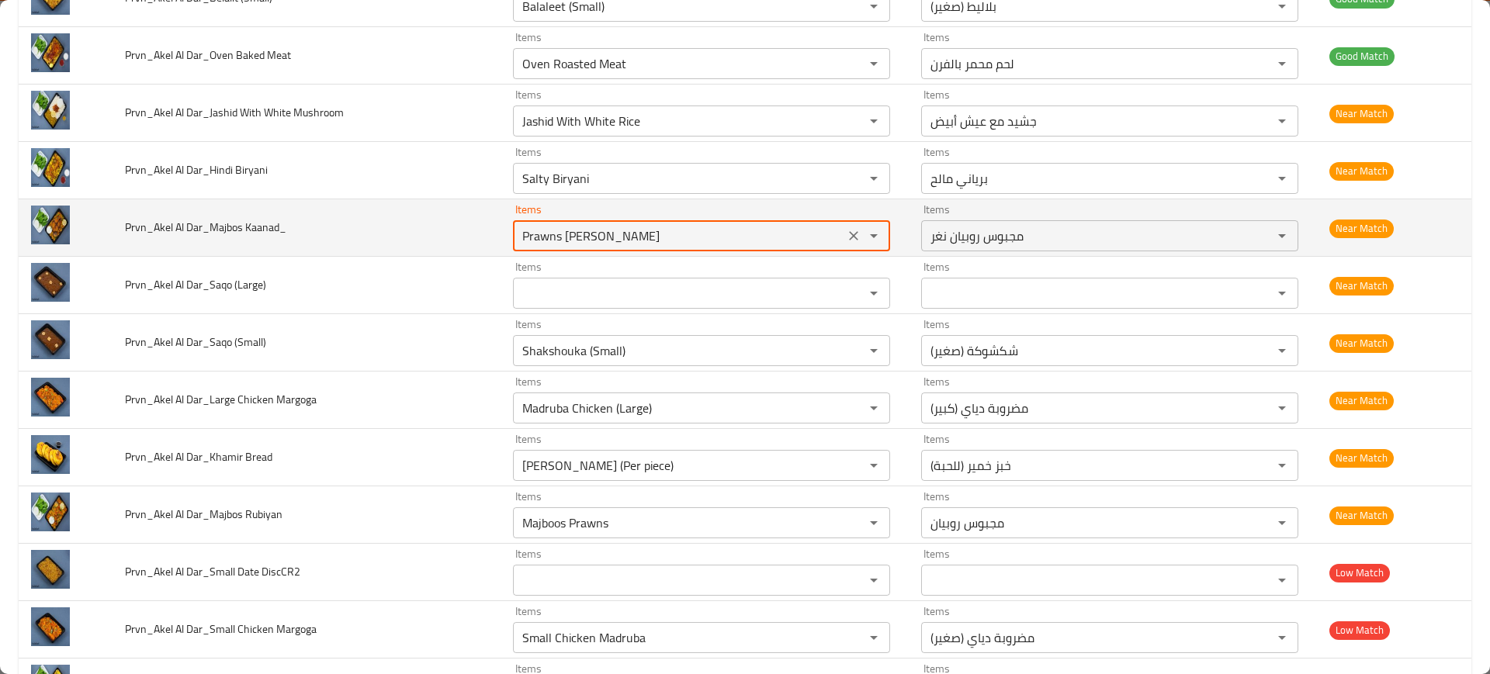
type Kaanad_ "Prawns [PERSON_NAME]"
click at [218, 227] on span "Prvn_Akel Al Dar_Majbos Kaanad_" at bounding box center [205, 227] width 161 height 20
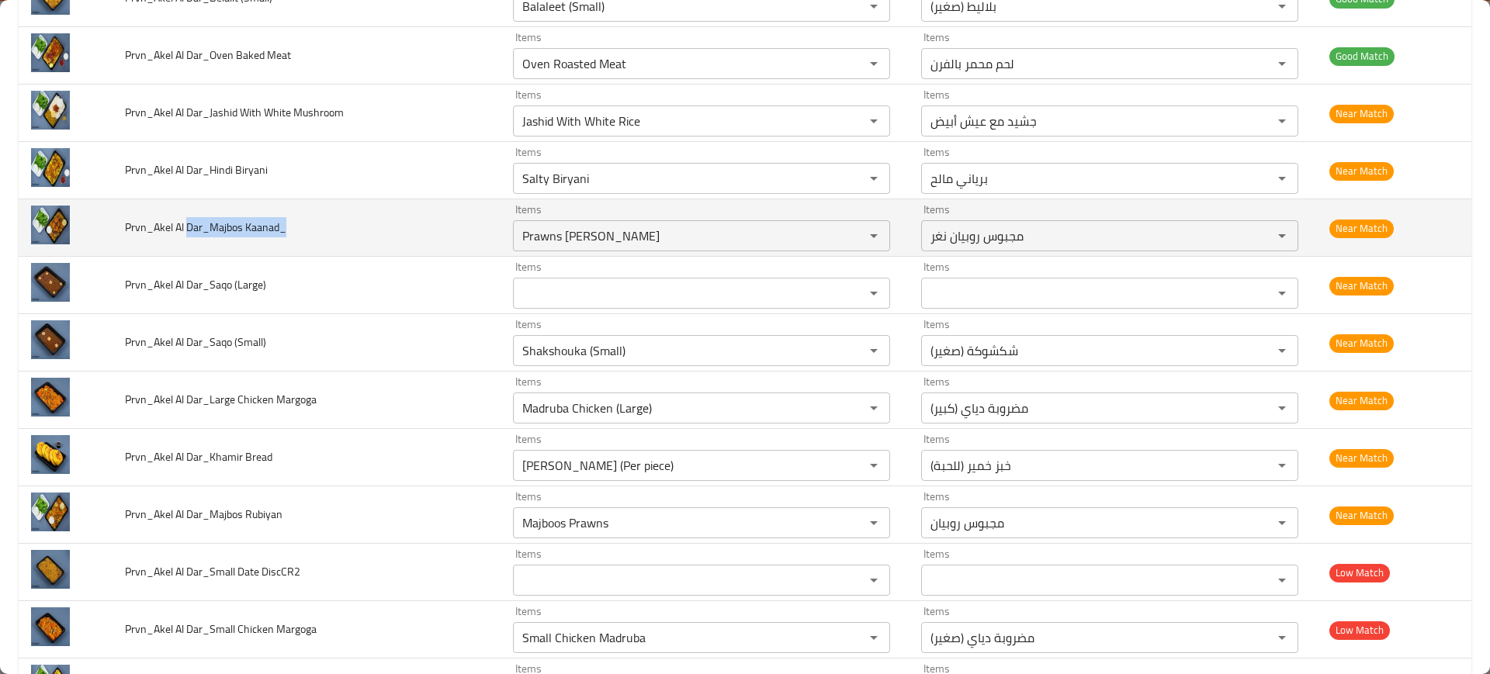
drag, startPoint x: 218, startPoint y: 227, endPoint x: 270, endPoint y: 223, distance: 52.1
click at [270, 223] on span "Prvn_Akel Al Dar_Majbos Kaanad_" at bounding box center [205, 227] width 161 height 20
click at [843, 234] on button "Clear" at bounding box center [854, 236] width 22 height 22
drag, startPoint x: 240, startPoint y: 228, endPoint x: 213, endPoint y: 225, distance: 26.6
click at [213, 225] on span "Prvn_Akel Al Dar_Majbos Kaanad_" at bounding box center [205, 227] width 161 height 20
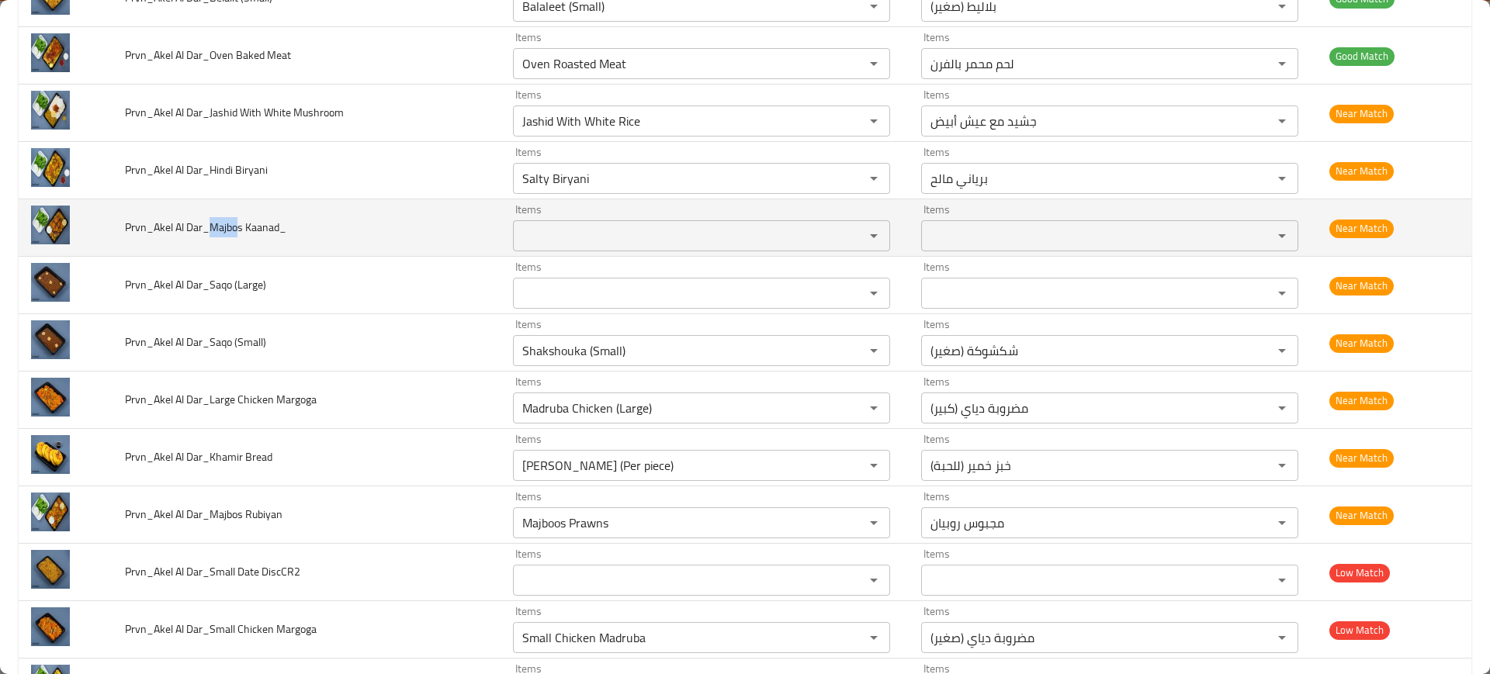
click at [727, 219] on div "Items Items" at bounding box center [701, 227] width 377 height 47
paste Kaanad_ "Majbo"
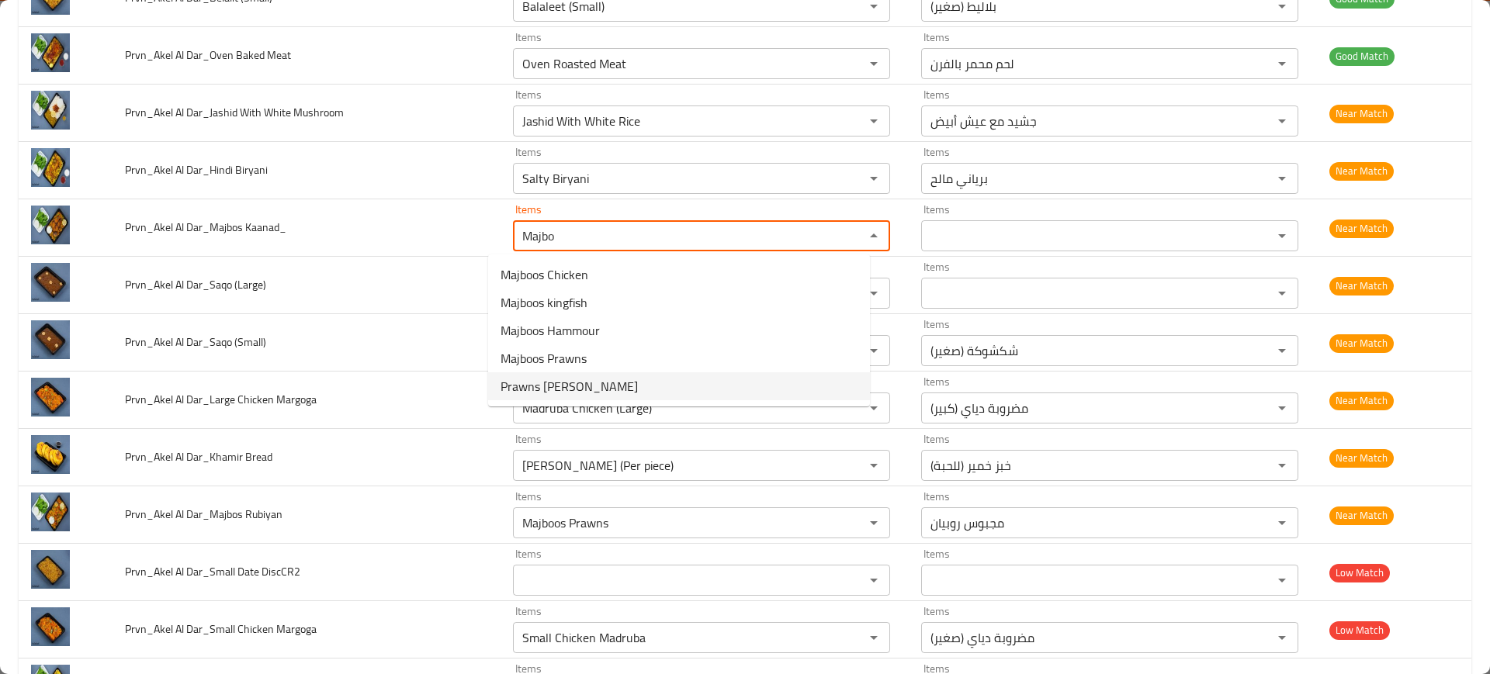
click at [631, 381] on Kaanad_-option-4 "Prawns [PERSON_NAME]" at bounding box center [679, 386] width 382 height 28
type Kaanad_ "Prawns [PERSON_NAME]"
type Kaanad_-ar "مجبوس روبيان نغر"
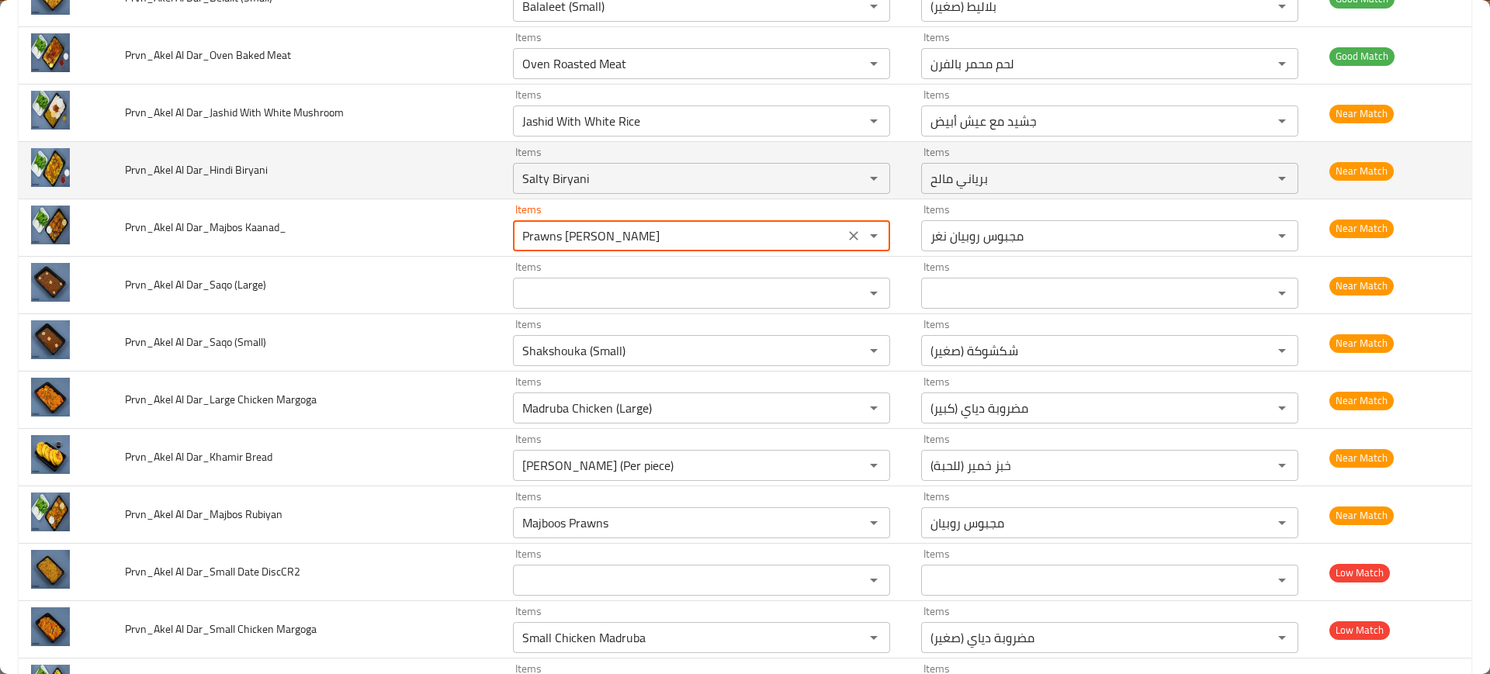
type Kaanad_ "Prawns [PERSON_NAME]"
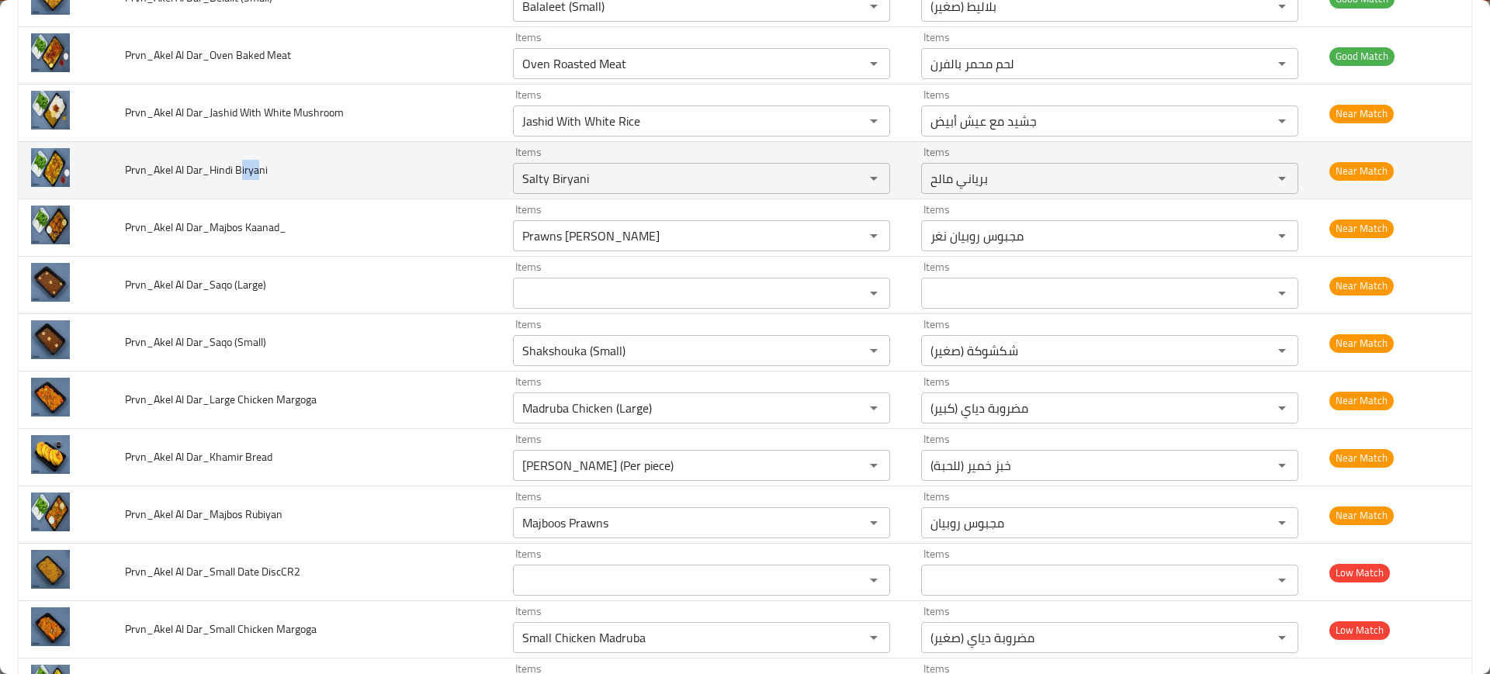
drag, startPoint x: 241, startPoint y: 174, endPoint x: 263, endPoint y: 180, distance: 22.6
click at [263, 180] on td "Prvn_Akel Al Dar_Hindi Biryani" at bounding box center [307, 170] width 388 height 57
click at [522, 172] on Biryani "Salty Biryani" at bounding box center [679, 179] width 322 height 22
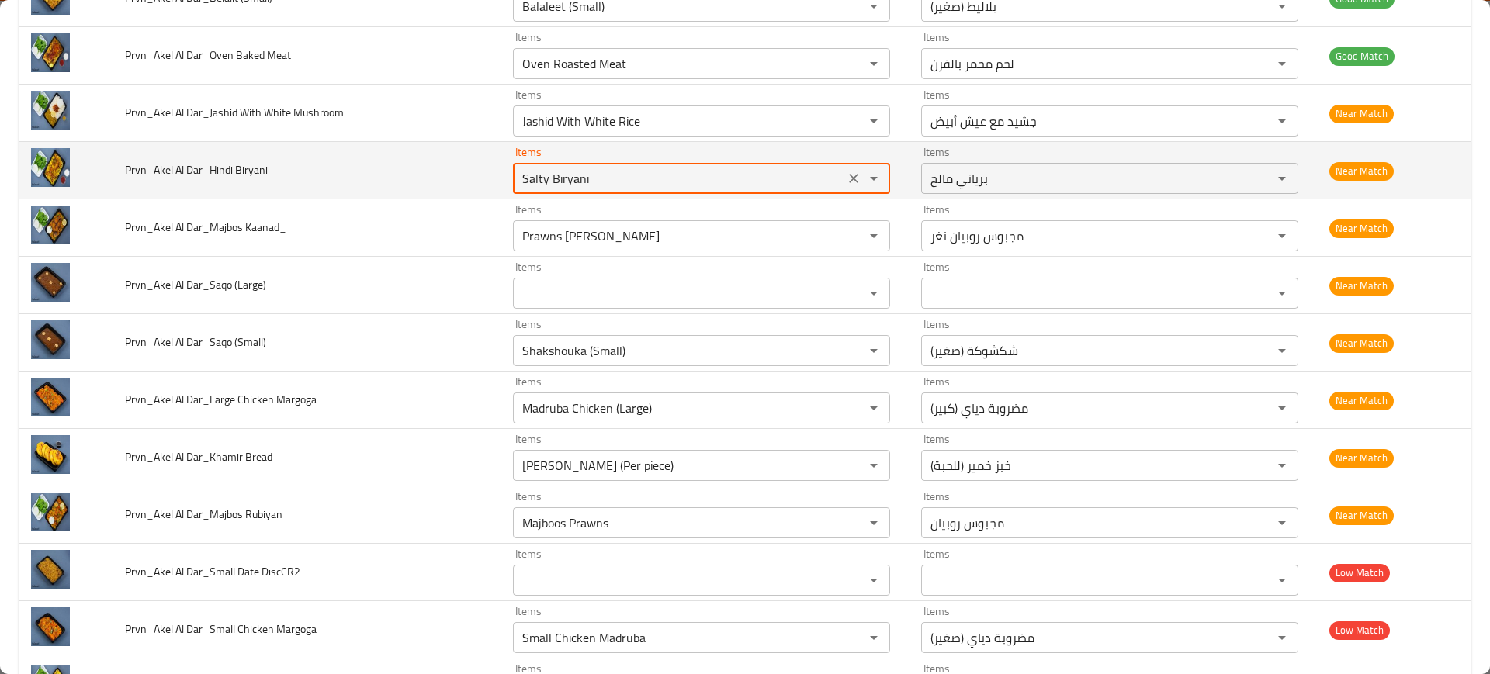
paste Biryani "irya"
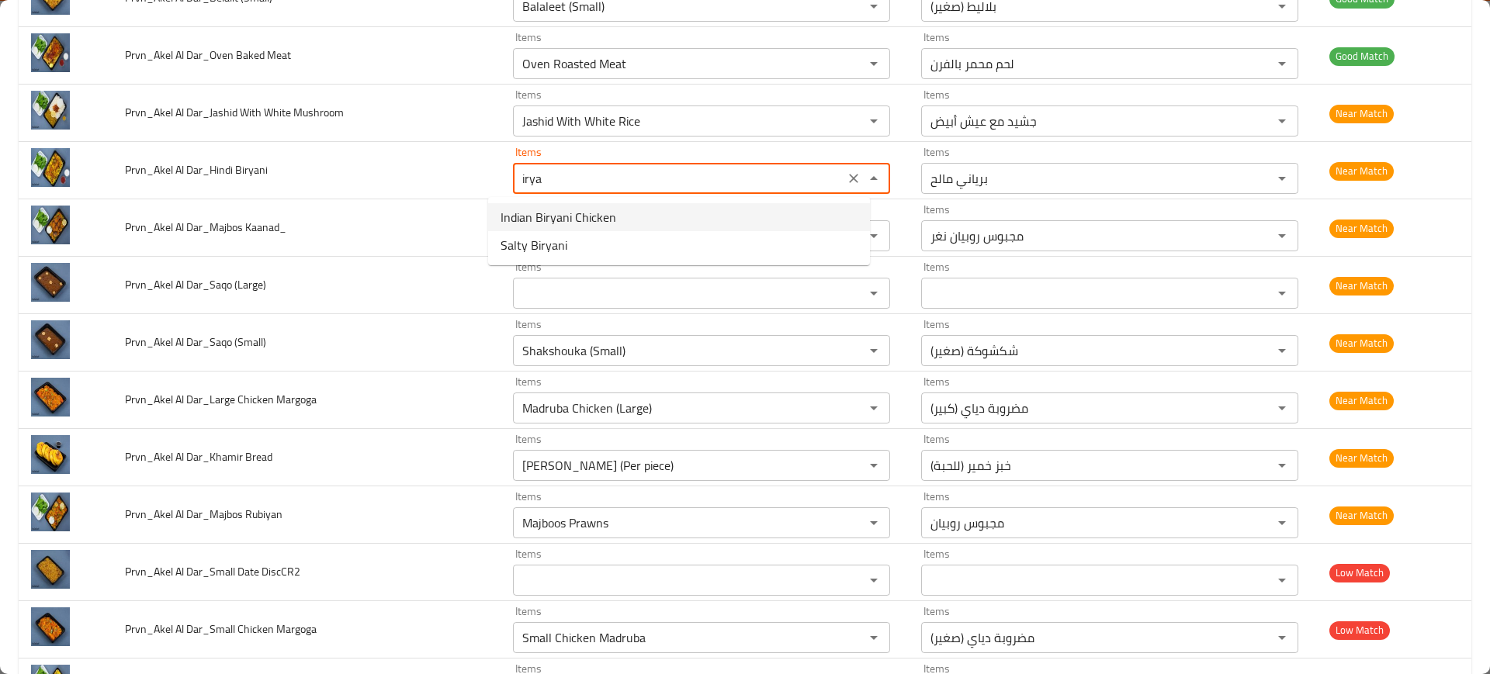
click at [566, 203] on Biryani-option-0 "Indian Biryani Chicken" at bounding box center [679, 217] width 382 height 28
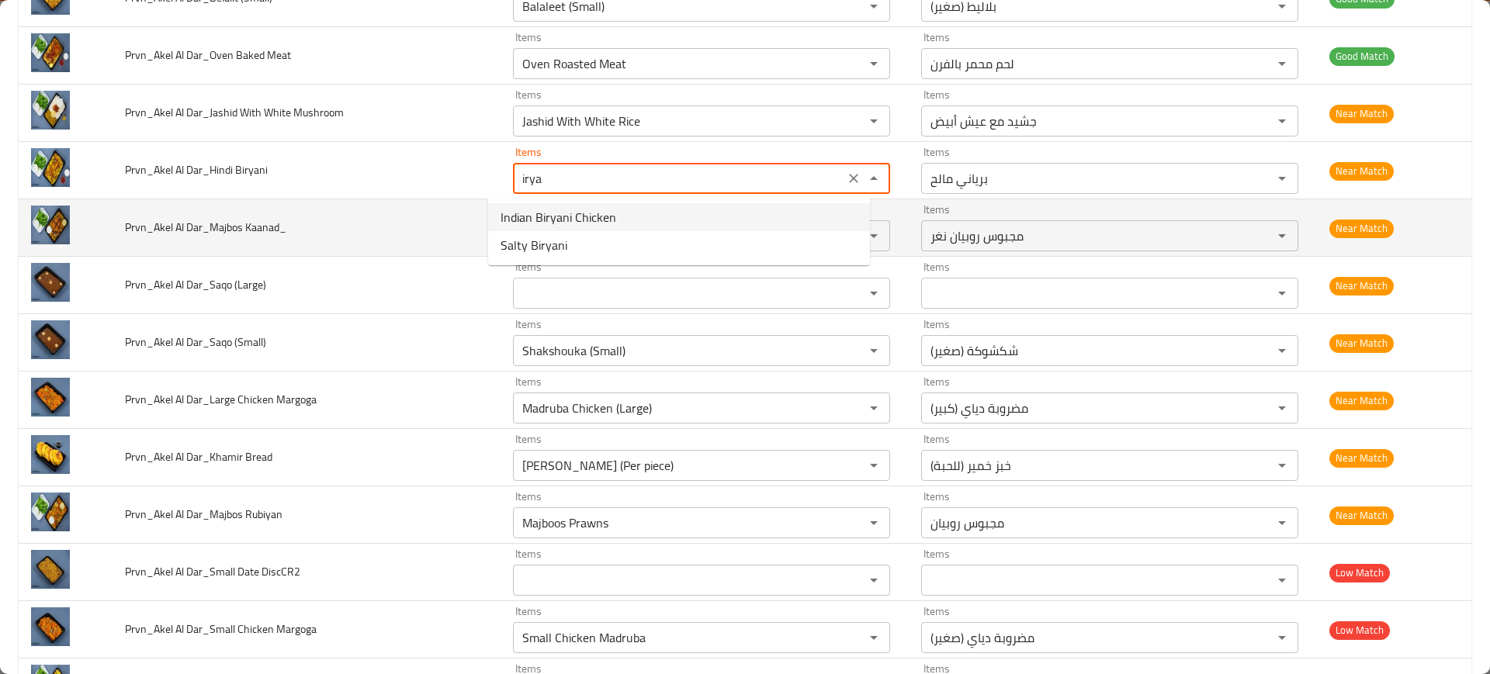
type Biryani "Indian Biryani Chicken"
type Biryani-ar "برياني هندي دياي"
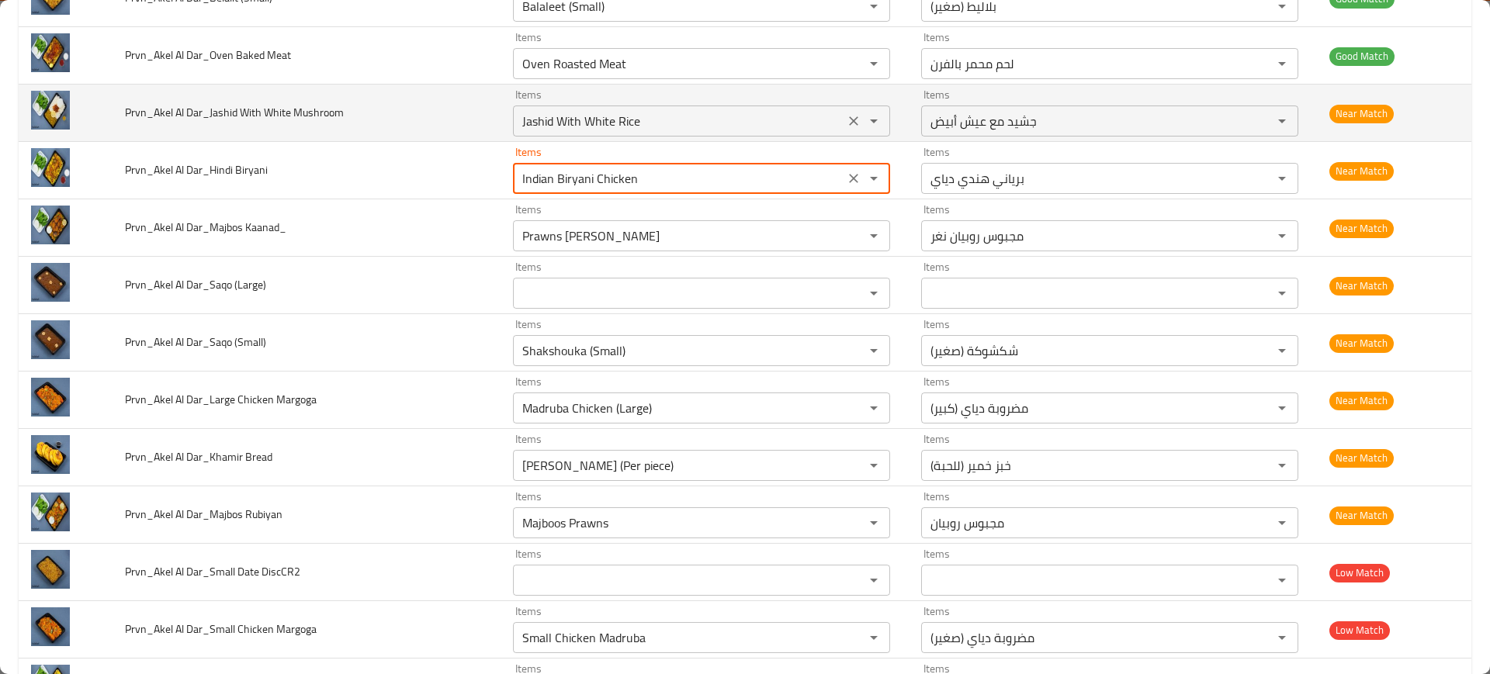
click at [846, 116] on icon "Clear" at bounding box center [854, 121] width 16 height 16
type Biryani "Indian Biryani Chicken"
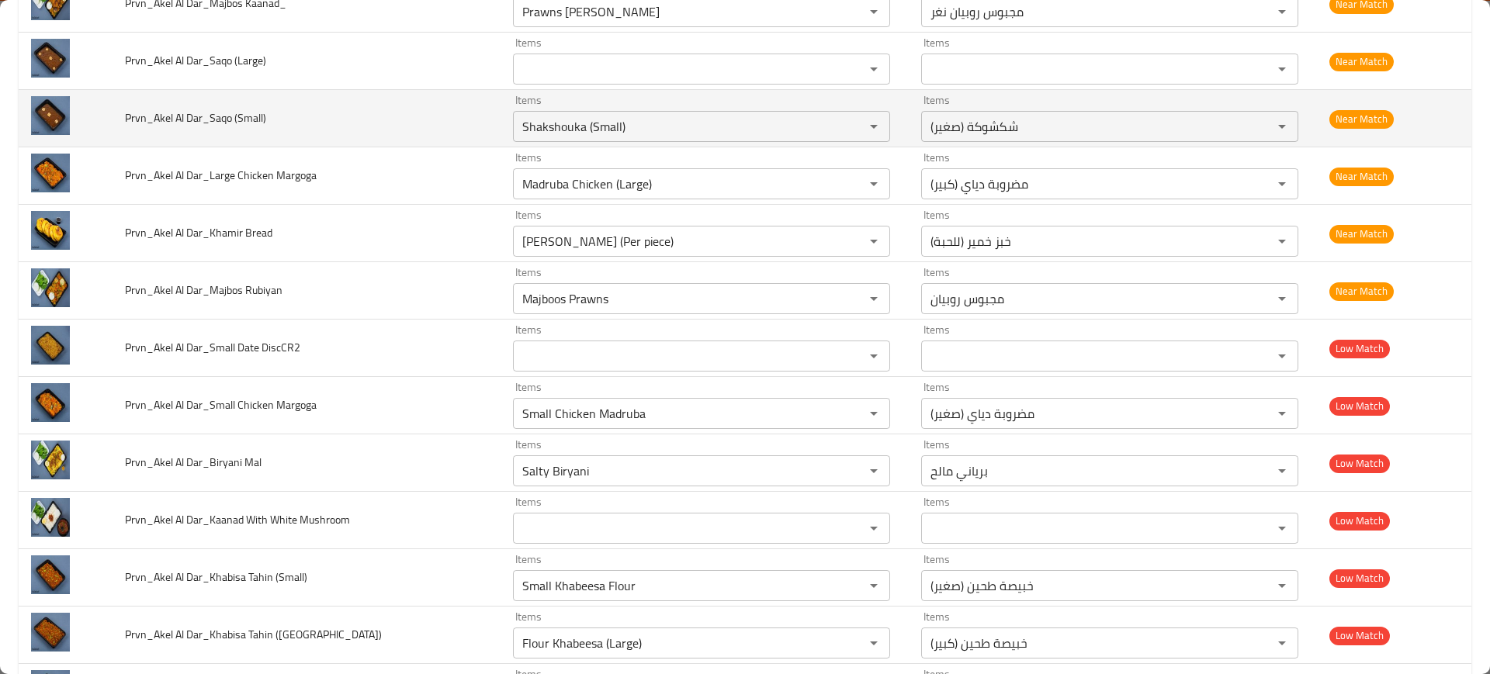
scroll to position [582, 0]
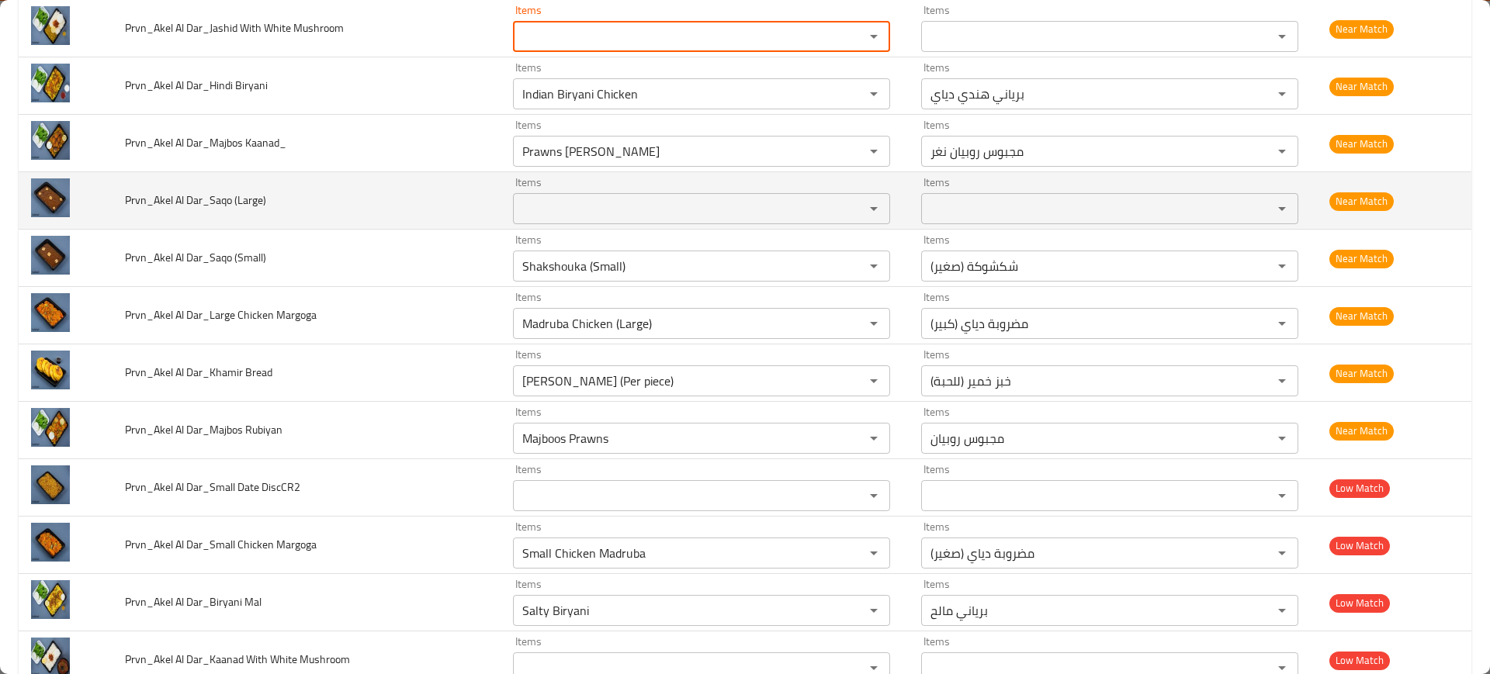
click at [222, 210] on span "Prvn_Akel Al Dar_Saqo (Large)" at bounding box center [195, 200] width 141 height 20
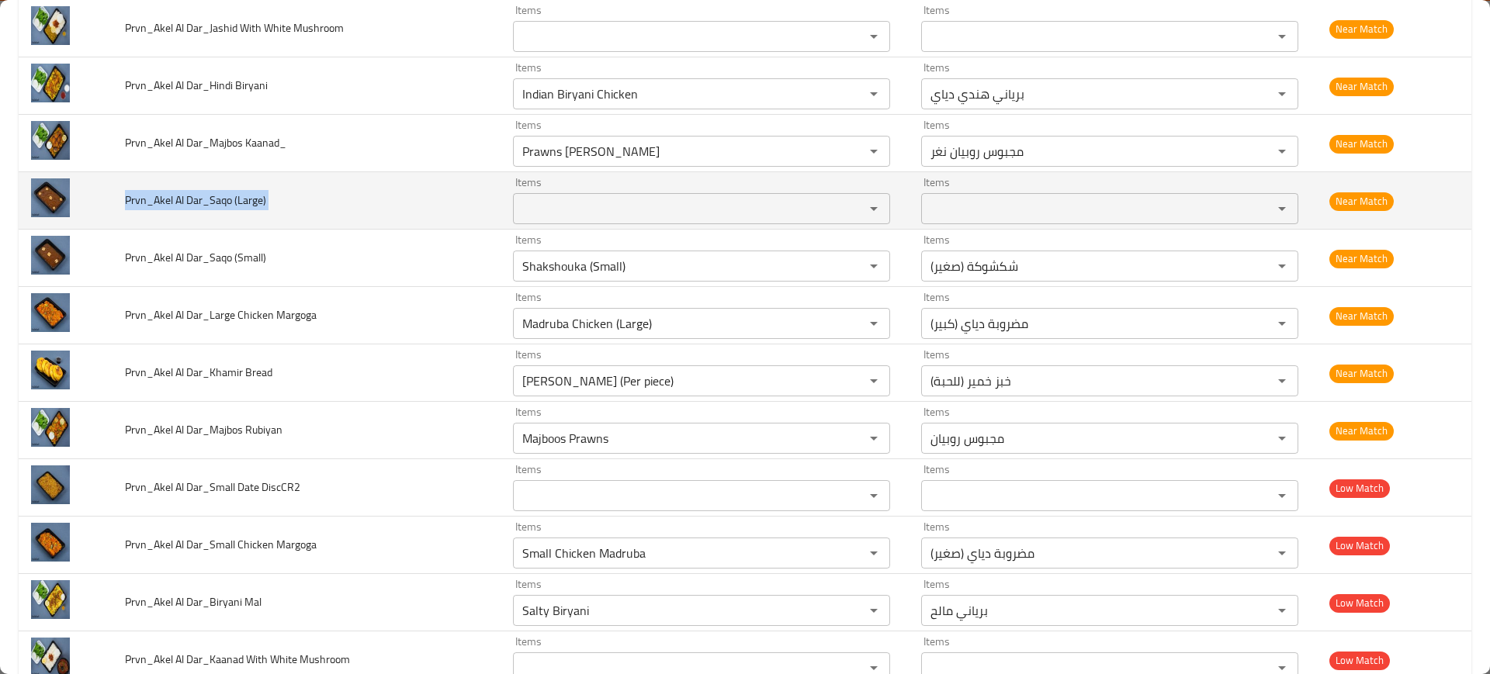
click at [222, 210] on span "Prvn_Akel Al Dar_Saqo (Large)" at bounding box center [195, 200] width 141 height 20
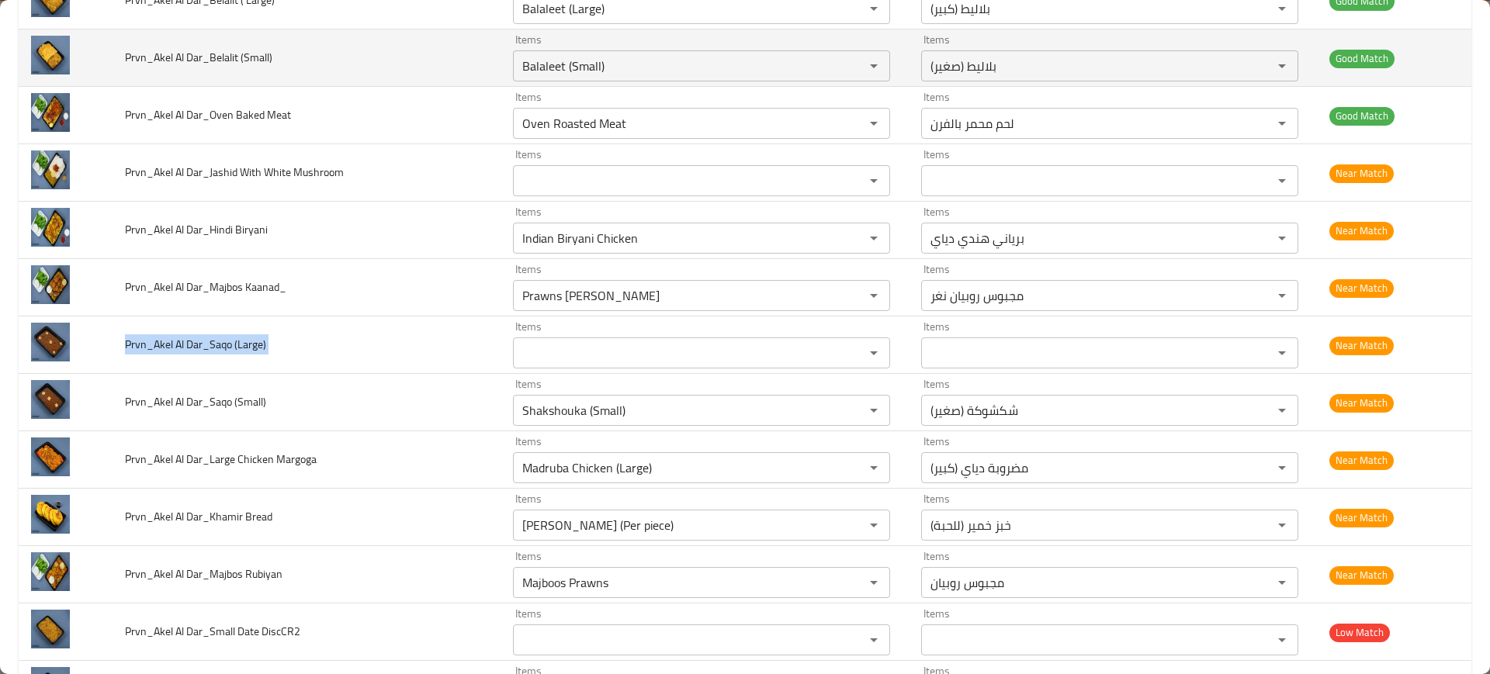
scroll to position [291, 0]
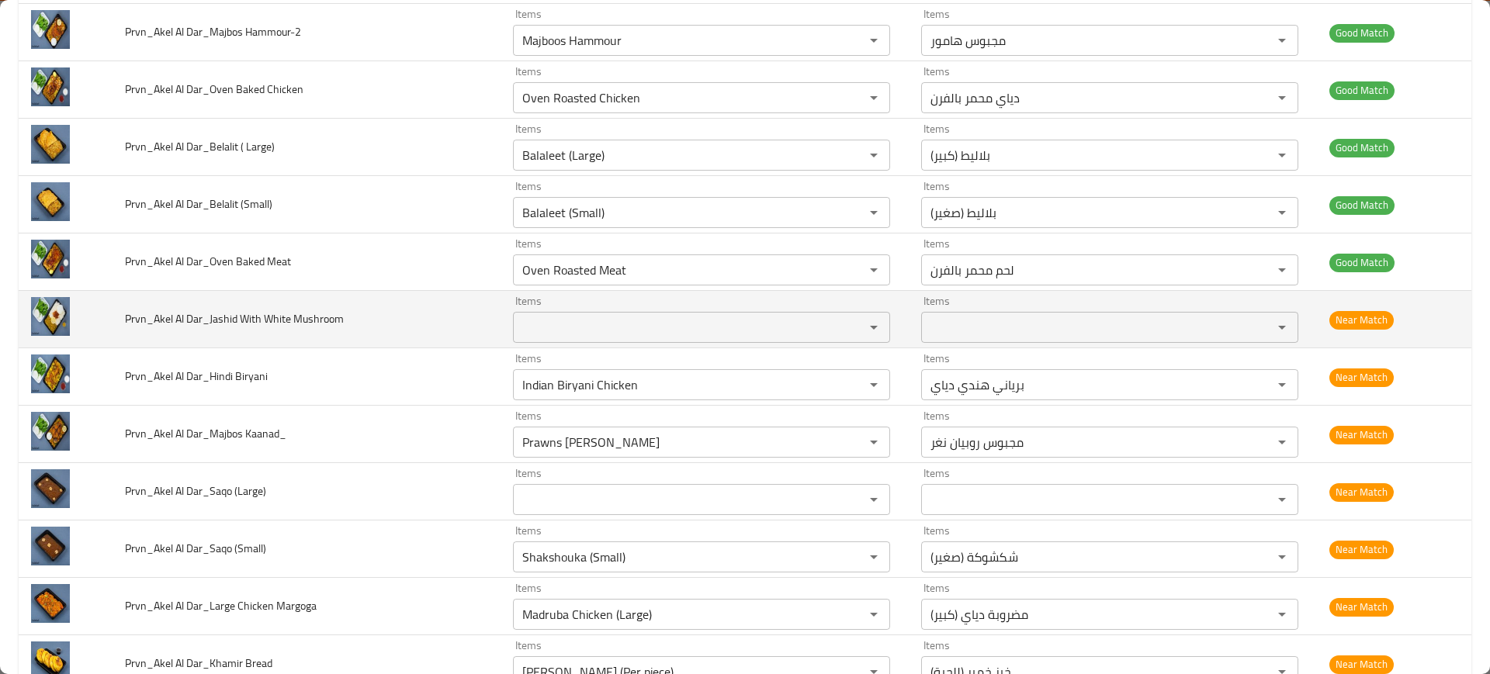
click at [241, 314] on span "Prvn_Akel Al Dar_Jashid With White Mushroom" at bounding box center [234, 319] width 219 height 20
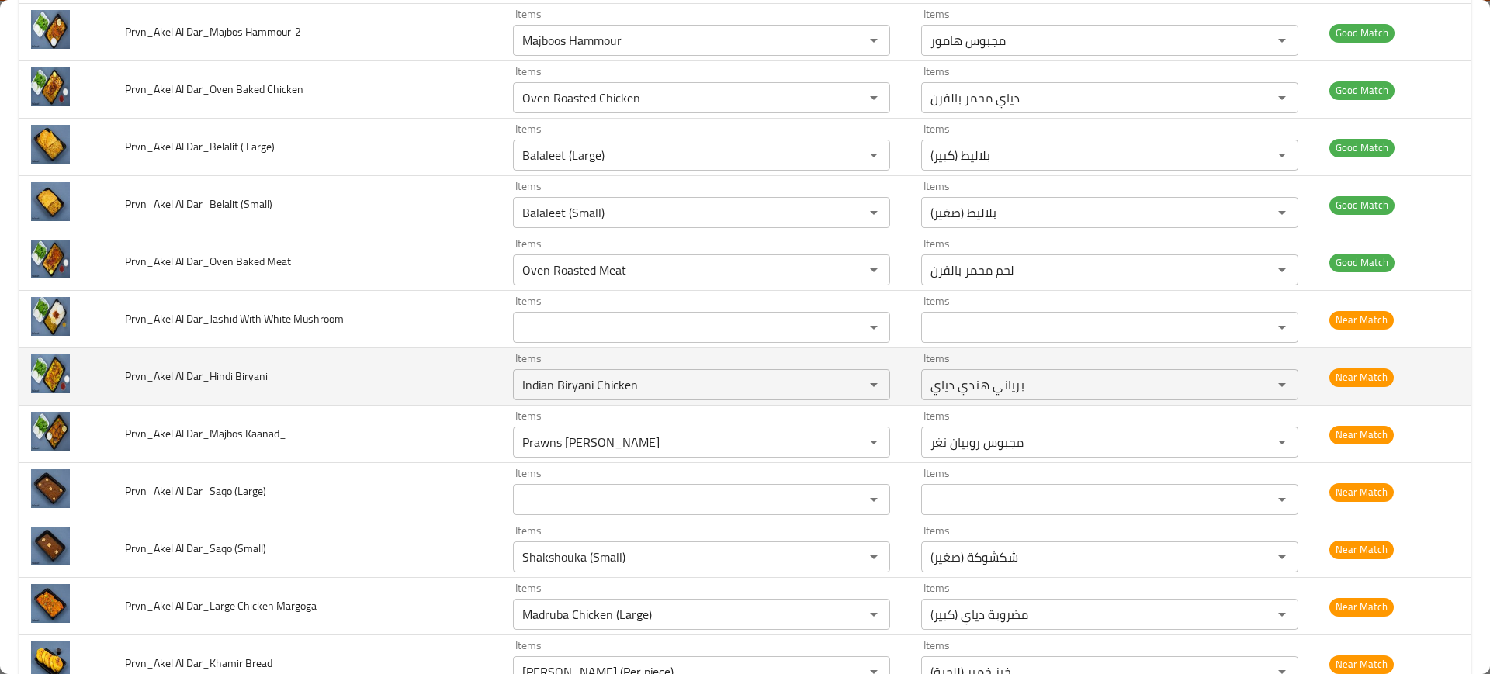
click at [306, 352] on td "Prvn_Akel Al Dar_Hindi Biryani" at bounding box center [307, 376] width 388 height 57
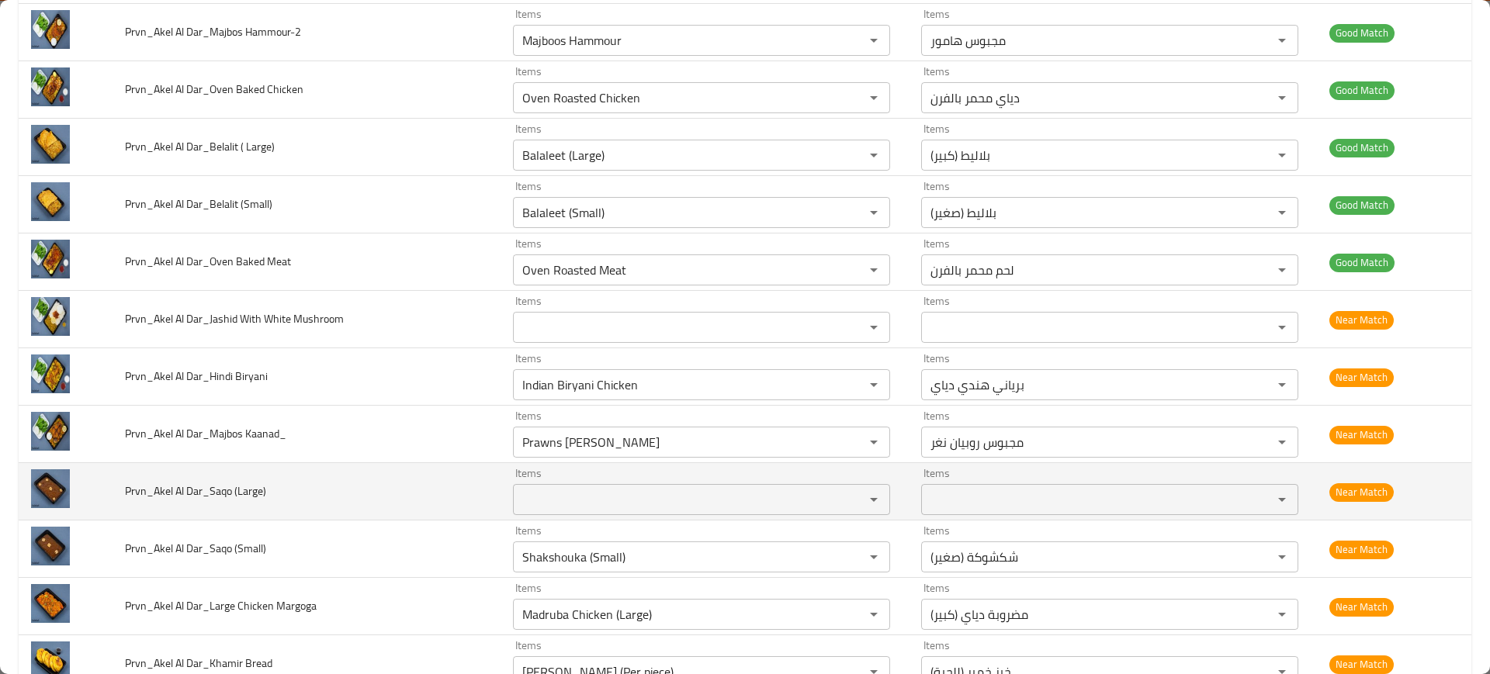
click at [190, 493] on span "Prvn_Akel Al Dar_Saqo (Large)" at bounding box center [195, 491] width 141 height 20
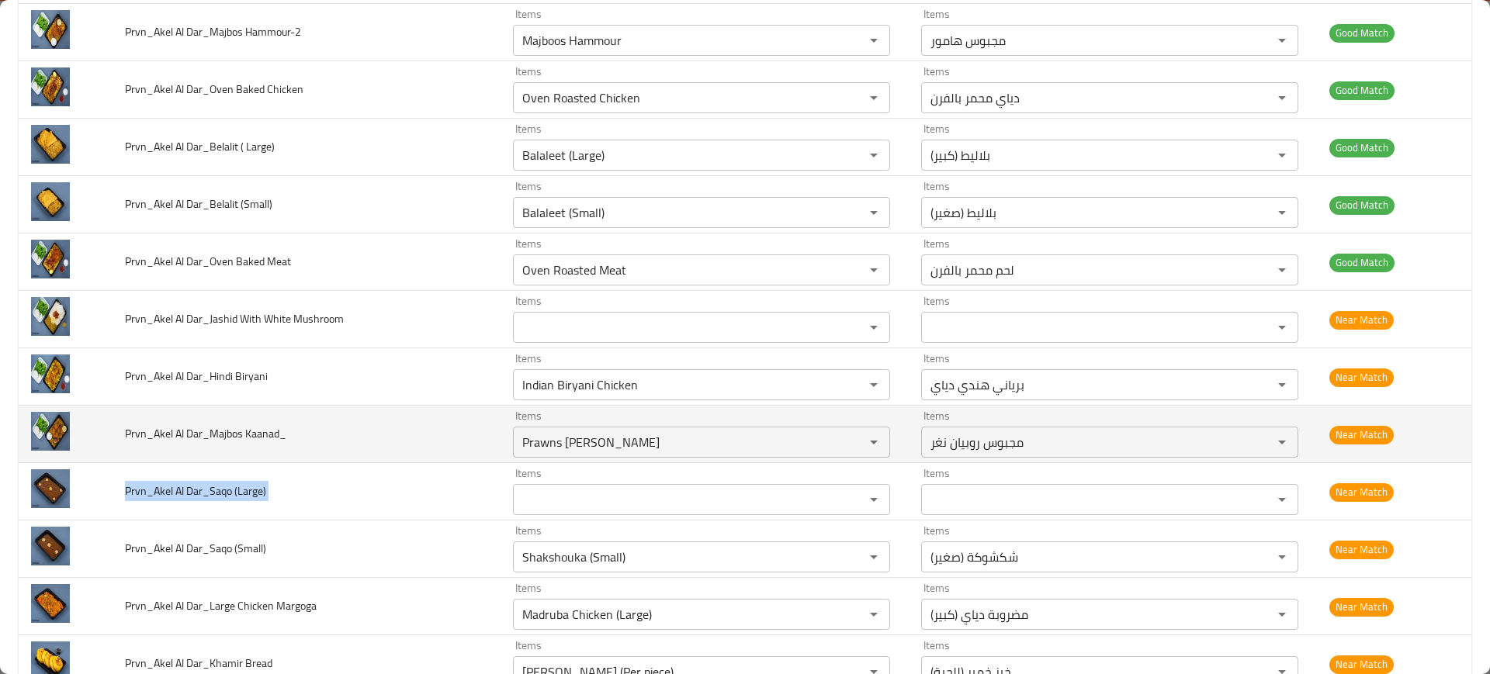
click at [284, 455] on td "Prvn_Akel Al Dar_Majbos Kaanad_" at bounding box center [307, 434] width 388 height 57
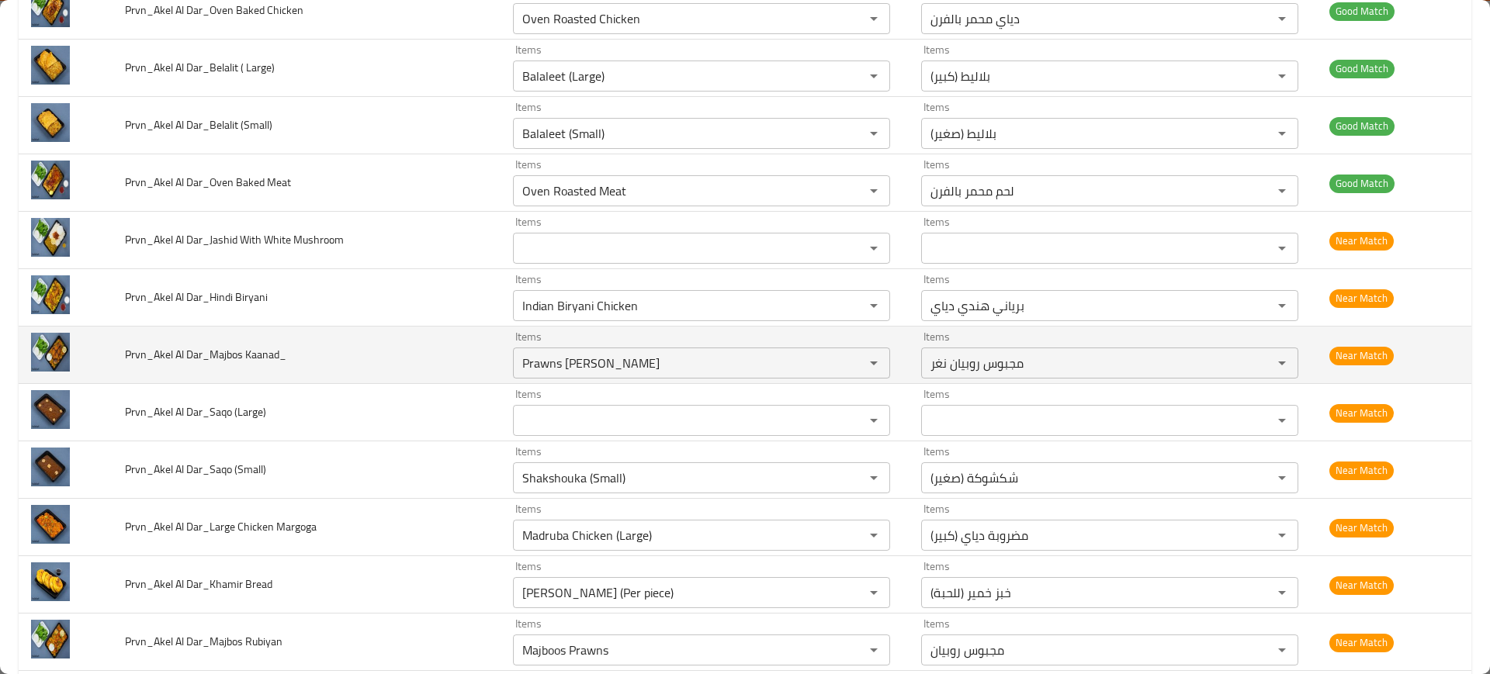
scroll to position [485, 0]
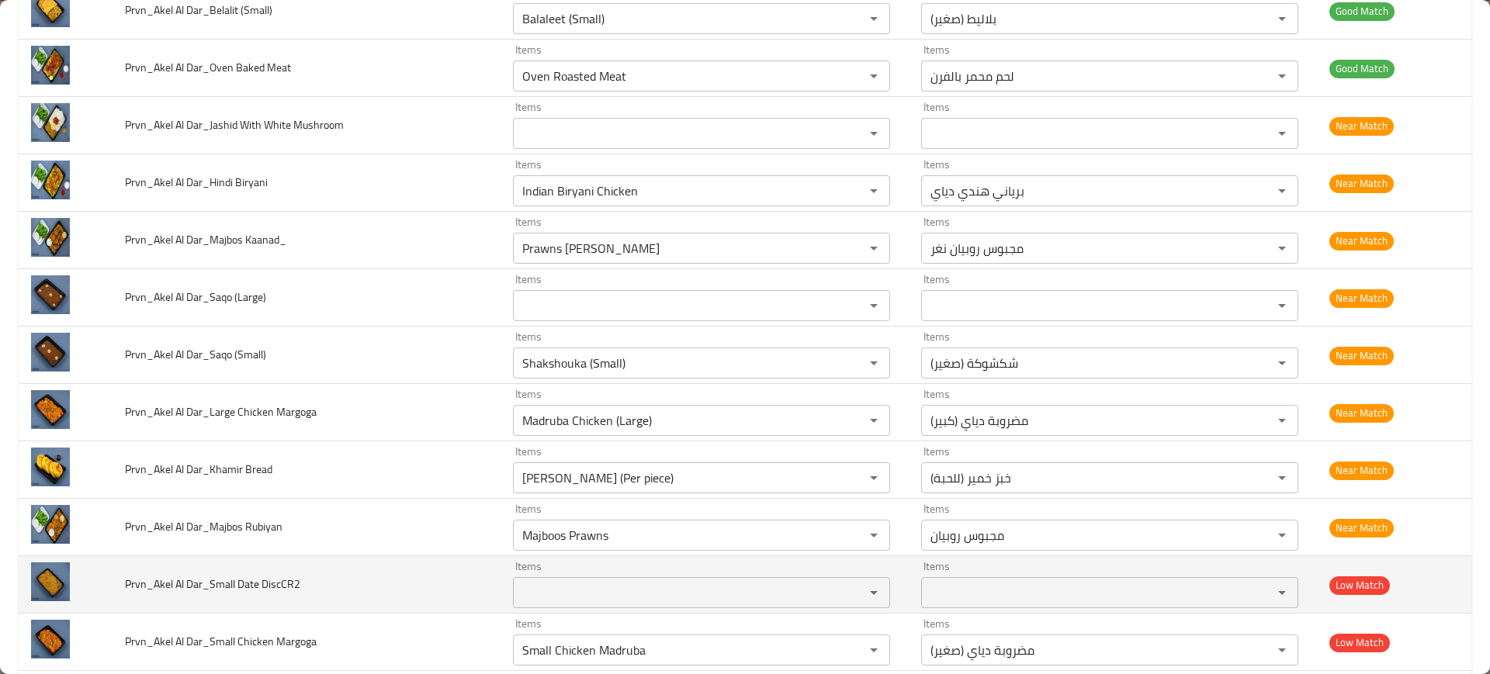
click at [167, 573] on td "Prvn_Akel Al Dar_Small Date DiscCR2" at bounding box center [307, 584] width 388 height 57
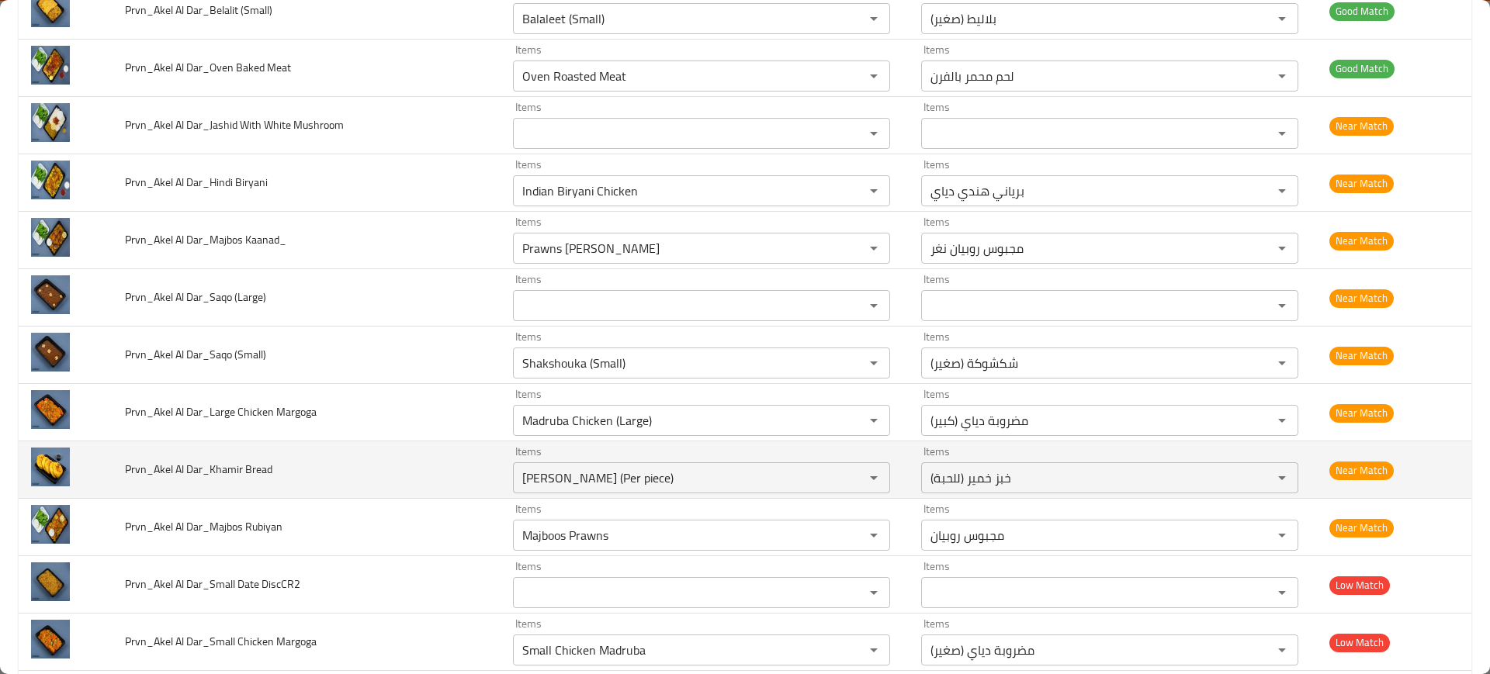
click at [273, 489] on td "Prvn_Akel Al Dar_Khamir Bread" at bounding box center [307, 470] width 388 height 57
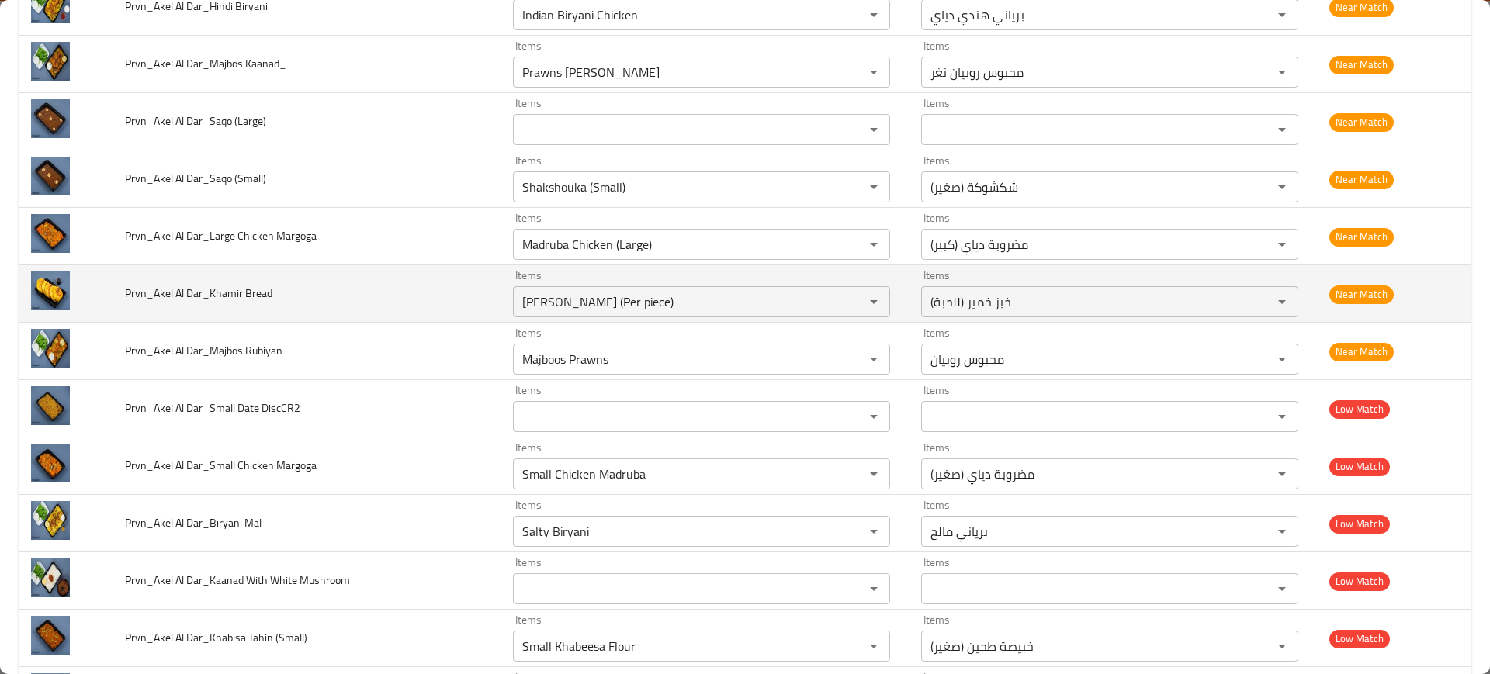
scroll to position [679, 0]
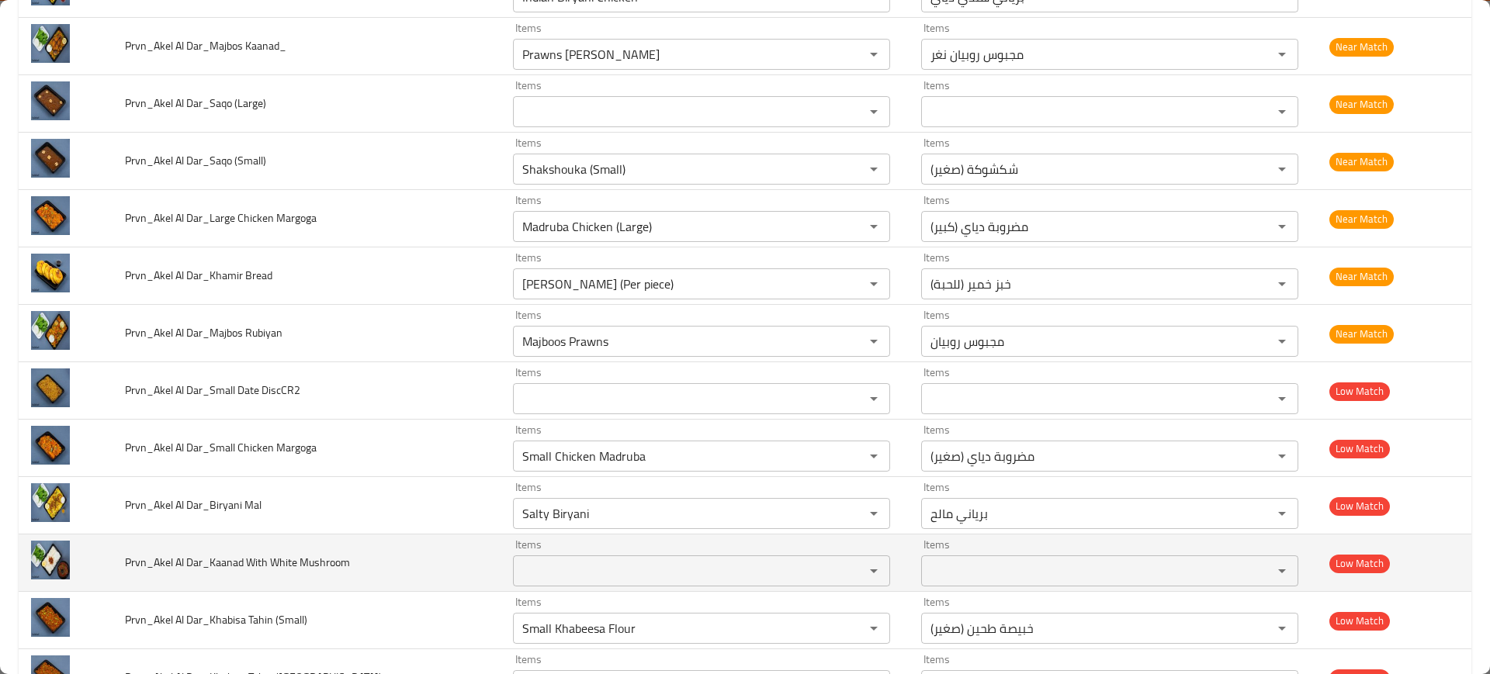
click at [212, 563] on span "Prvn_Akel Al Dar_Kaanad With White Mushroom" at bounding box center [237, 562] width 225 height 20
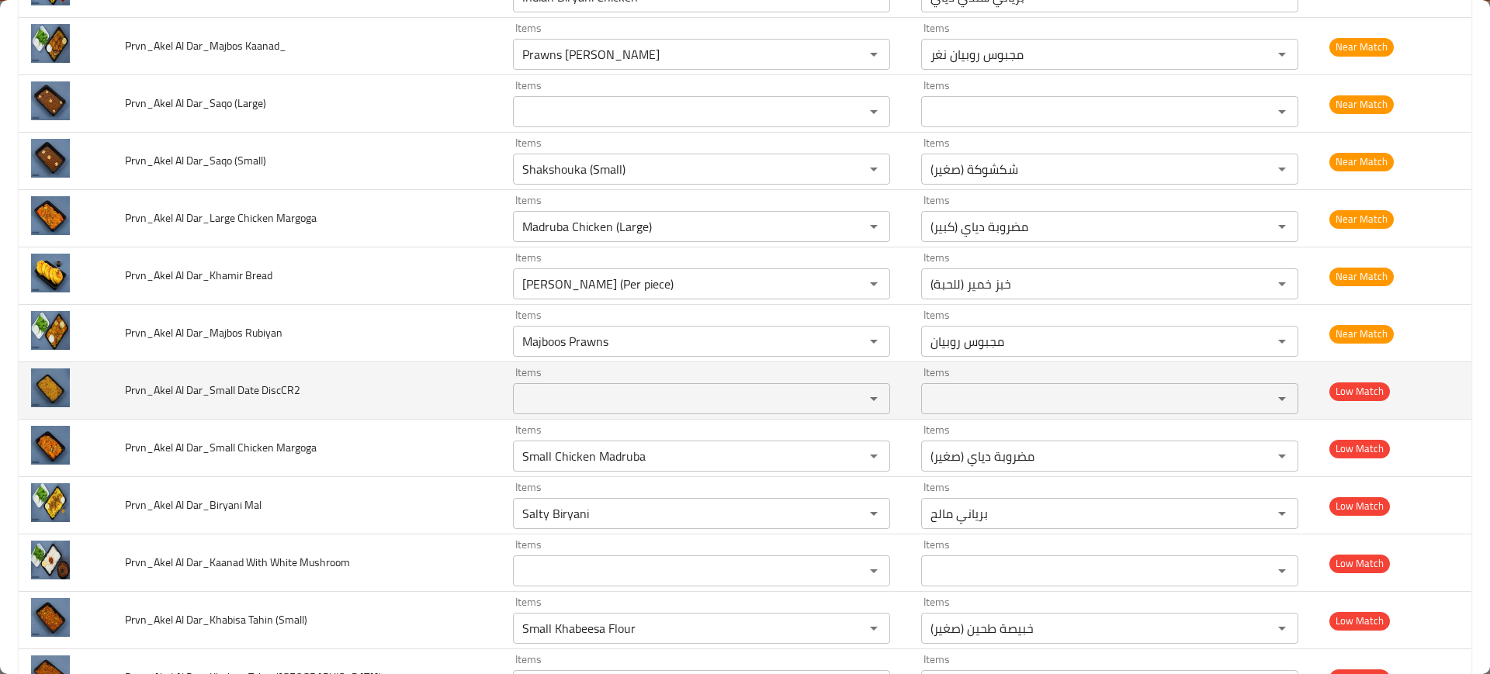
click at [266, 393] on span "Prvn_Akel Al Dar_Small Date DiscCR2" at bounding box center [212, 390] width 175 height 20
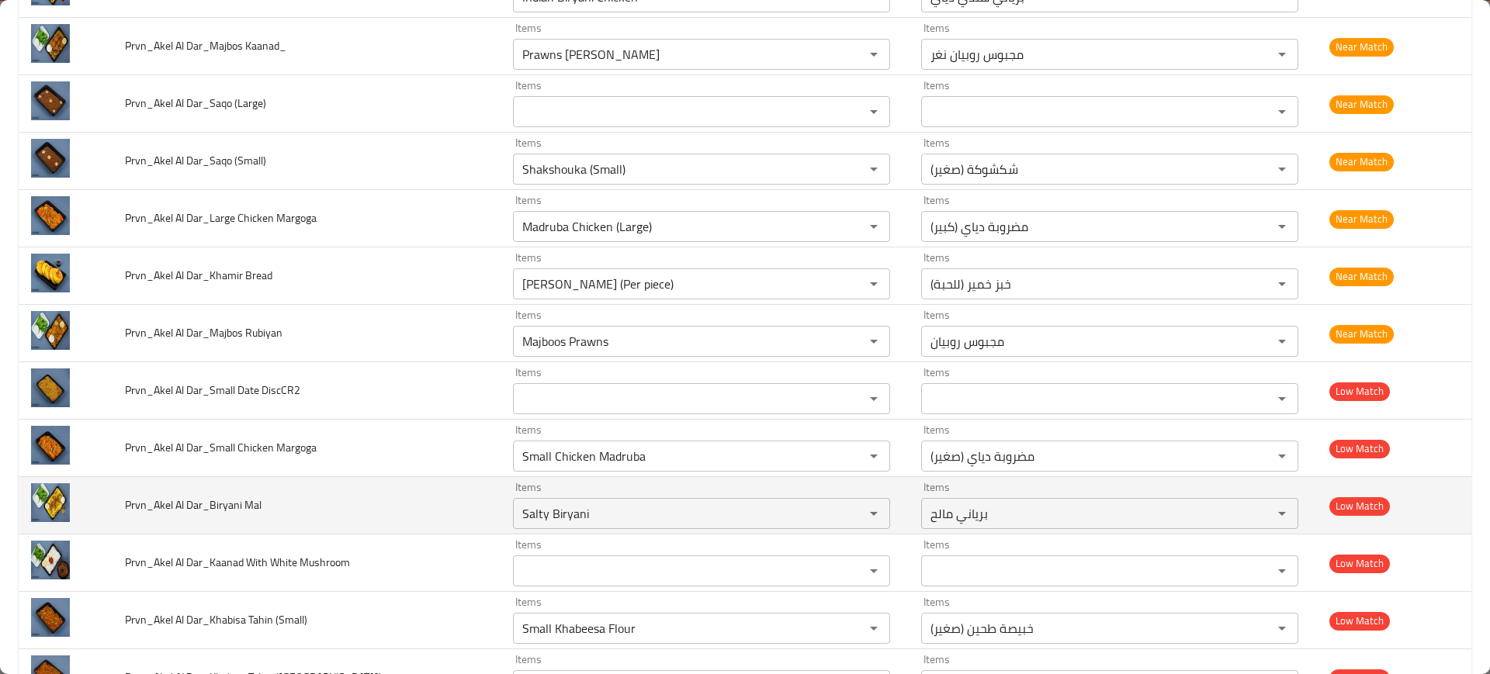
click at [341, 518] on td "Prvn_Akel Al Dar_Biryani Mal" at bounding box center [307, 505] width 388 height 57
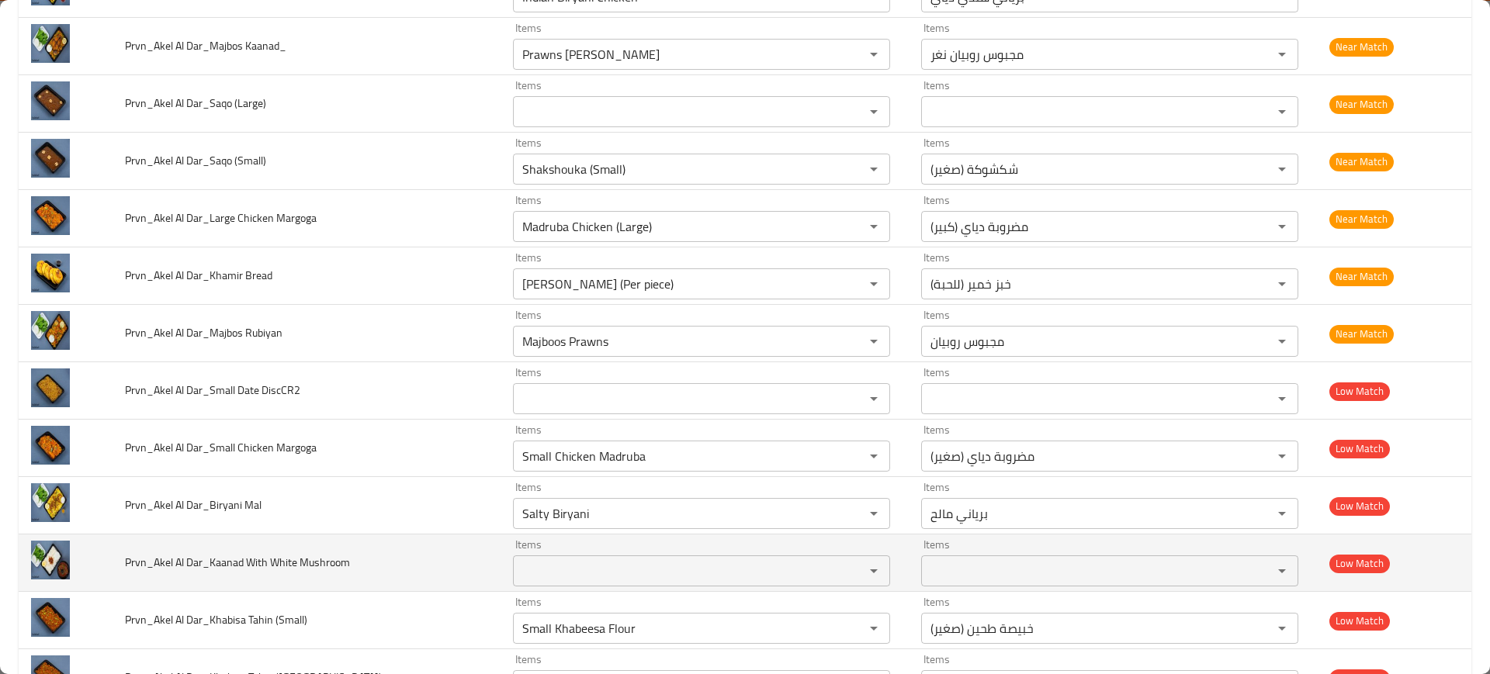
click at [275, 555] on span "Prvn_Akel Al Dar_Kaanad With White Mushroom" at bounding box center [237, 562] width 225 height 20
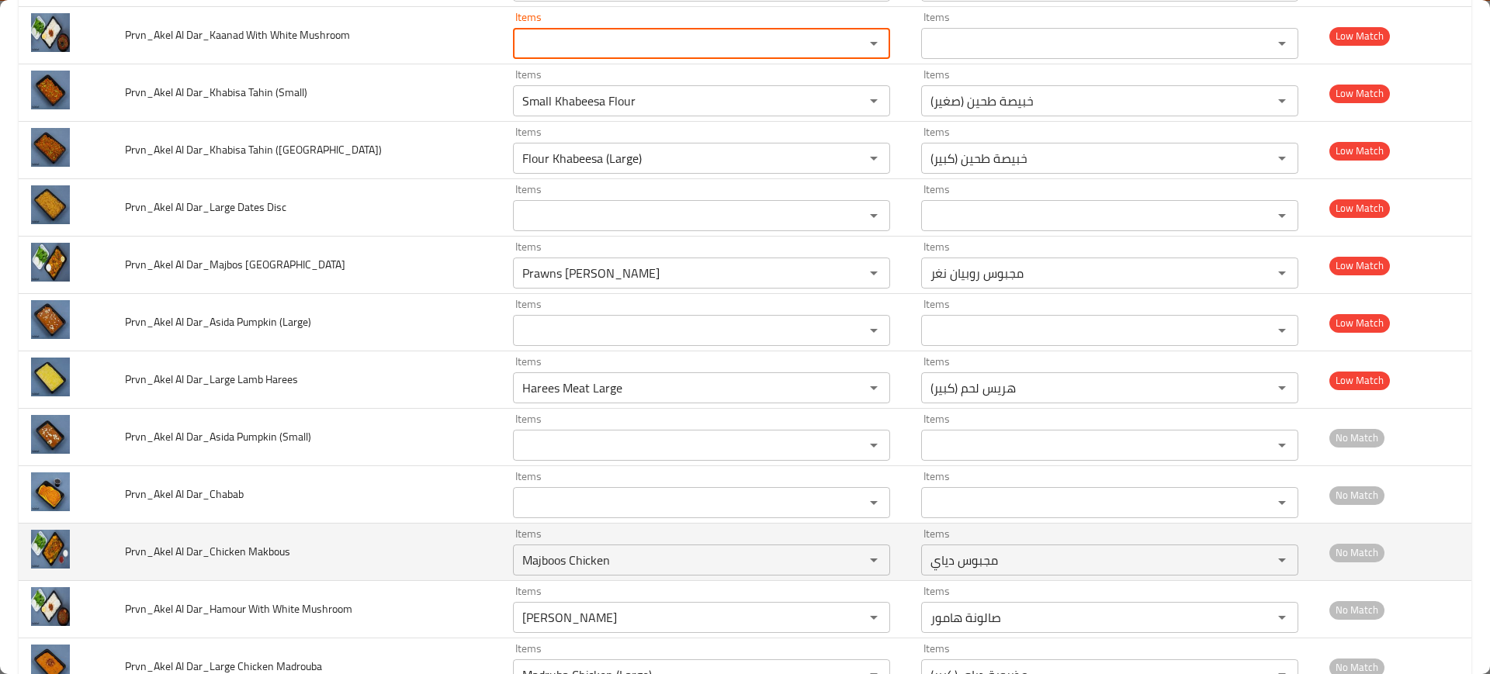
scroll to position [1172, 0]
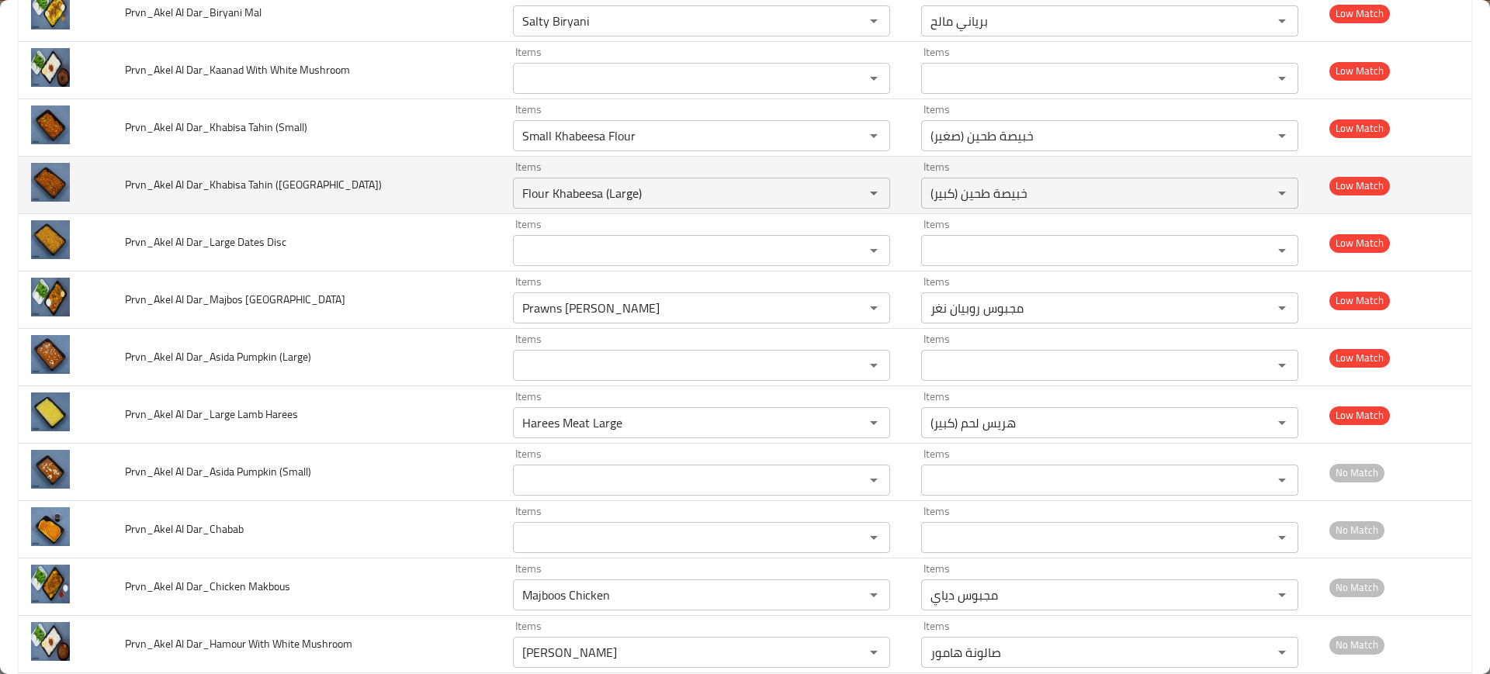
click at [355, 188] on td "Prvn_Akel Al Dar_Khabisa Tahin ([GEOGRAPHIC_DATA])" at bounding box center [307, 185] width 388 height 57
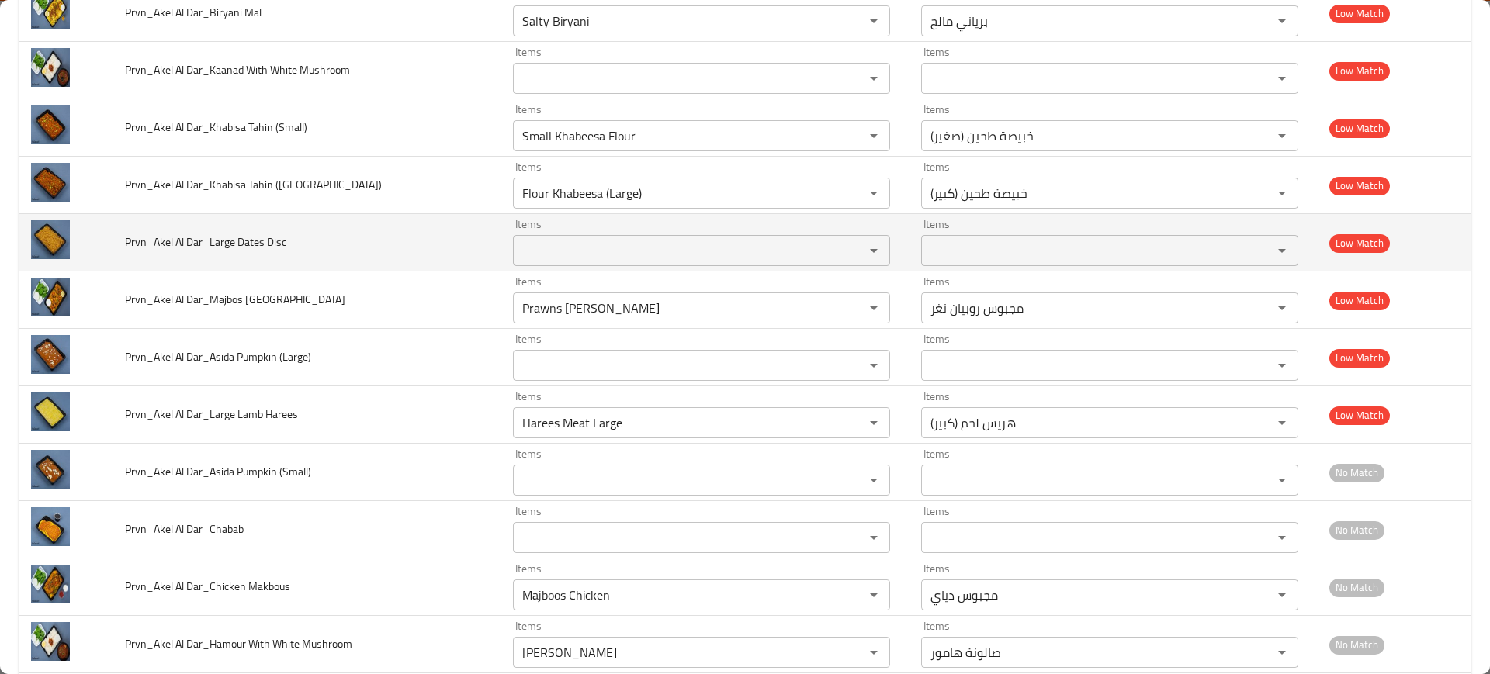
click at [235, 232] on span "Prvn_Akel Al Dar_Large Dates Disc" at bounding box center [205, 242] width 161 height 20
click at [234, 232] on span "Prvn_Akel Al Dar_Large Dates Disc" at bounding box center [205, 242] width 161 height 20
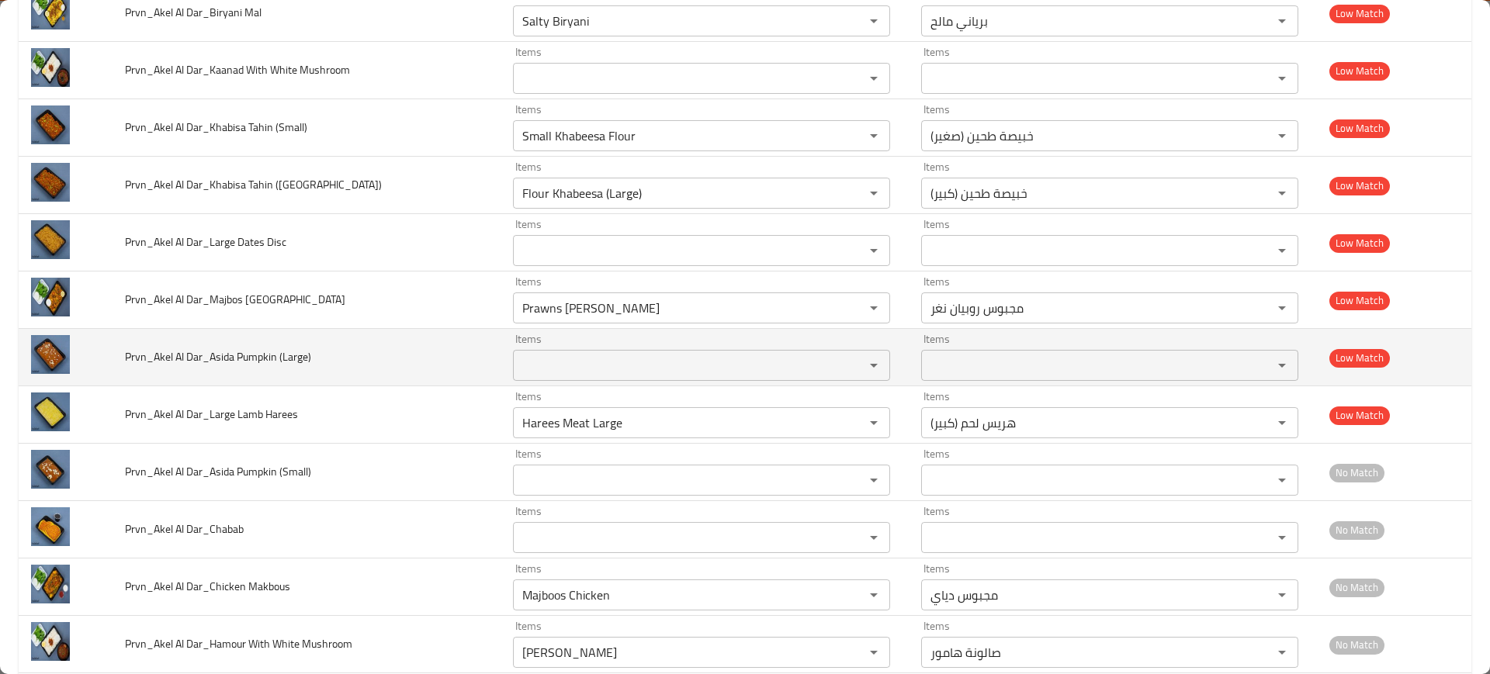
click at [298, 334] on td "Prvn_Akel Al Dar_Asida Pumpkin (Large)" at bounding box center [307, 357] width 388 height 57
click at [258, 355] on span "Prvn_Akel Al Dar_Asida Pumpkin (Large)" at bounding box center [218, 357] width 186 height 20
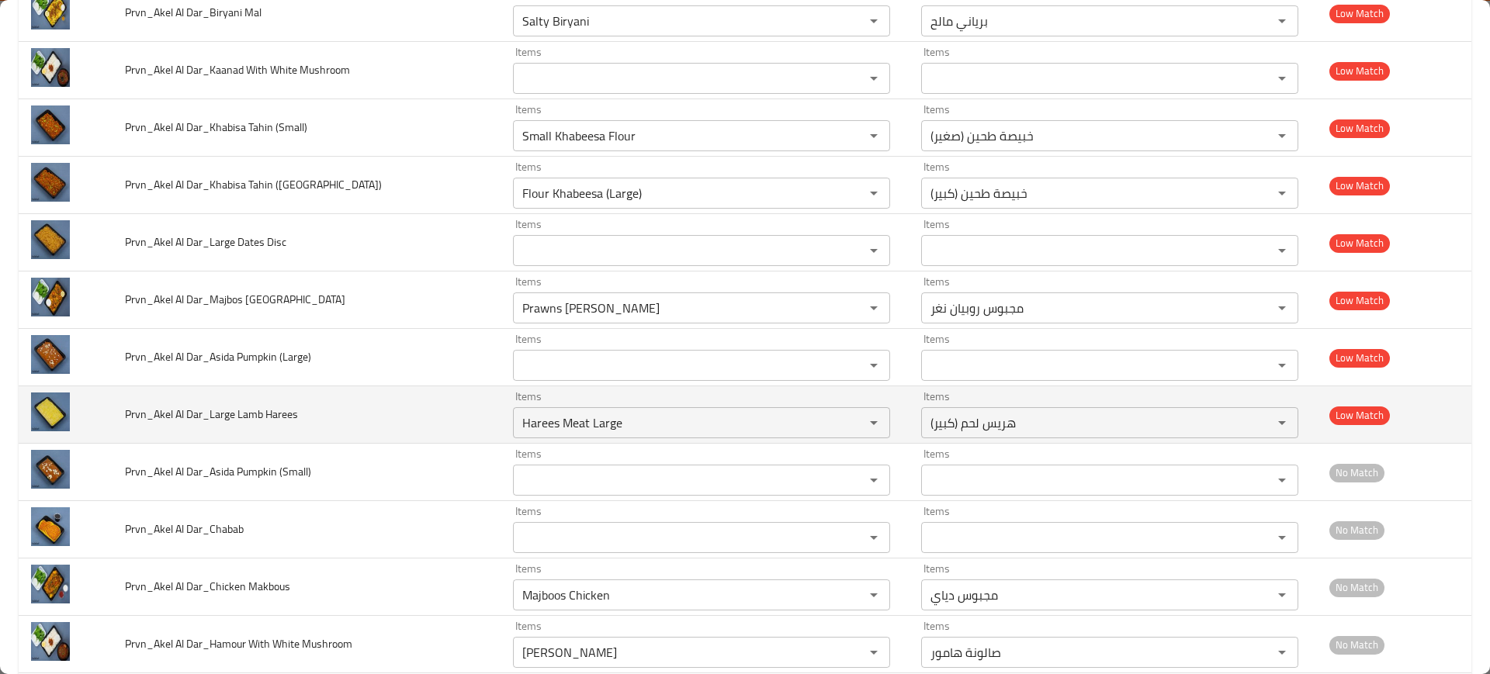
click at [324, 432] on td "Prvn_Akel Al Dar_Large Lamb Harees" at bounding box center [307, 414] width 388 height 57
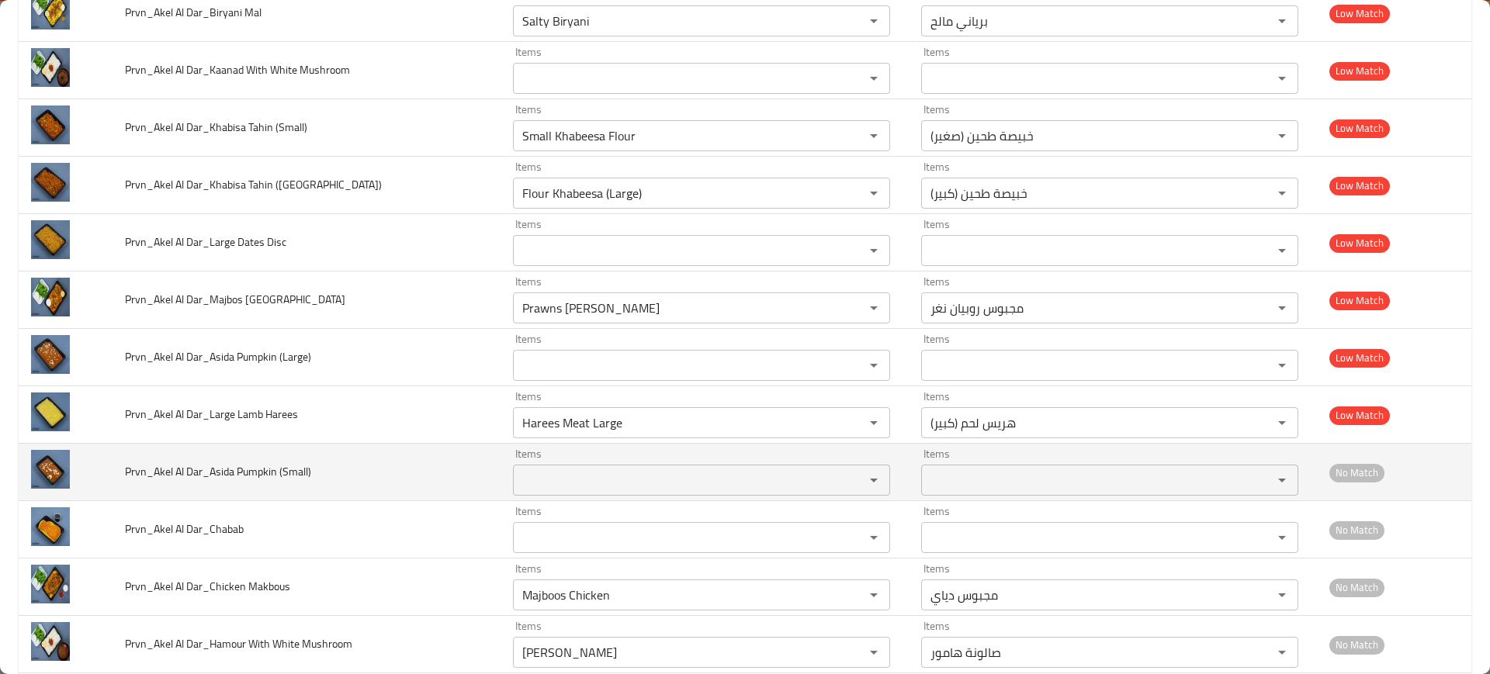
click at [248, 466] on span "Prvn_Akel Al Dar_Asida Pumpkin (Small)" at bounding box center [218, 472] width 186 height 20
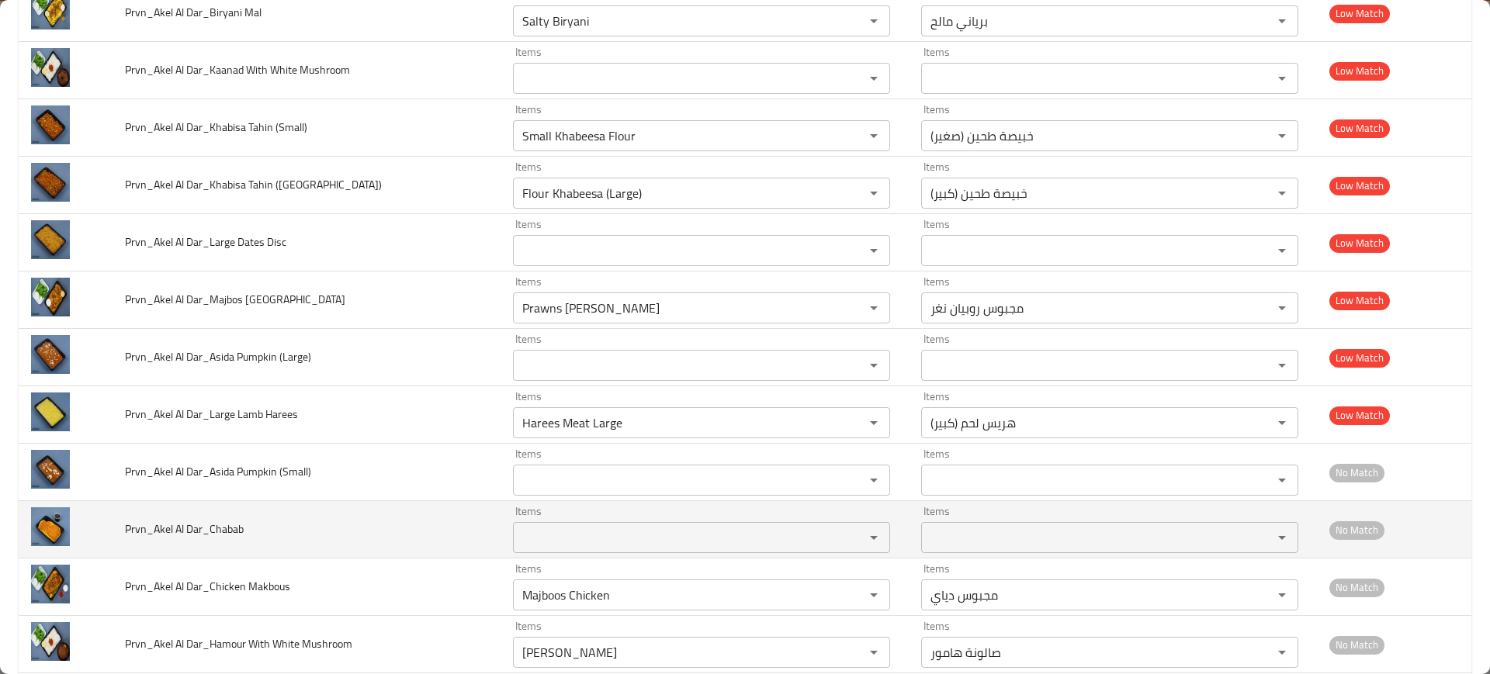
click at [232, 523] on span "Prvn_Akel Al Dar_Chabab" at bounding box center [184, 529] width 119 height 20
click at [246, 509] on td "Prvn_Akel Al Dar_Chabab" at bounding box center [307, 529] width 388 height 57
click at [234, 526] on span "Prvn_Akel Al Dar_Chabab" at bounding box center [184, 529] width 119 height 20
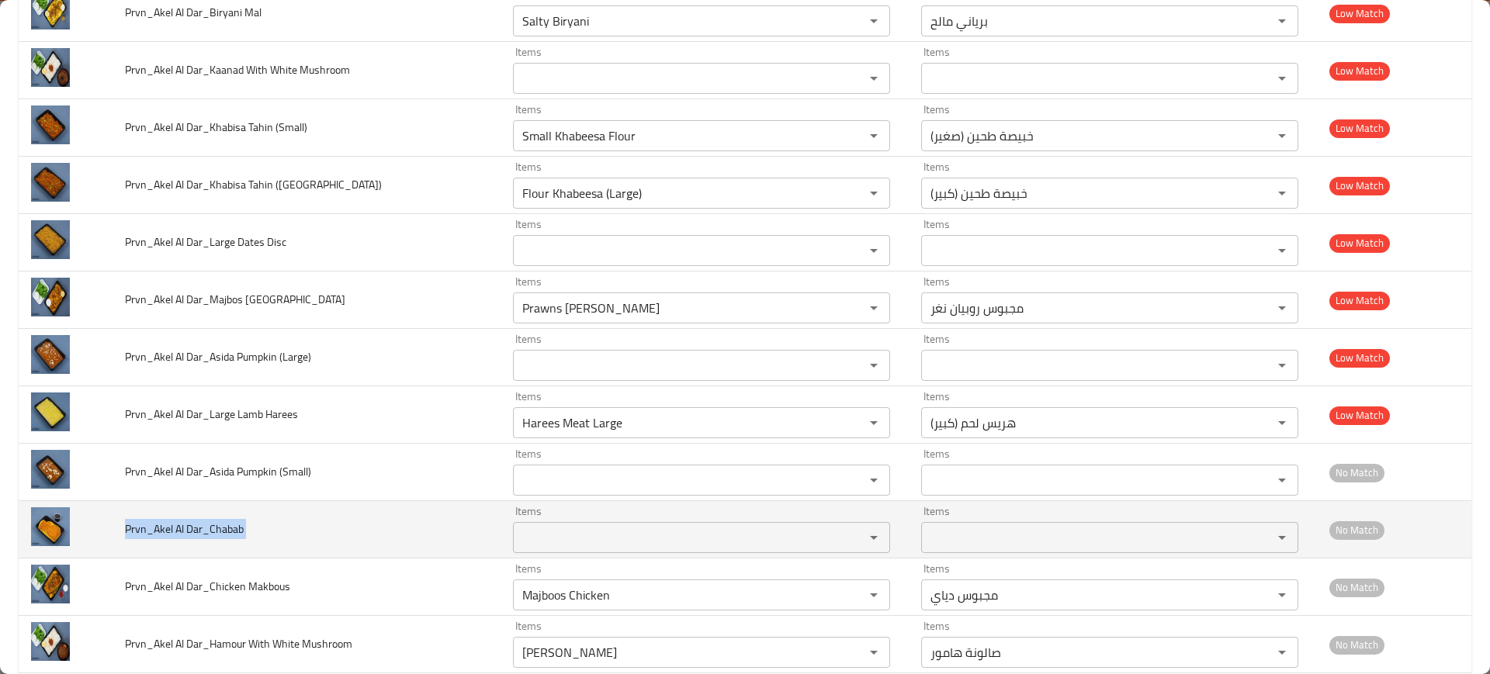
click at [235, 524] on span "Prvn_Akel Al Dar_Chabab" at bounding box center [184, 529] width 119 height 20
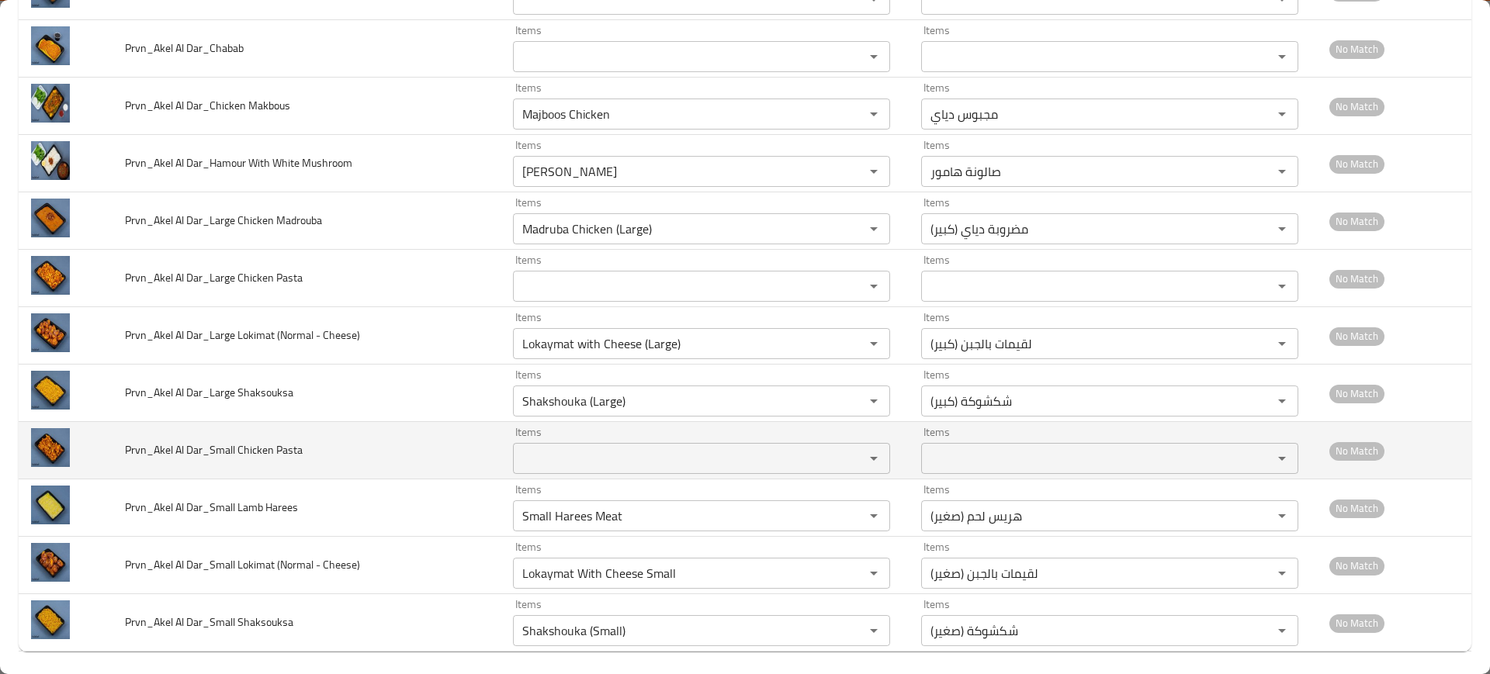
scroll to position [1657, 0]
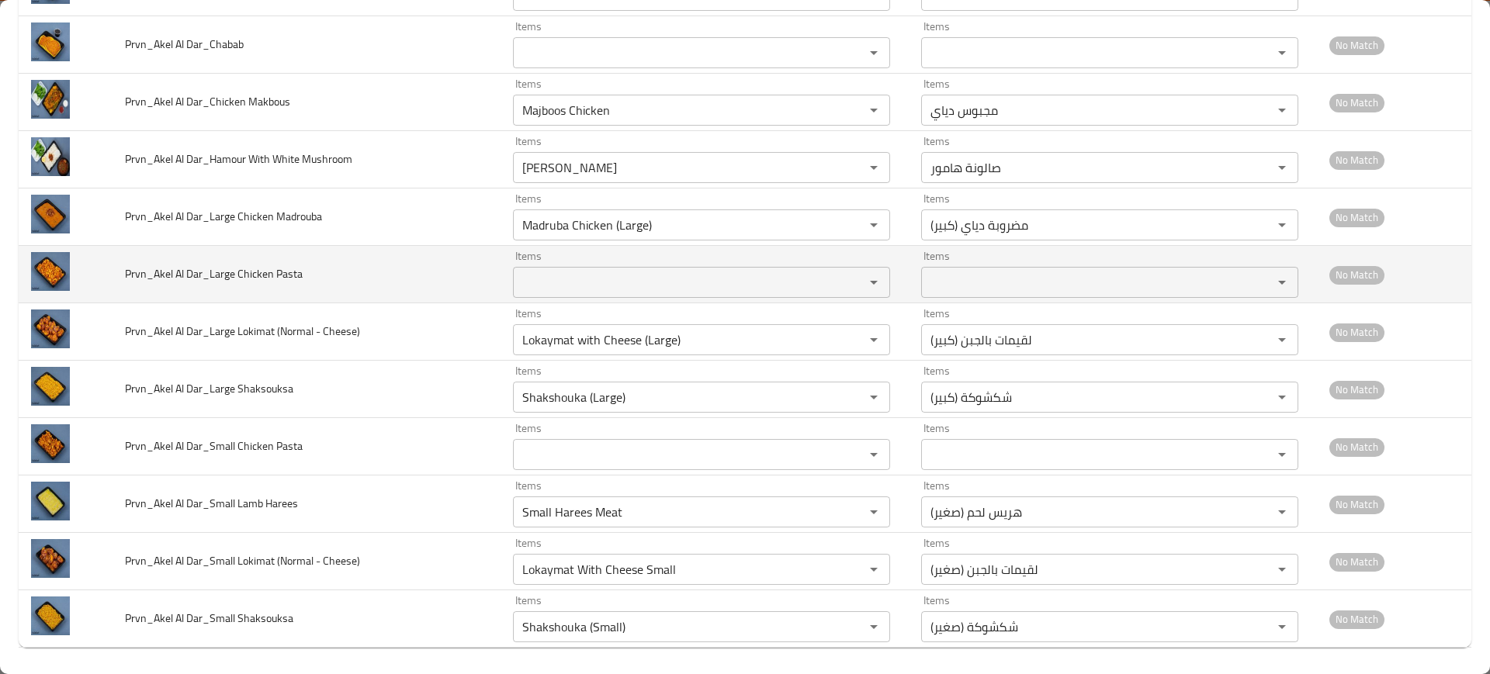
click at [242, 288] on td "Prvn_Akel Al Dar_Large Chicken Pasta" at bounding box center [307, 274] width 388 height 57
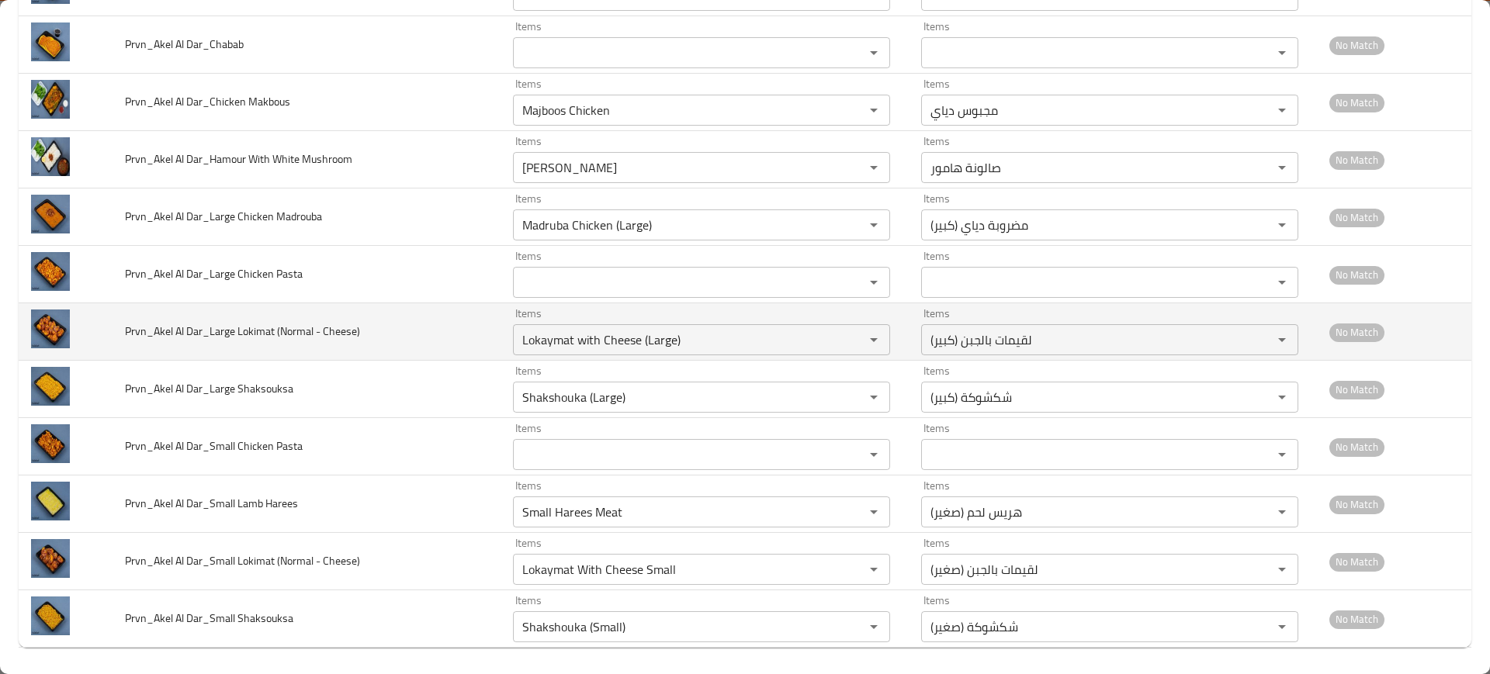
click at [279, 358] on td "Prvn_Akel Al Dar_Large Lokimat (Normal - Cheese)" at bounding box center [307, 331] width 388 height 57
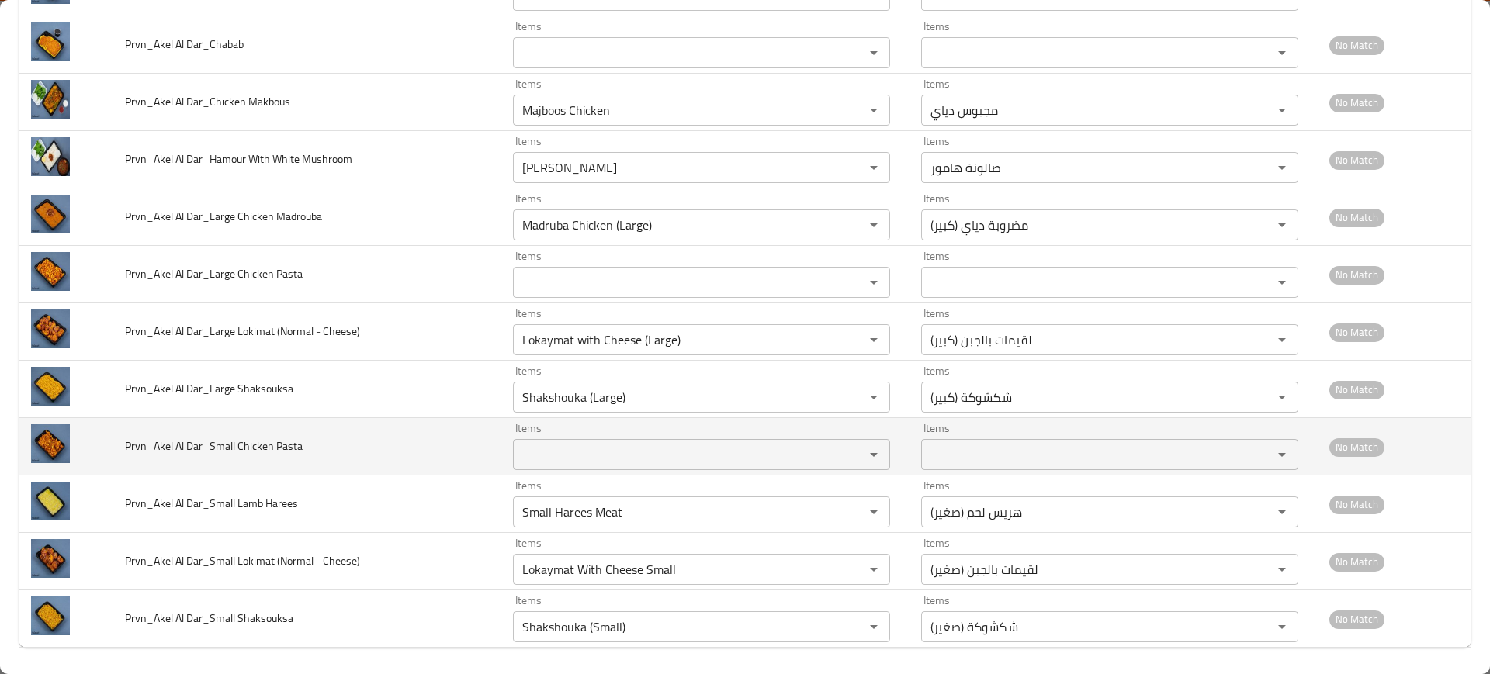
click at [270, 455] on span "Prvn_Akel Al Dar_Small Chicken Pasta" at bounding box center [214, 446] width 178 height 20
drag, startPoint x: 270, startPoint y: 455, endPoint x: 395, endPoint y: 431, distance: 127.2
click at [270, 455] on span "Prvn_Akel Al Dar_Small Chicken Pasta" at bounding box center [214, 446] width 178 height 20
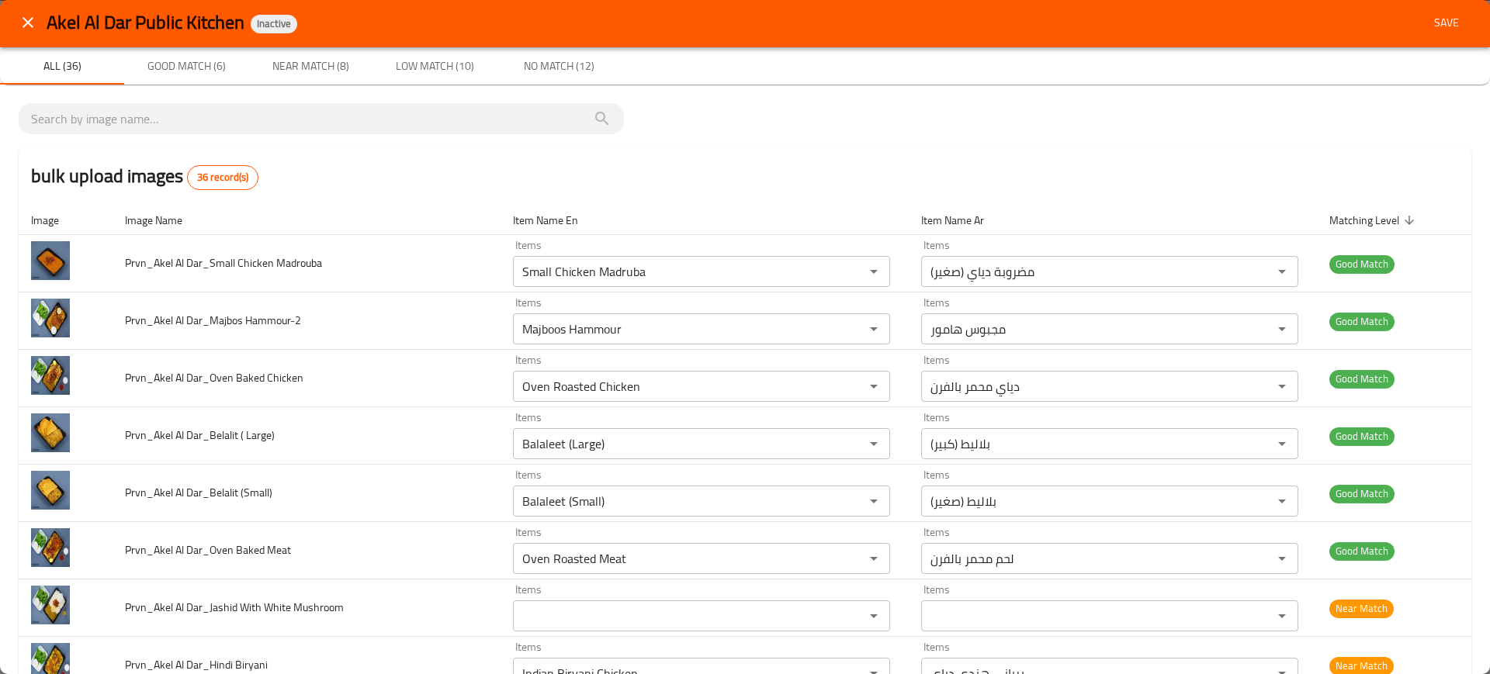
scroll to position [0, 0]
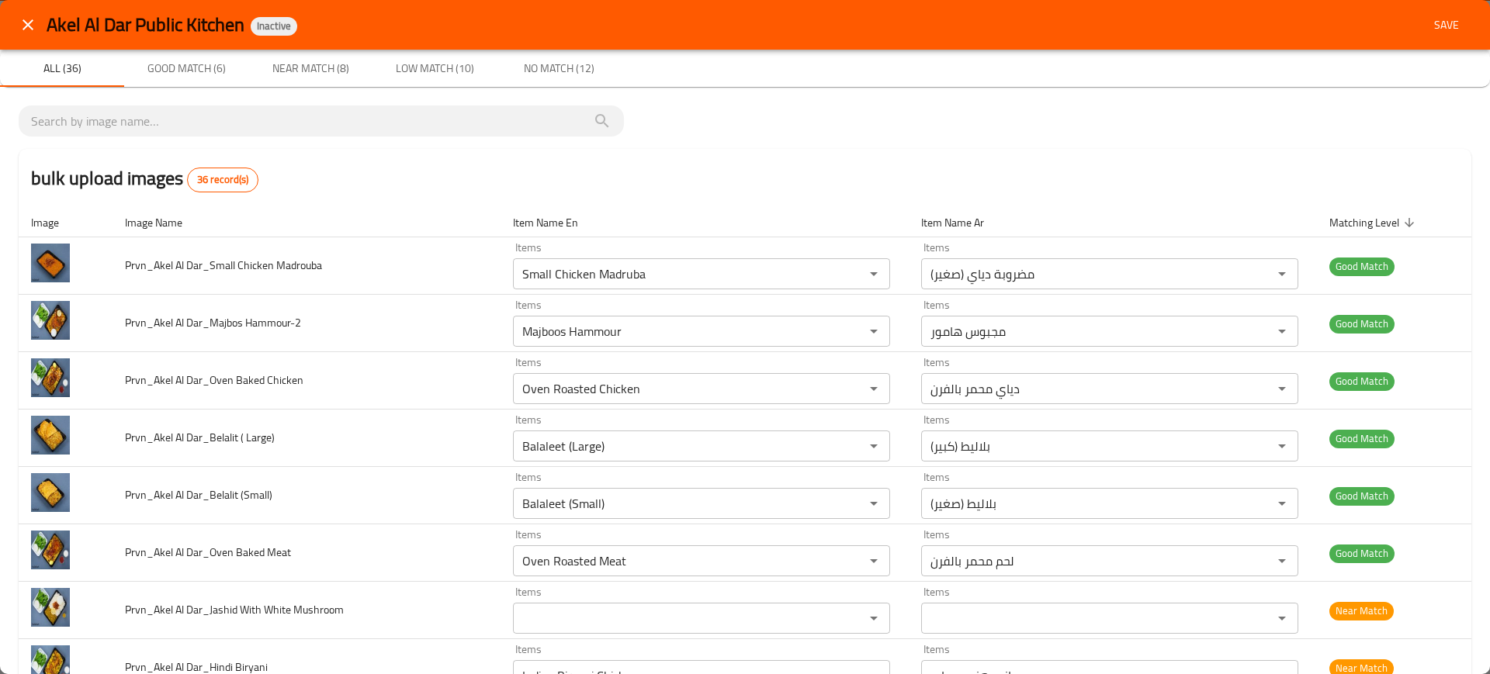
click at [1440, 23] on span "Save" at bounding box center [1446, 25] width 37 height 19
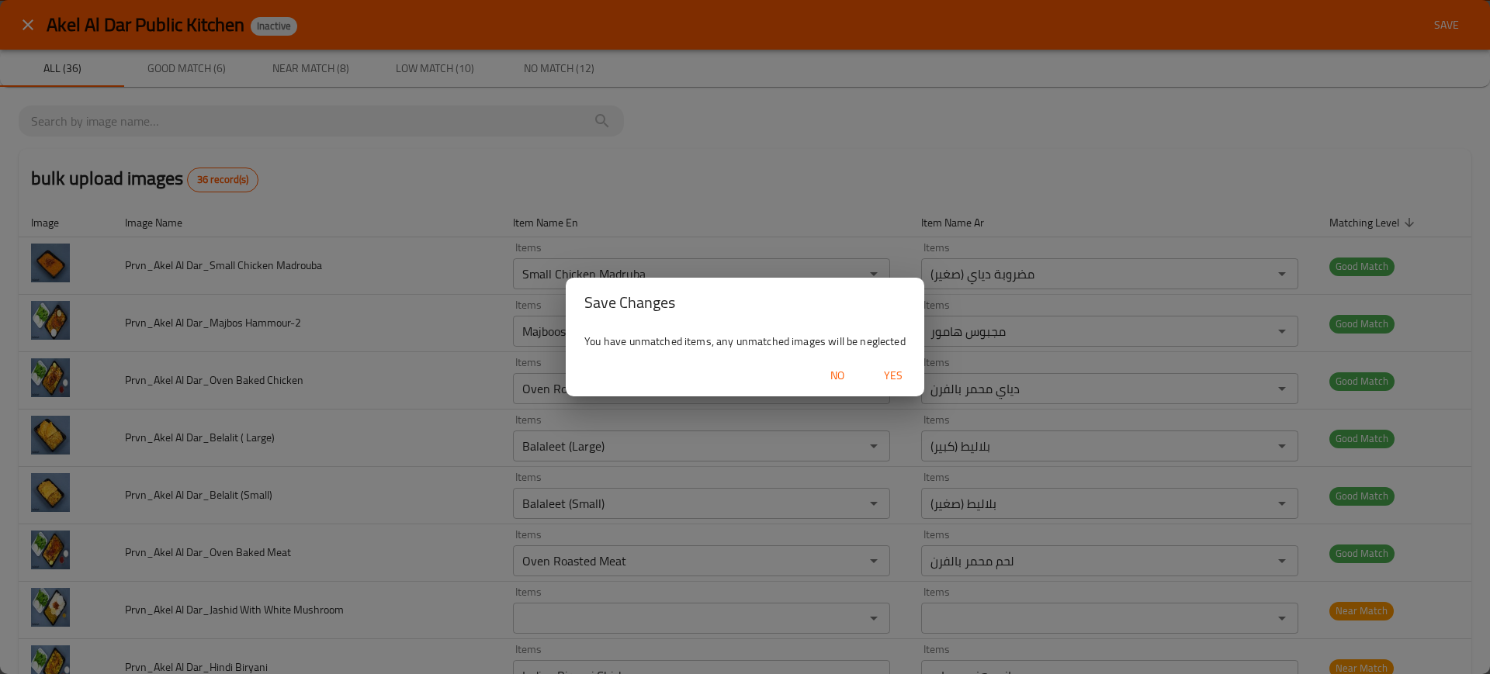
click at [898, 373] on span "Yes" at bounding box center [892, 375] width 37 height 19
